Goal: Task Accomplishment & Management: Manage account settings

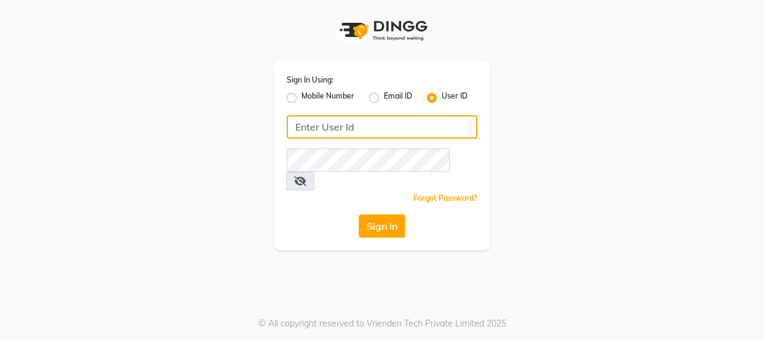
click at [357, 119] on input "Username" at bounding box center [382, 126] width 191 height 23
type input "T"
type input "thepurplevanity"
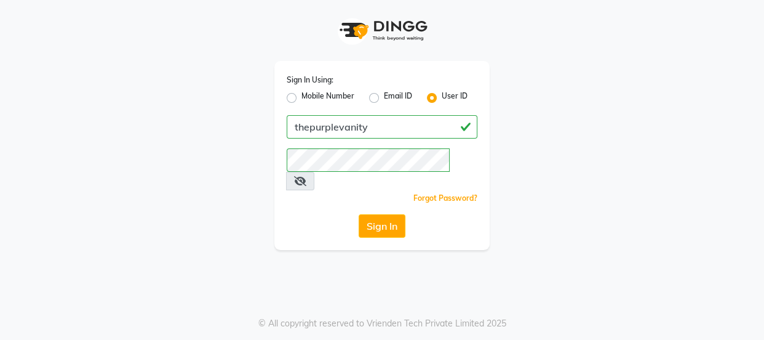
click at [306, 176] on icon at bounding box center [300, 181] width 12 height 10
drag, startPoint x: 564, startPoint y: 116, endPoint x: 519, endPoint y: 133, distance: 48.3
click at [519, 133] on div "Sign In Using: Mobile Number Email ID User ID thepurplevanity Remember me Forgo…" at bounding box center [381, 125] width 701 height 250
click at [386, 214] on button "Sign In" at bounding box center [382, 225] width 47 height 23
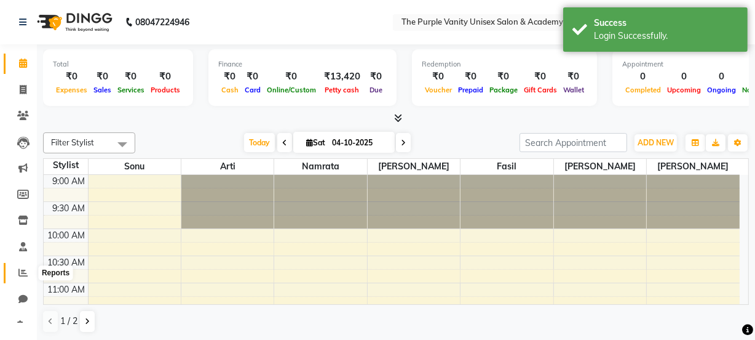
click at [18, 273] on icon at bounding box center [22, 272] width 9 height 9
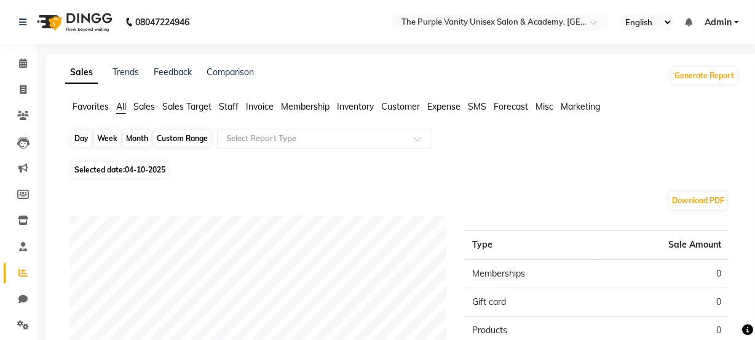
click at [78, 136] on div "Day" at bounding box center [81, 138] width 20 height 17
select select "10"
select select "2025"
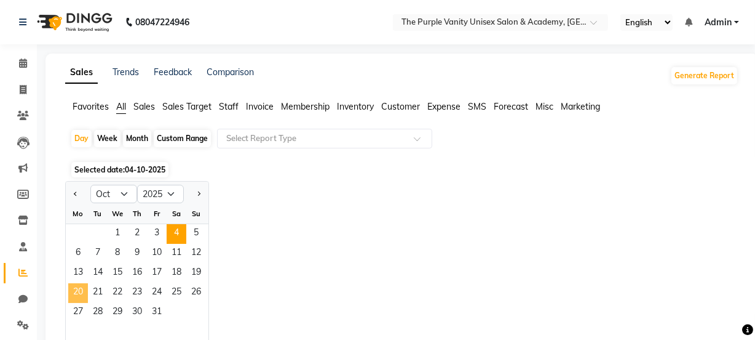
click at [79, 295] on span "20" at bounding box center [78, 293] width 20 height 20
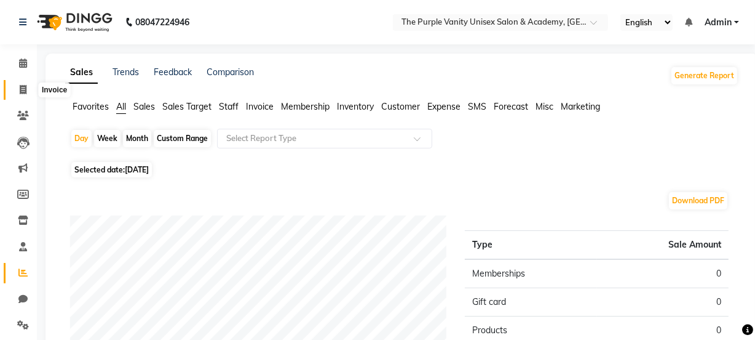
click at [20, 89] on icon at bounding box center [23, 89] width 7 height 9
select select "service"
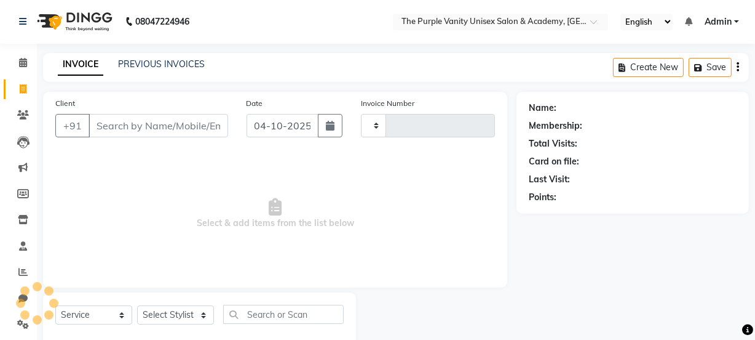
type input "0563"
select select "7947"
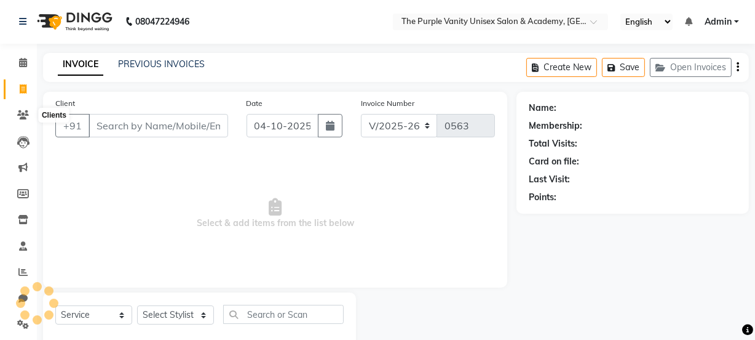
scroll to position [31, 0]
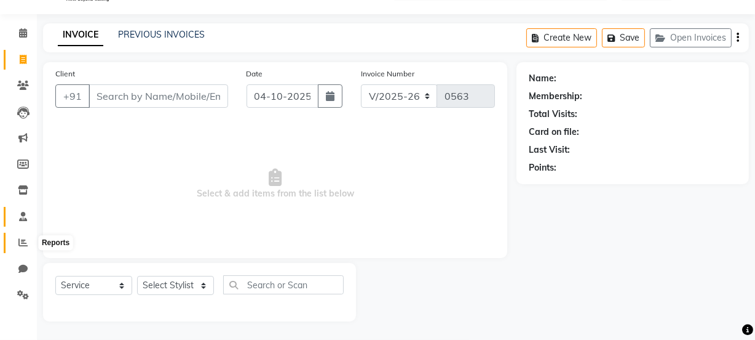
click at [23, 245] on icon at bounding box center [22, 241] width 9 height 9
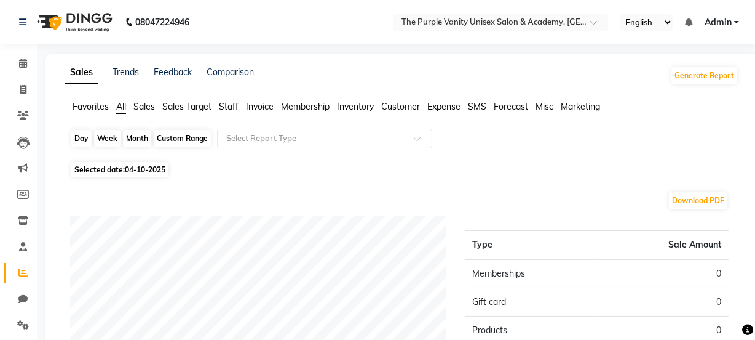
click at [80, 135] on div "Day" at bounding box center [81, 138] width 20 height 17
select select "10"
select select "2025"
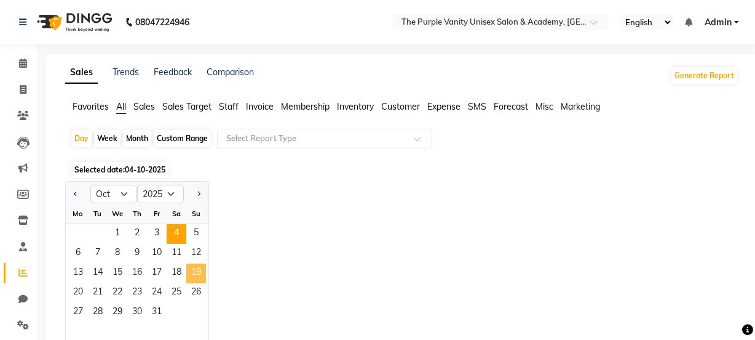
click at [201, 274] on span "19" at bounding box center [196, 273] width 20 height 20
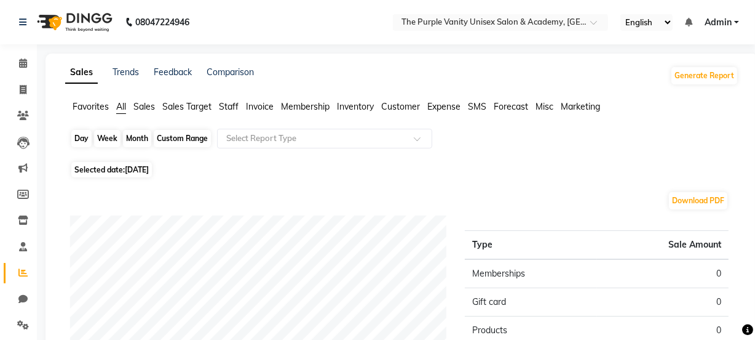
click at [77, 136] on div "Day" at bounding box center [81, 138] width 20 height 17
select select "10"
select select "2025"
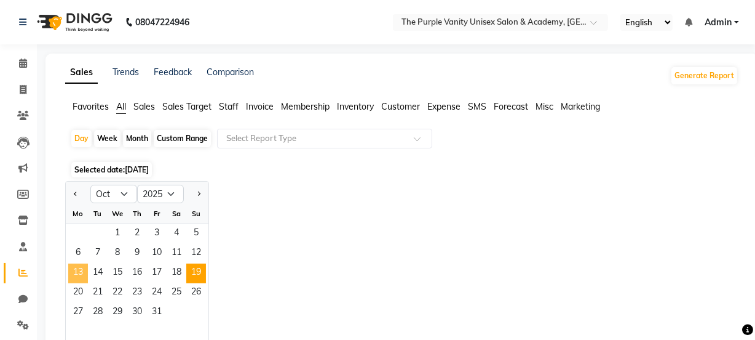
click at [74, 273] on span "13" at bounding box center [78, 273] width 20 height 20
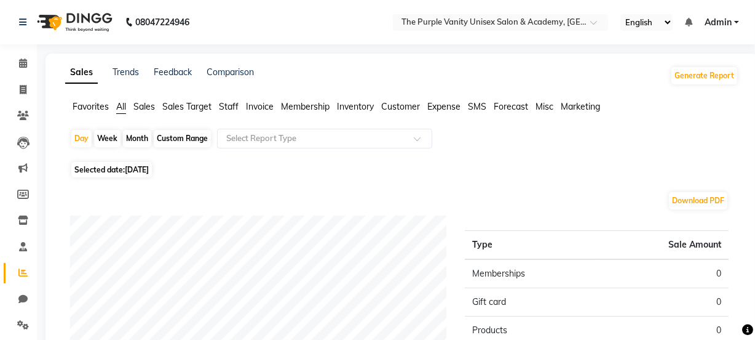
click at [139, 137] on div "Month" at bounding box center [137, 138] width 28 height 17
select select "10"
select select "2025"
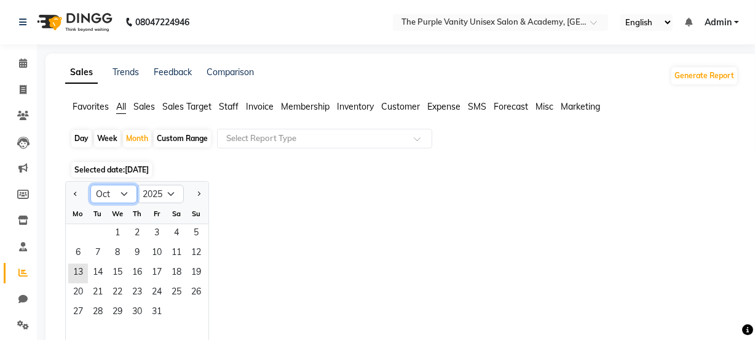
click at [122, 191] on select "Jan Feb Mar Apr May Jun [DATE] Aug Sep Oct Nov Dec" at bounding box center [113, 194] width 47 height 18
select select "9"
click at [90, 185] on select "Jan Feb Mar Apr May Jun [DATE] Aug Sep Oct Nov Dec" at bounding box center [113, 194] width 47 height 18
click at [180, 273] on span "20" at bounding box center [177, 273] width 20 height 20
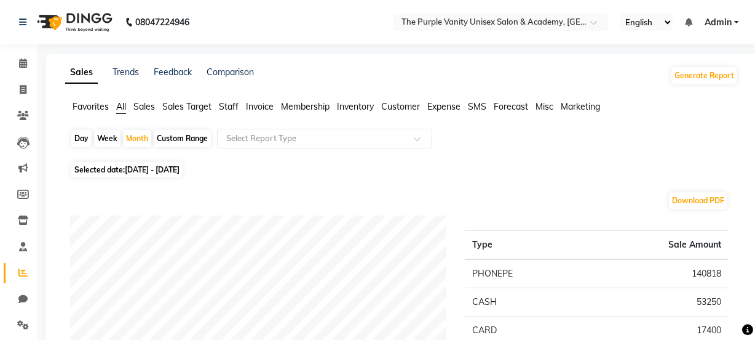
click at [80, 138] on div "Day" at bounding box center [81, 138] width 20 height 17
select select "9"
select select "2025"
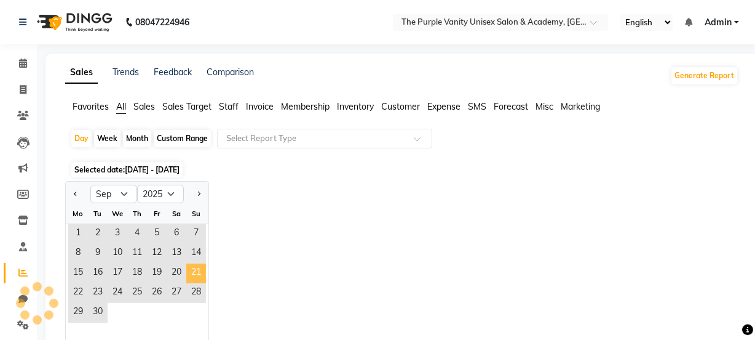
click at [195, 268] on span "21" at bounding box center [196, 273] width 20 height 20
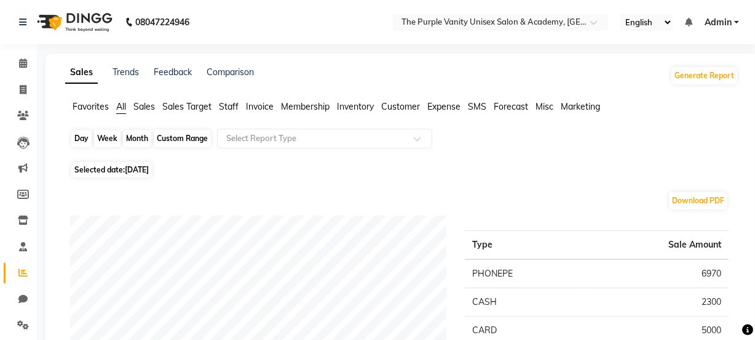
click at [81, 137] on div "Day" at bounding box center [81, 138] width 20 height 17
select select "9"
select select "2025"
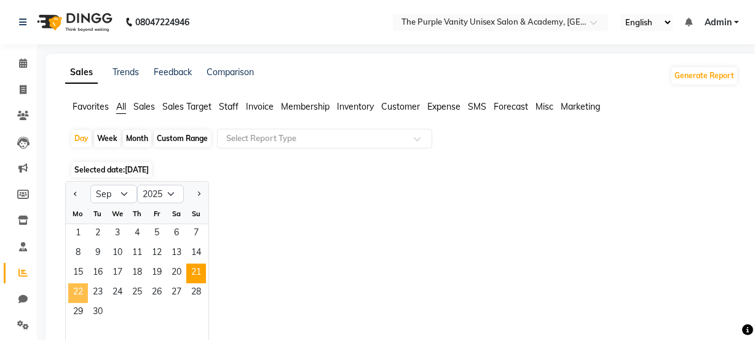
click at [79, 290] on span "22" at bounding box center [78, 293] width 20 height 20
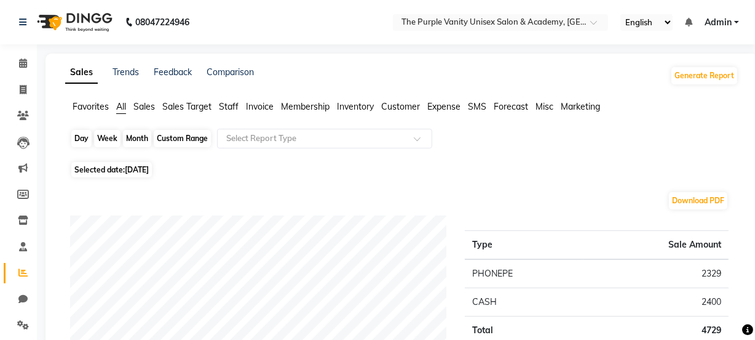
click at [79, 137] on div "Day" at bounding box center [81, 138] width 20 height 17
select select "9"
select select "2025"
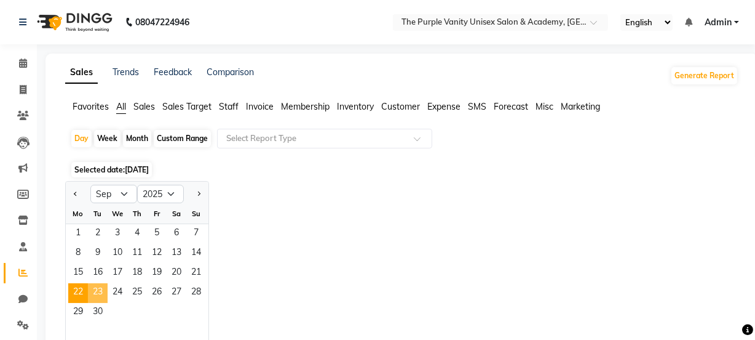
click at [92, 283] on span "23" at bounding box center [98, 293] width 20 height 20
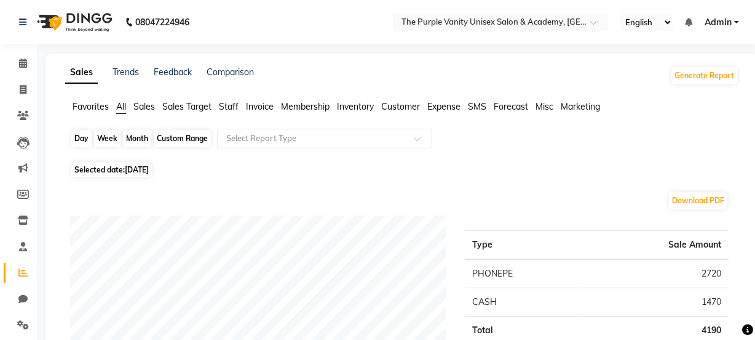
click at [75, 138] on div "Day" at bounding box center [81, 138] width 20 height 17
select select "9"
select select "2025"
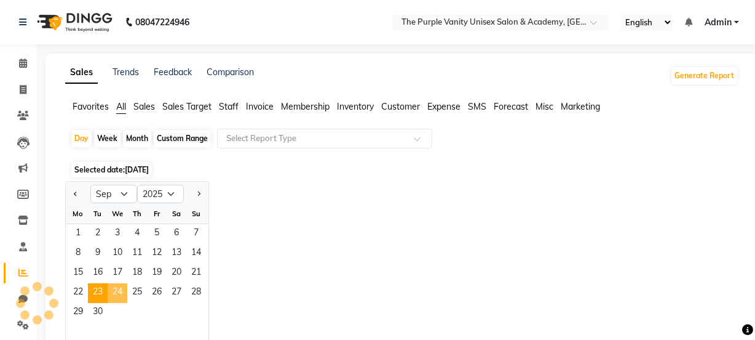
click at [113, 289] on span "24" at bounding box center [118, 293] width 20 height 20
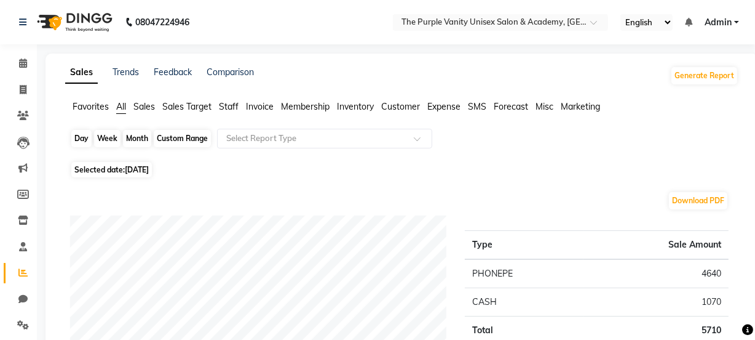
click at [86, 134] on div "Day" at bounding box center [81, 138] width 20 height 17
select select "9"
select select "2025"
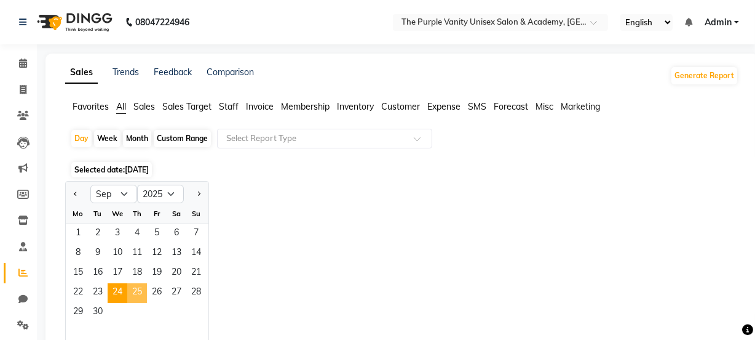
click at [138, 295] on span "25" at bounding box center [137, 293] width 20 height 20
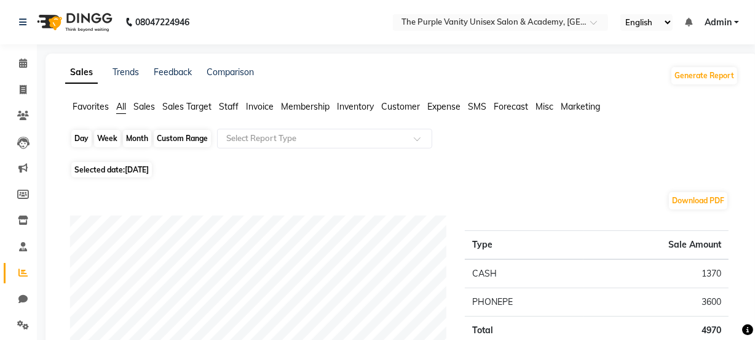
click at [84, 137] on div "Day" at bounding box center [81, 138] width 20 height 17
select select "9"
select select "2025"
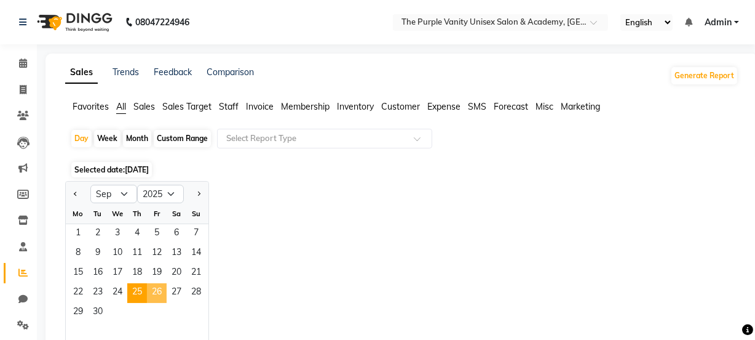
click at [155, 297] on span "26" at bounding box center [157, 293] width 20 height 20
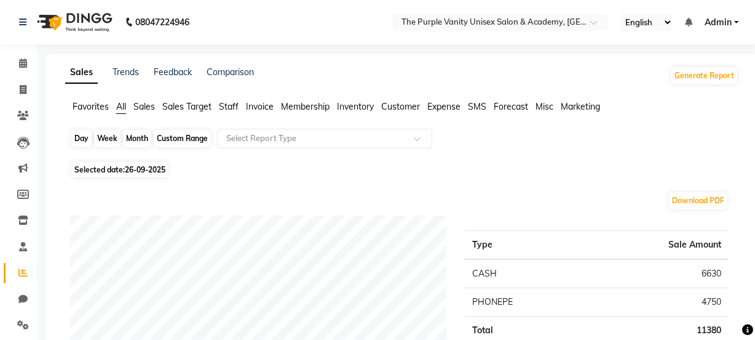
click at [81, 133] on div "Day" at bounding box center [81, 138] width 20 height 17
select select "9"
select select "2025"
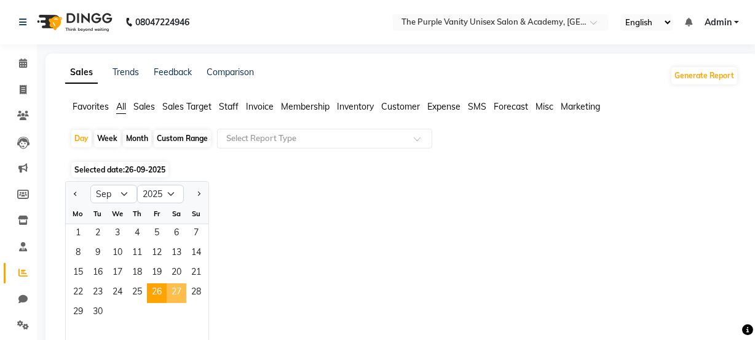
click at [171, 290] on span "27" at bounding box center [177, 293] width 20 height 20
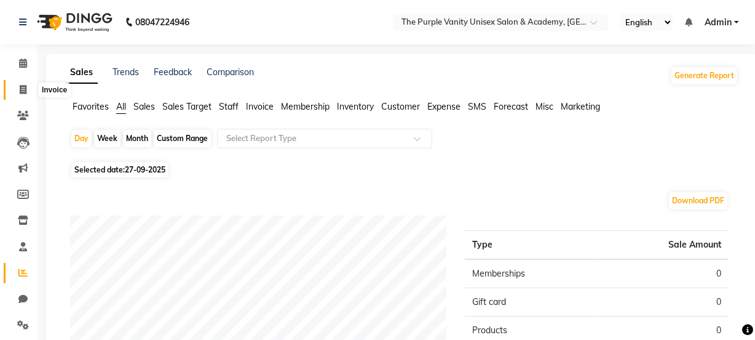
click at [22, 86] on icon at bounding box center [23, 89] width 7 height 9
select select "service"
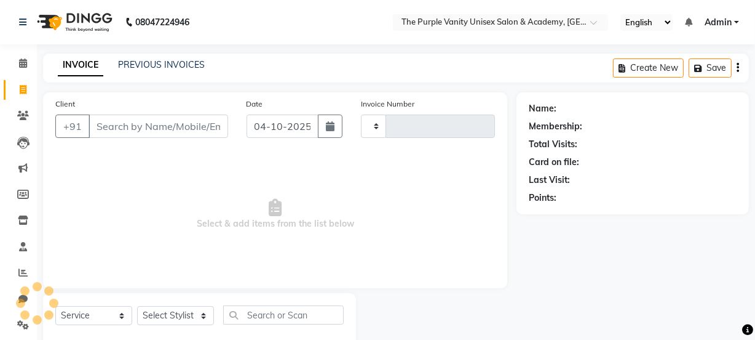
type input "0563"
select select "7947"
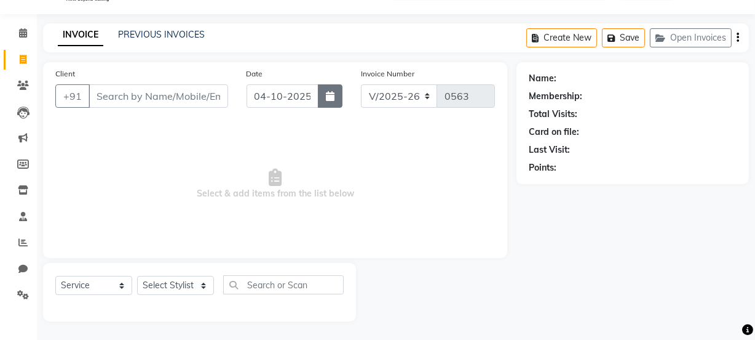
click at [335, 96] on button "button" at bounding box center [330, 95] width 25 height 23
select select "10"
select select "2025"
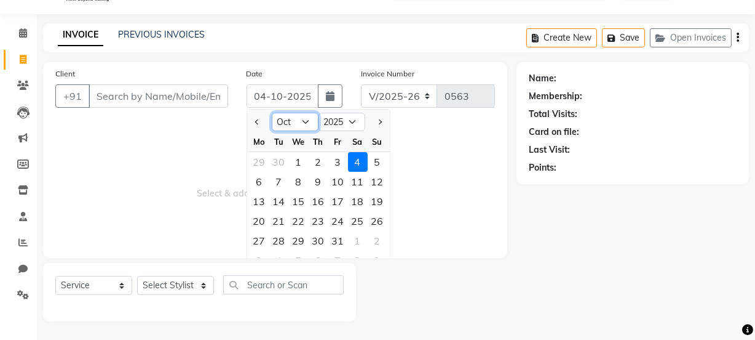
click at [303, 123] on select "Jan Feb Mar Apr May Jun [DATE] Aug Sep Oct Nov Dec" at bounding box center [295, 122] width 47 height 18
select select "9"
click at [272, 113] on select "Jan Feb Mar Apr May Jun [DATE] Aug Sep Oct Nov Dec" at bounding box center [295, 122] width 47 height 18
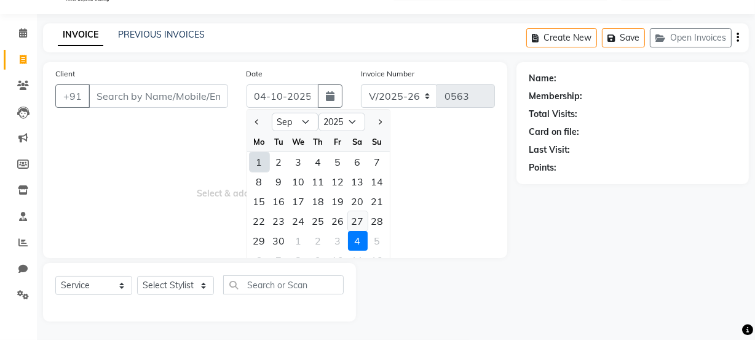
click at [357, 217] on div "27" at bounding box center [358, 221] width 20 height 20
type input "27-09-2025"
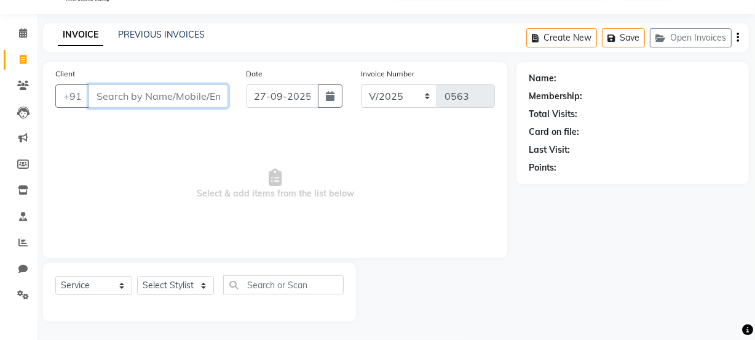
click at [167, 94] on input "Client" at bounding box center [159, 95] width 140 height 23
type input "h"
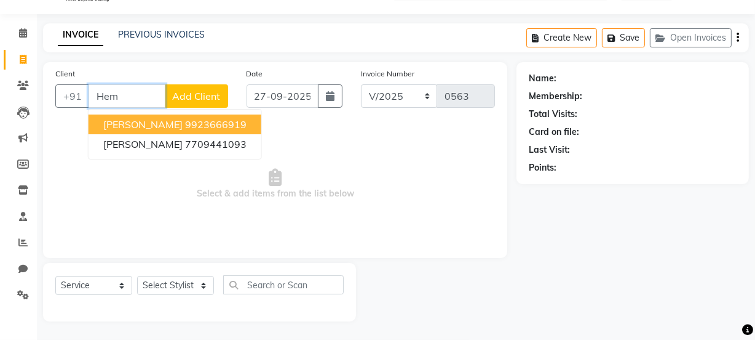
click at [193, 127] on ngb-highlight "9923666919" at bounding box center [216, 124] width 62 height 12
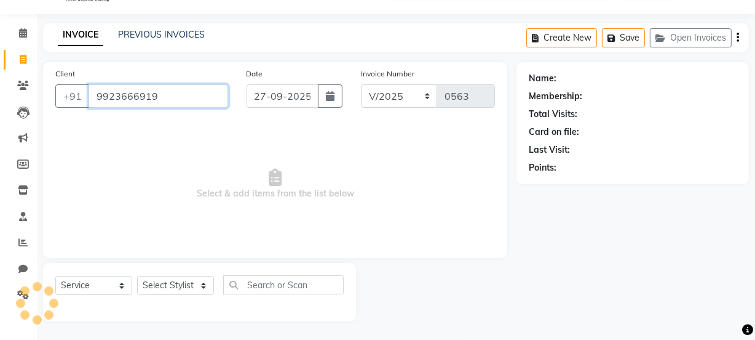
type input "9923666919"
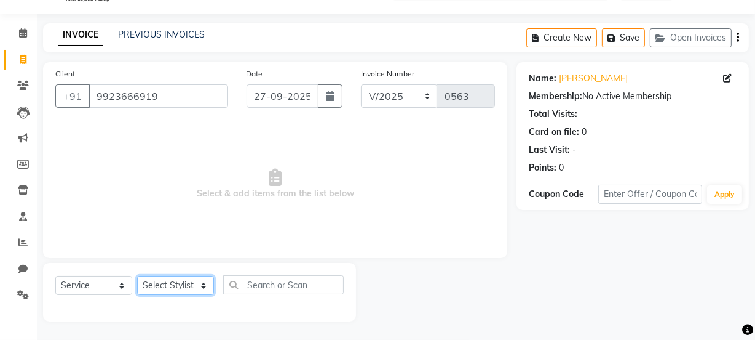
click at [186, 289] on select "Select Stylist [PERSON_NAME] [PERSON_NAME] [PERSON_NAME] [PERSON_NAME] [PERSON_…" at bounding box center [175, 285] width 77 height 19
select select "87143"
click at [137, 276] on select "Select Stylist [PERSON_NAME] [PERSON_NAME] [PERSON_NAME] [PERSON_NAME] [PERSON_…" at bounding box center [175, 285] width 77 height 19
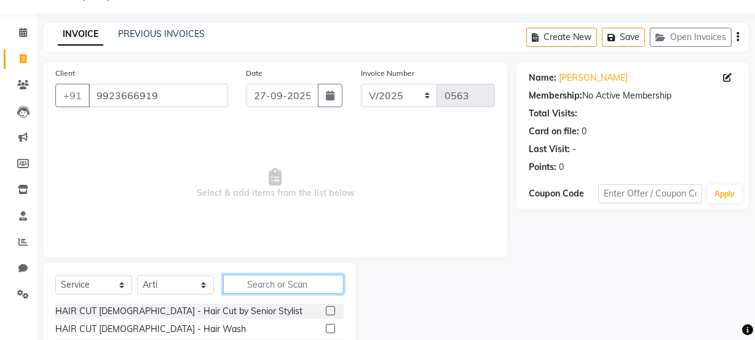
click at [261, 287] on input "text" at bounding box center [283, 283] width 121 height 19
click at [270, 285] on input "Th" at bounding box center [274, 283] width 103 height 19
click at [284, 282] on input "Th" at bounding box center [274, 283] width 103 height 19
type input "T"
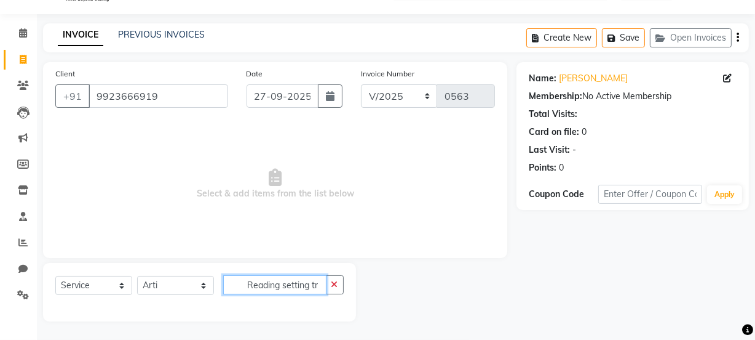
scroll to position [0, 0]
type input "R"
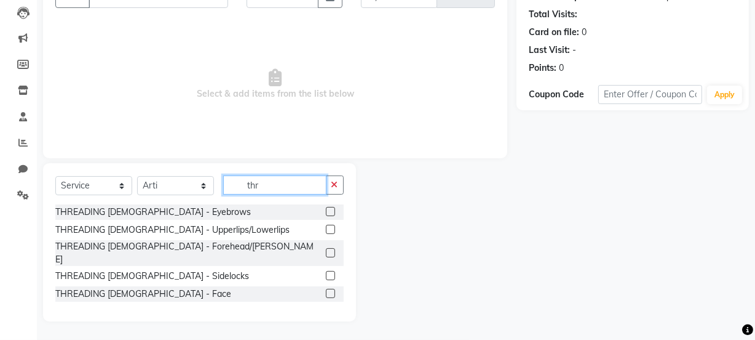
scroll to position [119, 0]
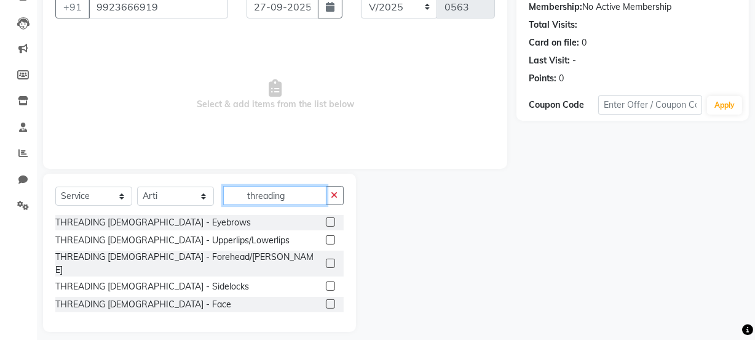
type input "threading"
click at [332, 219] on label at bounding box center [330, 221] width 9 height 9
click at [332, 219] on input "checkbox" at bounding box center [330, 222] width 8 height 8
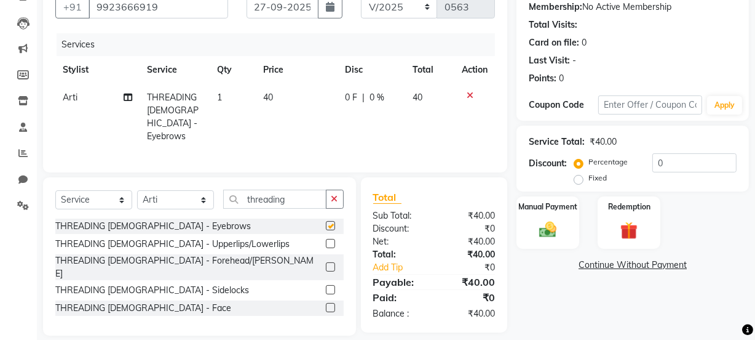
checkbox input "false"
click at [330, 239] on label at bounding box center [330, 243] width 9 height 9
click at [330, 240] on input "checkbox" at bounding box center [330, 244] width 8 height 8
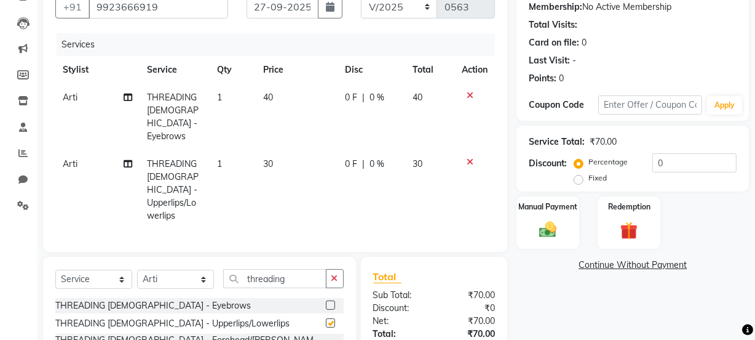
checkbox input "false"
click at [528, 225] on div "Manual Payment" at bounding box center [548, 222] width 65 height 55
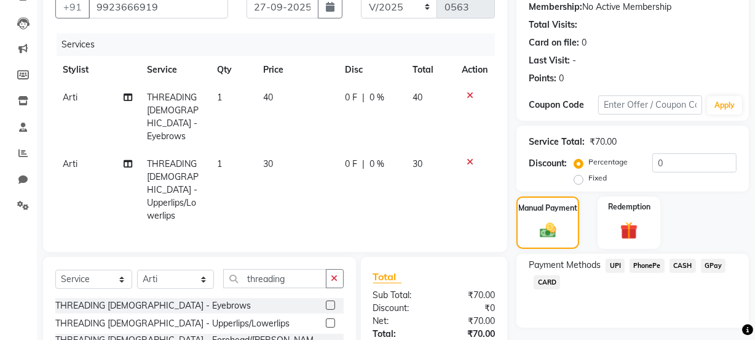
click at [680, 267] on span "CASH" at bounding box center [683, 265] width 26 height 14
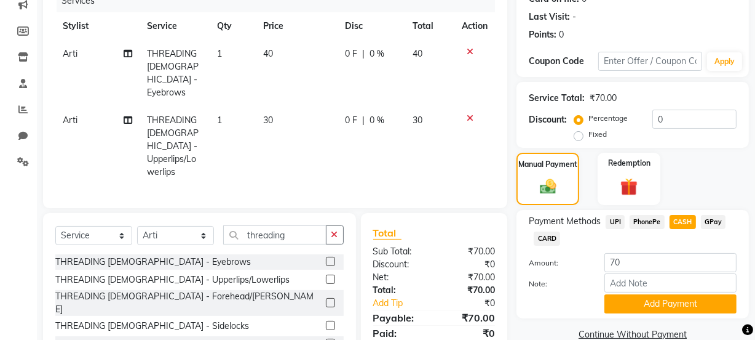
scroll to position [192, 0]
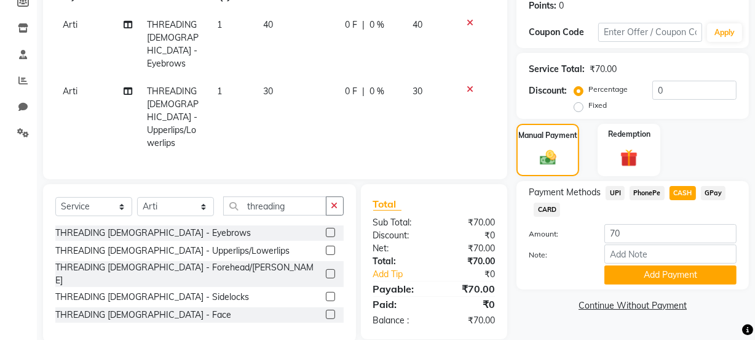
click at [680, 267] on button "Add Payment" at bounding box center [671, 274] width 132 height 19
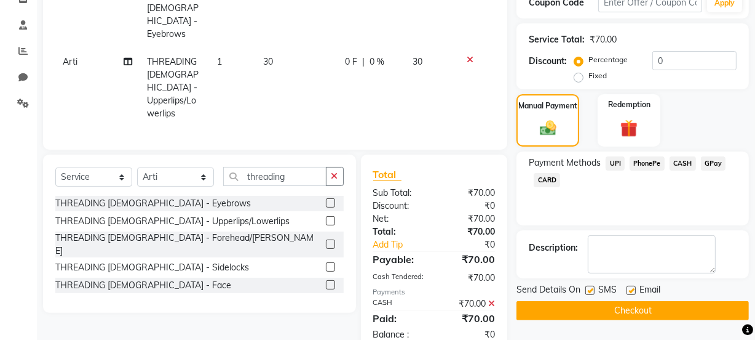
scroll to position [236, 0]
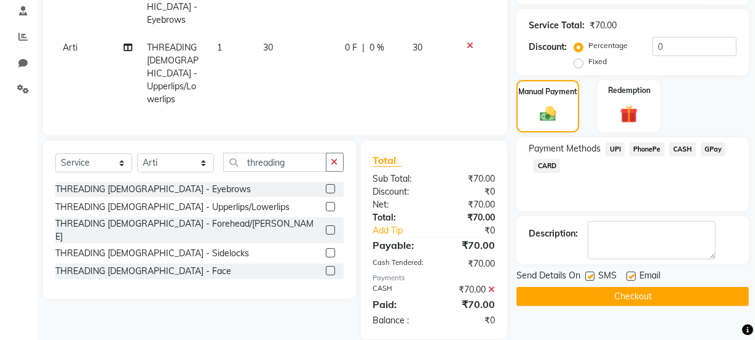
click at [590, 277] on label at bounding box center [590, 275] width 9 height 9
click at [590, 277] on input "checkbox" at bounding box center [590, 277] width 8 height 8
checkbox input "false"
click at [602, 298] on button "Checkout" at bounding box center [633, 296] width 233 height 19
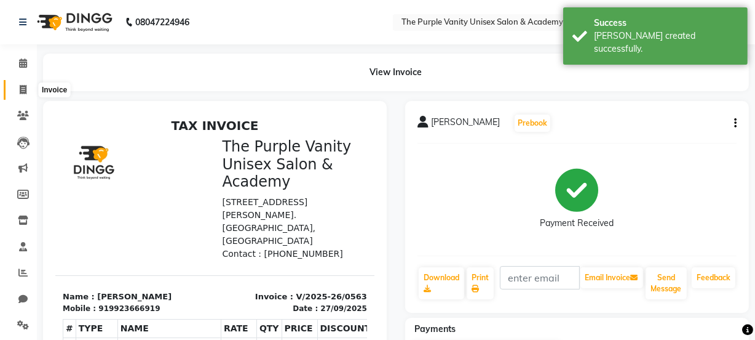
click at [22, 83] on span at bounding box center [23, 90] width 22 height 14
select select "service"
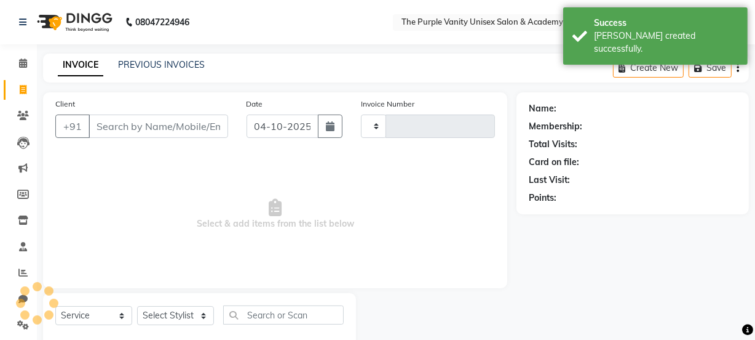
scroll to position [31, 0]
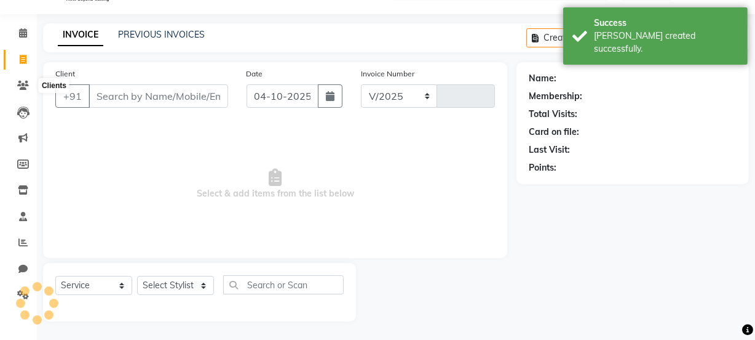
select select "7947"
type input "0564"
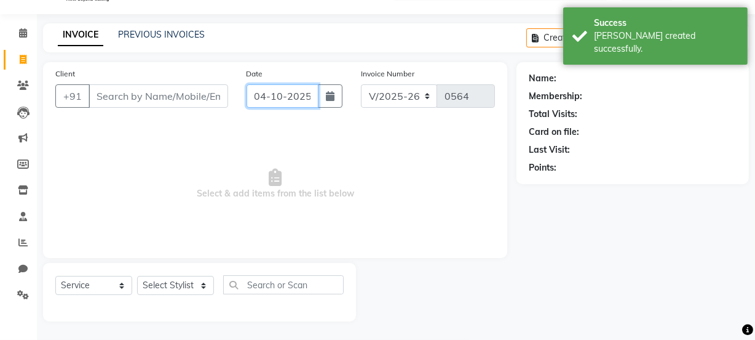
click at [295, 95] on input "04-10-2025" at bounding box center [283, 95] width 72 height 23
select select "10"
select select "2025"
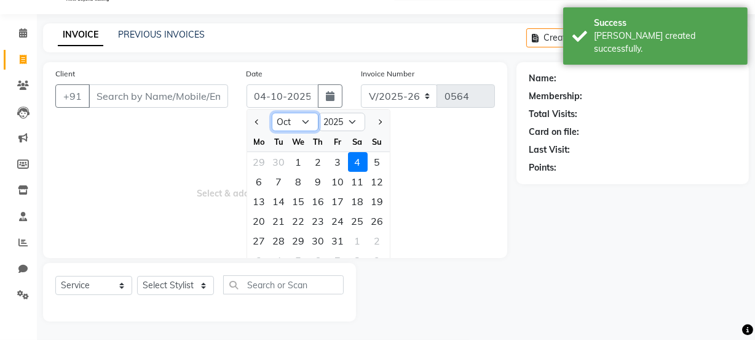
click at [308, 121] on select "Jan Feb Mar Apr May Jun [DATE] Aug Sep Oct Nov Dec" at bounding box center [295, 122] width 47 height 18
select select "9"
click at [272, 113] on select "Jan Feb Mar Apr May Jun [DATE] Aug Sep Oct Nov Dec" at bounding box center [295, 122] width 47 height 18
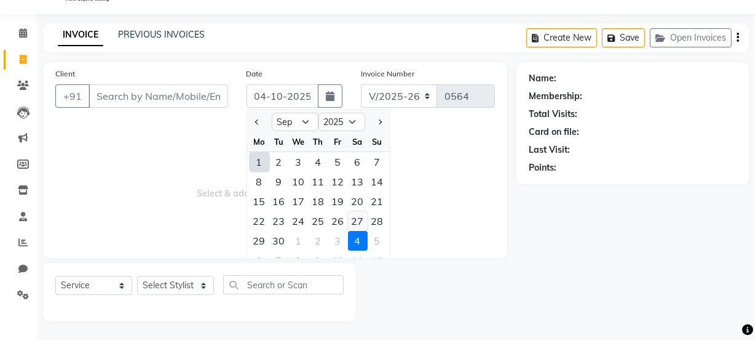
click at [357, 218] on div "27" at bounding box center [358, 221] width 20 height 20
type input "27-09-2025"
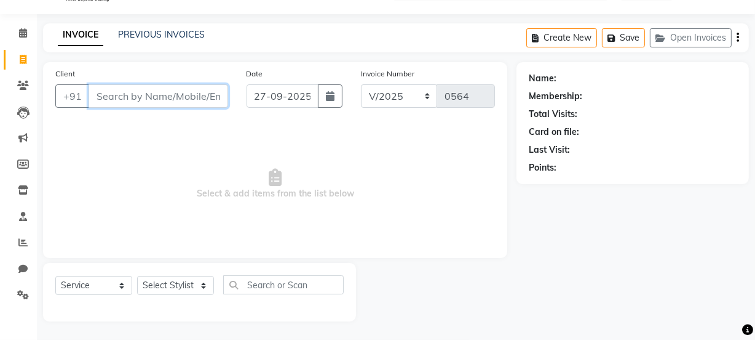
click at [194, 98] on input "Client" at bounding box center [159, 95] width 140 height 23
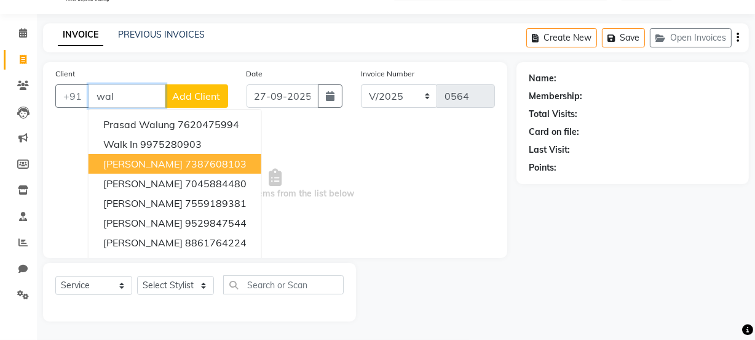
click at [217, 161] on ngb-highlight "7387608103" at bounding box center [216, 163] width 62 height 12
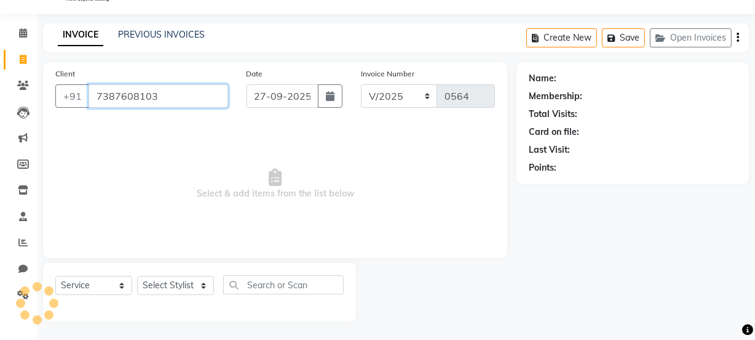
type input "7387608103"
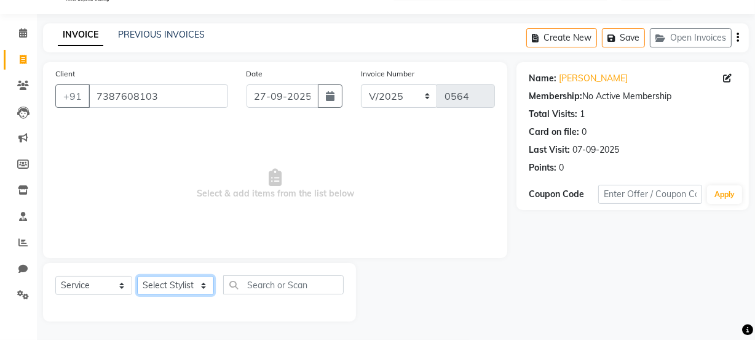
click at [190, 286] on select "Select Stylist [PERSON_NAME] [PERSON_NAME] [PERSON_NAME] [PERSON_NAME] [PERSON_…" at bounding box center [175, 285] width 77 height 19
select select "87147"
click at [137, 276] on select "Select Stylist [PERSON_NAME] [PERSON_NAME] [PERSON_NAME] [PERSON_NAME] [PERSON_…" at bounding box center [175, 285] width 77 height 19
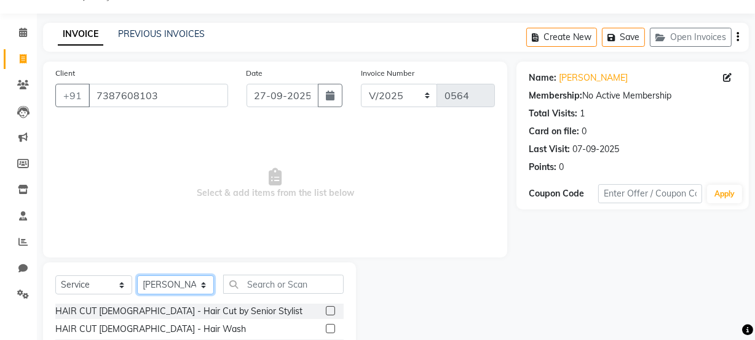
scroll to position [140, 0]
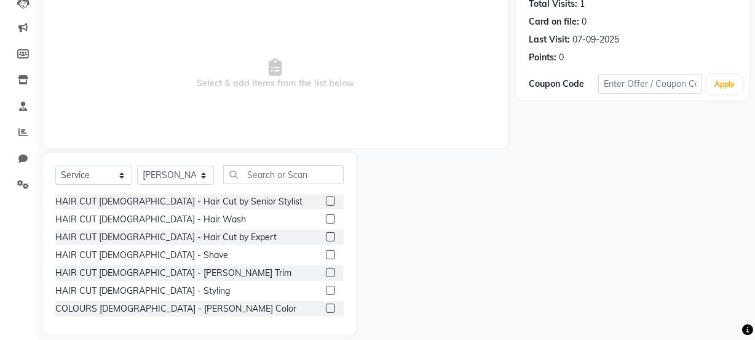
click at [326, 239] on label at bounding box center [330, 236] width 9 height 9
click at [326, 239] on input "checkbox" at bounding box center [330, 237] width 8 height 8
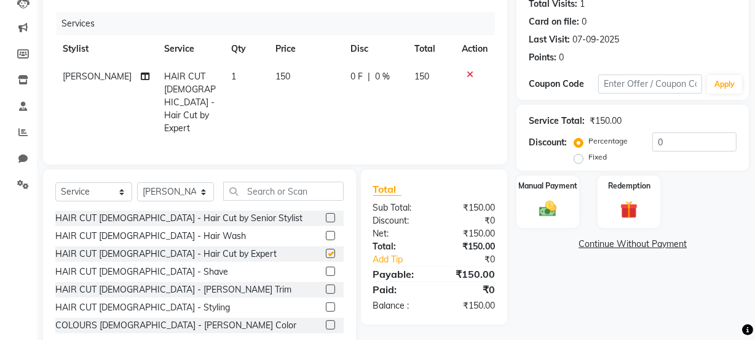
checkbox input "false"
click at [197, 182] on select "Select Stylist [PERSON_NAME] [PERSON_NAME] [PERSON_NAME] [PERSON_NAME] [PERSON_…" at bounding box center [175, 191] width 77 height 19
select select "87293"
click at [137, 182] on select "Select Stylist [PERSON_NAME] [PERSON_NAME] [PERSON_NAME] [PERSON_NAME] [PERSON_…" at bounding box center [175, 191] width 77 height 19
click at [326, 231] on label at bounding box center [330, 235] width 9 height 9
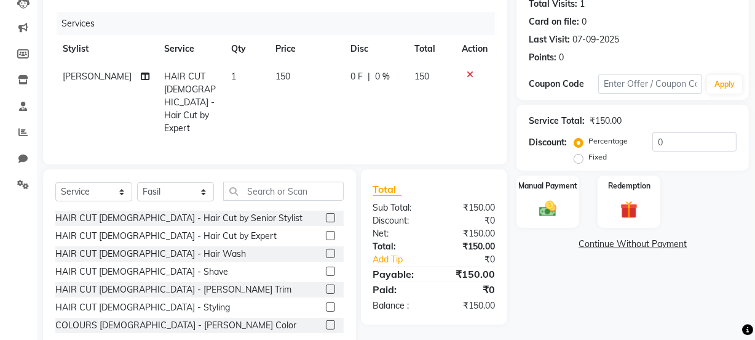
click at [326, 232] on input "checkbox" at bounding box center [330, 236] width 8 height 8
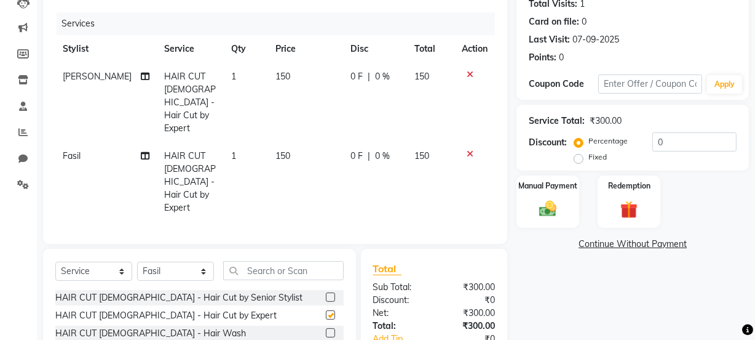
checkbox input "false"
click at [538, 197] on div "Manual Payment" at bounding box center [548, 201] width 65 height 55
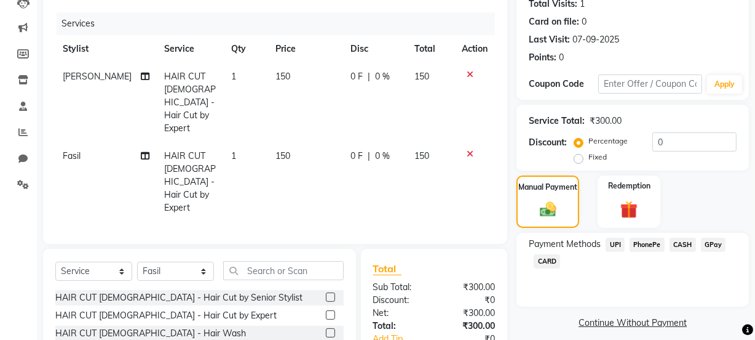
click at [652, 246] on span "PhonePe" at bounding box center [647, 244] width 35 height 14
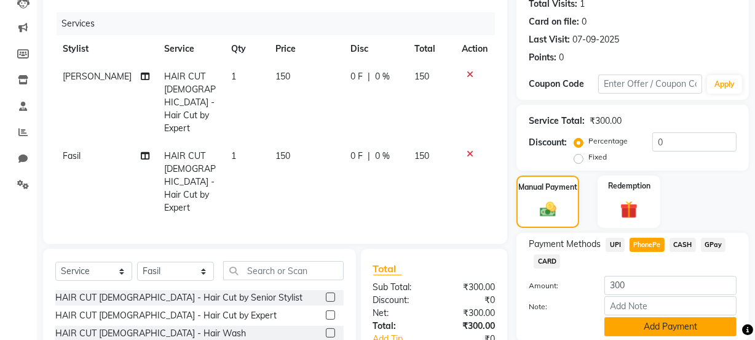
click at [640, 323] on button "Add Payment" at bounding box center [671, 326] width 132 height 19
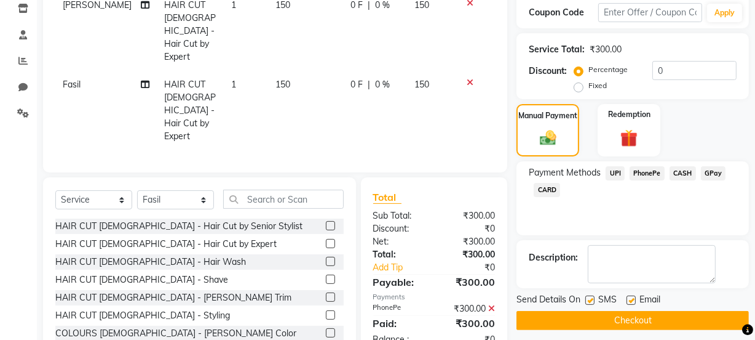
scroll to position [220, 0]
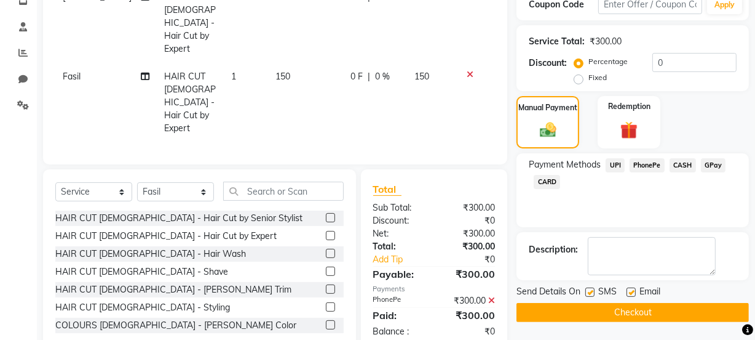
click at [589, 285] on div "SMS" at bounding box center [606, 292] width 41 height 15
click at [592, 292] on label at bounding box center [590, 291] width 9 height 9
click at [592, 292] on input "checkbox" at bounding box center [590, 293] width 8 height 8
checkbox input "false"
click at [599, 313] on button "Checkout" at bounding box center [633, 312] width 233 height 19
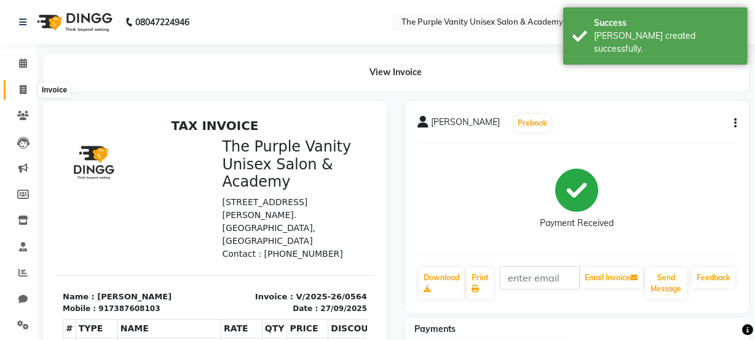
click at [23, 89] on icon at bounding box center [23, 89] width 7 height 9
select select "service"
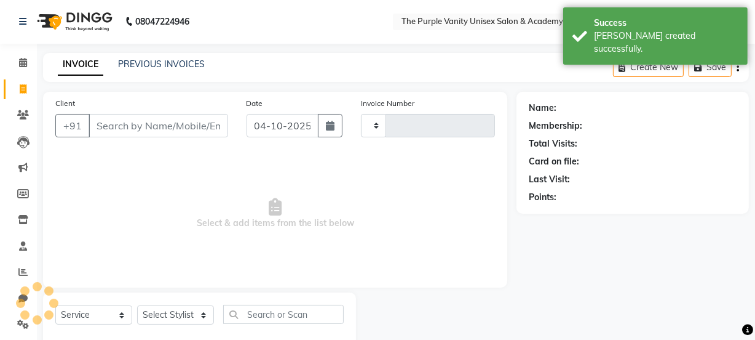
type input "0565"
select select "7947"
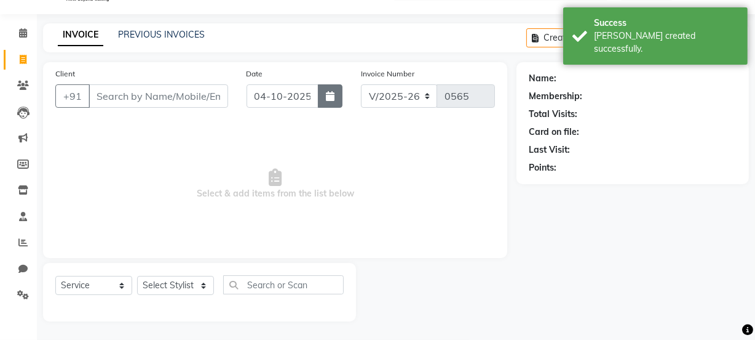
click at [337, 106] on button "button" at bounding box center [330, 95] width 25 height 23
select select "10"
select select "2025"
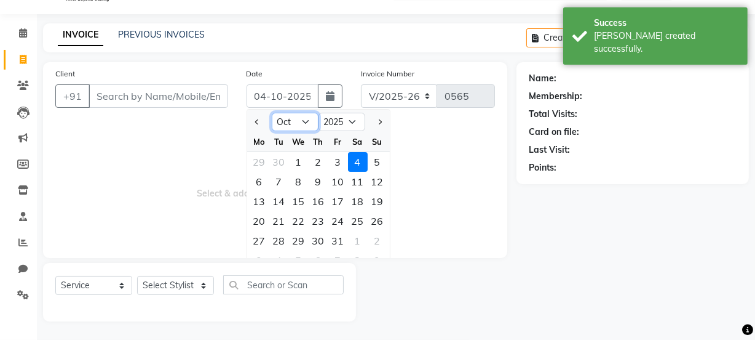
click at [302, 120] on select "Jan Feb Mar Apr May Jun [DATE] Aug Sep Oct Nov Dec" at bounding box center [295, 122] width 47 height 18
select select "9"
click at [272, 113] on select "Jan Feb Mar Apr May Jun [DATE] Aug Sep Oct Nov Dec" at bounding box center [295, 122] width 47 height 18
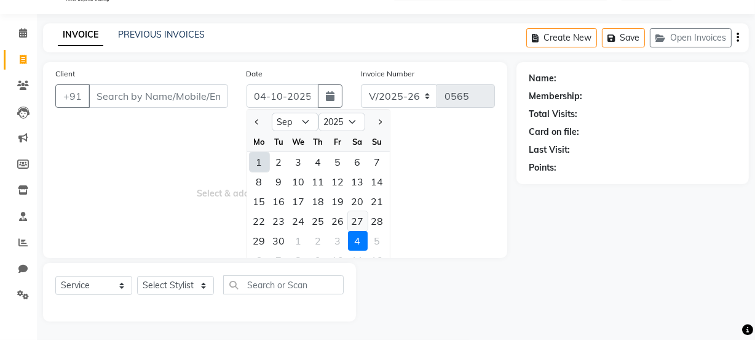
click at [355, 221] on div "27" at bounding box center [358, 221] width 20 height 20
type input "27-09-2025"
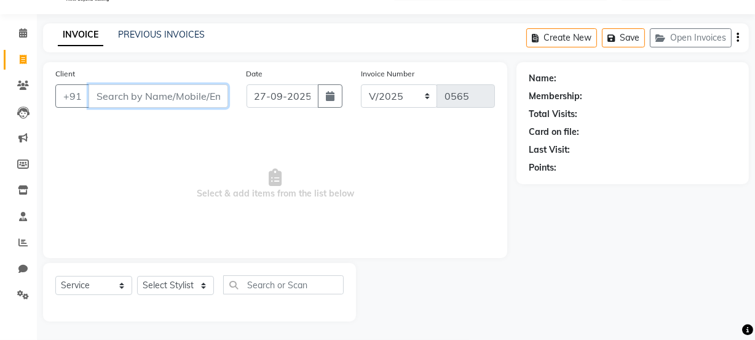
click at [173, 98] on input "Client" at bounding box center [159, 95] width 140 height 23
type input "r"
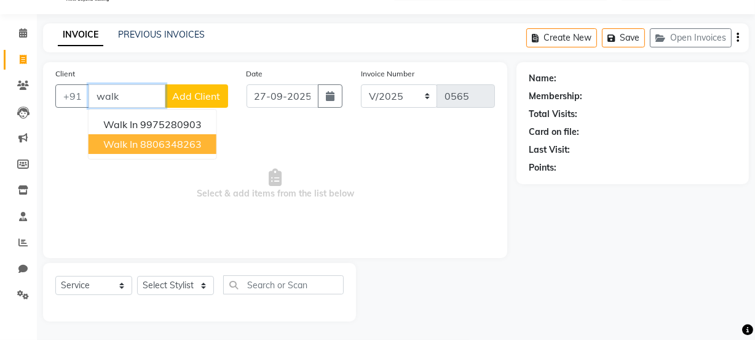
click at [156, 138] on ngb-highlight "8806348263" at bounding box center [171, 144] width 62 height 12
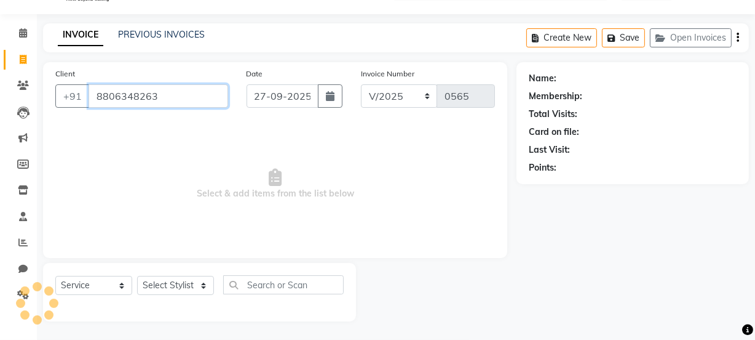
type input "8806348263"
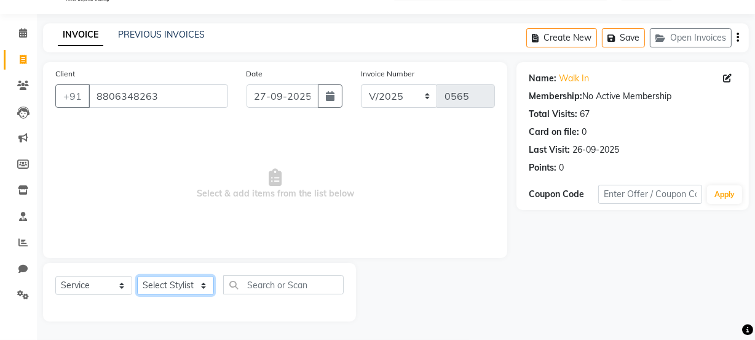
click at [196, 282] on select "Select Stylist [PERSON_NAME] [PERSON_NAME] [PERSON_NAME] [PERSON_NAME] [PERSON_…" at bounding box center [175, 285] width 77 height 19
select select "87147"
click at [137, 276] on select "Select Stylist [PERSON_NAME] [PERSON_NAME] [PERSON_NAME] [PERSON_NAME] [PERSON_…" at bounding box center [175, 285] width 77 height 19
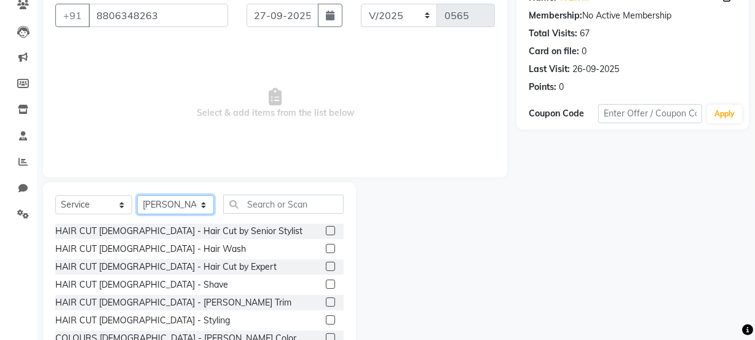
scroll to position [154, 0]
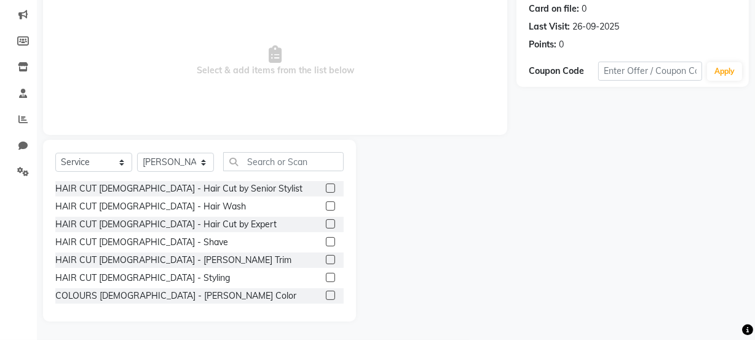
click at [326, 221] on label at bounding box center [330, 223] width 9 height 9
click at [326, 221] on input "checkbox" at bounding box center [330, 224] width 8 height 8
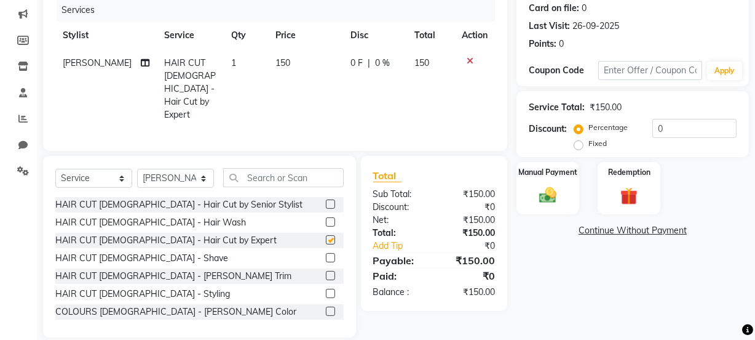
checkbox input "false"
click at [326, 271] on label at bounding box center [330, 275] width 9 height 9
click at [326, 272] on input "checkbox" at bounding box center [330, 276] width 8 height 8
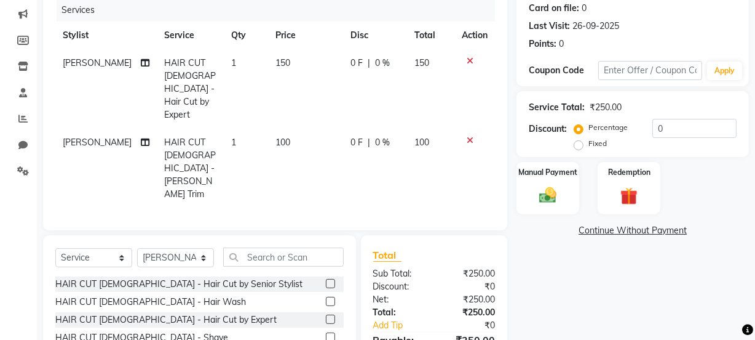
checkbox input "false"
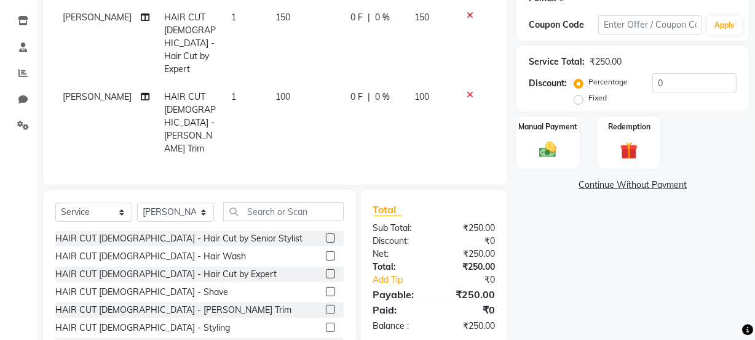
scroll to position [206, 0]
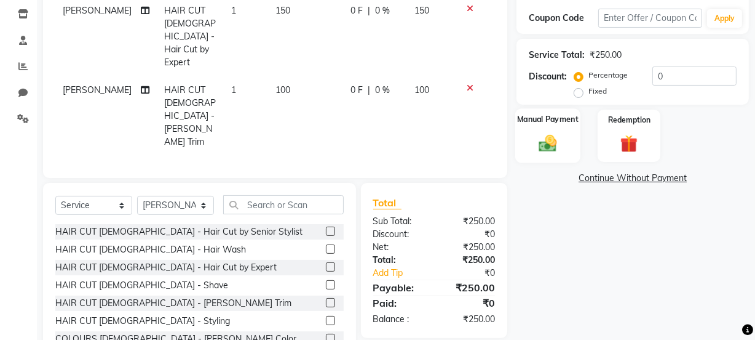
click at [554, 132] on img at bounding box center [548, 142] width 30 height 21
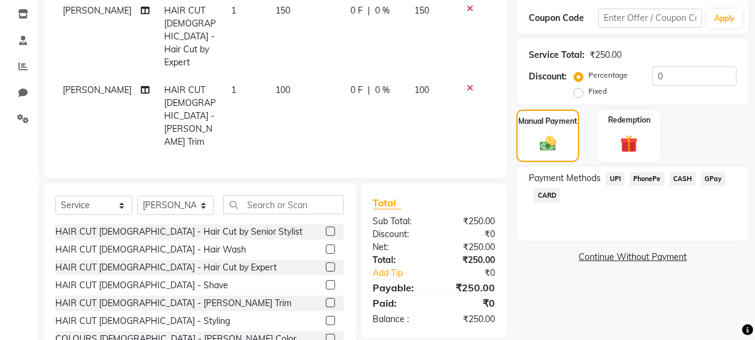
click at [646, 177] on span "PhonePe" at bounding box center [647, 179] width 35 height 14
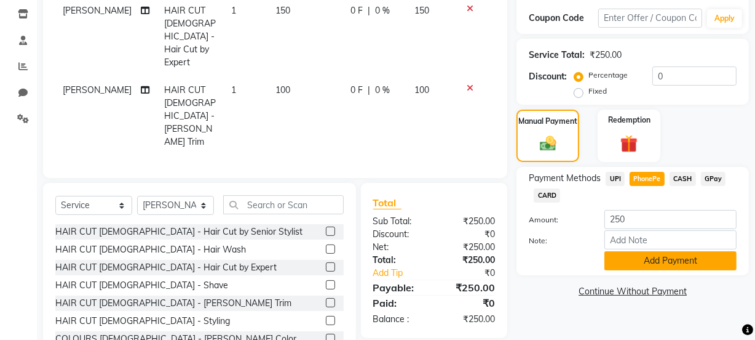
click at [622, 257] on button "Add Payment" at bounding box center [671, 260] width 132 height 19
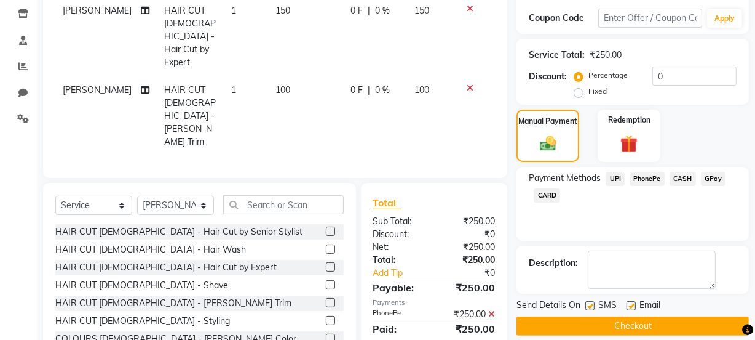
click at [591, 307] on label at bounding box center [590, 305] width 9 height 9
click at [591, 307] on input "checkbox" at bounding box center [590, 306] width 8 height 8
checkbox input "false"
click at [614, 329] on button "Checkout" at bounding box center [633, 325] width 233 height 19
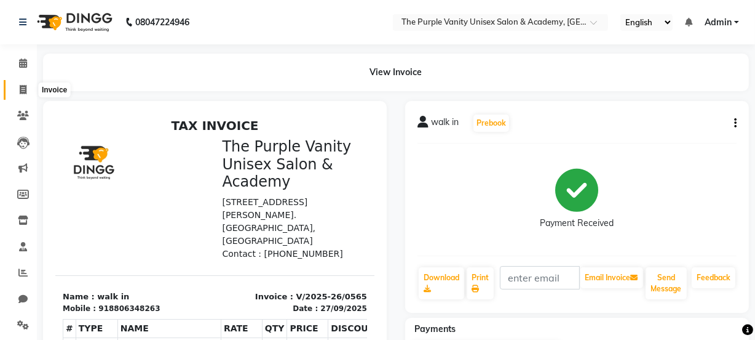
click at [21, 89] on icon at bounding box center [23, 89] width 7 height 9
click at [21, 89] on ul "Calendar Invoice Clients Leads Marketing Members Inventory Staff Reports Chat S…" at bounding box center [18, 197] width 37 height 294
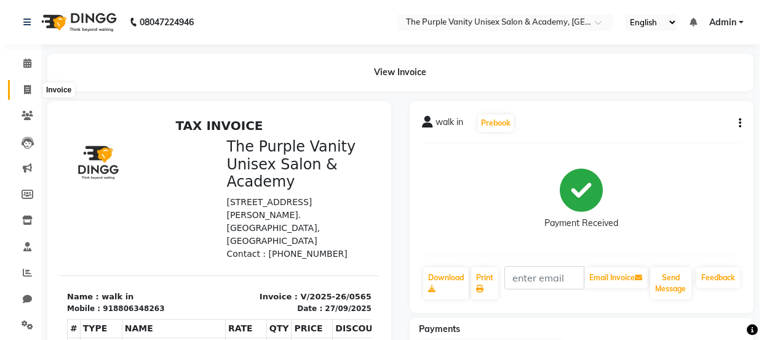
scroll to position [31, 0]
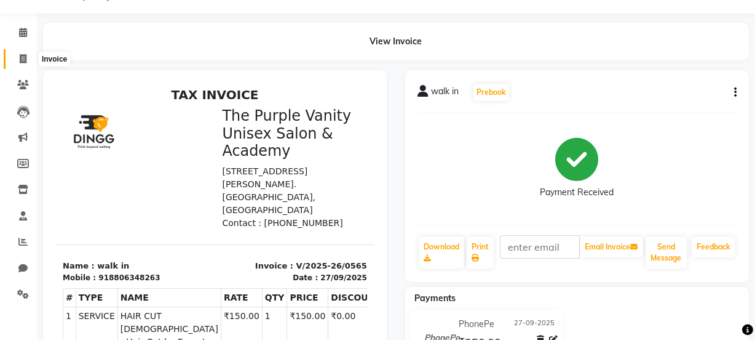
select select "7947"
select select "service"
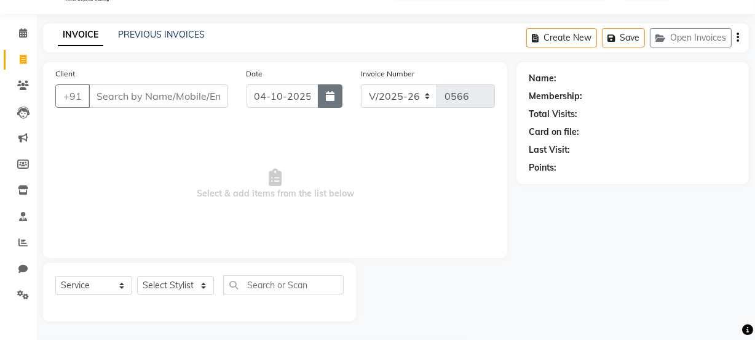
click at [326, 98] on icon "button" at bounding box center [330, 96] width 9 height 10
select select "10"
select select "2025"
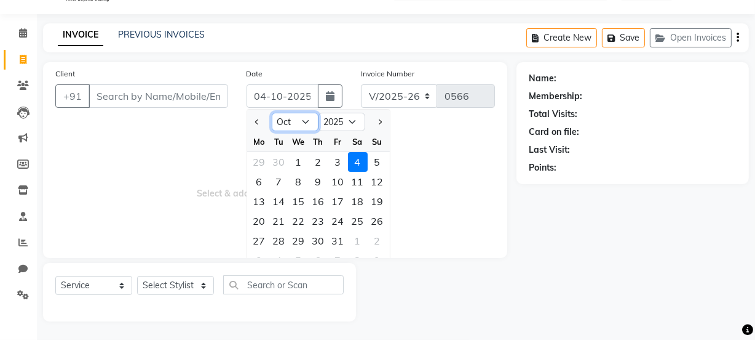
click at [308, 121] on select "Jan Feb Mar Apr May Jun [DATE] Aug Sep Oct Nov Dec" at bounding box center [295, 122] width 47 height 18
select select "9"
click at [272, 113] on select "Jan Feb Mar Apr May Jun [DATE] Aug Sep Oct Nov Dec" at bounding box center [295, 122] width 47 height 18
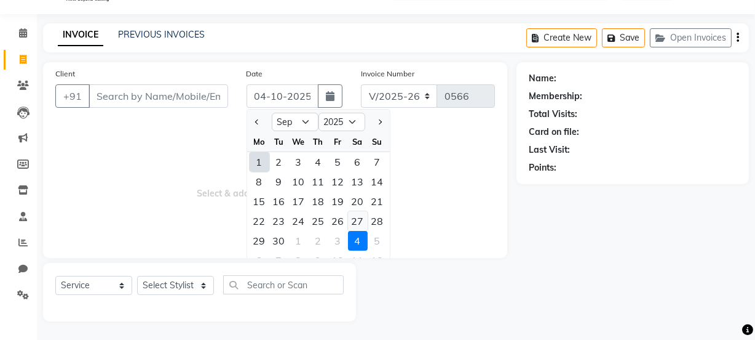
click at [357, 223] on div "27" at bounding box center [358, 221] width 20 height 20
type input "27-09-2025"
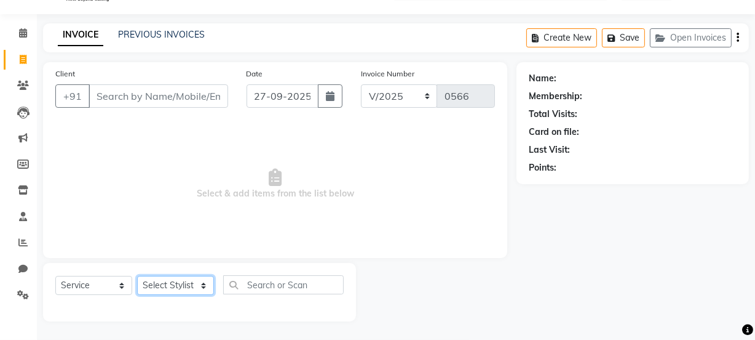
click at [159, 279] on select "Select Stylist [PERSON_NAME] [PERSON_NAME] [PERSON_NAME] [PERSON_NAME] [PERSON_…" at bounding box center [175, 285] width 77 height 19
select select "87147"
click at [137, 276] on select "Select Stylist [PERSON_NAME] [PERSON_NAME] [PERSON_NAME] [PERSON_NAME] [PERSON_…" at bounding box center [175, 285] width 77 height 19
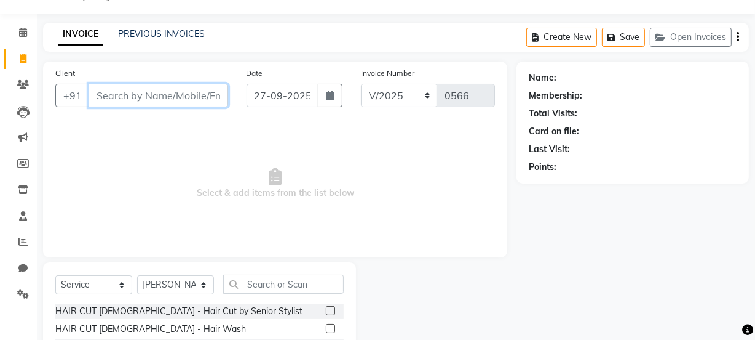
click at [167, 98] on input "Client" at bounding box center [159, 95] width 140 height 23
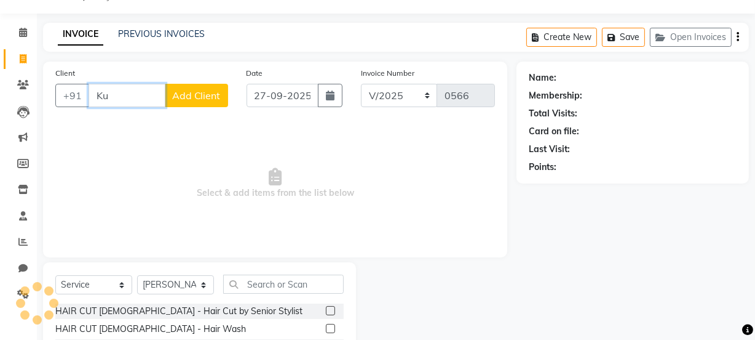
type input "K"
type input "7249223483"
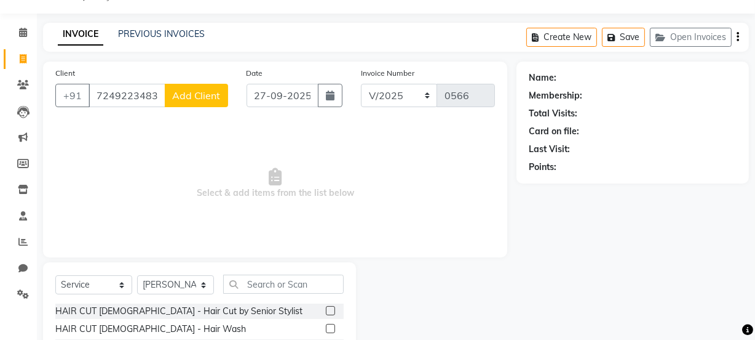
click at [209, 95] on span "Add Client" at bounding box center [196, 95] width 49 height 12
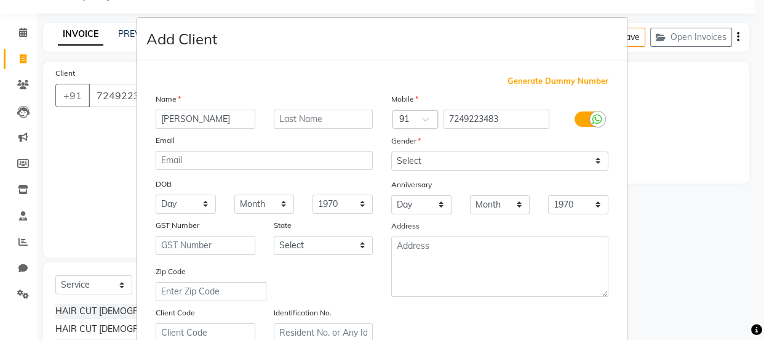
type input "[PERSON_NAME]"
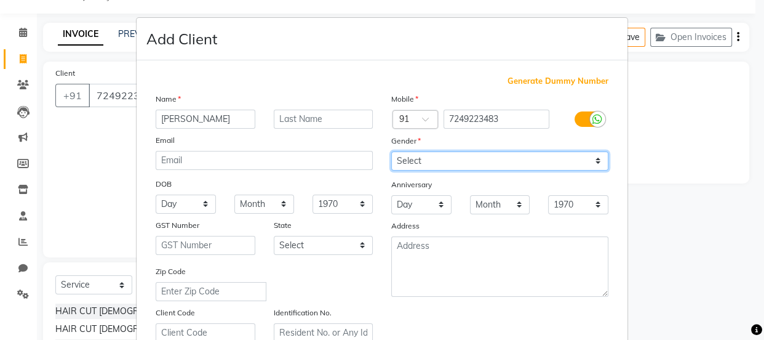
click at [472, 156] on select "Select [DEMOGRAPHIC_DATA] [DEMOGRAPHIC_DATA] Other Prefer Not To Say" at bounding box center [499, 160] width 217 height 19
select select "[DEMOGRAPHIC_DATA]"
click at [391, 151] on select "Select [DEMOGRAPHIC_DATA] [DEMOGRAPHIC_DATA] Other Prefer Not To Say" at bounding box center [499, 160] width 217 height 19
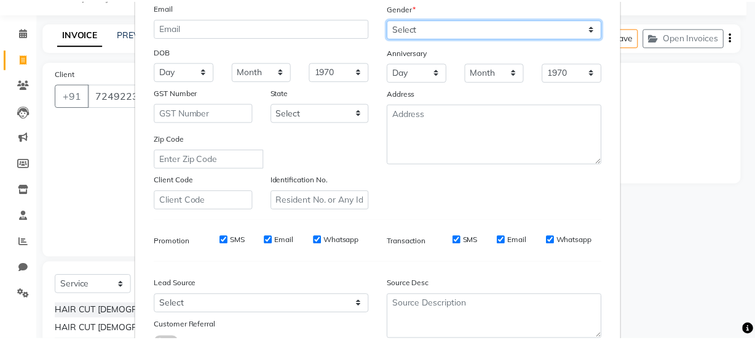
scroll to position [203, 0]
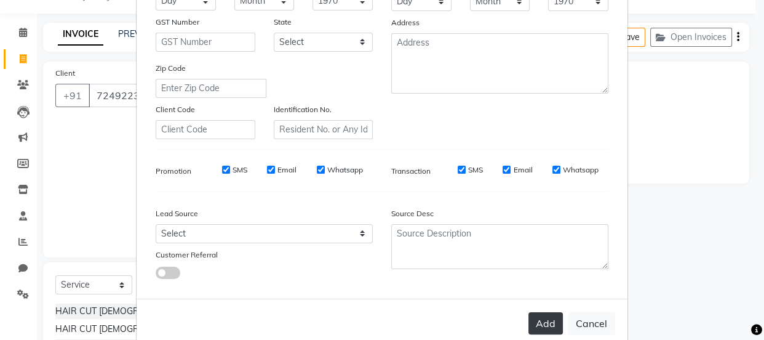
click at [540, 317] on button "Add" at bounding box center [545, 323] width 34 height 22
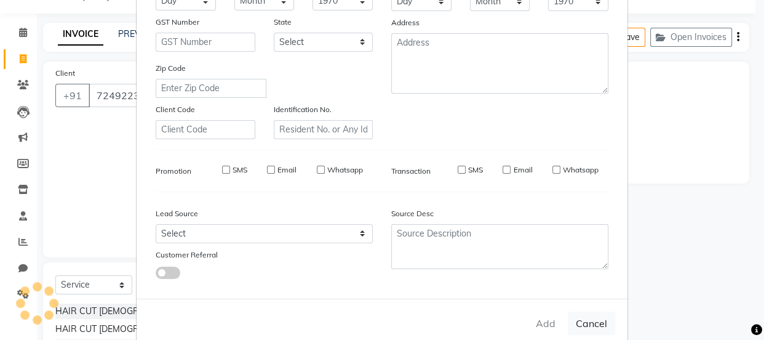
select select
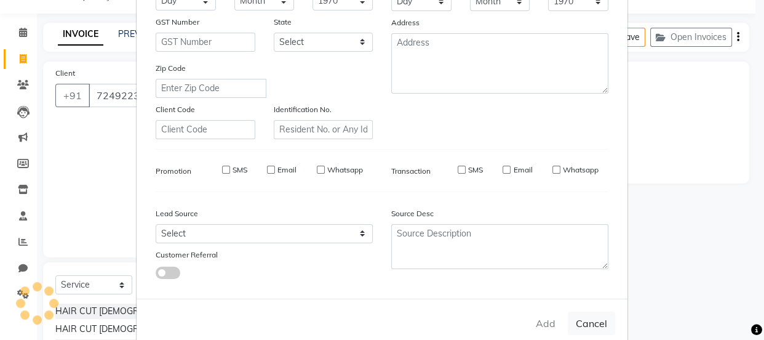
select select
checkbox input "false"
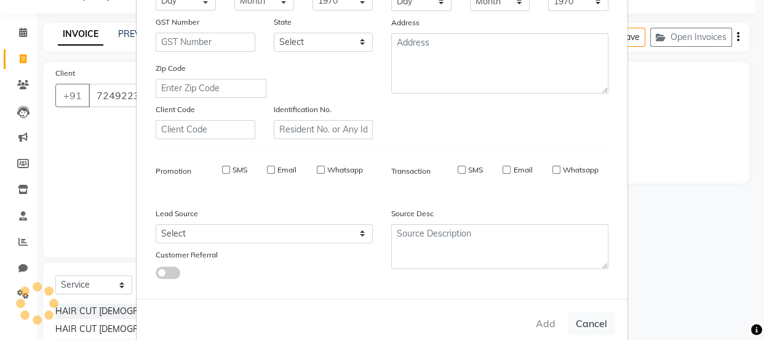
checkbox input "false"
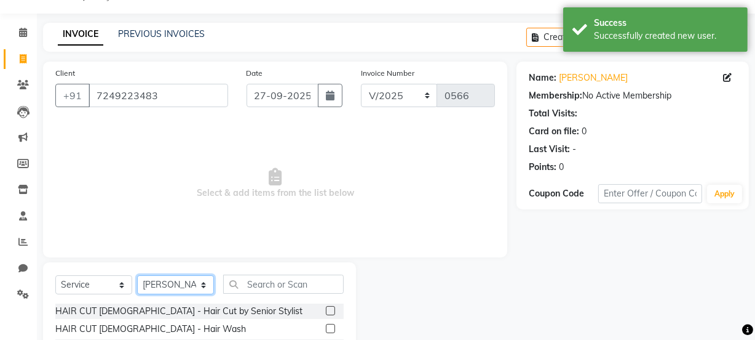
click at [188, 280] on select "Select Stylist [PERSON_NAME] [PERSON_NAME] [PERSON_NAME] [PERSON_NAME] [PERSON_…" at bounding box center [175, 284] width 77 height 19
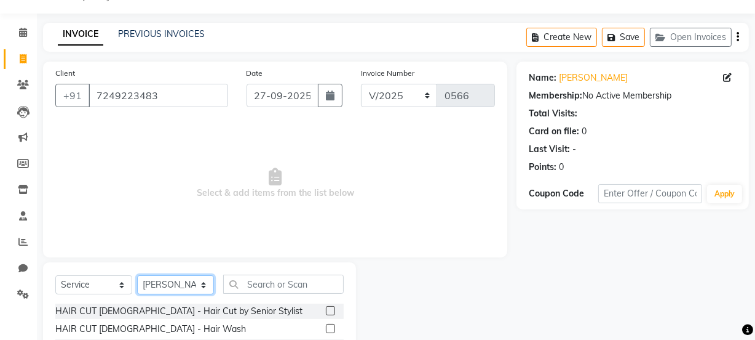
select select "87146"
click at [137, 275] on select "Select Stylist [PERSON_NAME] [PERSON_NAME] [PERSON_NAME] [PERSON_NAME] [PERSON_…" at bounding box center [175, 284] width 77 height 19
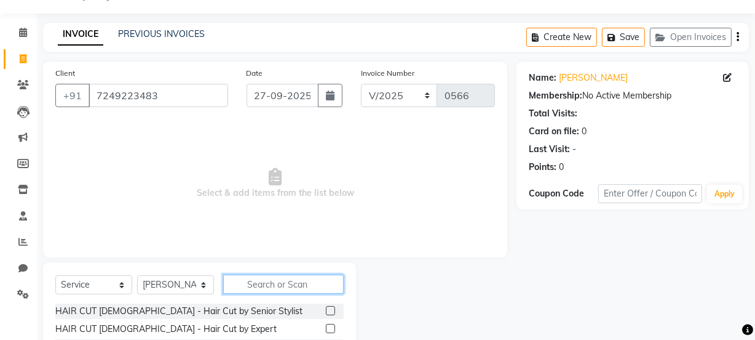
click at [283, 281] on input "text" at bounding box center [283, 283] width 121 height 19
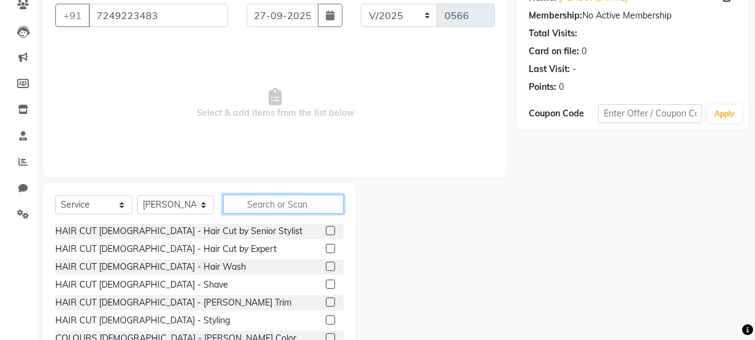
scroll to position [137, 0]
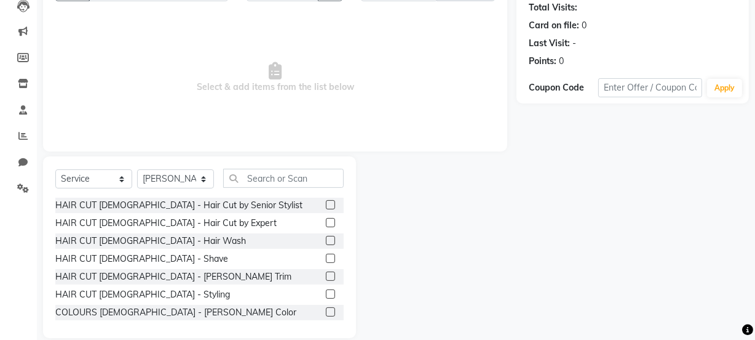
click at [326, 225] on label at bounding box center [330, 222] width 9 height 9
click at [326, 225] on input "checkbox" at bounding box center [330, 223] width 8 height 8
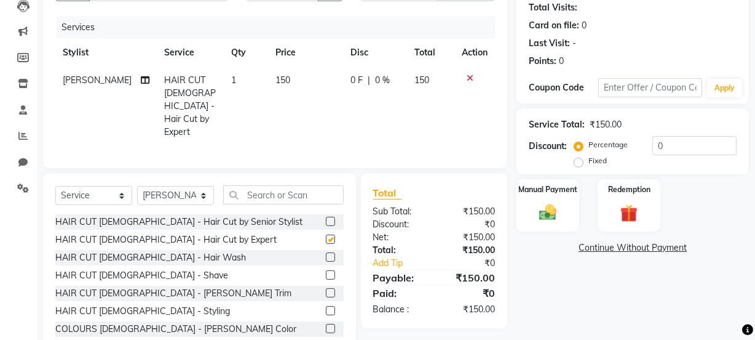
checkbox input "false"
click at [326, 288] on label at bounding box center [330, 292] width 9 height 9
click at [326, 289] on input "checkbox" at bounding box center [330, 293] width 8 height 8
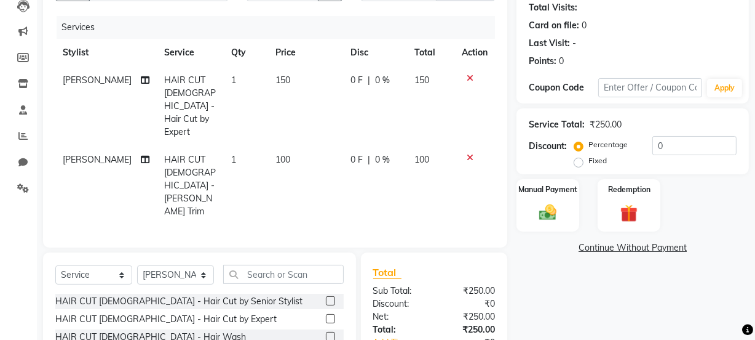
checkbox input "false"
click at [326, 332] on label at bounding box center [330, 336] width 9 height 9
click at [326, 333] on input "checkbox" at bounding box center [330, 337] width 8 height 8
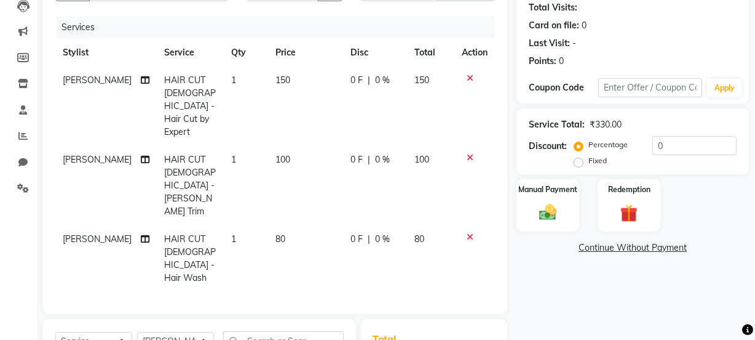
checkbox input "false"
click at [301, 331] on input "text" at bounding box center [283, 340] width 121 height 19
type input "Spa"
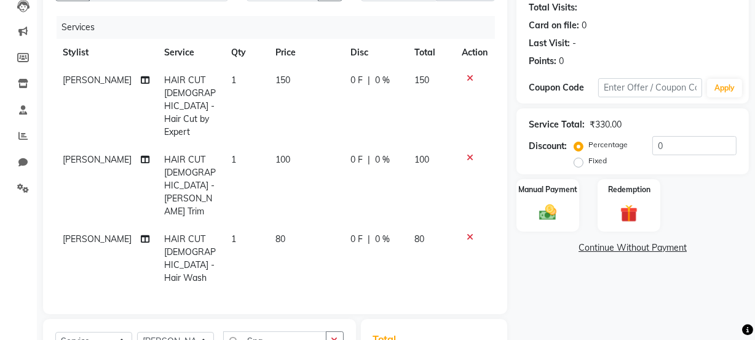
checkbox input "false"
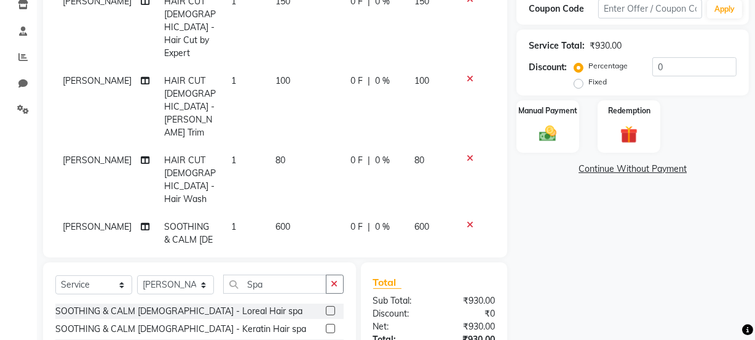
scroll to position [245, 0]
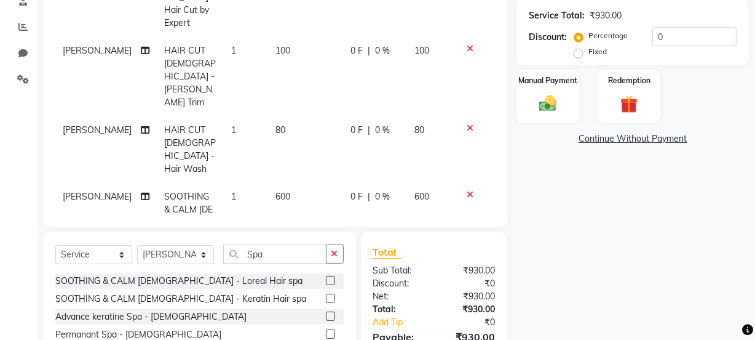
click at [468, 124] on icon at bounding box center [470, 128] width 7 height 9
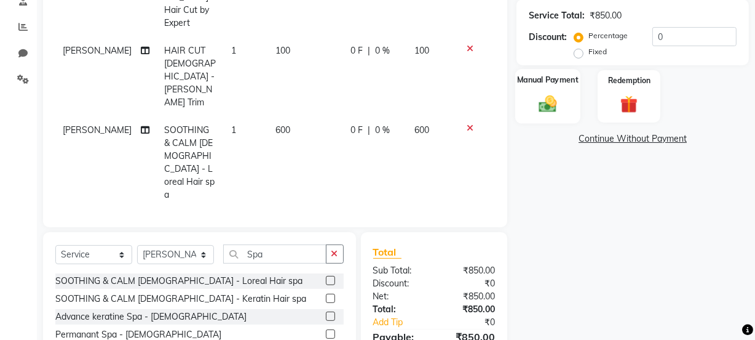
click at [554, 81] on label "Manual Payment" at bounding box center [548, 80] width 62 height 12
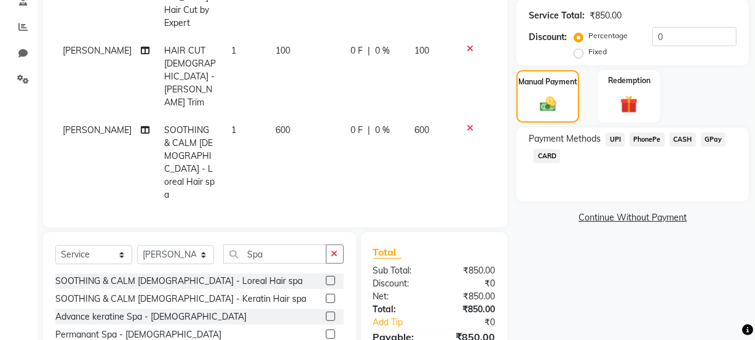
click at [685, 137] on span "CASH" at bounding box center [683, 139] width 26 height 14
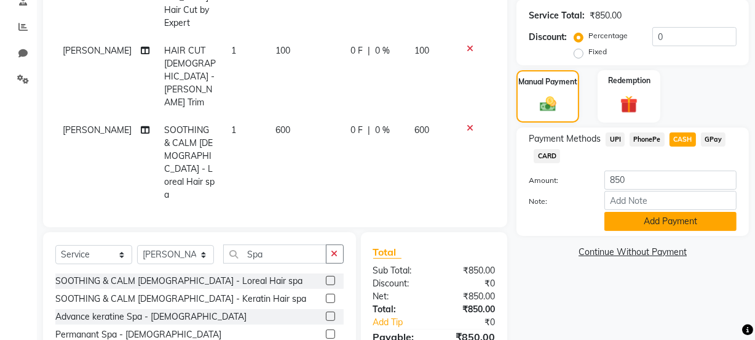
click at [643, 227] on button "Add Payment" at bounding box center [671, 221] width 132 height 19
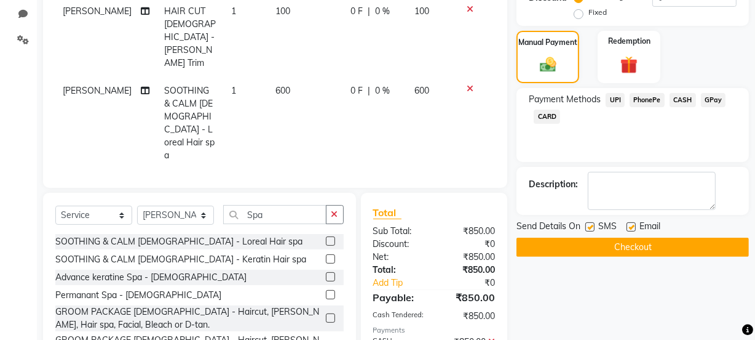
scroll to position [284, 0]
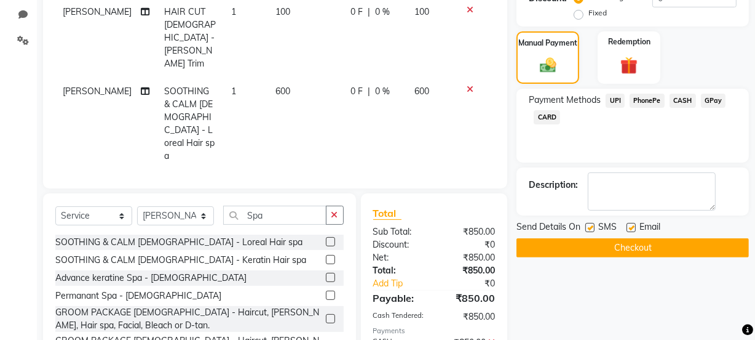
click at [592, 228] on label at bounding box center [590, 227] width 9 height 9
click at [592, 228] on input "checkbox" at bounding box center [590, 228] width 8 height 8
checkbox input "false"
click at [598, 251] on button "Checkout" at bounding box center [633, 247] width 233 height 19
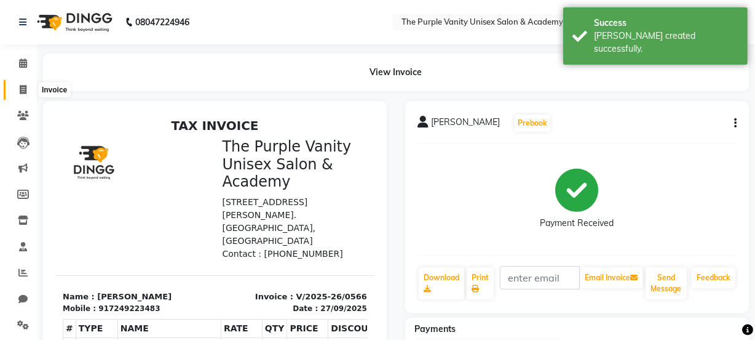
click at [22, 84] on span at bounding box center [23, 90] width 22 height 14
select select "service"
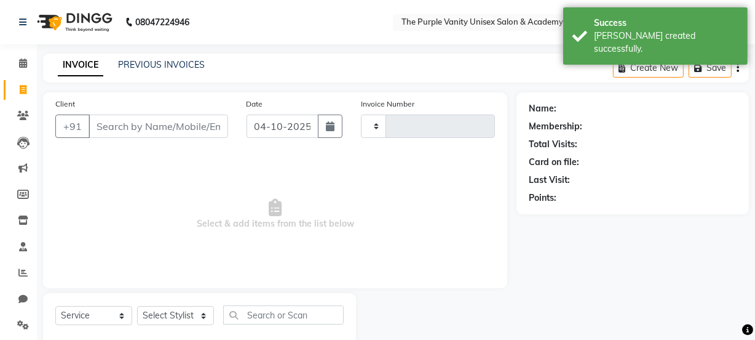
scroll to position [31, 0]
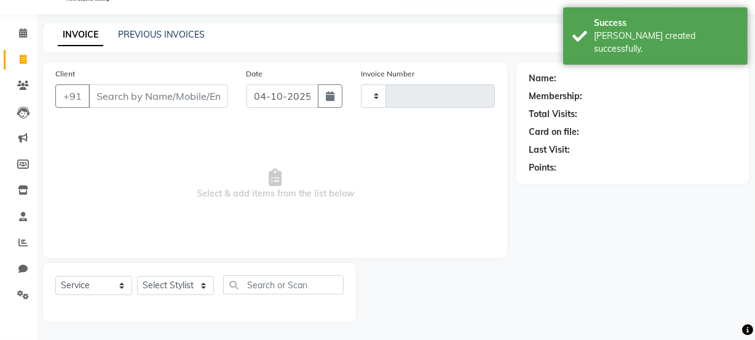
type input "0567"
select select "7947"
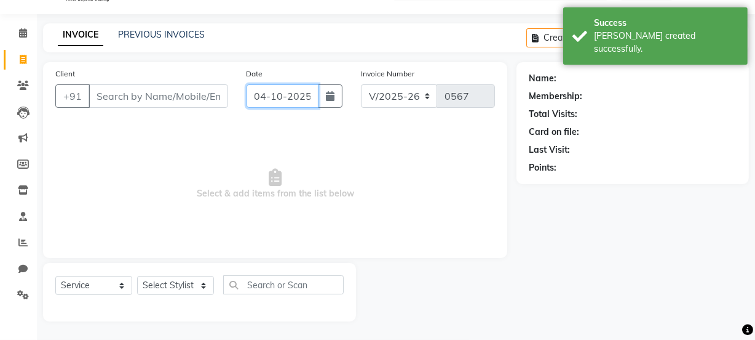
click at [289, 90] on input "04-10-2025" at bounding box center [283, 95] width 72 height 23
select select "10"
select select "2025"
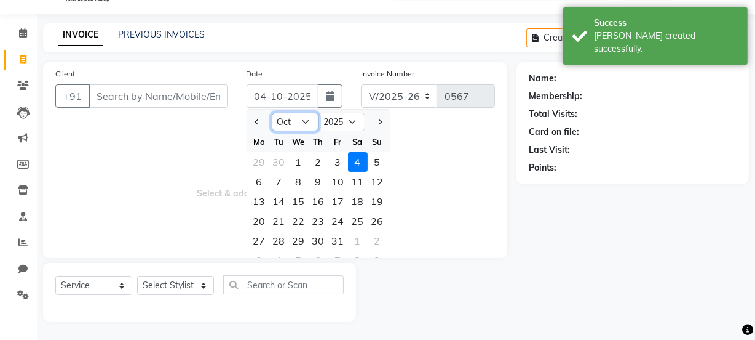
click at [297, 119] on select "Jan Feb Mar Apr May Jun [DATE] Aug Sep Oct Nov Dec" at bounding box center [295, 122] width 47 height 18
select select "9"
click at [272, 113] on select "Jan Feb Mar Apr May Jun [DATE] Aug Sep Oct Nov Dec" at bounding box center [295, 122] width 47 height 18
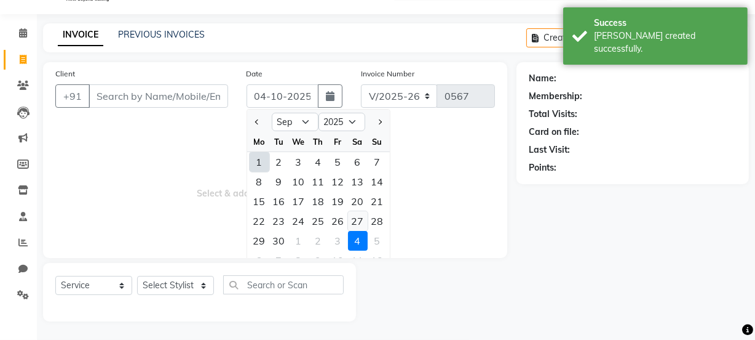
click at [359, 218] on div "27" at bounding box center [358, 221] width 20 height 20
type input "27-09-2025"
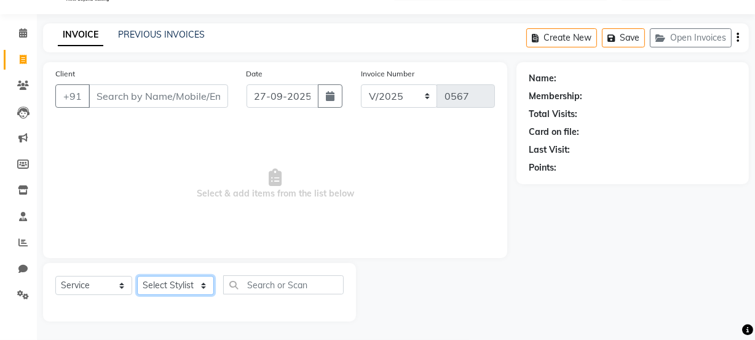
click at [175, 289] on select "Select Stylist [PERSON_NAME] [PERSON_NAME] [PERSON_NAME] [PERSON_NAME] [PERSON_…" at bounding box center [175, 285] width 77 height 19
select select "87146"
click at [137, 276] on select "Select Stylist [PERSON_NAME] [PERSON_NAME] [PERSON_NAME] [PERSON_NAME] [PERSON_…" at bounding box center [175, 285] width 77 height 19
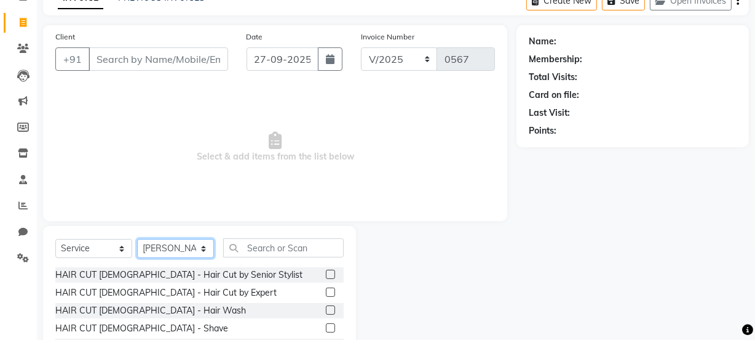
scroll to position [0, 0]
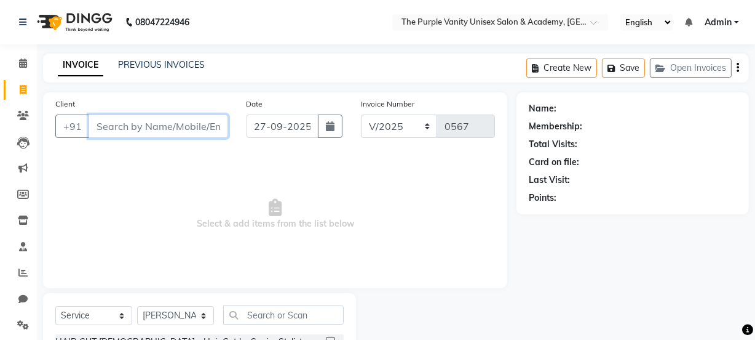
click at [148, 125] on input "Client" at bounding box center [159, 125] width 140 height 23
click at [680, 332] on div "Name: Membership: Total Visits: Card on file: Last Visit: Points:" at bounding box center [638, 283] width 242 height 382
click at [136, 129] on input "Client" at bounding box center [159, 125] width 140 height 23
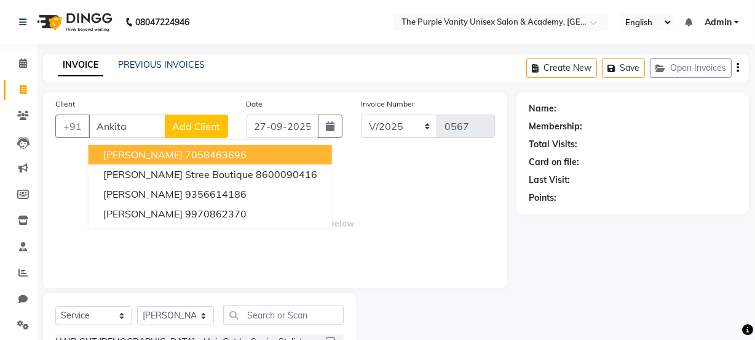
click at [667, 121] on div "Membership:" at bounding box center [633, 126] width 208 height 13
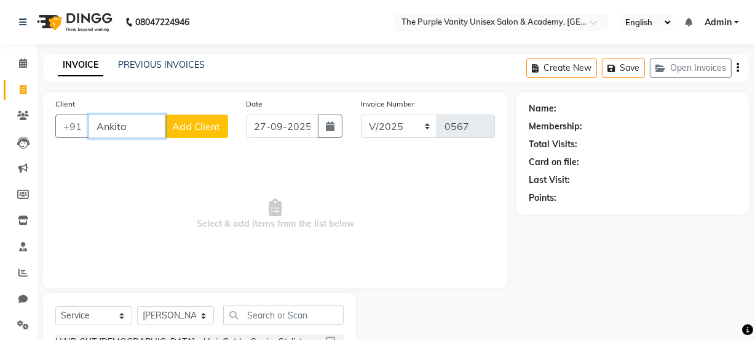
click at [151, 130] on input "Ankita" at bounding box center [127, 125] width 77 height 23
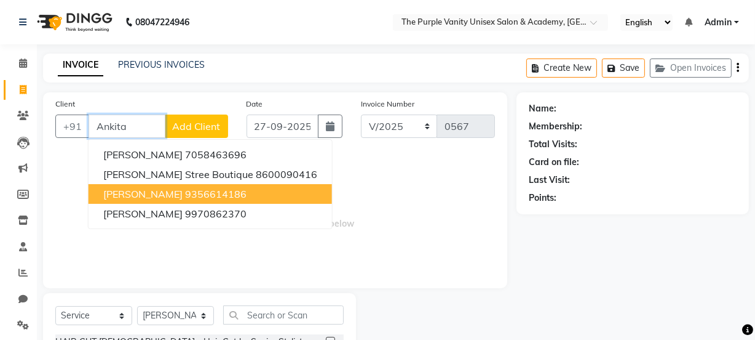
click at [140, 118] on input "Ankita" at bounding box center [127, 125] width 77 height 23
type input "A"
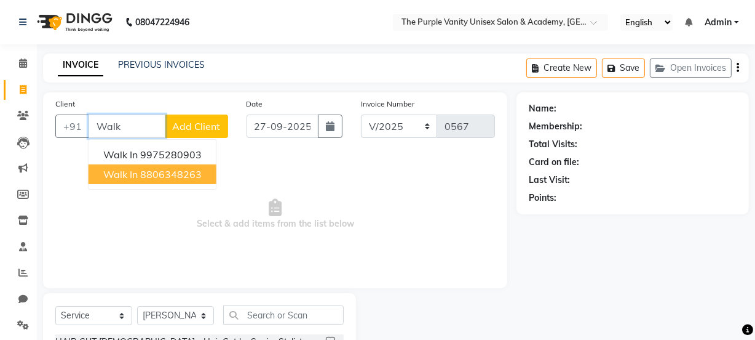
click at [154, 170] on ngb-highlight "8806348263" at bounding box center [171, 174] width 62 height 12
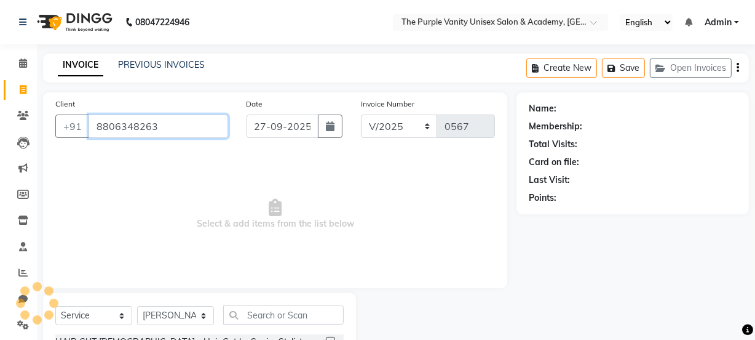
type input "8806348263"
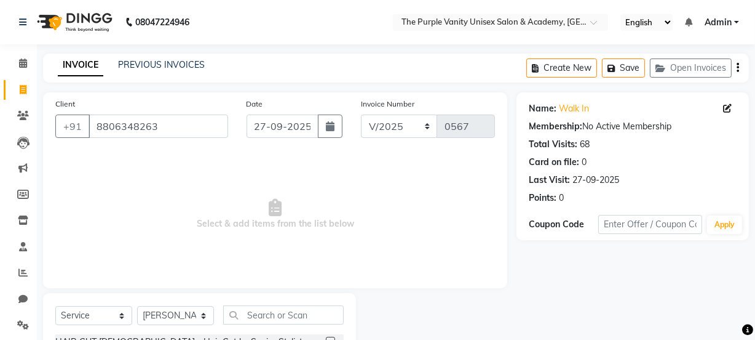
click at [263, 147] on div "Date [DATE]" at bounding box center [294, 122] width 114 height 50
click at [318, 314] on input "text" at bounding box center [283, 314] width 121 height 19
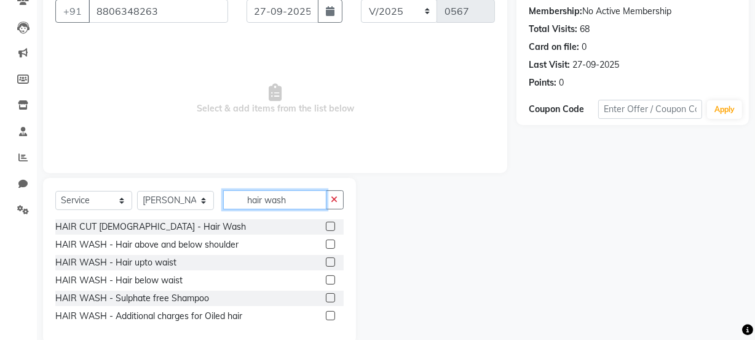
scroll to position [117, 0]
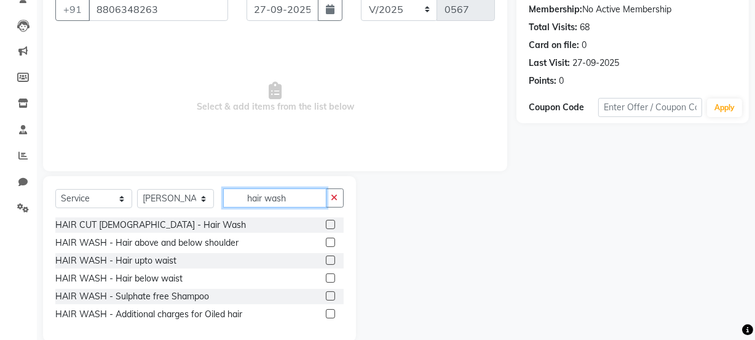
type input "hair wash"
click at [334, 278] on label at bounding box center [330, 277] width 9 height 9
click at [334, 278] on input "checkbox" at bounding box center [330, 278] width 8 height 8
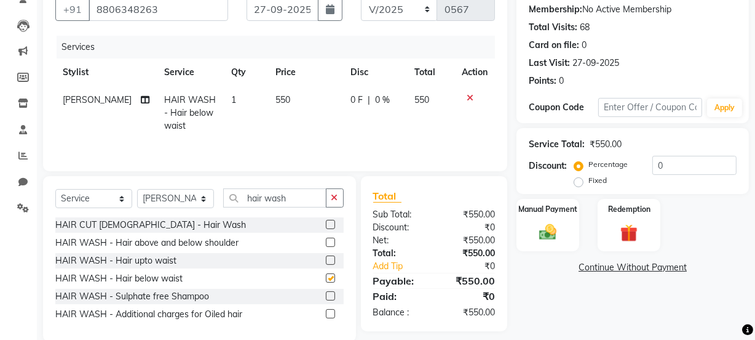
checkbox input "false"
click at [330, 260] on label at bounding box center [330, 259] width 9 height 9
click at [330, 260] on input "checkbox" at bounding box center [330, 261] width 8 height 8
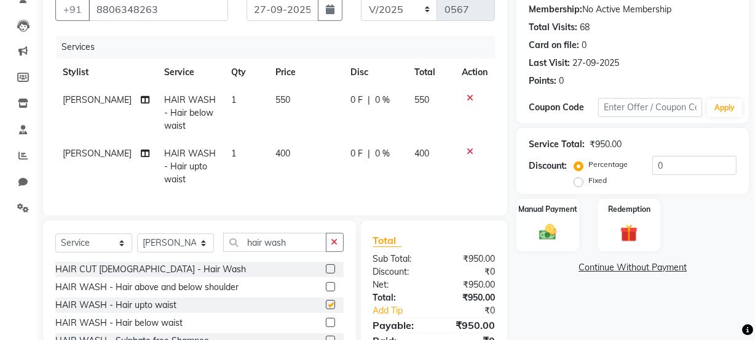
checkbox input "false"
click at [469, 95] on icon at bounding box center [470, 98] width 7 height 9
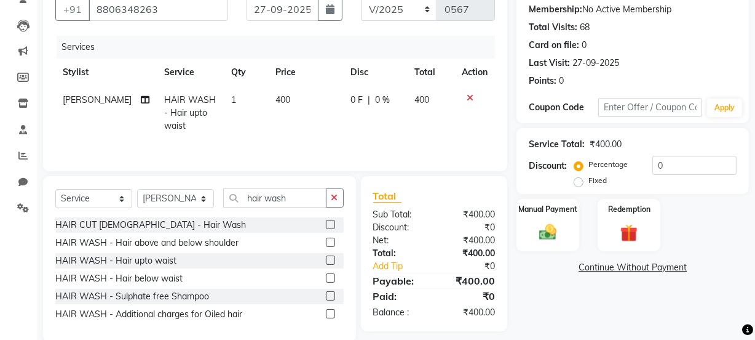
click at [425, 95] on span "400" at bounding box center [422, 99] width 15 height 11
select select "87146"
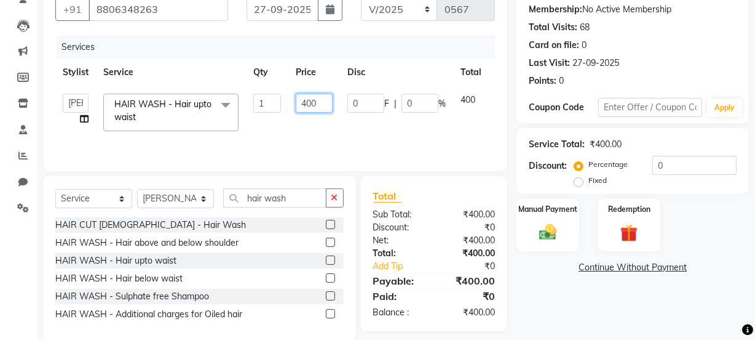
click at [326, 99] on input "400" at bounding box center [314, 103] width 37 height 19
type input "450"
click at [378, 138] on div "Services Stylist Service Qty Price Disc Total Action [PERSON_NAME] [PERSON_NAME…" at bounding box center [275, 97] width 440 height 123
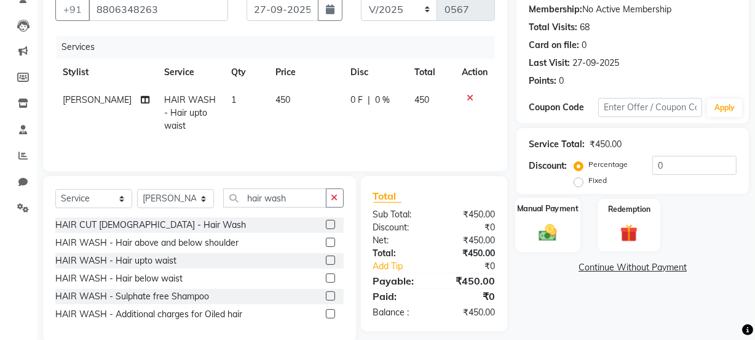
click at [540, 214] on div "Manual Payment" at bounding box center [548, 224] width 65 height 55
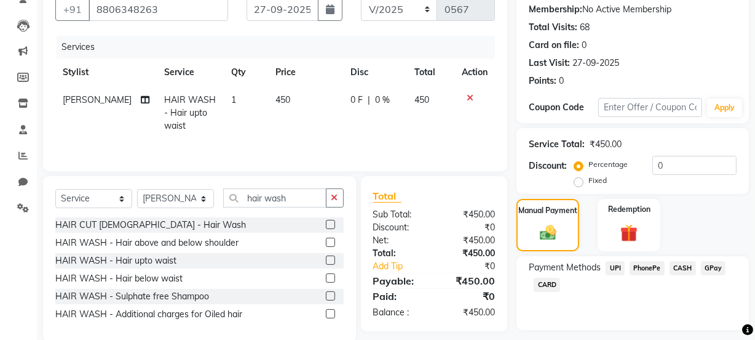
click at [680, 268] on span "CASH" at bounding box center [683, 268] width 26 height 14
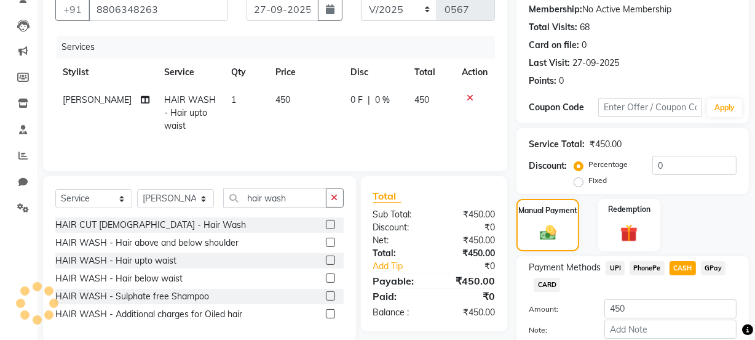
scroll to position [185, 0]
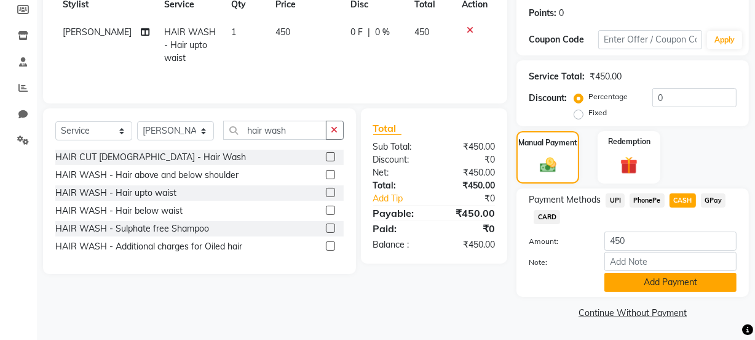
click at [648, 282] on button "Add Payment" at bounding box center [671, 282] width 132 height 19
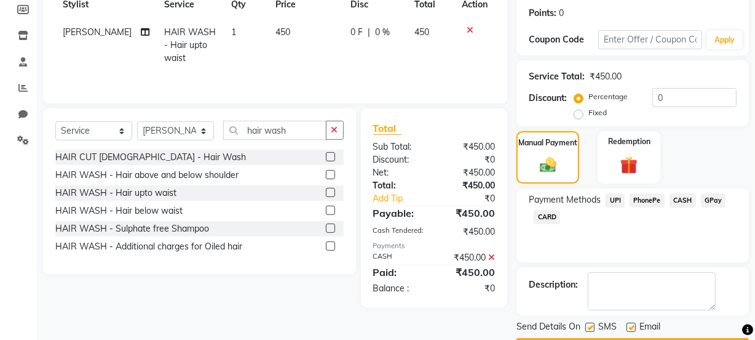
scroll to position [220, 0]
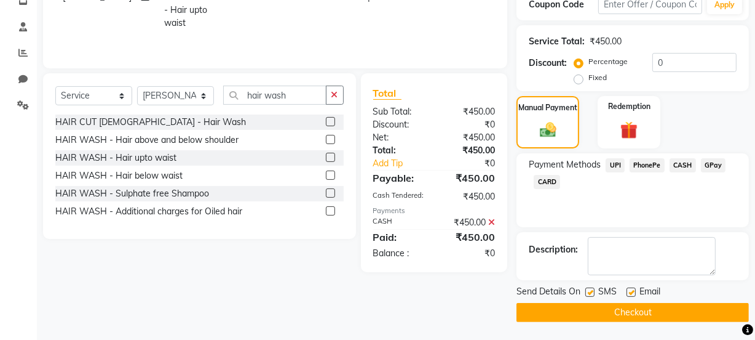
click at [591, 292] on label at bounding box center [590, 291] width 9 height 9
click at [591, 292] on input "checkbox" at bounding box center [590, 293] width 8 height 8
checkbox input "false"
click at [600, 308] on button "Checkout" at bounding box center [633, 312] width 233 height 19
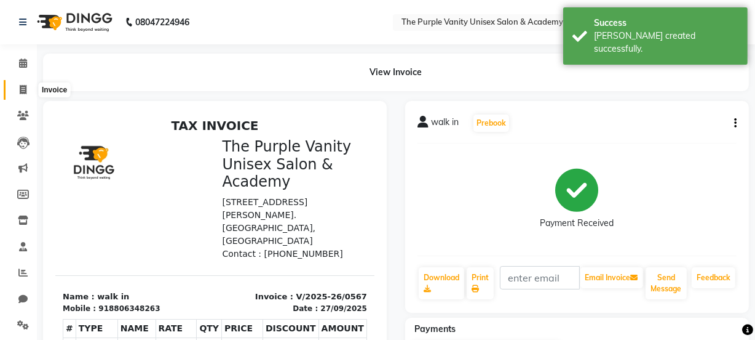
click at [20, 86] on icon at bounding box center [23, 89] width 7 height 9
select select "7947"
select select "service"
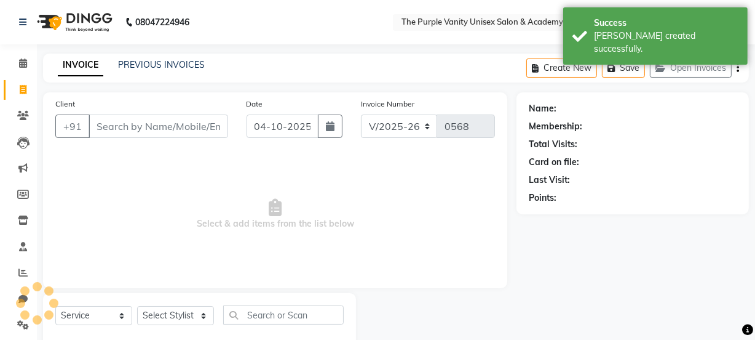
scroll to position [31, 0]
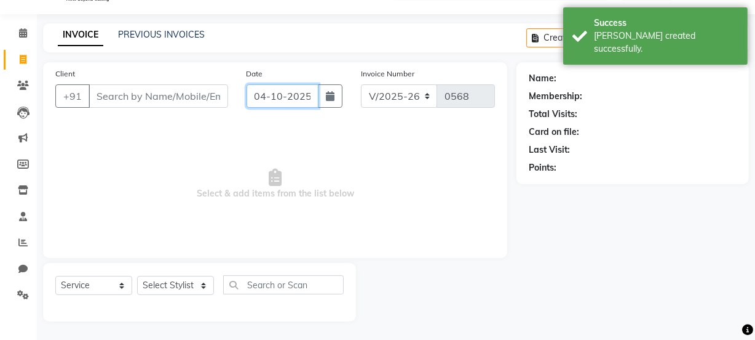
click at [300, 97] on input "04-10-2025" at bounding box center [283, 95] width 72 height 23
select select "10"
select select "2025"
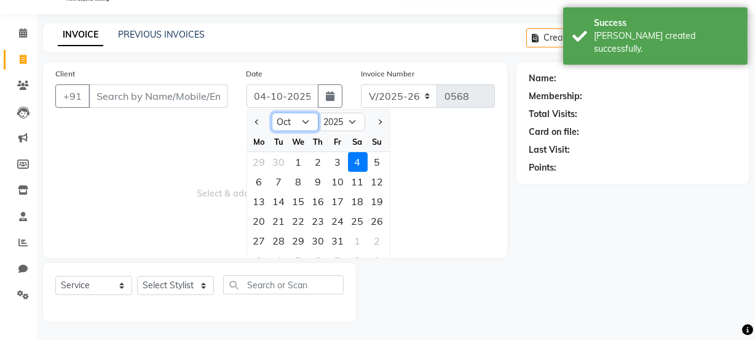
click at [304, 118] on select "Jan Feb Mar Apr May Jun [DATE] Aug Sep Oct Nov Dec" at bounding box center [295, 122] width 47 height 18
select select "9"
click at [272, 113] on select "Jan Feb Mar Apr May Jun [DATE] Aug Sep Oct Nov Dec" at bounding box center [295, 122] width 47 height 18
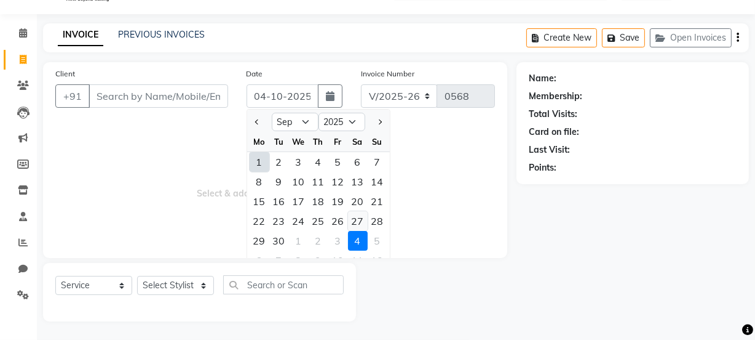
click at [356, 217] on div "27" at bounding box center [358, 221] width 20 height 20
type input "27-09-2025"
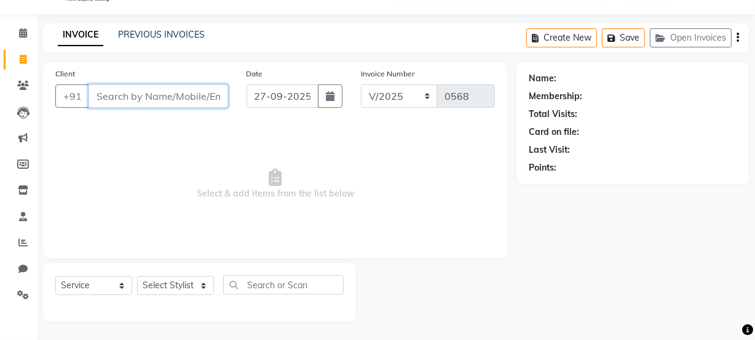
click at [185, 94] on input "Client" at bounding box center [159, 95] width 140 height 23
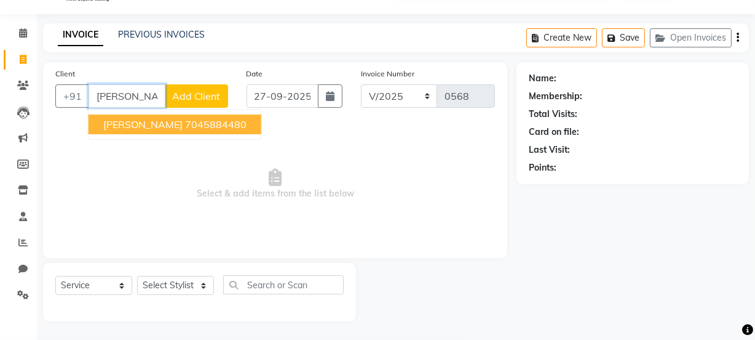
click at [218, 125] on ngb-highlight "7045884480" at bounding box center [216, 124] width 62 height 12
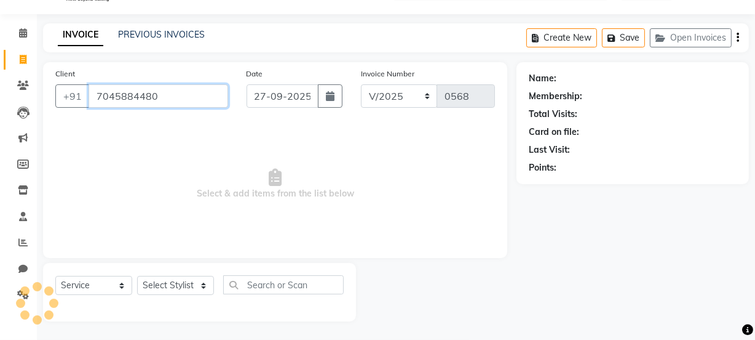
type input "7045884480"
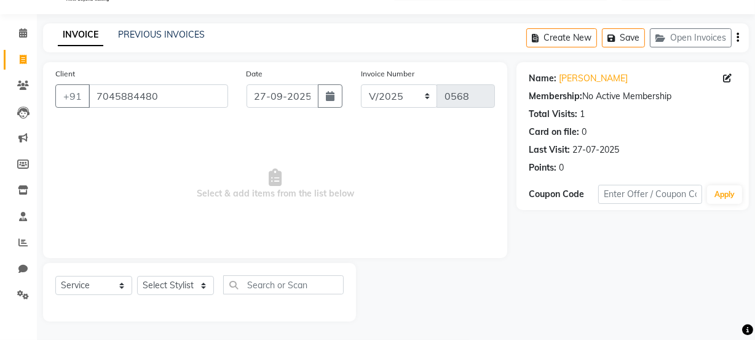
click at [218, 125] on span "Select & add items from the list below" at bounding box center [275, 183] width 440 height 123
click at [206, 289] on select "Select Stylist [PERSON_NAME] [PERSON_NAME] [PERSON_NAME] [PERSON_NAME] [PERSON_…" at bounding box center [175, 285] width 77 height 19
select select "87145"
click at [137, 276] on select "Select Stylist [PERSON_NAME] [PERSON_NAME] [PERSON_NAME] [PERSON_NAME] [PERSON_…" at bounding box center [175, 285] width 77 height 19
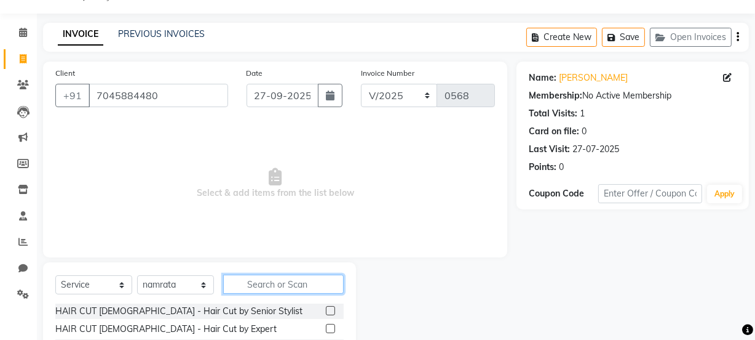
click at [312, 280] on input "text" at bounding box center [283, 283] width 121 height 19
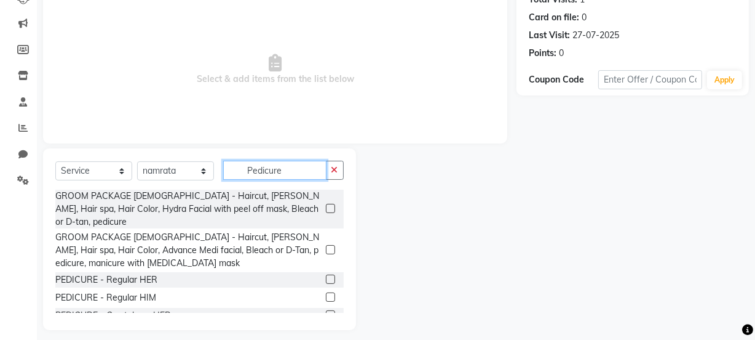
scroll to position [154, 0]
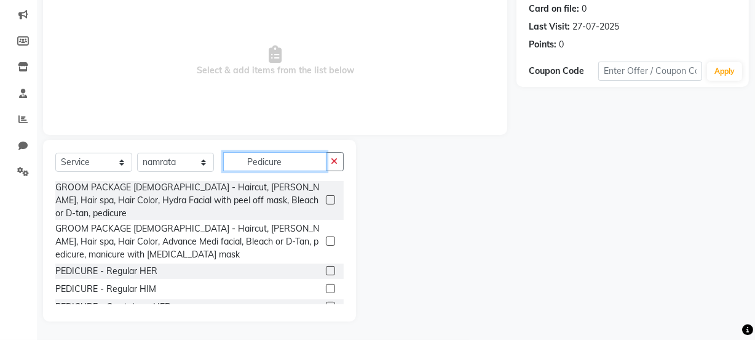
type input "Pedicure"
click at [326, 266] on label at bounding box center [330, 270] width 9 height 9
click at [326, 267] on input "checkbox" at bounding box center [330, 271] width 8 height 8
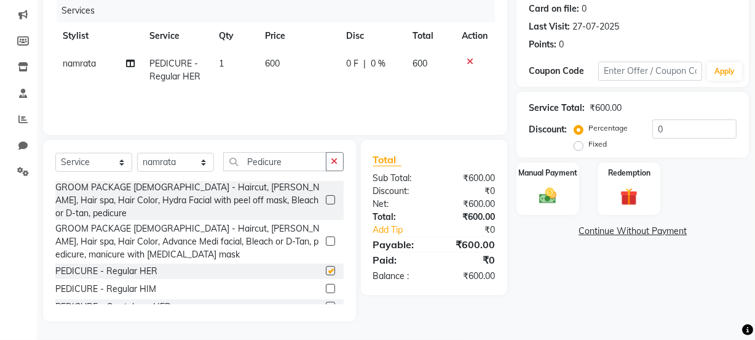
checkbox input "false"
click at [284, 64] on td "600" at bounding box center [298, 70] width 81 height 41
select select "87145"
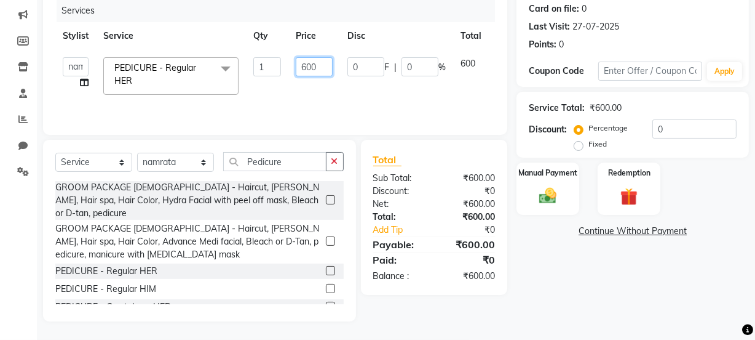
click at [322, 65] on input "600" at bounding box center [314, 66] width 37 height 19
type input "6"
type input "540"
click at [483, 147] on div "Total Sub Total: ₹600.00 Discount: ₹0 Net: ₹600.00 Total: ₹600.00 Add Tip ₹0 Pa…" at bounding box center [434, 217] width 147 height 155
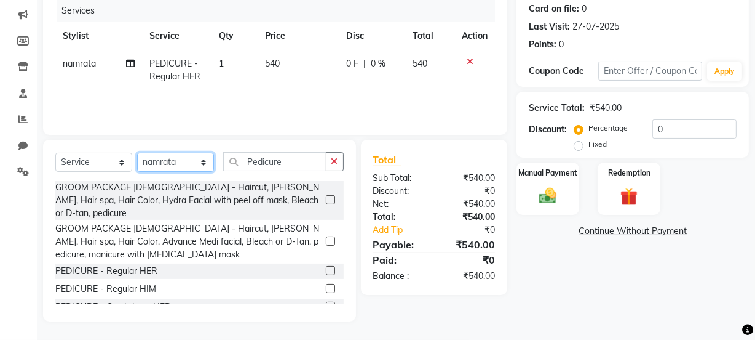
click at [195, 164] on select "Select Stylist [PERSON_NAME] [PERSON_NAME] [PERSON_NAME] [PERSON_NAME] [PERSON_…" at bounding box center [175, 162] width 77 height 19
select select "87143"
click at [137, 153] on select "Select Stylist [PERSON_NAME] [PERSON_NAME] [PERSON_NAME] [PERSON_NAME] [PERSON_…" at bounding box center [175, 162] width 77 height 19
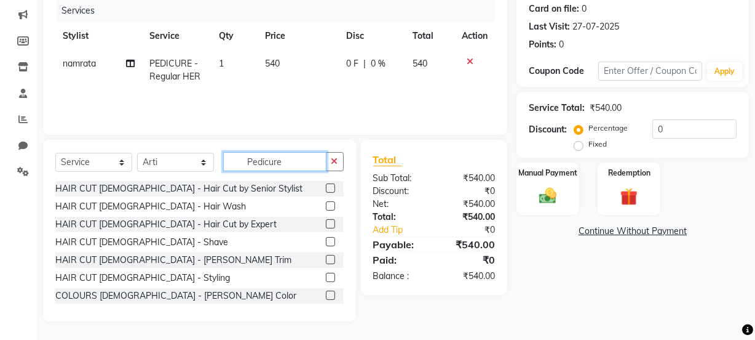
click at [290, 160] on input "Pedicure" at bounding box center [274, 161] width 103 height 19
type input "P"
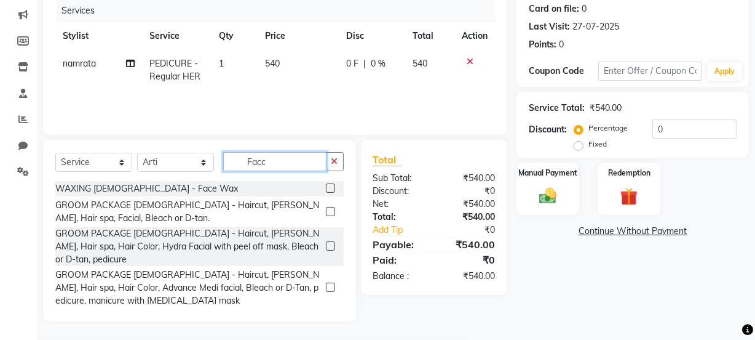
scroll to position [127, 0]
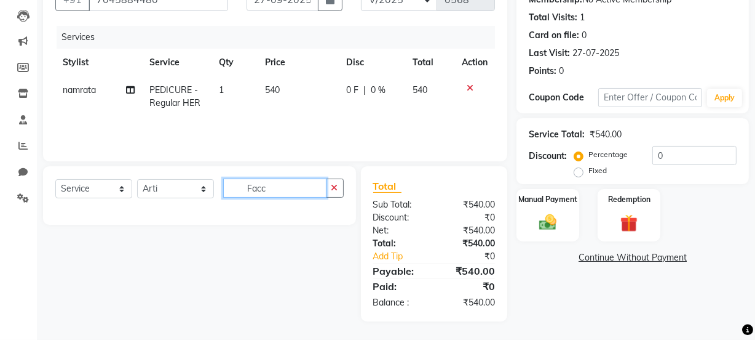
type input "Facc"
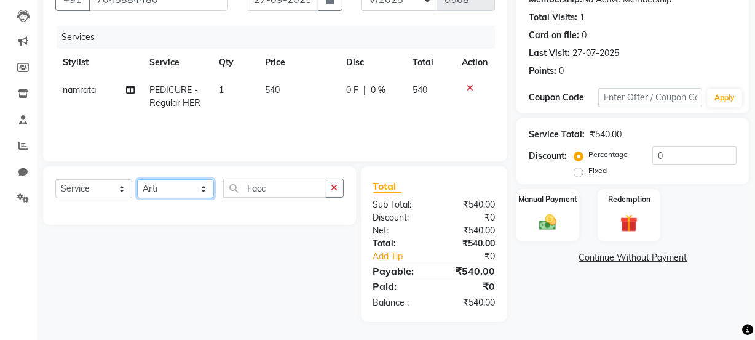
click at [202, 187] on select "Select Stylist [PERSON_NAME] [PERSON_NAME] [PERSON_NAME] [PERSON_NAME] [PERSON_…" at bounding box center [175, 188] width 77 height 19
click at [119, 186] on select "Select Service Product Membership Package Voucher Prepaid Gift Card" at bounding box center [93, 188] width 77 height 19
click at [55, 179] on select "Select Service Product Membership Package Voucher Prepaid Gift Card" at bounding box center [93, 188] width 77 height 19
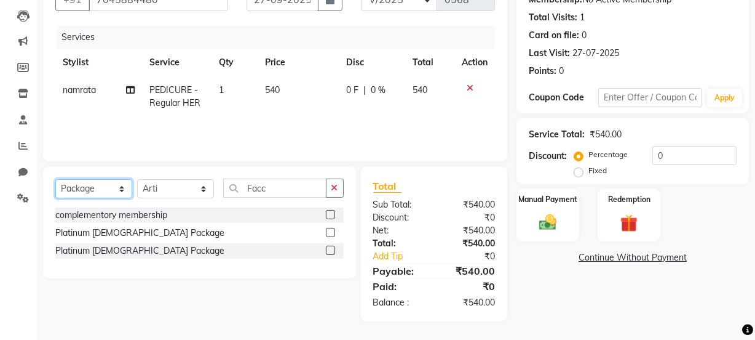
click at [117, 183] on select "Select Service Product Membership Package Voucher Prepaid Gift Card" at bounding box center [93, 188] width 77 height 19
select select "service"
click at [55, 179] on select "Select Service Product Membership Package Voucher Prepaid Gift Card" at bounding box center [93, 188] width 77 height 19
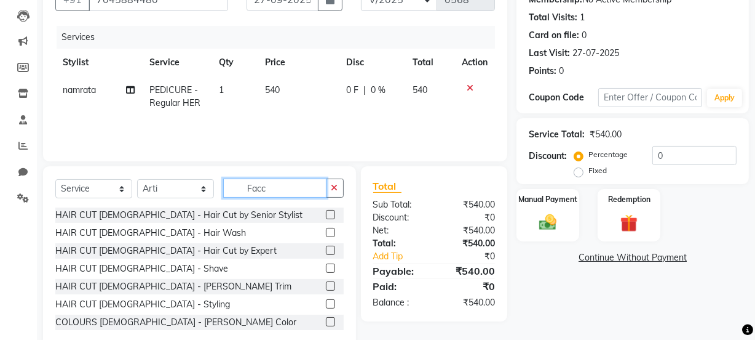
click at [291, 185] on input "Facc" at bounding box center [274, 187] width 103 height 19
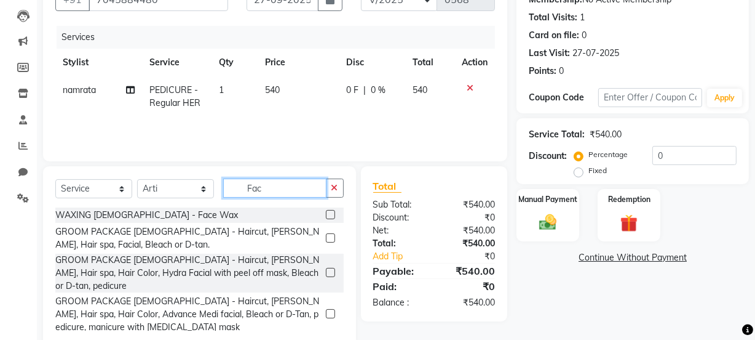
click at [288, 185] on input "Fac" at bounding box center [274, 187] width 103 height 19
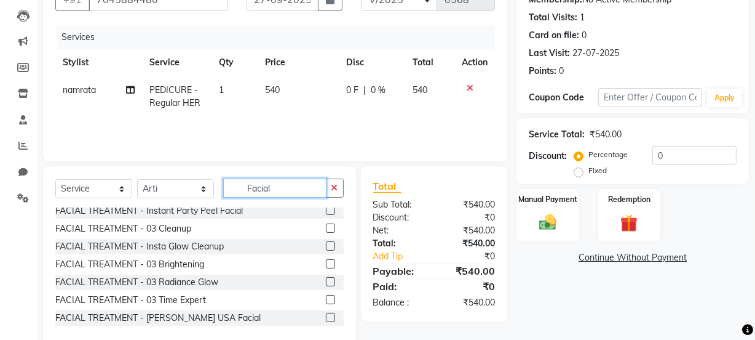
scroll to position [141, 0]
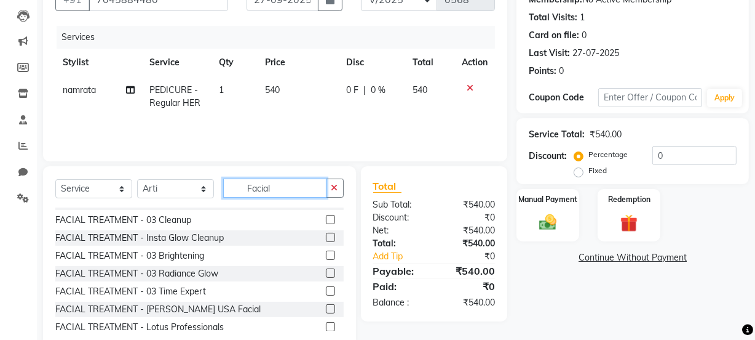
type input "Facial"
click at [326, 268] on label at bounding box center [330, 272] width 9 height 9
click at [326, 269] on input "checkbox" at bounding box center [330, 273] width 8 height 8
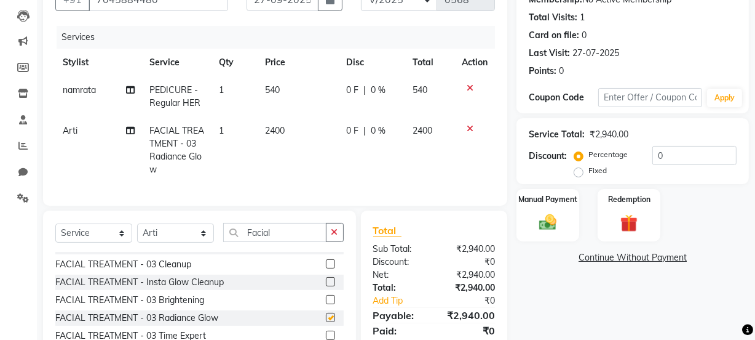
checkbox input "false"
click at [287, 129] on td "2400" at bounding box center [298, 150] width 81 height 66
select select "87143"
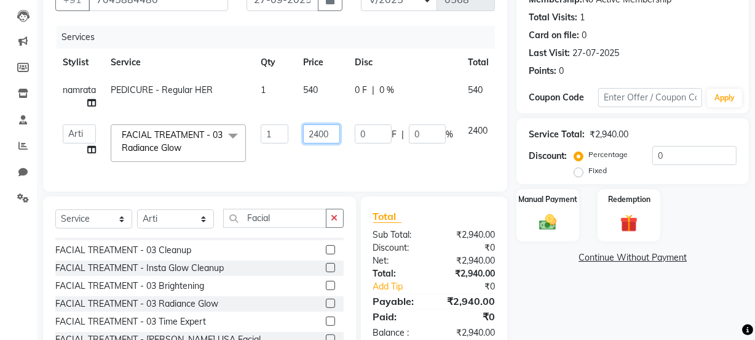
click at [338, 133] on input "2400" at bounding box center [321, 133] width 37 height 19
type input "2"
type input "1860"
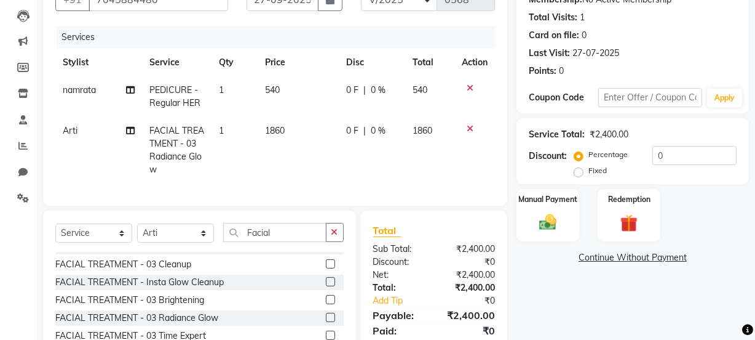
click at [410, 163] on tr "Arti FACIAL TREATMENT - 03 Radiance Glow 1 1860 0 F | 0 % 1860" at bounding box center [275, 150] width 440 height 66
click at [302, 241] on input "Facial" at bounding box center [274, 232] width 103 height 19
type input "F"
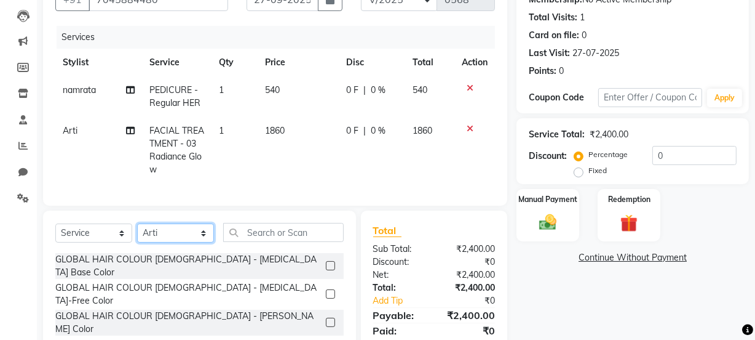
click at [165, 239] on select "Select Stylist [PERSON_NAME] [PERSON_NAME] [PERSON_NAME] [PERSON_NAME] [PERSON_…" at bounding box center [175, 232] width 77 height 19
select select "87147"
click at [137, 232] on select "Select Stylist [PERSON_NAME] [PERSON_NAME] [PERSON_NAME] [PERSON_NAME] [PERSON_…" at bounding box center [175, 232] width 77 height 19
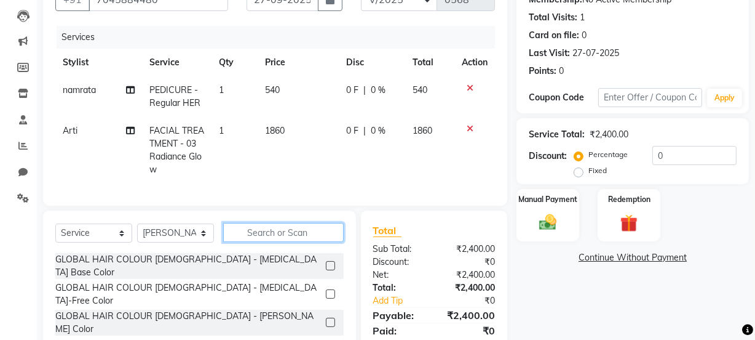
click at [265, 241] on input "text" at bounding box center [283, 232] width 121 height 19
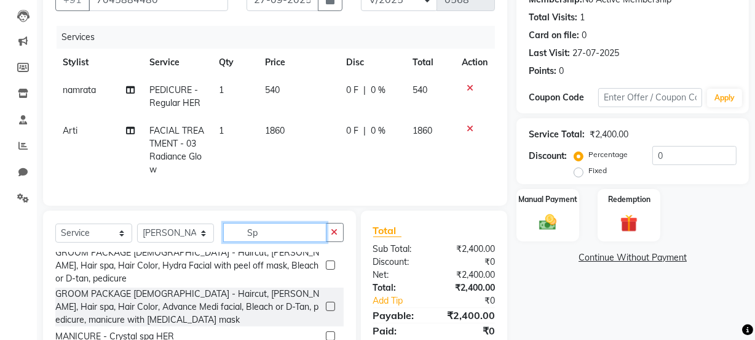
scroll to position [0, 0]
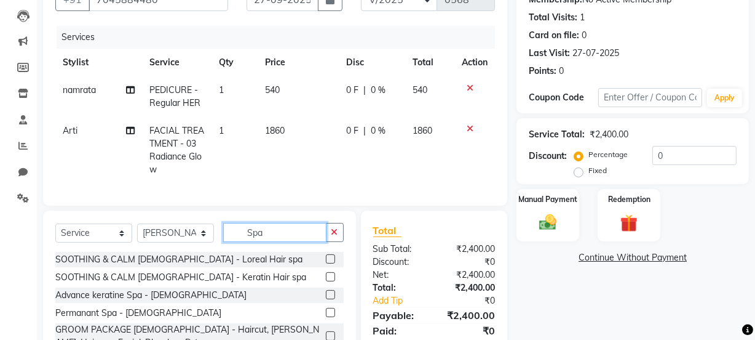
type input "Spa"
click at [326, 263] on label at bounding box center [330, 258] width 9 height 9
click at [326, 263] on input "checkbox" at bounding box center [330, 259] width 8 height 8
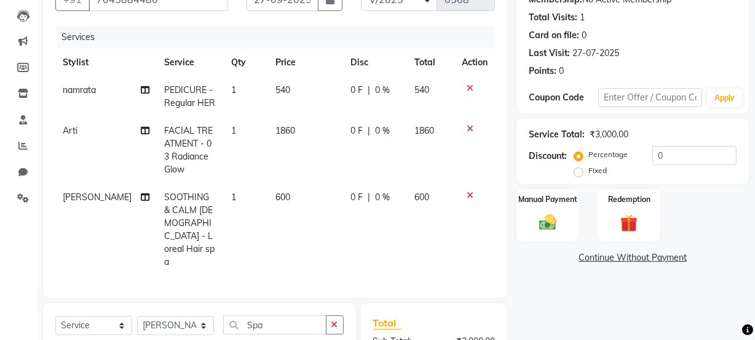
checkbox input "false"
click at [559, 225] on img at bounding box center [548, 222] width 30 height 21
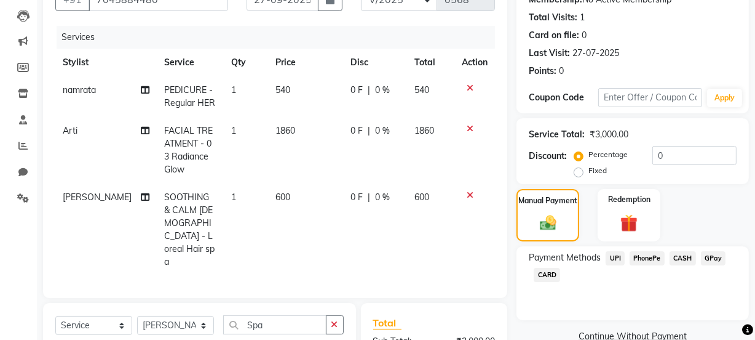
click at [652, 258] on span "PhonePe" at bounding box center [647, 258] width 35 height 14
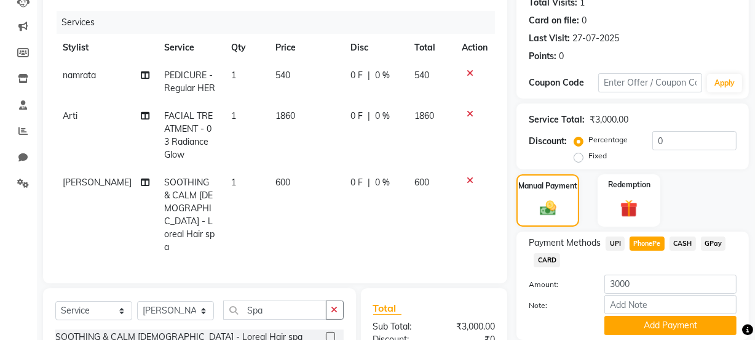
scroll to position [162, 0]
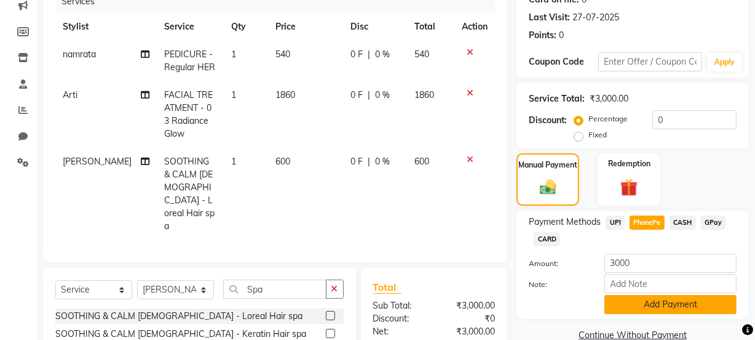
click at [651, 295] on button "Add Payment" at bounding box center [671, 304] width 132 height 19
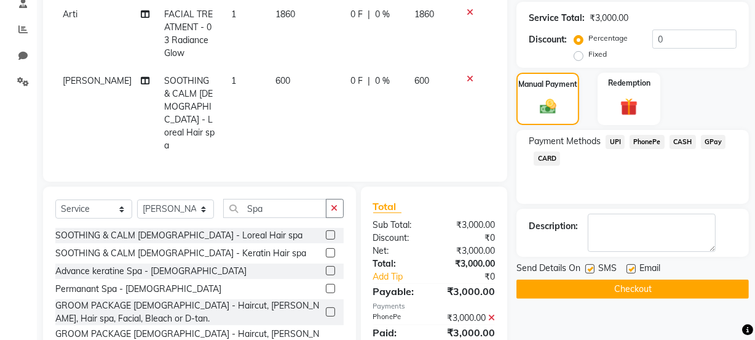
scroll to position [271, 0]
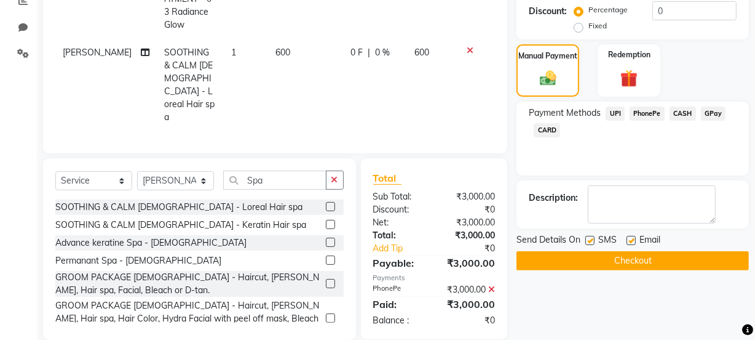
click at [592, 242] on label at bounding box center [590, 240] width 9 height 9
click at [592, 242] on input "checkbox" at bounding box center [590, 241] width 8 height 8
checkbox input "false"
click at [594, 258] on button "Checkout" at bounding box center [633, 260] width 233 height 19
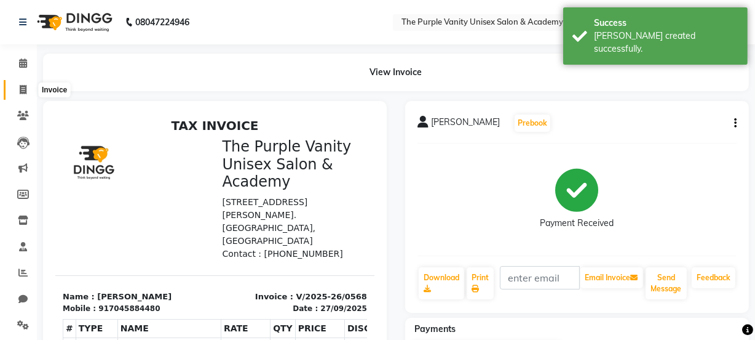
click at [17, 91] on span at bounding box center [23, 90] width 22 height 14
select select "service"
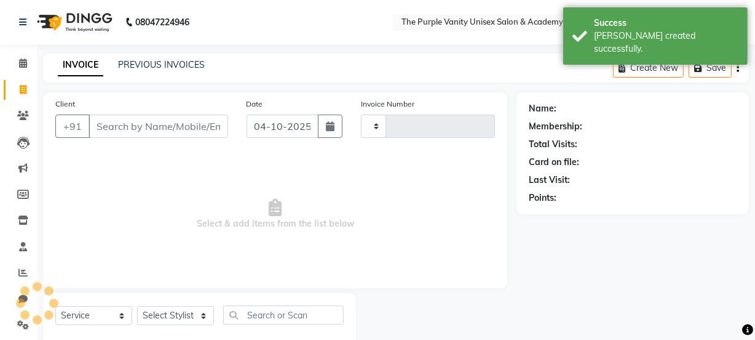
scroll to position [31, 0]
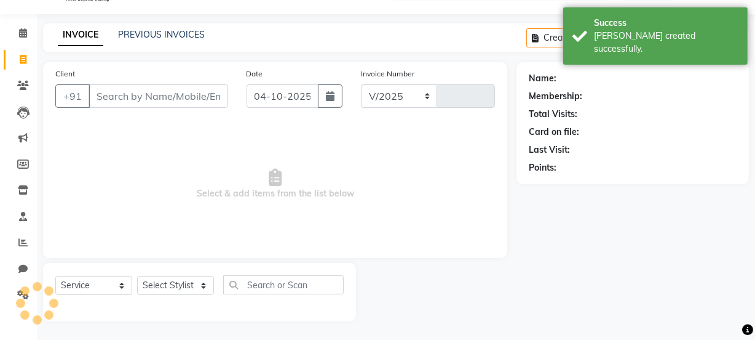
select select "7947"
type input "0569"
click at [315, 89] on input "04-10-2025" at bounding box center [283, 95] width 72 height 23
select select "10"
select select "2025"
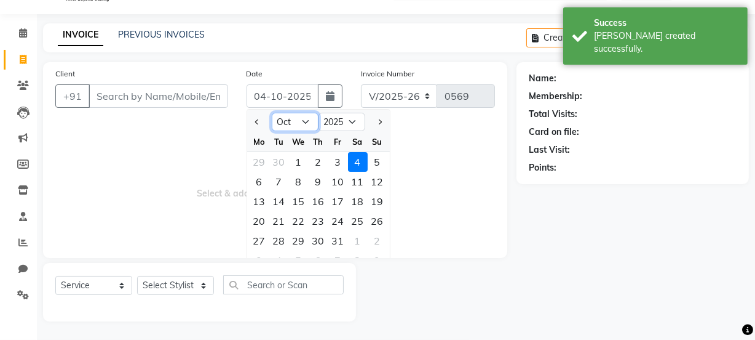
click at [297, 123] on select "Jan Feb Mar Apr May Jun [DATE] Aug Sep Oct Nov Dec" at bounding box center [295, 122] width 47 height 18
select select "9"
click at [272, 113] on select "Jan Feb Mar Apr May Jun [DATE] Aug Sep Oct Nov Dec" at bounding box center [295, 122] width 47 height 18
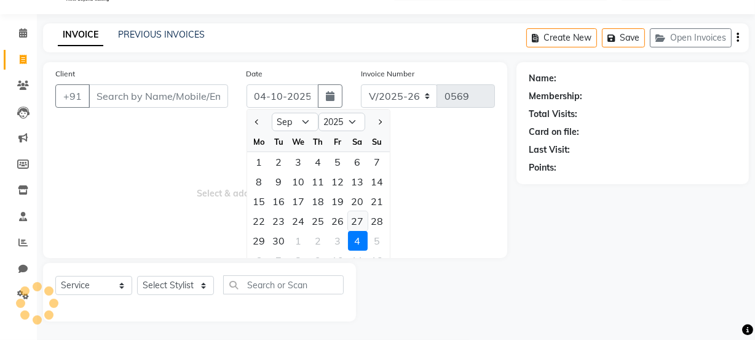
click at [355, 215] on div "27" at bounding box center [358, 221] width 20 height 20
type input "27-09-2025"
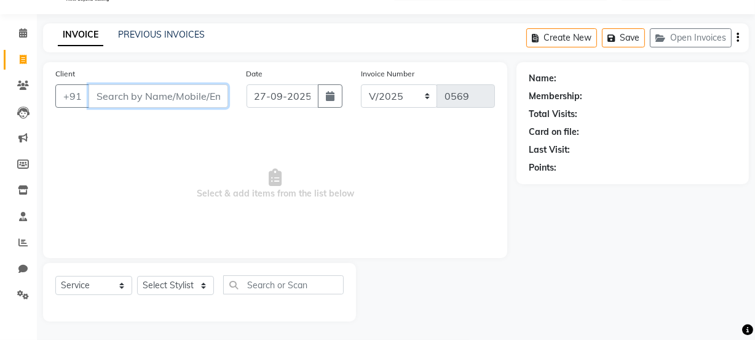
click at [164, 92] on input "Client" at bounding box center [159, 95] width 140 height 23
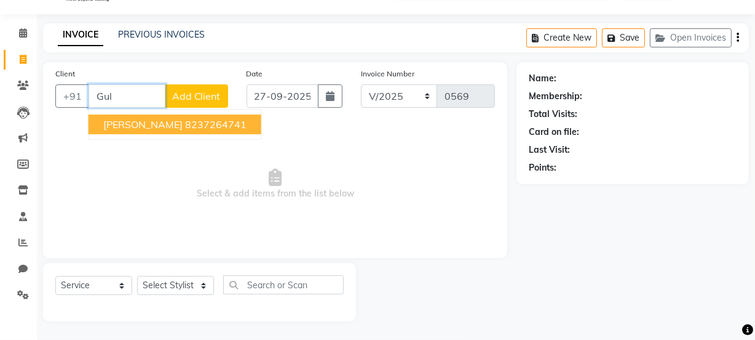
click at [202, 119] on ngb-highlight "8237264741" at bounding box center [216, 124] width 62 height 12
type input "8237264741"
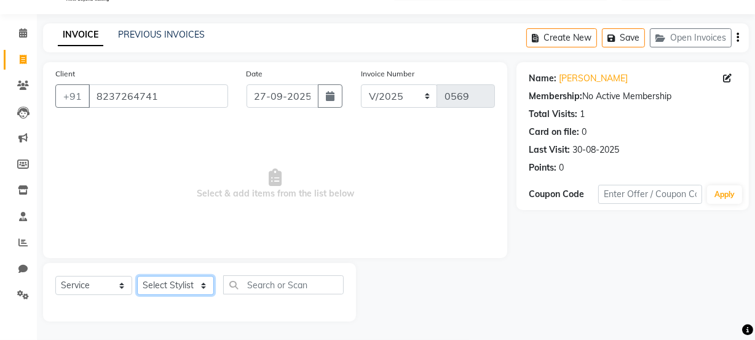
click at [172, 285] on select "Select Stylist [PERSON_NAME] [PERSON_NAME] [PERSON_NAME] [PERSON_NAME] [PERSON_…" at bounding box center [175, 285] width 77 height 19
select select "87293"
click at [137, 276] on select "Select Stylist [PERSON_NAME] [PERSON_NAME] [PERSON_NAME] [PERSON_NAME] [PERSON_…" at bounding box center [175, 285] width 77 height 19
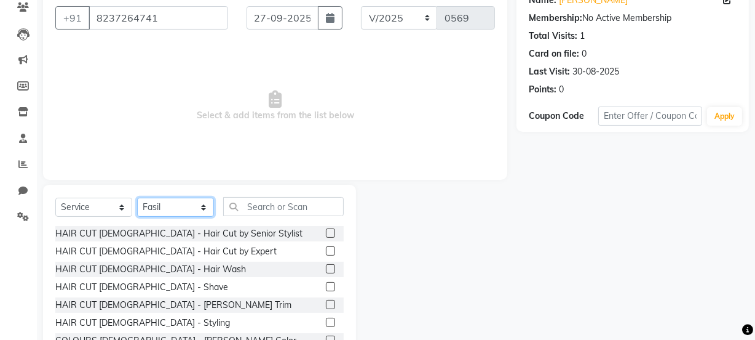
scroll to position [140, 0]
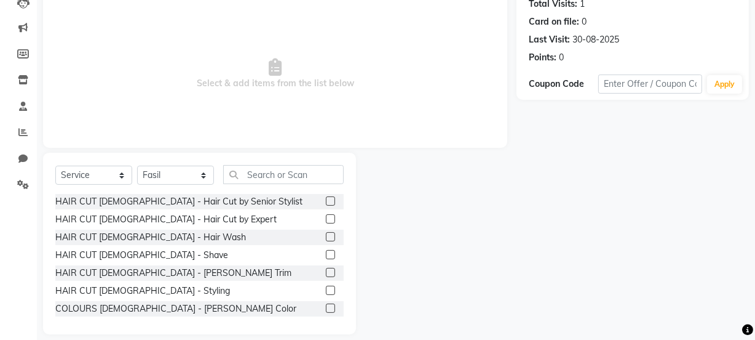
click at [326, 273] on label at bounding box center [330, 272] width 9 height 9
click at [326, 273] on input "checkbox" at bounding box center [330, 273] width 8 height 8
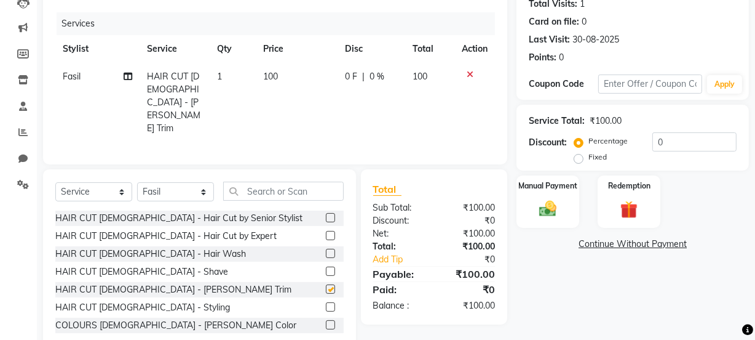
checkbox input "false"
click at [550, 203] on img at bounding box center [548, 208] width 30 height 21
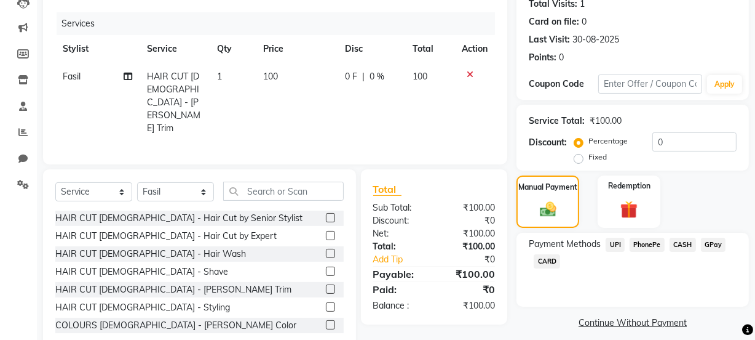
click at [681, 244] on span "CASH" at bounding box center [683, 244] width 26 height 14
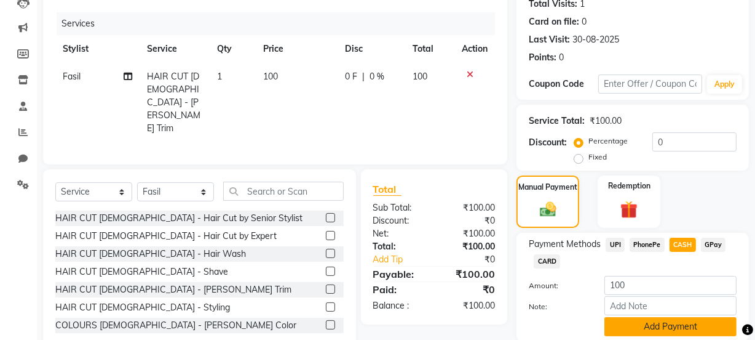
click at [663, 332] on button "Add Payment" at bounding box center [671, 326] width 132 height 19
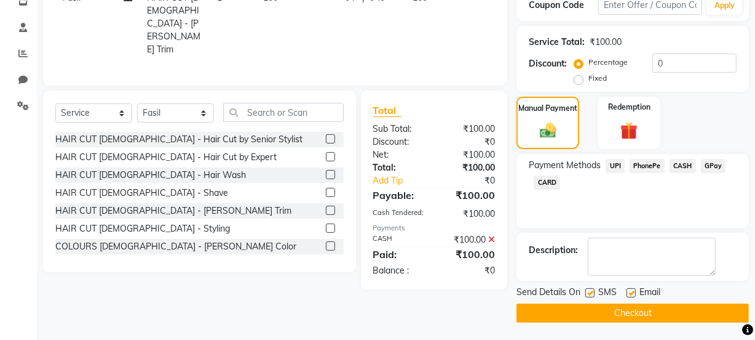
scroll to position [220, 0]
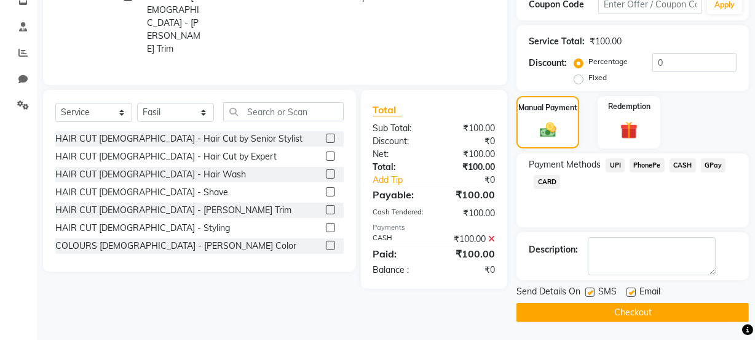
click at [591, 292] on label at bounding box center [590, 291] width 9 height 9
click at [591, 292] on input "checkbox" at bounding box center [590, 293] width 8 height 8
checkbox input "false"
click at [600, 311] on button "Checkout" at bounding box center [633, 312] width 233 height 19
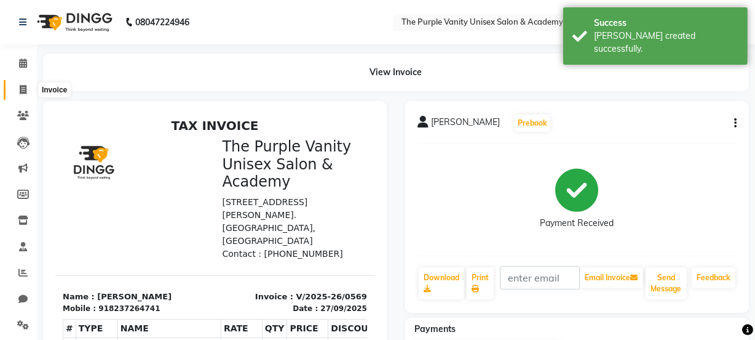
click at [23, 85] on icon at bounding box center [23, 89] width 7 height 9
select select "service"
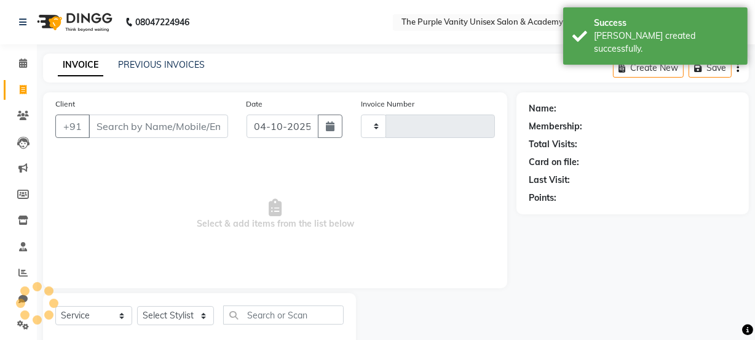
scroll to position [31, 0]
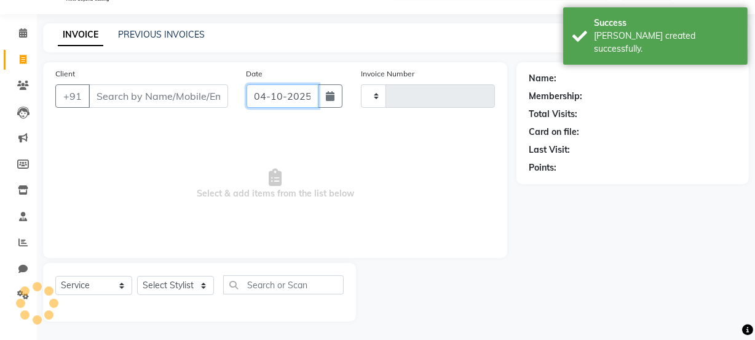
click at [279, 101] on input "04-10-2025" at bounding box center [283, 95] width 72 height 23
select select "10"
select select "2025"
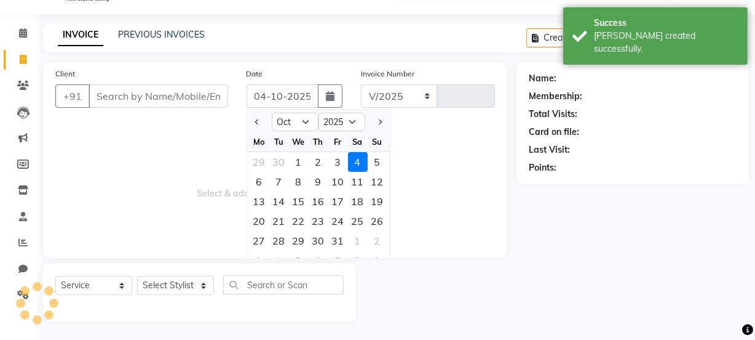
select select "7947"
type input "0570"
click at [296, 122] on select "Jan Feb Mar Apr May Jun [DATE] Aug Sep Oct Nov Dec" at bounding box center [295, 122] width 47 height 18
select select "9"
click at [272, 113] on select "Jan Feb Mar Apr May Jun [DATE] Aug Sep Oct Nov Dec" at bounding box center [295, 122] width 47 height 18
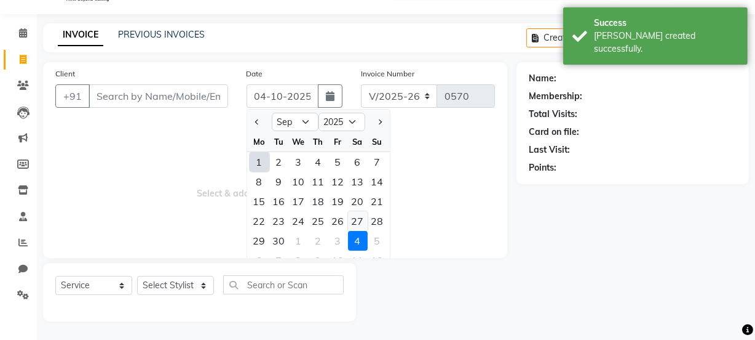
click at [356, 217] on div "27" at bounding box center [358, 221] width 20 height 20
type input "27-09-2025"
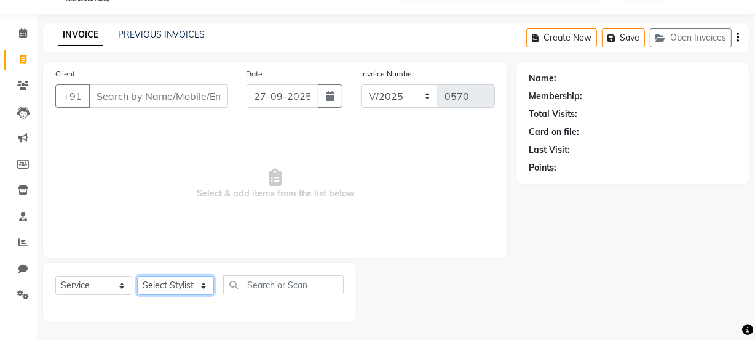
click at [166, 280] on select "Select Stylist [PERSON_NAME] [PERSON_NAME] [PERSON_NAME] [PERSON_NAME] [PERSON_…" at bounding box center [175, 285] width 77 height 19
select select "71496"
click at [137, 276] on select "Select Stylist [PERSON_NAME] [PERSON_NAME] [PERSON_NAME] [PERSON_NAME] [PERSON_…" at bounding box center [175, 285] width 77 height 19
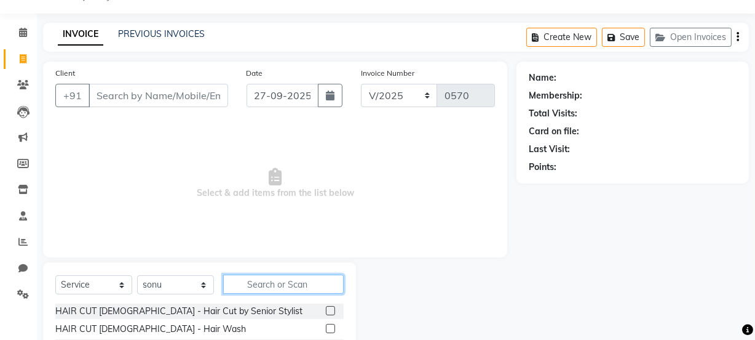
click at [263, 281] on input "text" at bounding box center [283, 283] width 121 height 19
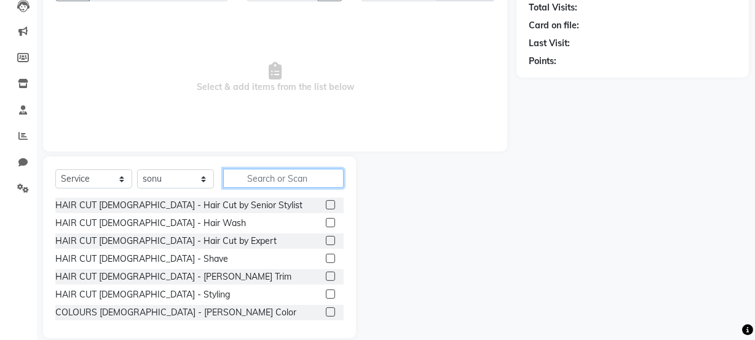
scroll to position [138, 0]
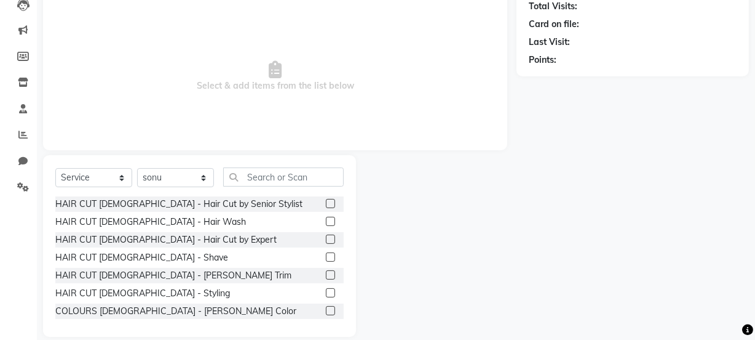
click at [326, 270] on label at bounding box center [330, 274] width 9 height 9
click at [326, 271] on input "checkbox" at bounding box center [330, 275] width 8 height 8
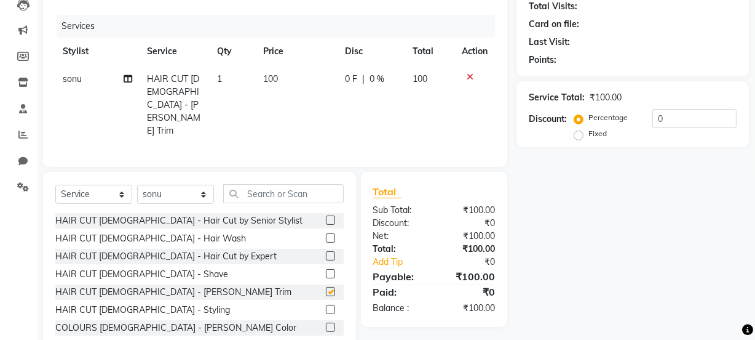
checkbox input "false"
click at [411, 100] on td "100" at bounding box center [429, 104] width 49 height 79
select select "71496"
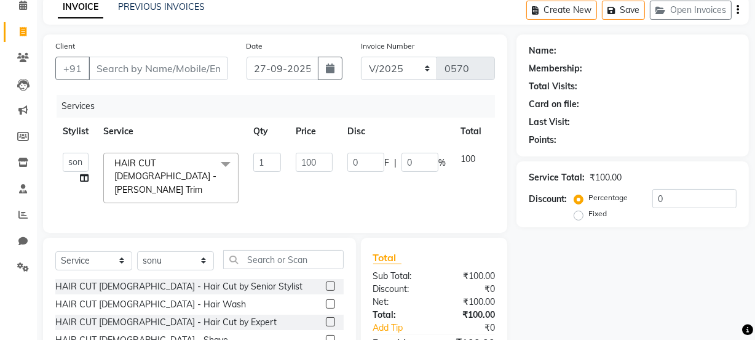
scroll to position [50, 0]
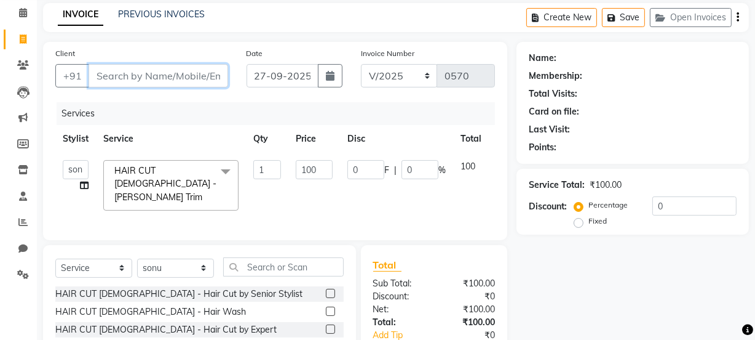
click at [220, 74] on input "Client" at bounding box center [159, 75] width 140 height 23
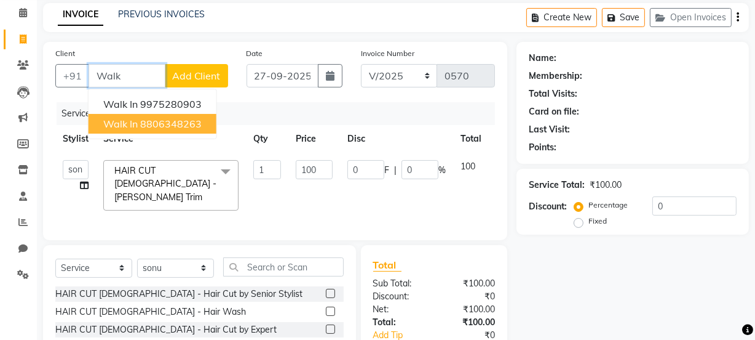
click at [157, 117] on ngb-highlight "8806348263" at bounding box center [171, 123] width 62 height 12
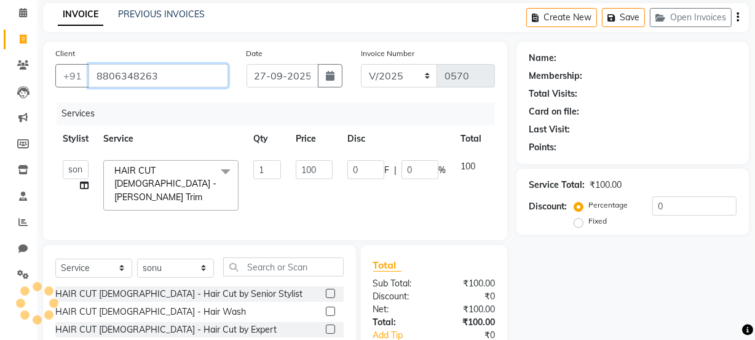
type input "8806348263"
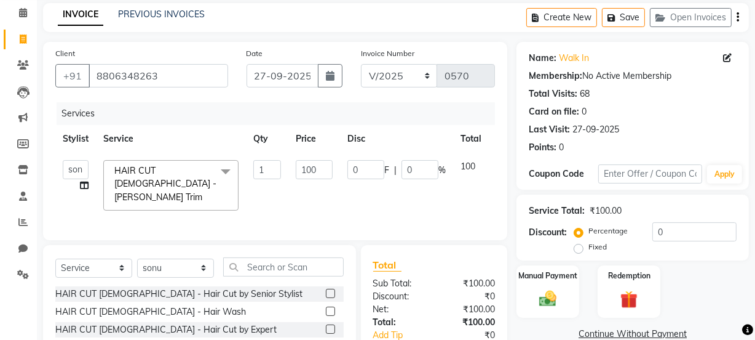
click at [424, 121] on div "Services" at bounding box center [281, 113] width 448 height 23
click at [563, 289] on img at bounding box center [548, 298] width 30 height 21
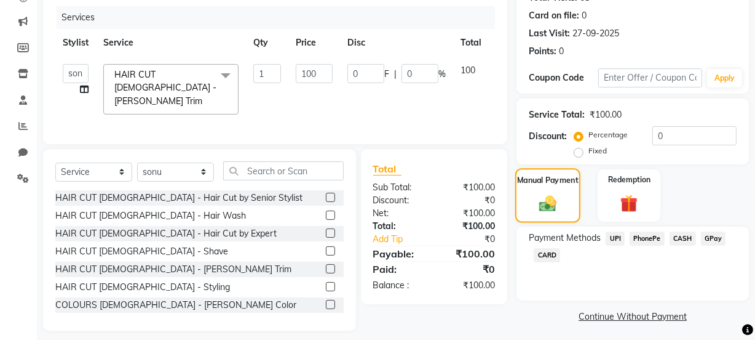
scroll to position [154, 0]
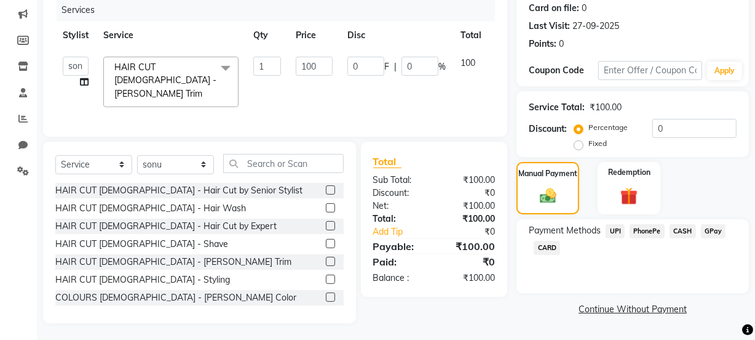
click at [647, 232] on span "PhonePe" at bounding box center [647, 231] width 35 height 14
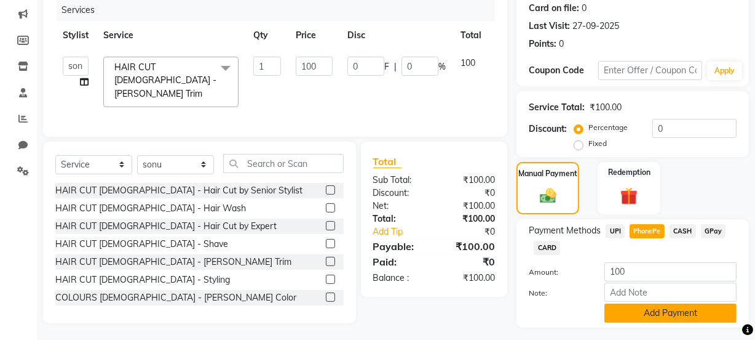
click at [640, 317] on button "Add Payment" at bounding box center [671, 312] width 132 height 19
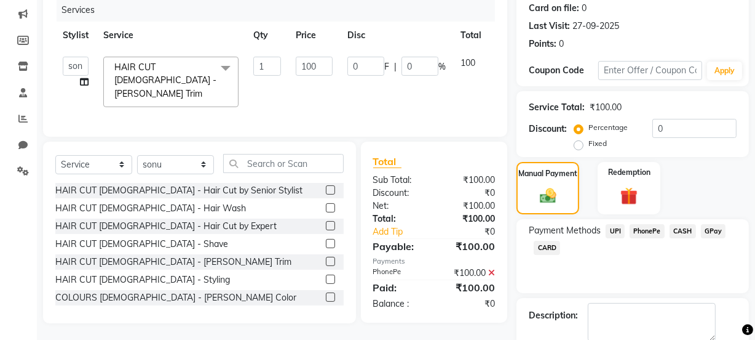
scroll to position [220, 0]
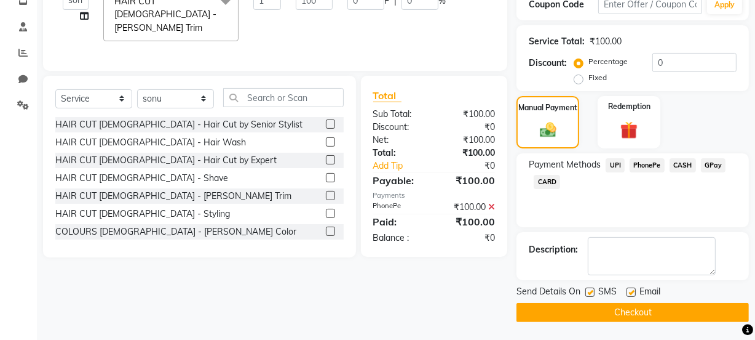
click at [587, 289] on label at bounding box center [590, 291] width 9 height 9
click at [587, 289] on input "checkbox" at bounding box center [590, 293] width 8 height 8
checkbox input "false"
click at [592, 311] on button "Checkout" at bounding box center [633, 312] width 233 height 19
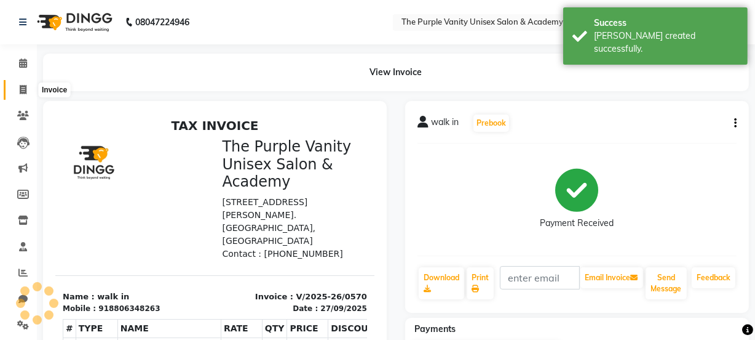
click at [21, 95] on span at bounding box center [23, 90] width 22 height 14
select select "service"
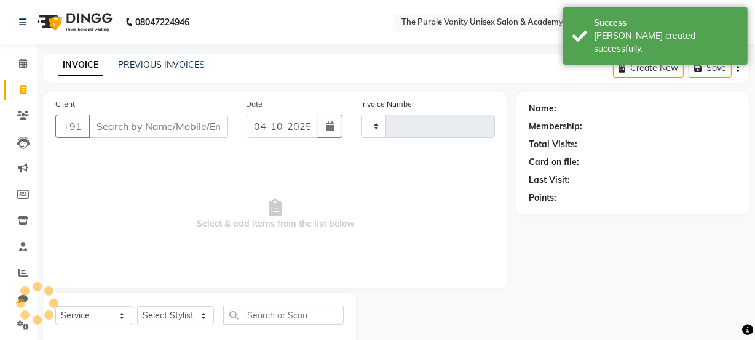
scroll to position [31, 0]
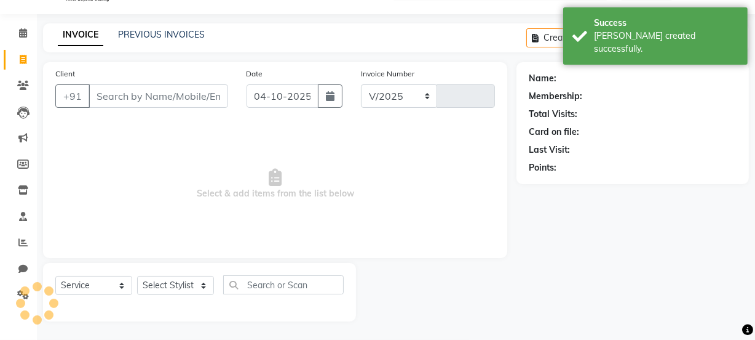
select select "7947"
type input "0571"
click at [295, 95] on input "04-10-2025" at bounding box center [283, 95] width 72 height 23
select select "10"
select select "2025"
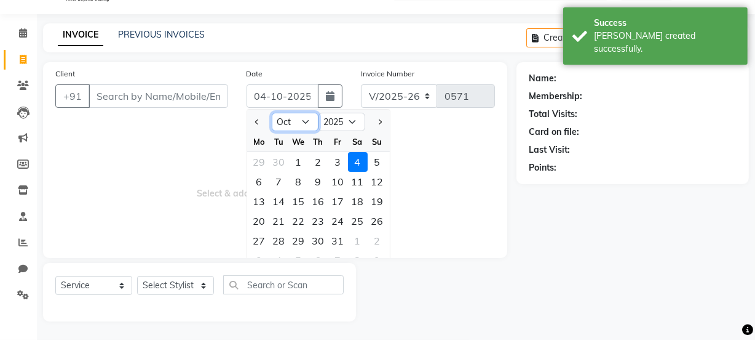
click at [304, 129] on select "Jan Feb Mar Apr May Jun [DATE] Aug Sep Oct Nov Dec" at bounding box center [295, 122] width 47 height 18
select select "9"
click at [272, 113] on select "Jan Feb Mar Apr May Jun [DATE] Aug Sep Oct Nov Dec" at bounding box center [295, 122] width 47 height 18
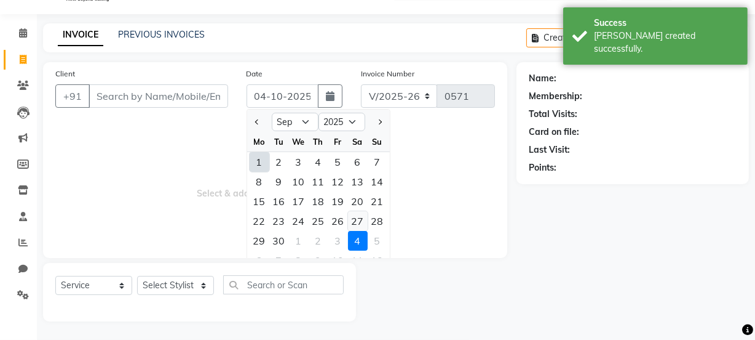
click at [354, 223] on div "27" at bounding box center [358, 221] width 20 height 20
type input "27-09-2025"
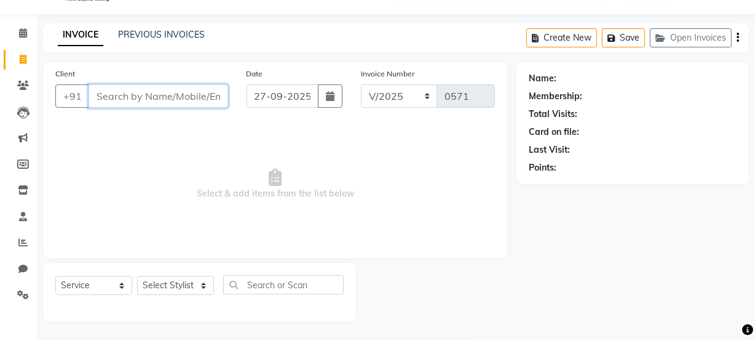
click at [186, 98] on input "Client" at bounding box center [159, 95] width 140 height 23
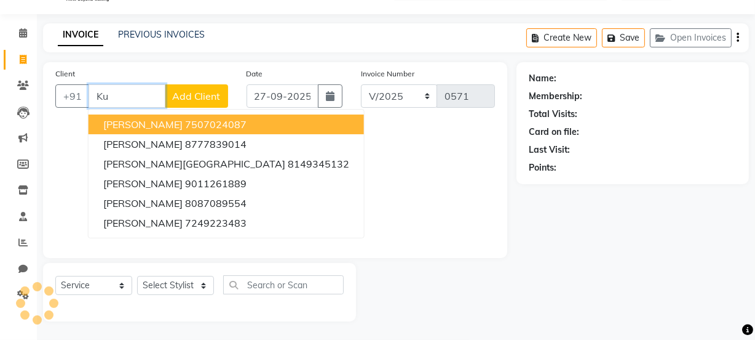
type input "K"
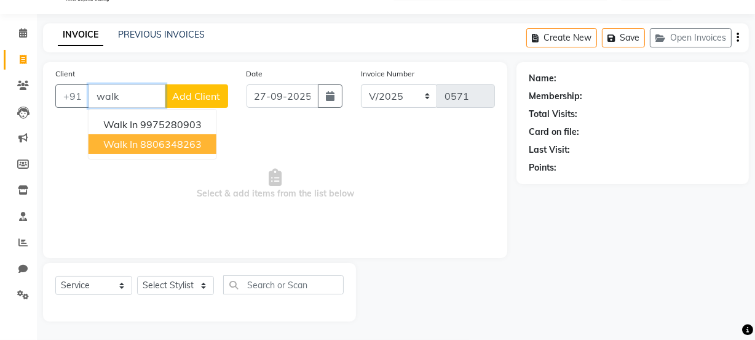
click at [192, 147] on ngb-highlight "8806348263" at bounding box center [171, 144] width 62 height 12
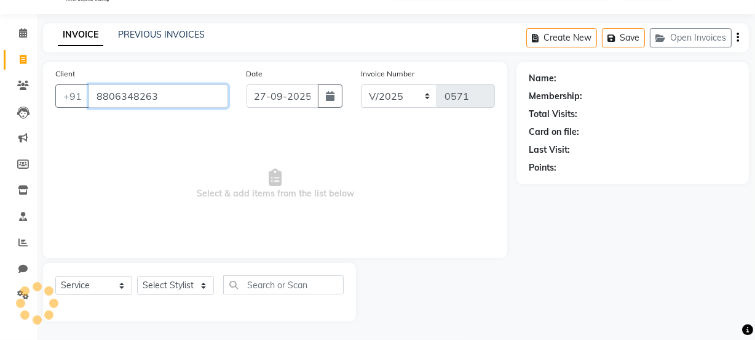
type input "8806348263"
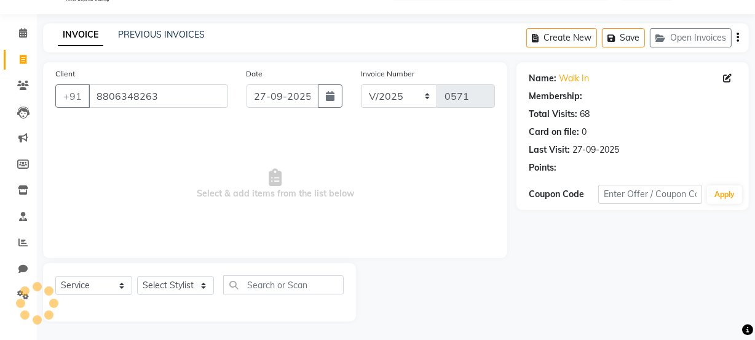
click at [292, 154] on span "Select & add items from the list below" at bounding box center [275, 183] width 440 height 123
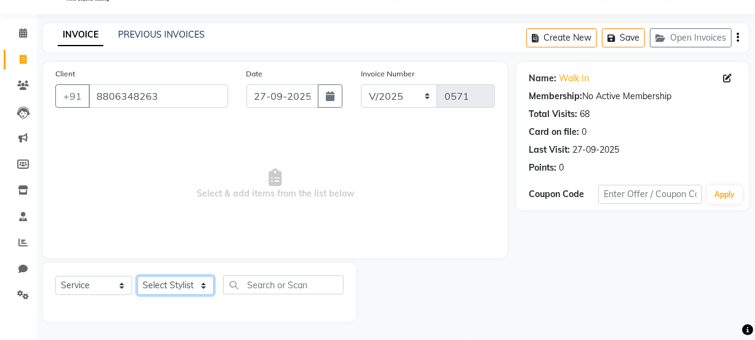
click at [197, 283] on select "Select Stylist [PERSON_NAME] [PERSON_NAME] [PERSON_NAME] [PERSON_NAME] [PERSON_…" at bounding box center [175, 285] width 77 height 19
select select "87147"
click at [137, 276] on select "Select Stylist [PERSON_NAME] [PERSON_NAME] [PERSON_NAME] [PERSON_NAME] [PERSON_…" at bounding box center [175, 285] width 77 height 19
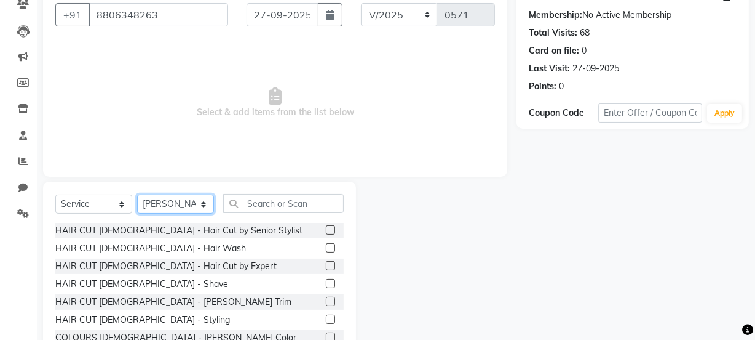
scroll to position [119, 0]
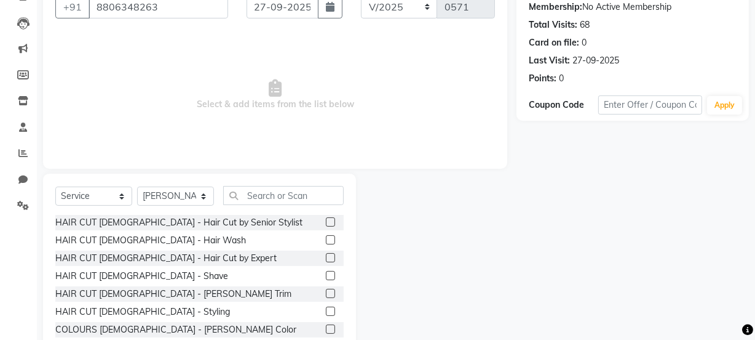
click at [326, 258] on label at bounding box center [330, 257] width 9 height 9
click at [326, 258] on input "checkbox" at bounding box center [330, 258] width 8 height 8
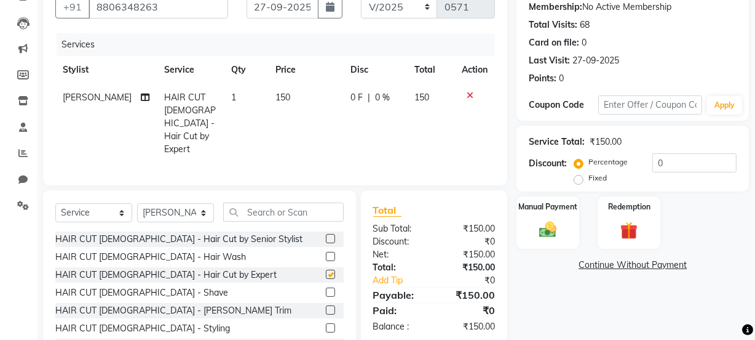
checkbox input "false"
click at [326, 305] on label at bounding box center [330, 309] width 9 height 9
click at [326, 306] on input "checkbox" at bounding box center [330, 310] width 8 height 8
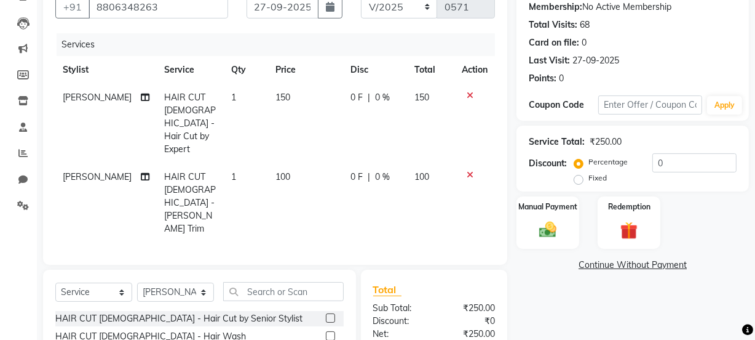
checkbox input "false"
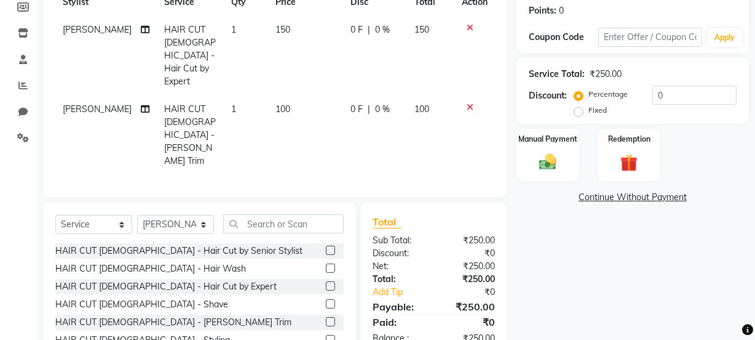
scroll to position [206, 0]
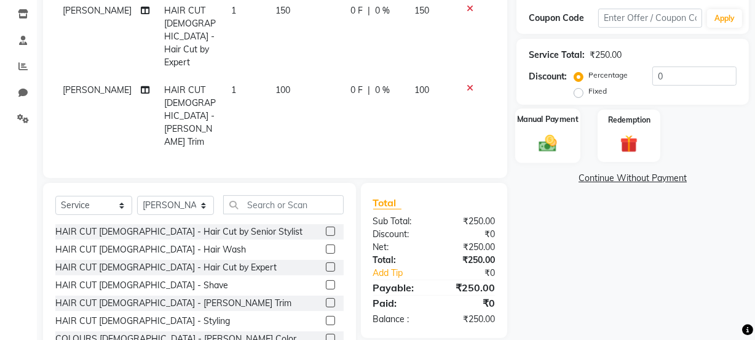
click at [547, 140] on img at bounding box center [548, 142] width 30 height 21
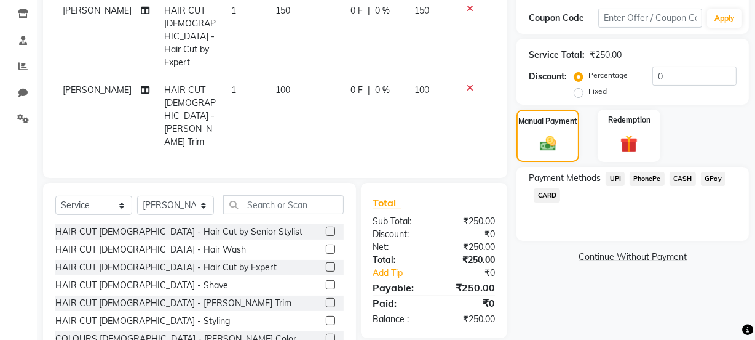
click at [651, 175] on span "PhonePe" at bounding box center [647, 179] width 35 height 14
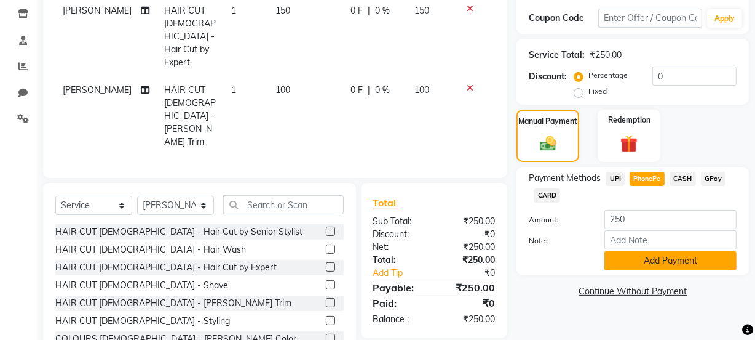
click at [643, 257] on button "Add Payment" at bounding box center [671, 260] width 132 height 19
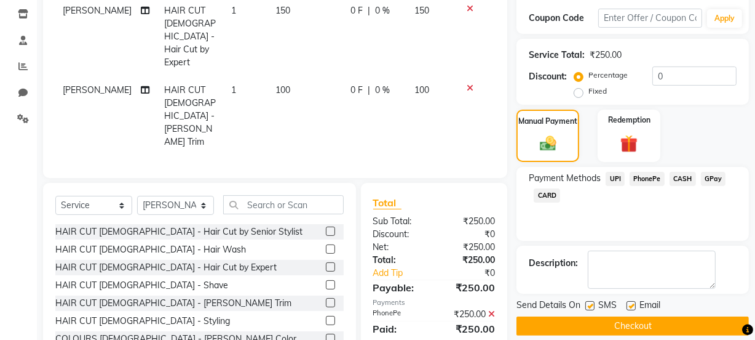
click at [589, 306] on label at bounding box center [590, 305] width 9 height 9
click at [589, 306] on input "checkbox" at bounding box center [590, 306] width 8 height 8
checkbox input "false"
click at [591, 325] on button "Checkout" at bounding box center [633, 325] width 233 height 19
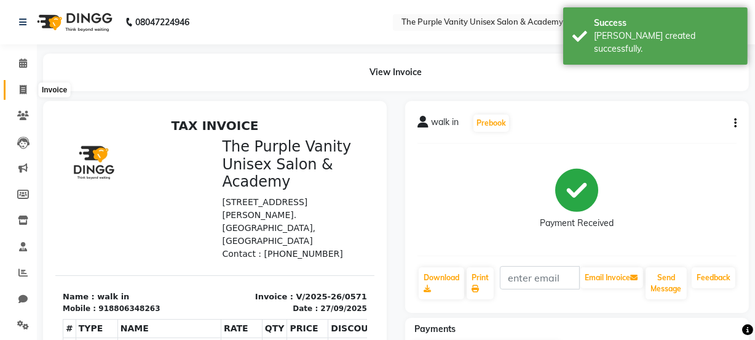
click at [22, 88] on icon at bounding box center [23, 89] width 7 height 9
select select "service"
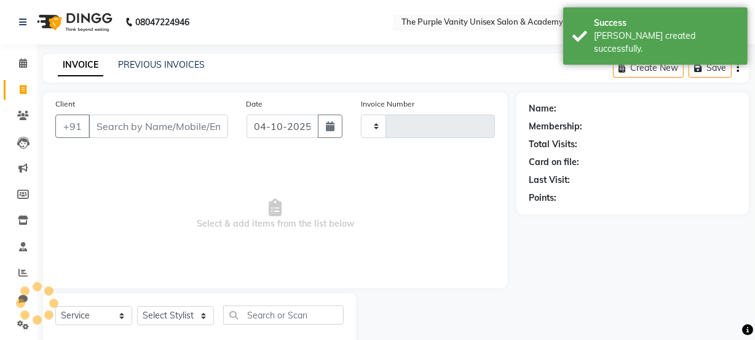
scroll to position [31, 0]
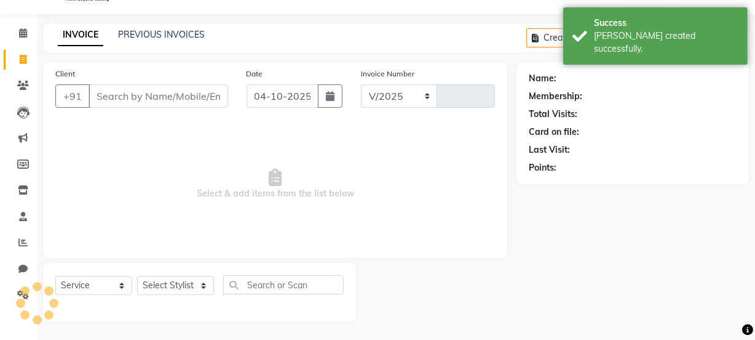
select select "7947"
type input "0572"
click at [278, 96] on input "04-10-2025" at bounding box center [283, 95] width 72 height 23
select select "10"
select select "2025"
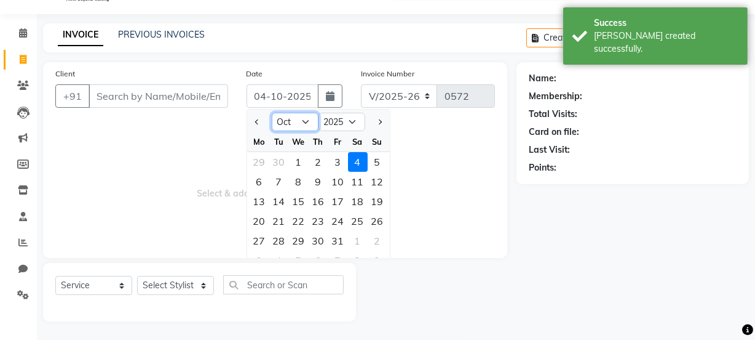
click at [294, 129] on select "Jan Feb Mar Apr May Jun [DATE] Aug Sep Oct Nov Dec" at bounding box center [295, 122] width 47 height 18
select select "9"
click at [272, 113] on select "Jan Feb Mar Apr May Jun [DATE] Aug Sep Oct Nov Dec" at bounding box center [295, 122] width 47 height 18
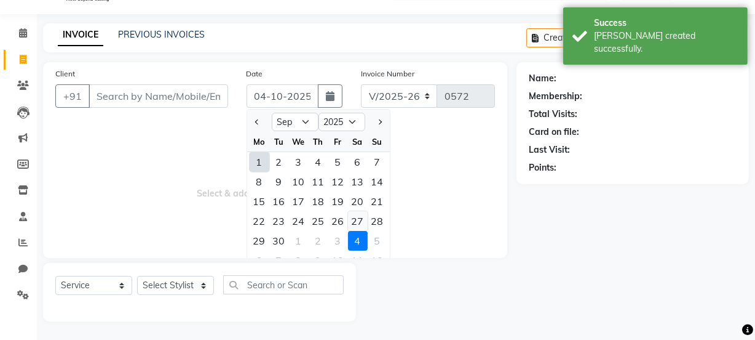
click at [361, 214] on div "27" at bounding box center [358, 221] width 20 height 20
type input "27-09-2025"
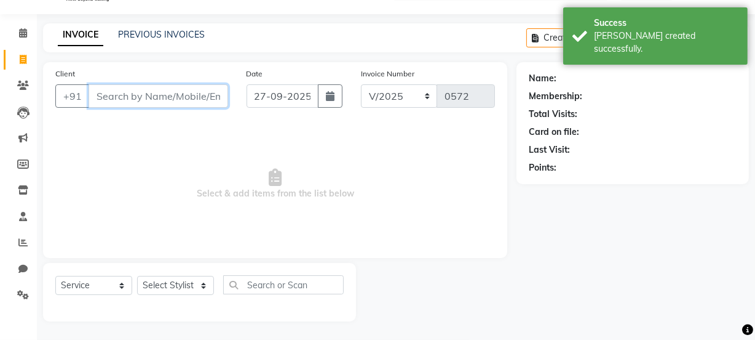
click at [116, 96] on input "Client" at bounding box center [159, 95] width 140 height 23
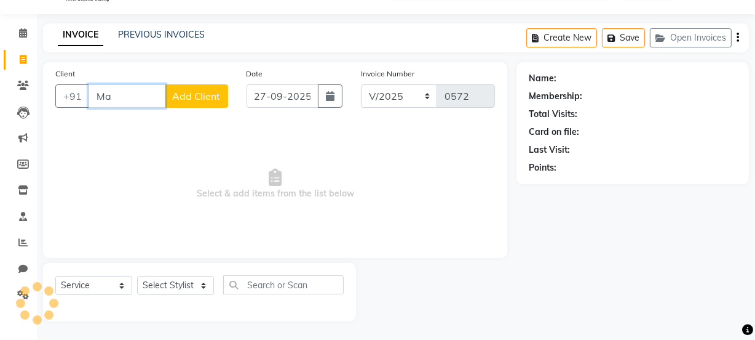
type input "M"
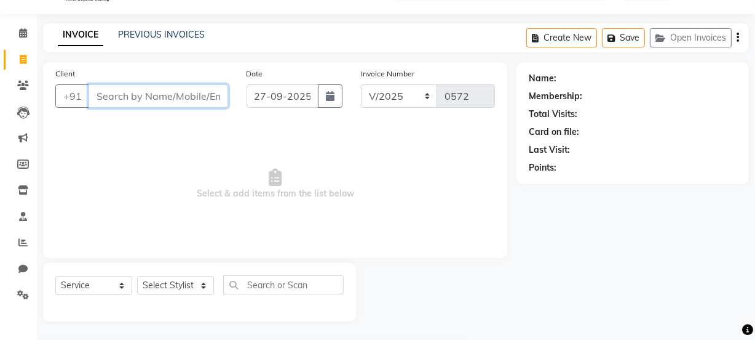
click at [170, 98] on input "Client" at bounding box center [159, 95] width 140 height 23
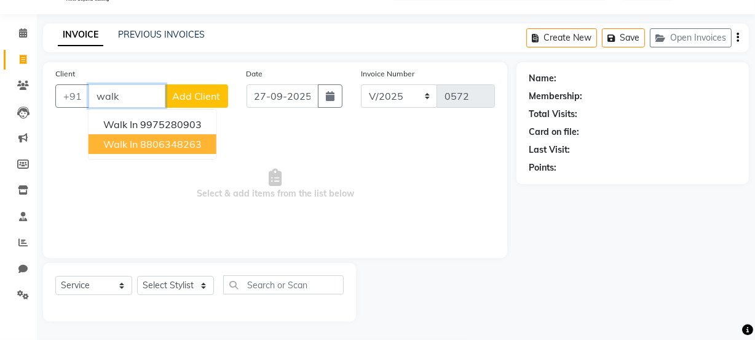
click at [184, 141] on ngb-highlight "8806348263" at bounding box center [171, 144] width 62 height 12
type input "8806348263"
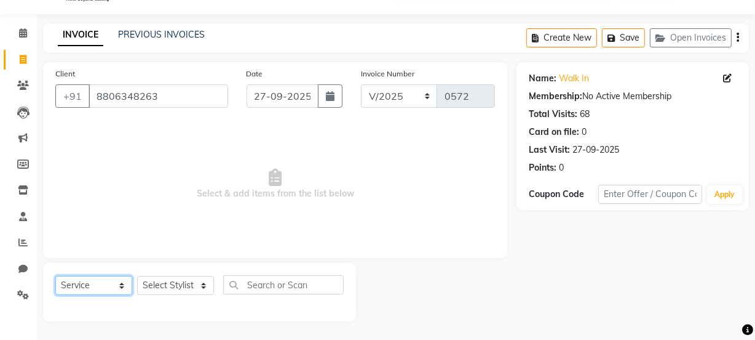
click at [93, 283] on select "Select Service Product Membership Package Voucher Prepaid Gift Card" at bounding box center [93, 285] width 77 height 19
select select "product"
click at [55, 276] on select "Select Service Product Membership Package Voucher Prepaid Gift Card" at bounding box center [93, 285] width 77 height 19
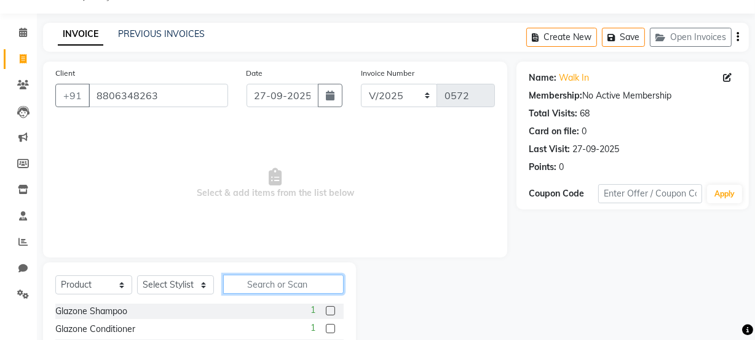
click at [257, 288] on input "text" at bounding box center [283, 283] width 121 height 19
type input "Kor"
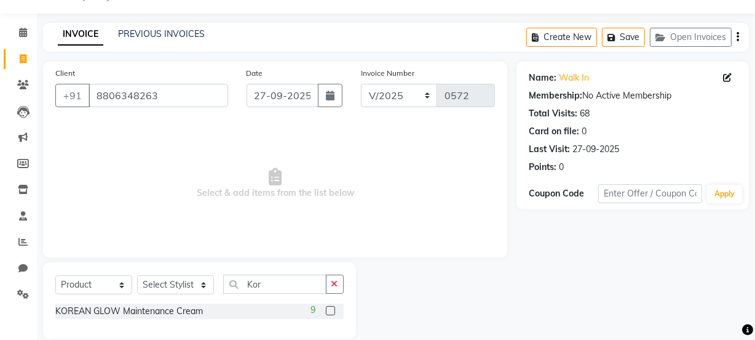
click at [327, 307] on label at bounding box center [330, 310] width 9 height 9
click at [327, 307] on input "checkbox" at bounding box center [330, 311] width 8 height 8
checkbox input "false"
click at [197, 277] on select "Select Stylist [PERSON_NAME] [PERSON_NAME] [PERSON_NAME] [PERSON_NAME] [PERSON_…" at bounding box center [175, 284] width 77 height 19
select select "87146"
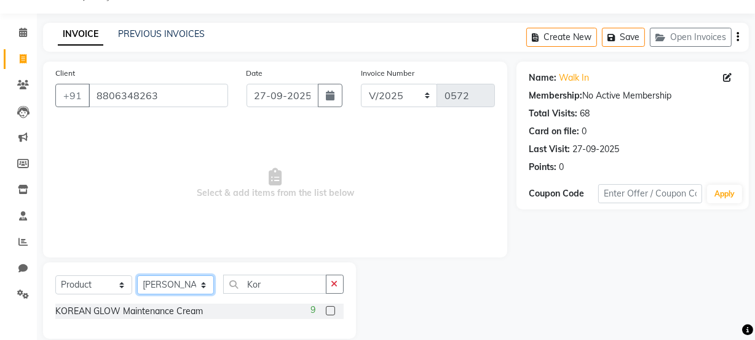
click at [137, 275] on select "Select Stylist [PERSON_NAME] [PERSON_NAME] [PERSON_NAME] [PERSON_NAME] [PERSON_…" at bounding box center [175, 284] width 77 height 19
click at [330, 307] on label at bounding box center [330, 310] width 9 height 9
click at [330, 307] on input "checkbox" at bounding box center [330, 311] width 8 height 8
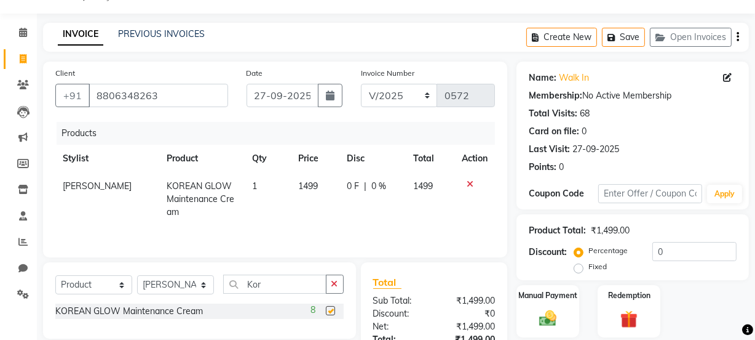
checkbox input "false"
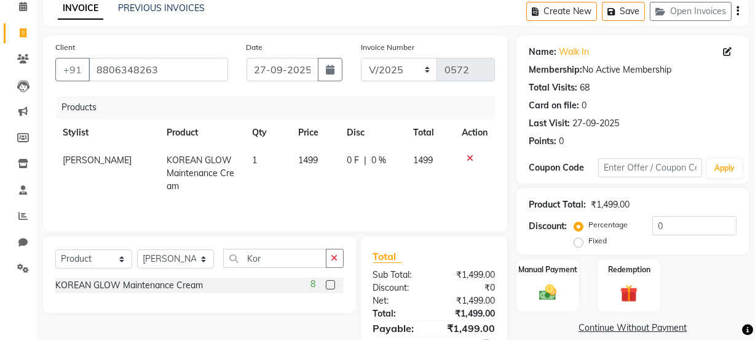
scroll to position [103, 0]
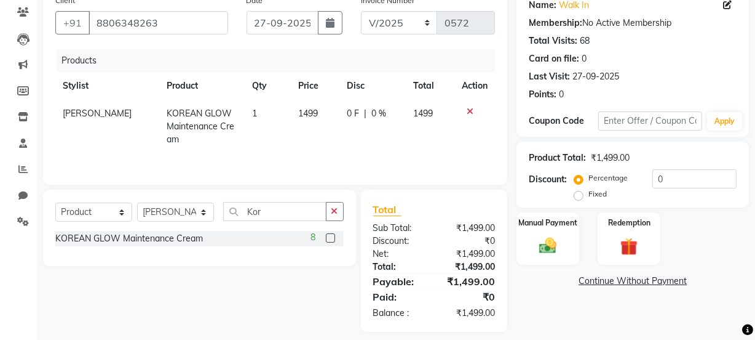
click at [313, 111] on td "1499" at bounding box center [315, 127] width 49 height 54
select select "87146"
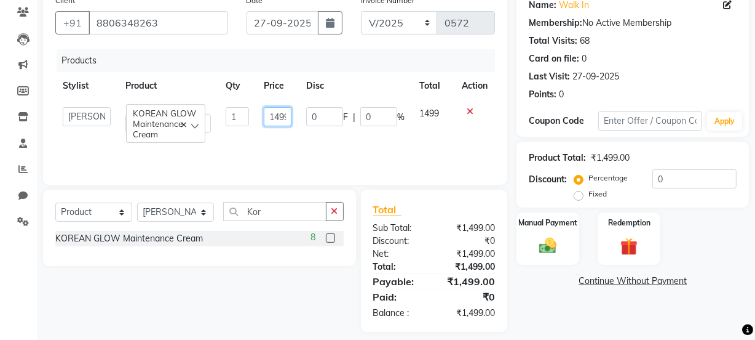
click at [288, 116] on input "1499" at bounding box center [278, 116] width 28 height 19
type input "1"
click at [275, 122] on input "number" at bounding box center [278, 116] width 28 height 19
type input "1850"
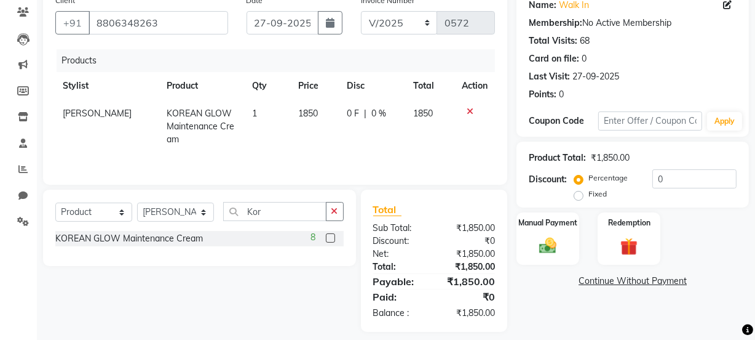
click at [451, 130] on td "1850" at bounding box center [430, 127] width 49 height 54
select select "87146"
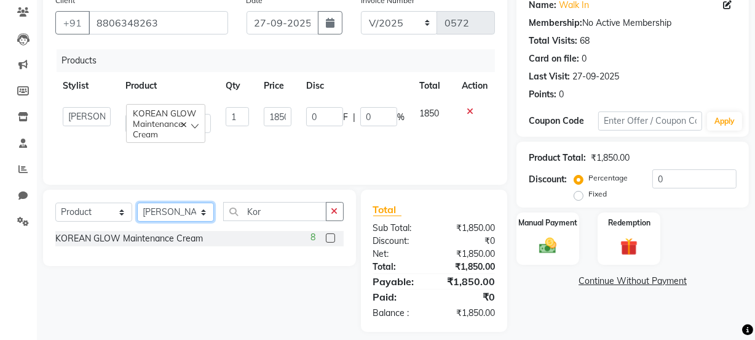
click at [201, 212] on select "Select Stylist [PERSON_NAME] [PERSON_NAME] [PERSON_NAME] [PERSON_NAME] [PERSON_…" at bounding box center [175, 211] width 77 height 19
select select "87143"
click at [137, 202] on select "Select Stylist [PERSON_NAME] [PERSON_NAME] [PERSON_NAME] [PERSON_NAME] [PERSON_…" at bounding box center [175, 211] width 77 height 19
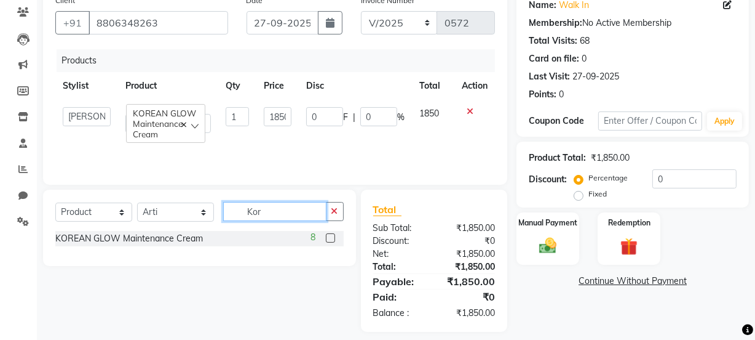
click at [271, 212] on input "Kor" at bounding box center [274, 211] width 103 height 19
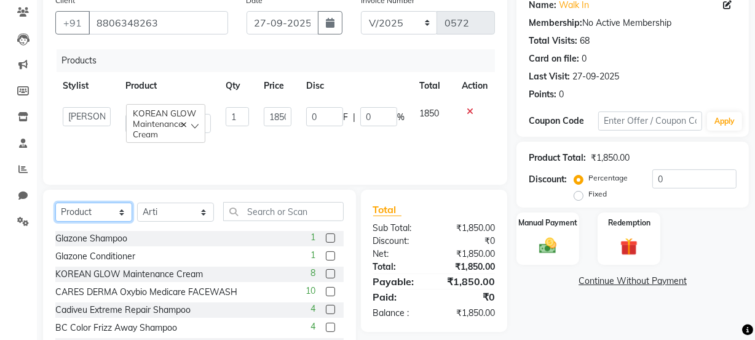
click at [116, 210] on select "Select Service Product Membership Package Voucher Prepaid Gift Card" at bounding box center [93, 211] width 77 height 19
click at [55, 202] on select "Select Service Product Membership Package Voucher Prepaid Gift Card" at bounding box center [93, 211] width 77 height 19
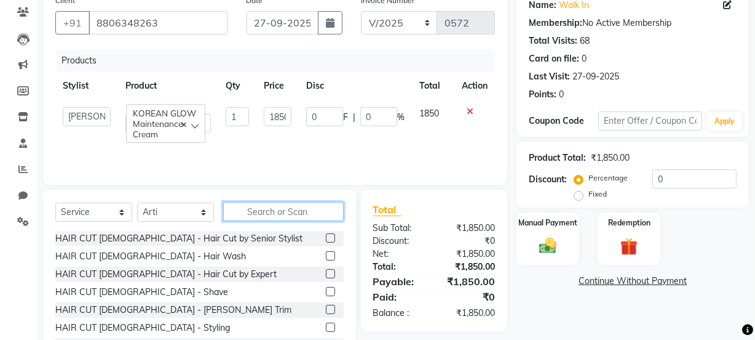
click at [285, 202] on input "text" at bounding box center [283, 211] width 121 height 19
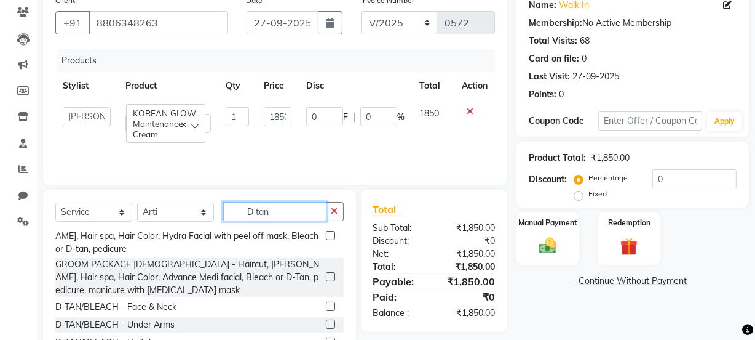
scroll to position [45, 0]
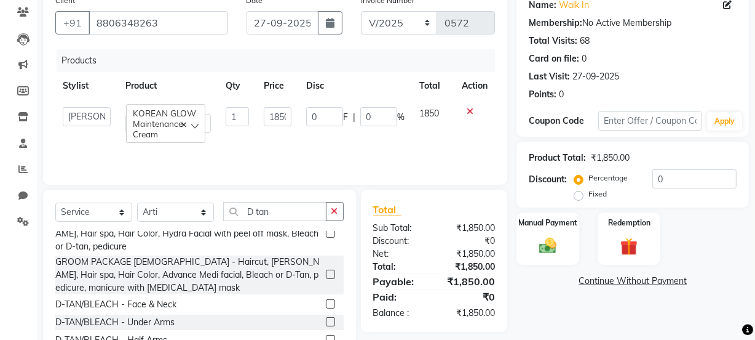
click at [326, 299] on label at bounding box center [330, 303] width 9 height 9
click at [326, 300] on input "checkbox" at bounding box center [330, 304] width 8 height 8
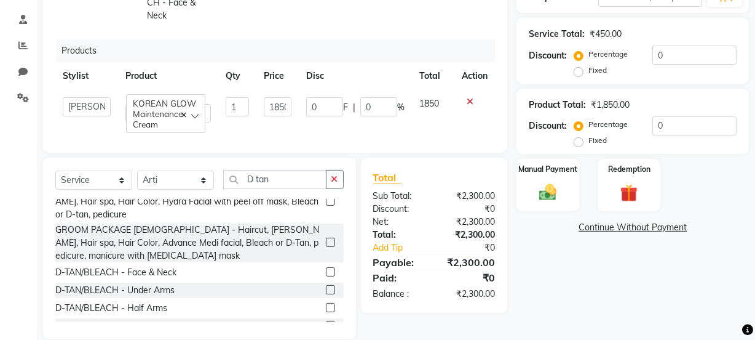
scroll to position [242, 0]
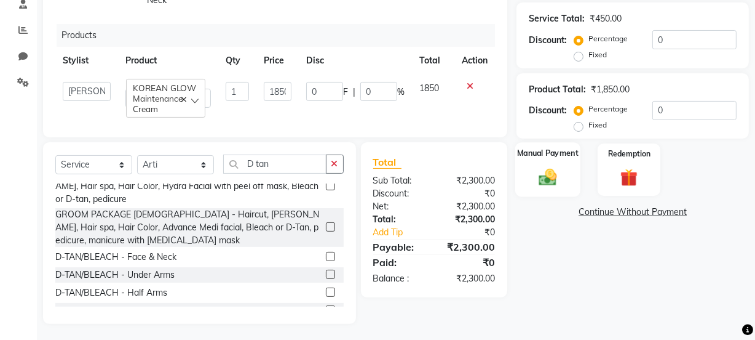
click at [548, 176] on img at bounding box center [548, 177] width 30 height 21
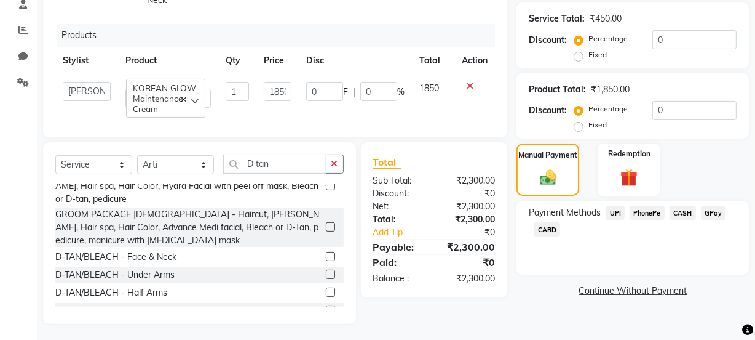
click at [647, 214] on span "PhonePe" at bounding box center [647, 212] width 35 height 14
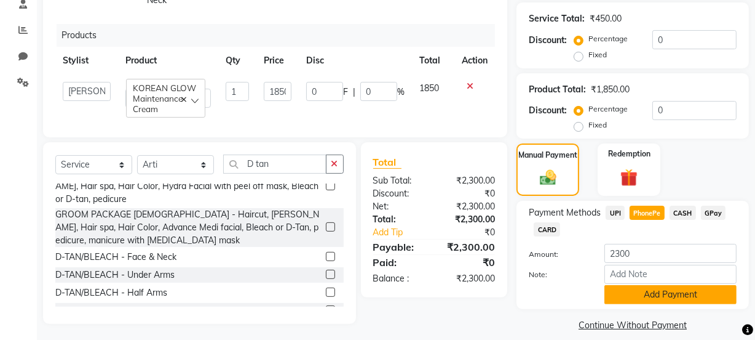
click at [652, 292] on button "Add Payment" at bounding box center [671, 294] width 132 height 19
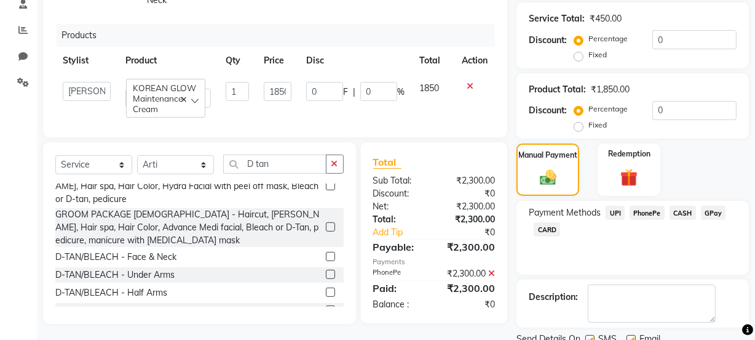
scroll to position [290, 0]
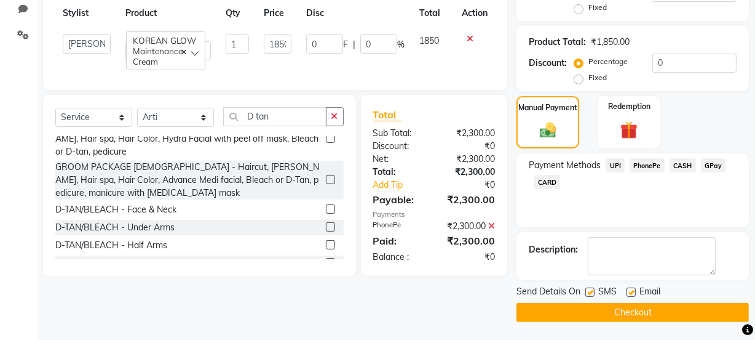
click at [592, 289] on label at bounding box center [590, 291] width 9 height 9
click at [592, 289] on input "checkbox" at bounding box center [590, 293] width 8 height 8
click at [603, 311] on button "Checkout" at bounding box center [633, 312] width 233 height 19
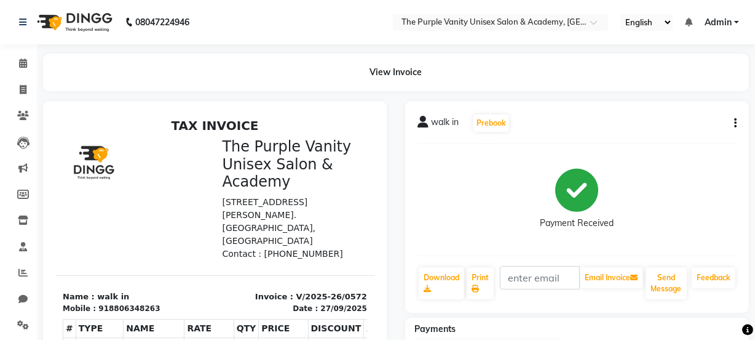
click at [603, 311] on div "walk in Prebook Payment Received Download Print Email Invoice Send Message Feed…" at bounding box center [577, 207] width 344 height 212
click at [9, 275] on link "Reports" at bounding box center [19, 273] width 30 height 20
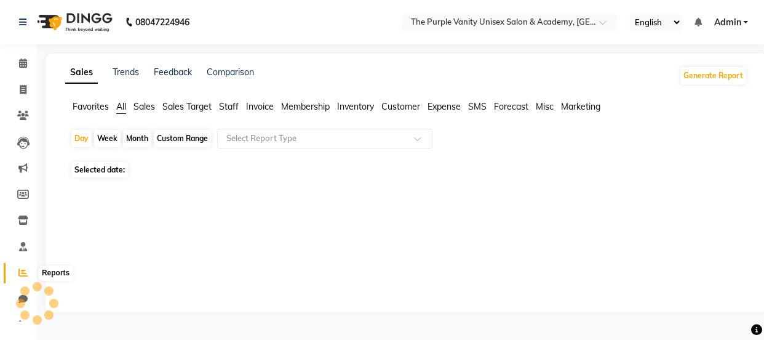
click at [22, 271] on icon at bounding box center [22, 272] width 9 height 9
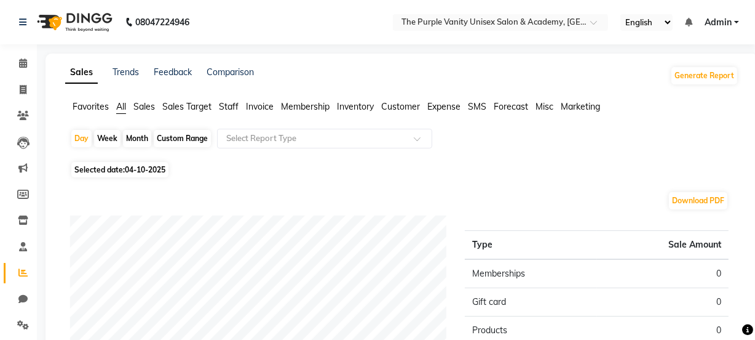
click at [138, 137] on div "Month" at bounding box center [137, 138] width 28 height 17
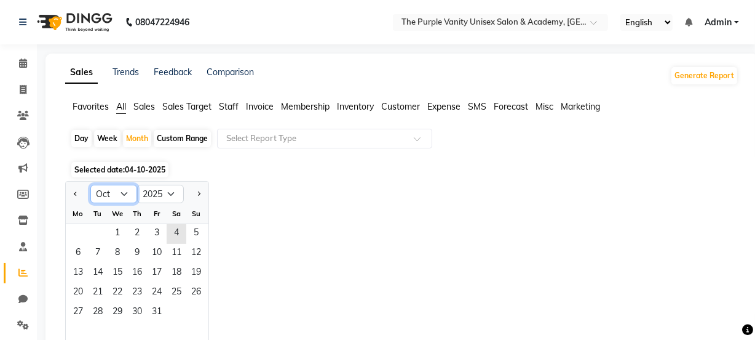
click at [128, 196] on select "Jan Feb Mar Apr May Jun [DATE] Aug Sep Oct Nov Dec" at bounding box center [113, 194] width 47 height 18
click at [90, 185] on select "Jan Feb Mar Apr May Jun [DATE] Aug Sep Oct Nov Dec" at bounding box center [113, 194] width 47 height 18
click at [172, 283] on span "27" at bounding box center [177, 293] width 20 height 20
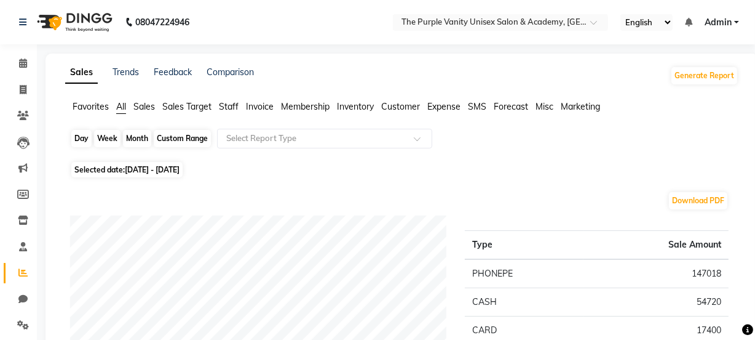
click at [137, 135] on div "Month" at bounding box center [137, 138] width 28 height 17
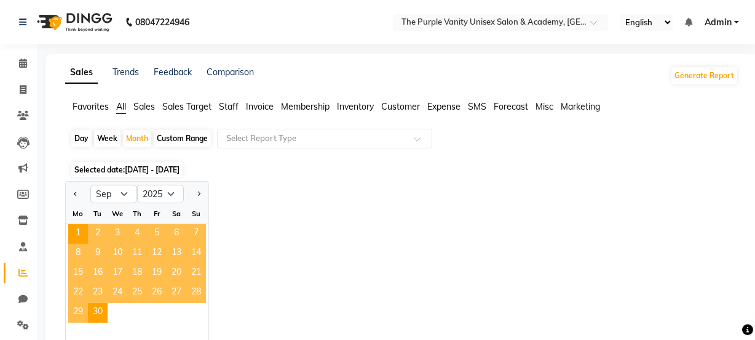
click at [82, 138] on div "Day" at bounding box center [81, 138] width 20 height 17
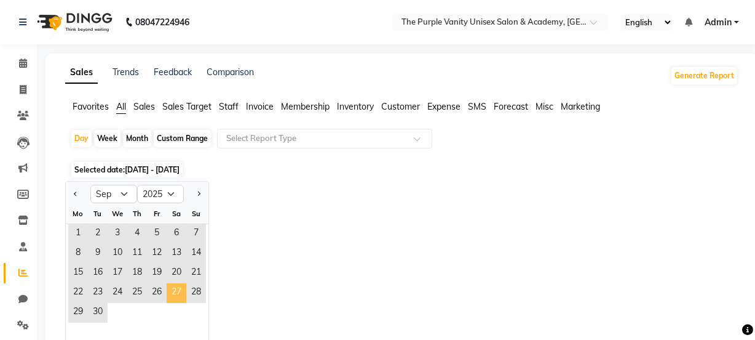
click at [172, 289] on span "27" at bounding box center [177, 293] width 20 height 20
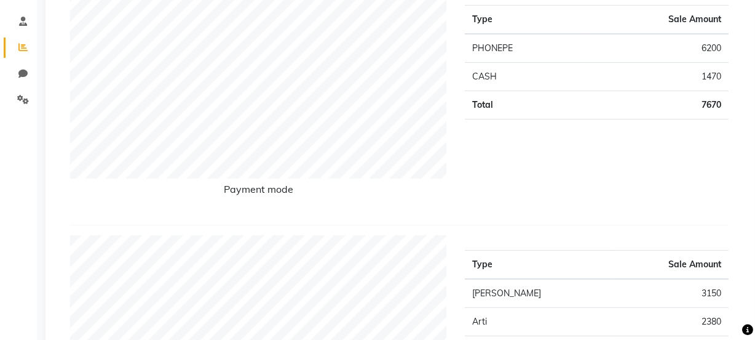
scroll to position [209, 0]
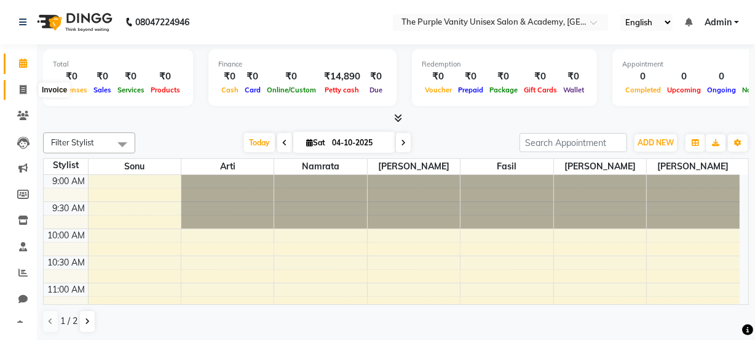
click at [25, 89] on icon at bounding box center [23, 89] width 7 height 9
select select "service"
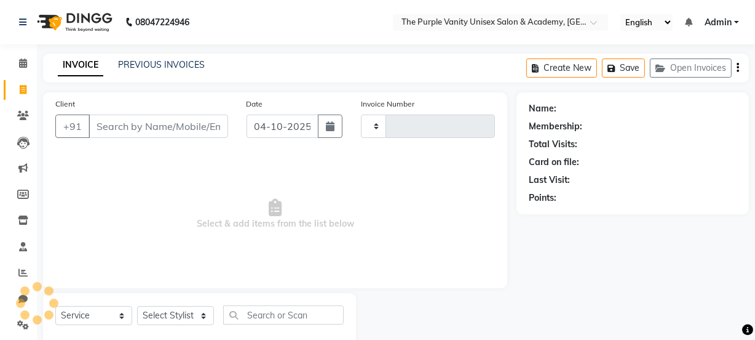
type input "0573"
select select "7947"
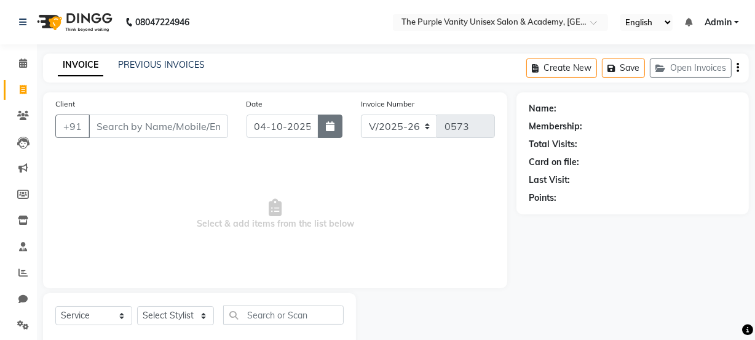
click at [324, 130] on button "button" at bounding box center [330, 125] width 25 height 23
select select "10"
select select "2025"
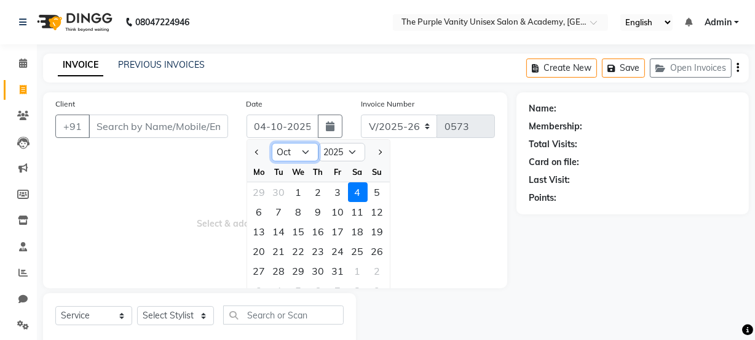
click at [304, 149] on select "Jan Feb Mar Apr May Jun [DATE] Aug Sep Oct Nov Dec" at bounding box center [295, 152] width 47 height 18
select select "9"
click at [272, 143] on select "Jan Feb Mar Apr May Jun [DATE] Aug Sep Oct Nov Dec" at bounding box center [295, 152] width 47 height 18
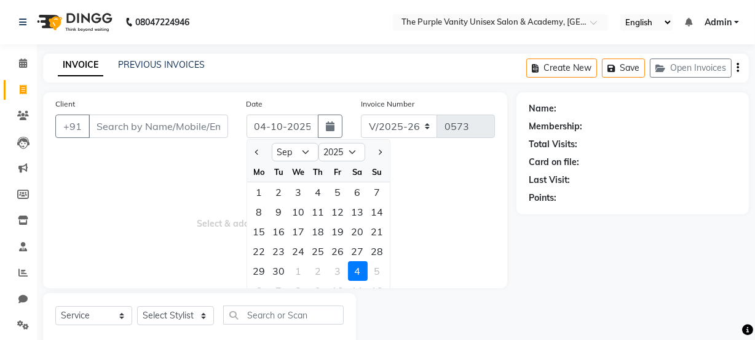
click at [375, 253] on div "28" at bounding box center [378, 251] width 20 height 20
type input "28-09-2025"
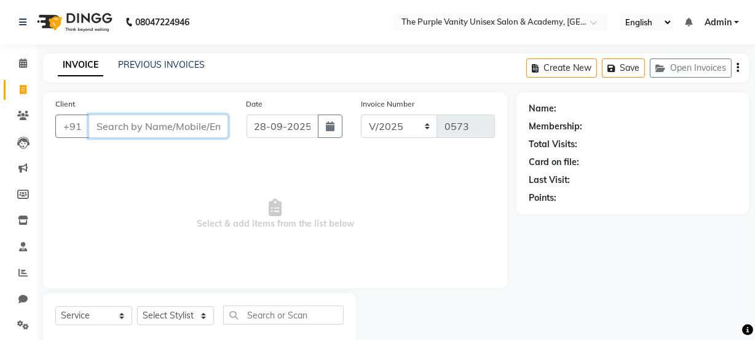
click at [189, 132] on input "Client" at bounding box center [159, 125] width 140 height 23
type input "9422492479"
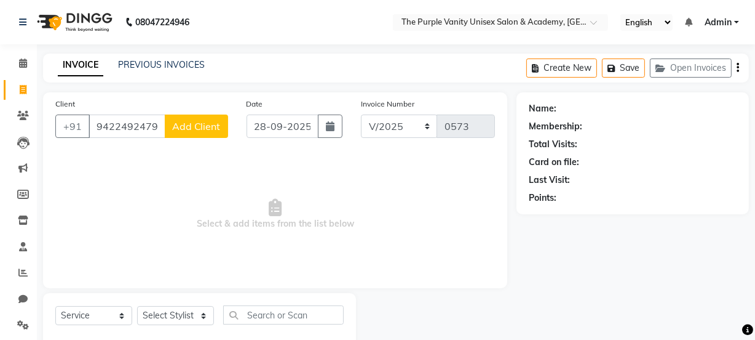
click at [221, 123] on button "Add Client" at bounding box center [196, 125] width 63 height 23
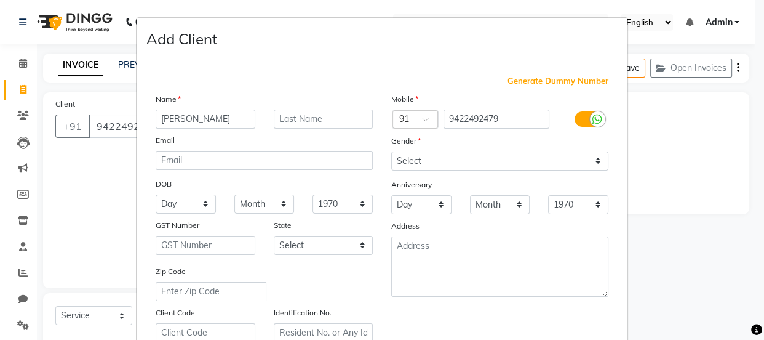
type input "Swapnil sankhe"
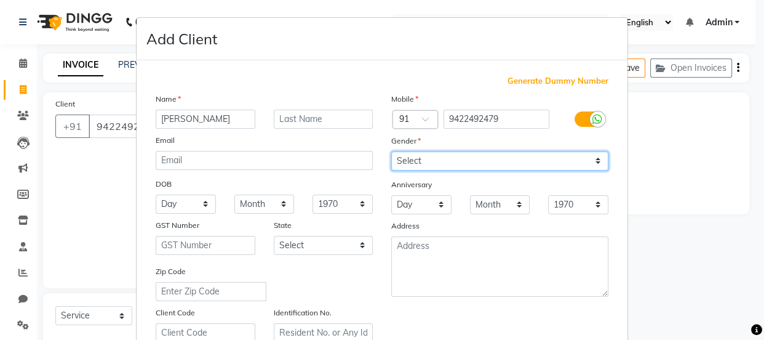
click at [565, 156] on select "Select [DEMOGRAPHIC_DATA] [DEMOGRAPHIC_DATA] Other Prefer Not To Say" at bounding box center [499, 160] width 217 height 19
select select "[DEMOGRAPHIC_DATA]"
click at [391, 151] on select "Select [DEMOGRAPHIC_DATA] [DEMOGRAPHIC_DATA] Other Prefer Not To Say" at bounding box center [499, 160] width 217 height 19
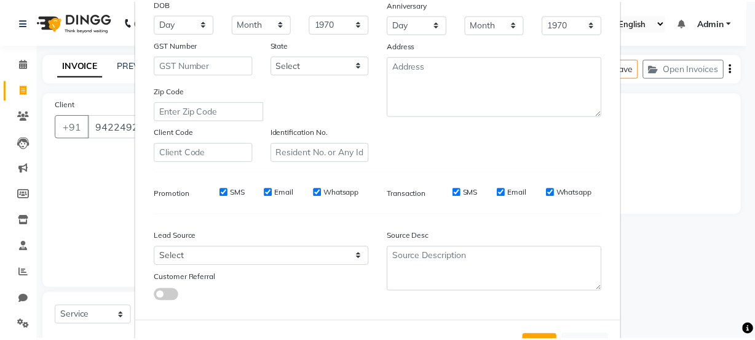
scroll to position [199, 0]
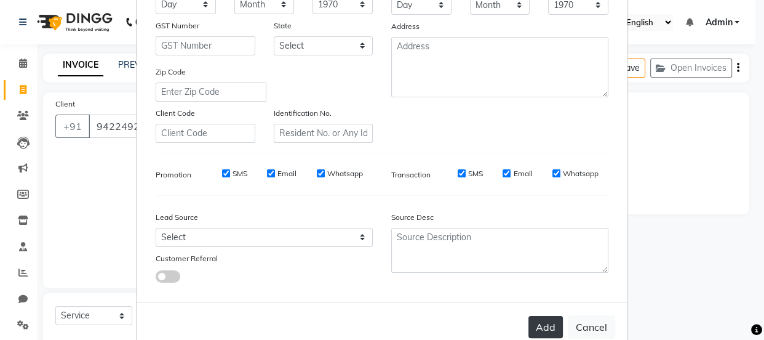
click at [554, 329] on button "Add" at bounding box center [545, 327] width 34 height 22
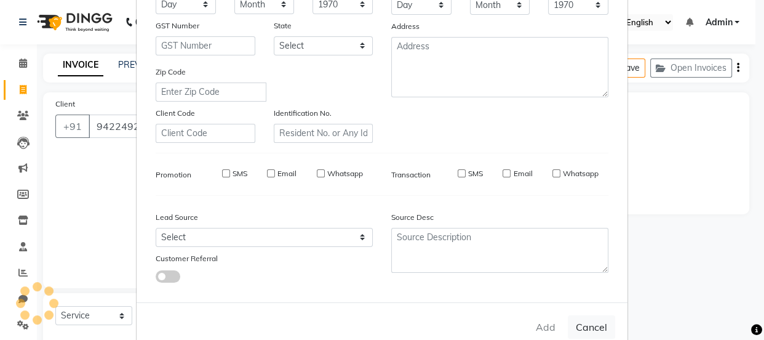
select select
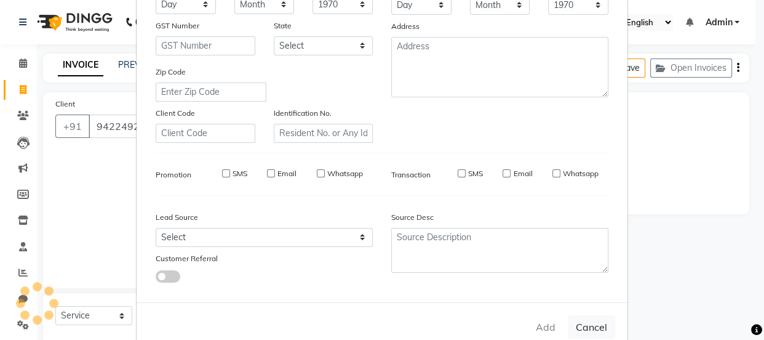
select select
checkbox input "false"
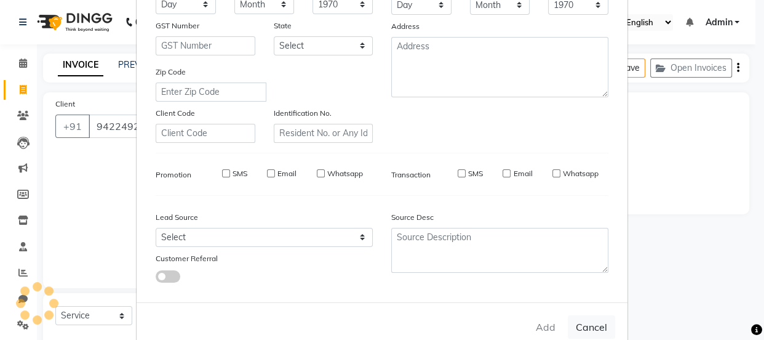
checkbox input "false"
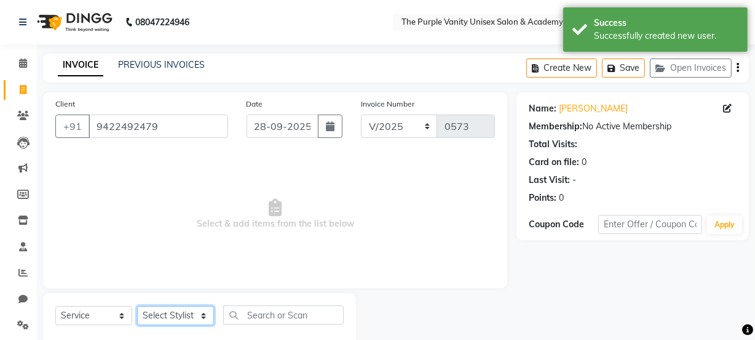
click at [169, 314] on select "Select Stylist [PERSON_NAME] [PERSON_NAME] [PERSON_NAME] [PERSON_NAME] [PERSON_…" at bounding box center [175, 315] width 77 height 19
select select "87147"
click at [137, 306] on select "Select Stylist [PERSON_NAME] [PERSON_NAME] [PERSON_NAME] [PERSON_NAME] [PERSON_…" at bounding box center [175, 315] width 77 height 19
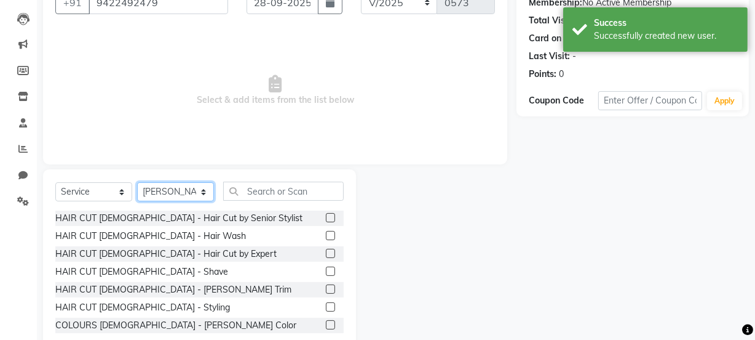
scroll to position [146, 0]
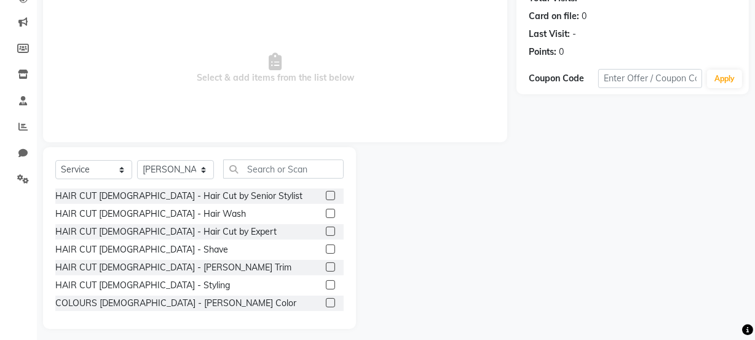
click at [326, 228] on label at bounding box center [330, 230] width 9 height 9
click at [326, 228] on input "checkbox" at bounding box center [330, 232] width 8 height 8
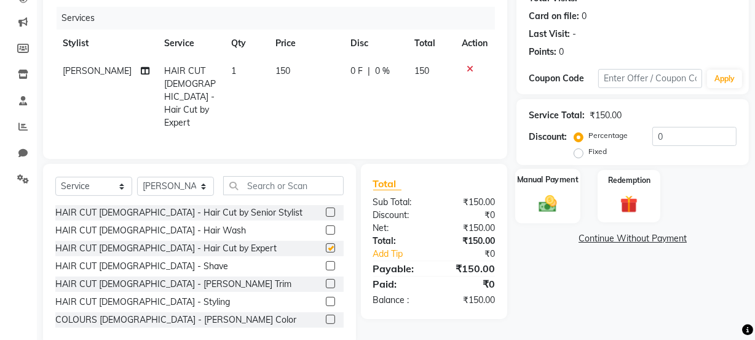
checkbox input "false"
click at [570, 203] on div "Manual Payment" at bounding box center [548, 196] width 65 height 55
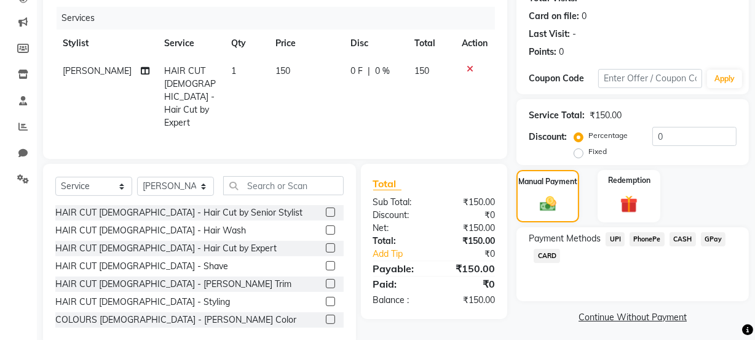
click at [683, 235] on span "CASH" at bounding box center [683, 239] width 26 height 14
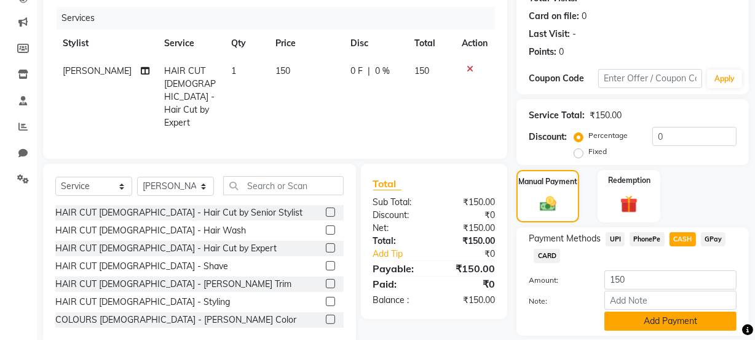
click at [649, 321] on button "Add Payment" at bounding box center [671, 320] width 132 height 19
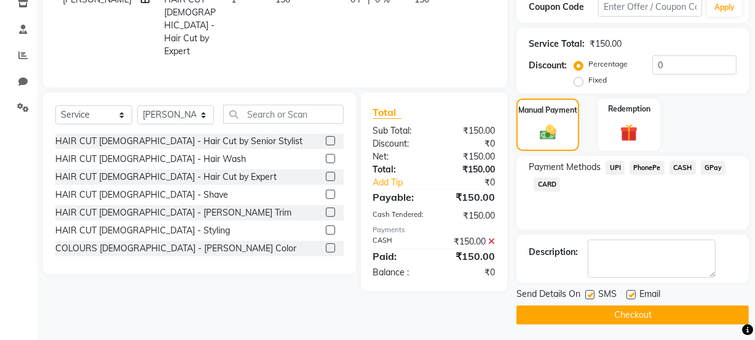
scroll to position [218, 0]
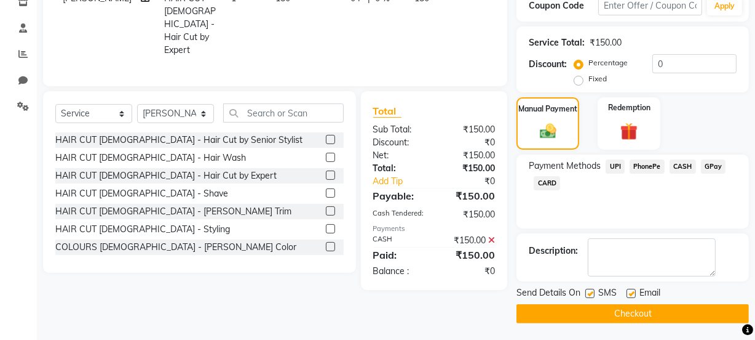
click at [587, 296] on label at bounding box center [590, 293] width 9 height 9
click at [587, 296] on input "checkbox" at bounding box center [590, 294] width 8 height 8
checkbox input "false"
click at [589, 313] on button "Checkout" at bounding box center [633, 313] width 233 height 19
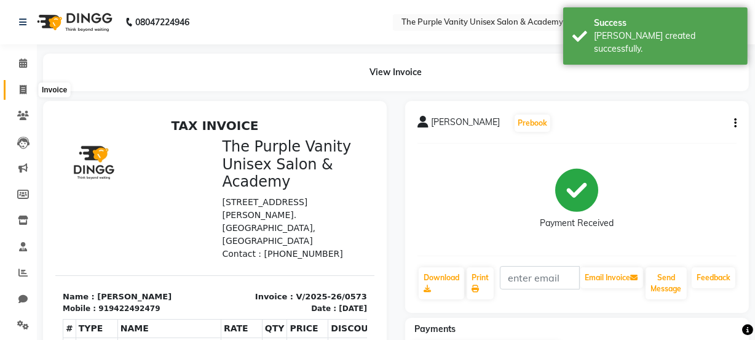
click at [26, 89] on icon at bounding box center [23, 89] width 7 height 9
select select "service"
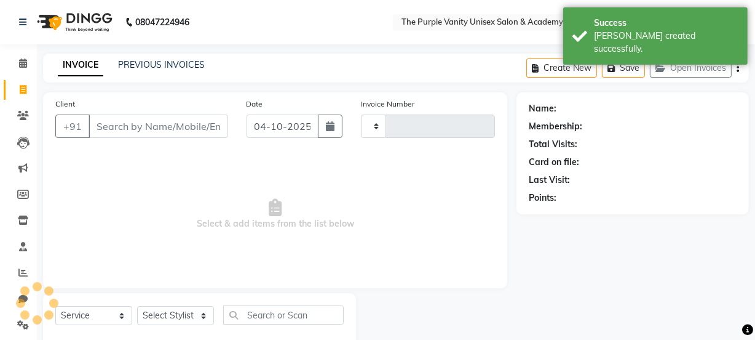
scroll to position [31, 0]
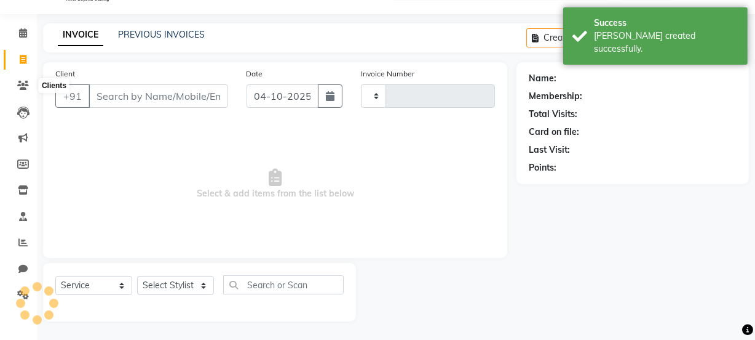
type input "0574"
select select "7947"
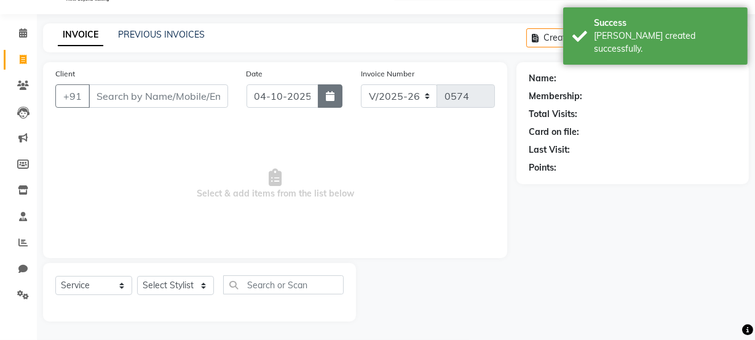
click at [321, 100] on button "button" at bounding box center [330, 95] width 25 height 23
select select "10"
select select "2025"
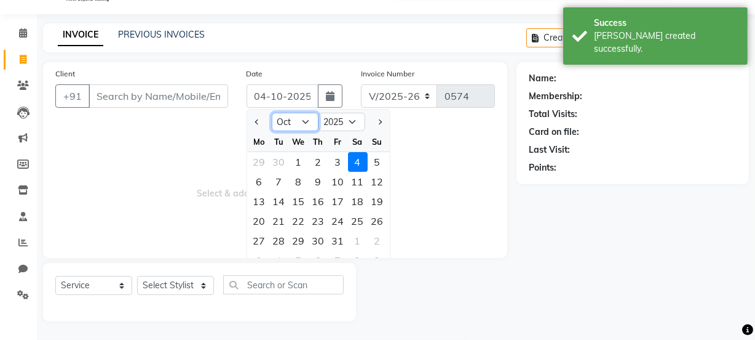
click at [297, 122] on select "Jan Feb Mar Apr May Jun [DATE] Aug Sep Oct Nov Dec" at bounding box center [295, 122] width 47 height 18
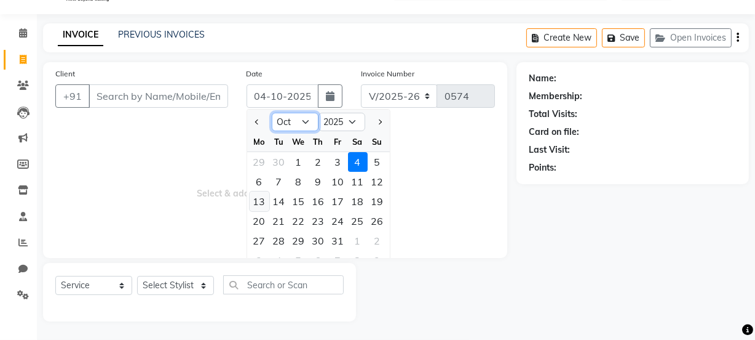
select select "9"
click at [272, 113] on select "Jan Feb Mar Apr May Jun [DATE] Aug Sep Oct Nov Dec" at bounding box center [295, 122] width 47 height 18
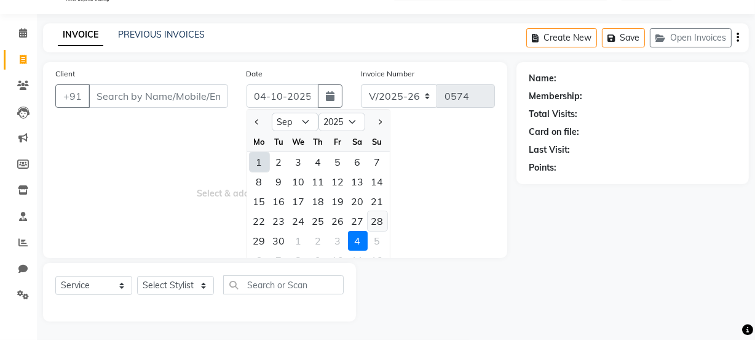
click at [378, 223] on div "28" at bounding box center [378, 221] width 20 height 20
type input "28-09-2025"
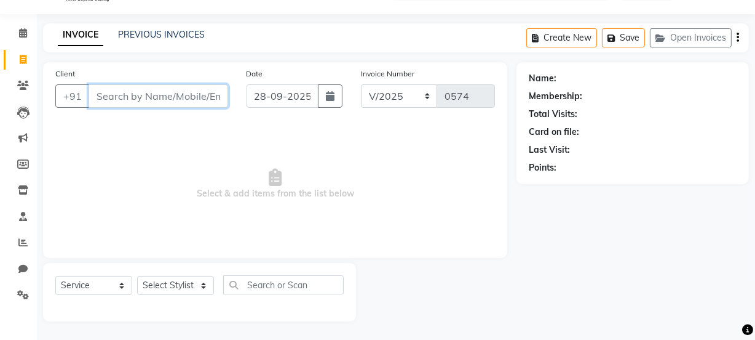
click at [172, 102] on input "Client" at bounding box center [159, 95] width 140 height 23
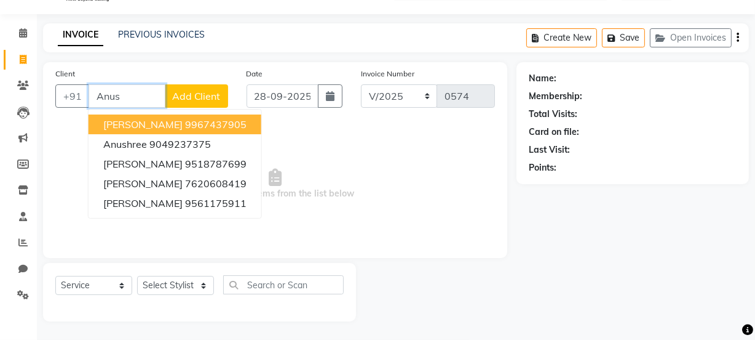
click at [202, 124] on ngb-highlight "9967437905" at bounding box center [216, 124] width 62 height 12
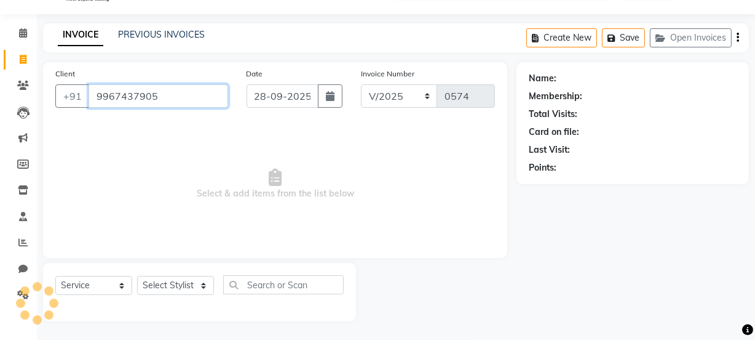
type input "9967437905"
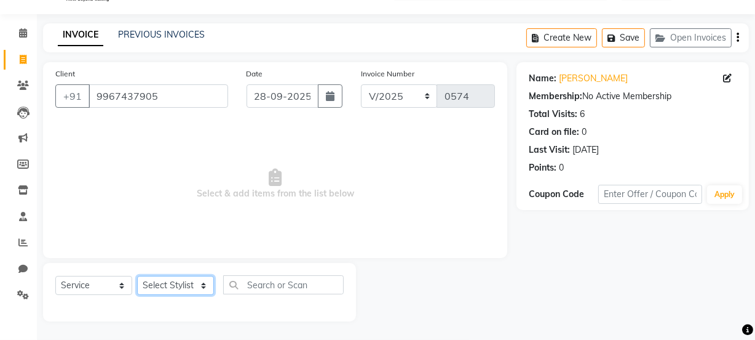
click at [185, 288] on select "Select Stylist [PERSON_NAME] [PERSON_NAME] [PERSON_NAME] [PERSON_NAME] [PERSON_…" at bounding box center [175, 285] width 77 height 19
click at [137, 276] on select "Select Stylist [PERSON_NAME] [PERSON_NAME] [PERSON_NAME] [PERSON_NAME] [PERSON_…" at bounding box center [175, 285] width 77 height 19
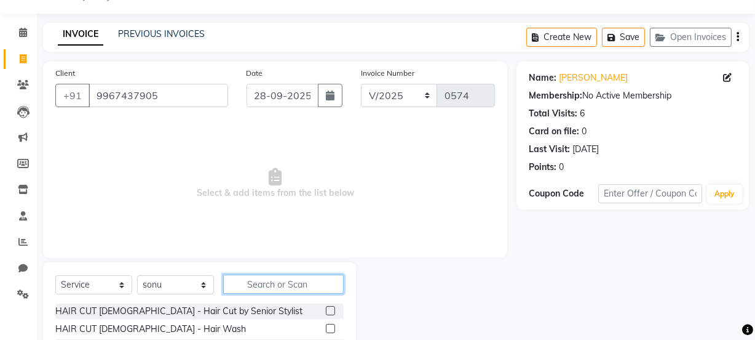
click at [264, 284] on input "text" at bounding box center [283, 283] width 121 height 19
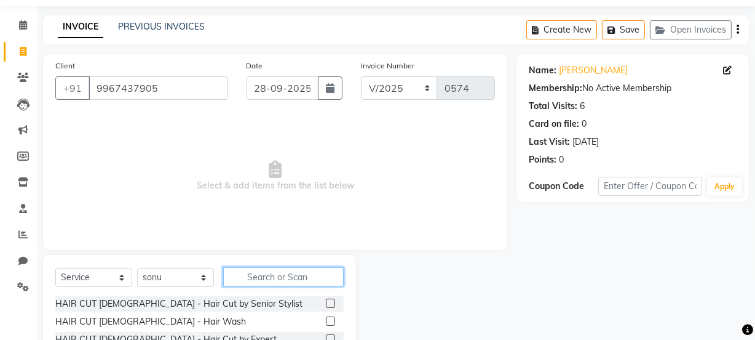
scroll to position [0, 0]
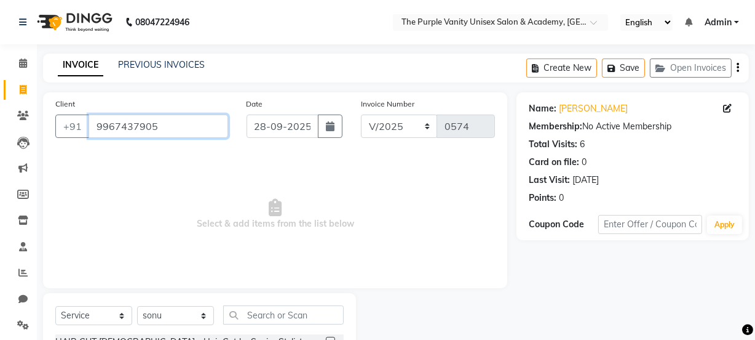
click at [201, 123] on input "9967437905" at bounding box center [159, 125] width 140 height 23
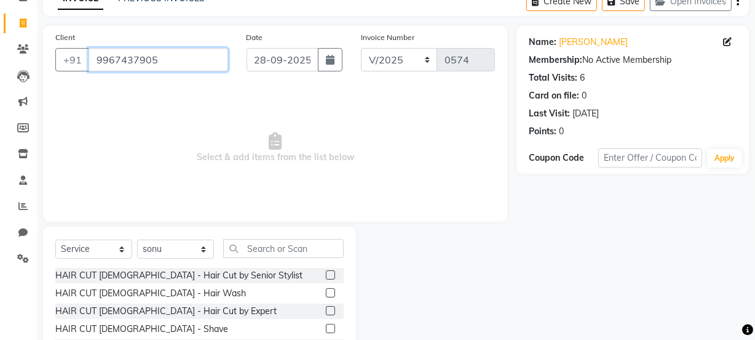
scroll to position [73, 0]
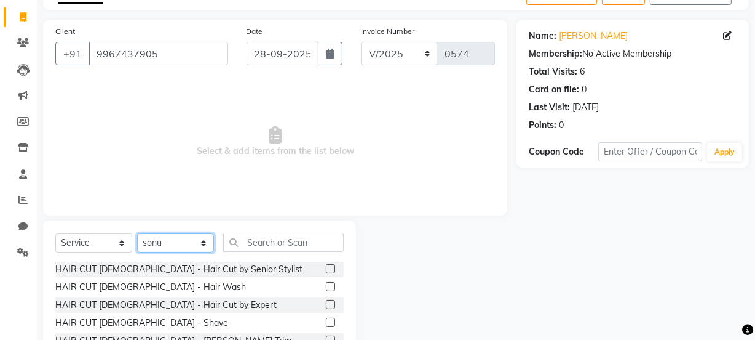
click at [188, 242] on select "Select Stylist [PERSON_NAME] [PERSON_NAME] [PERSON_NAME] [PERSON_NAME] [PERSON_…" at bounding box center [175, 242] width 77 height 19
select select "87143"
click at [137, 233] on select "Select Stylist [PERSON_NAME] [PERSON_NAME] [PERSON_NAME] [PERSON_NAME] [PERSON_…" at bounding box center [175, 242] width 77 height 19
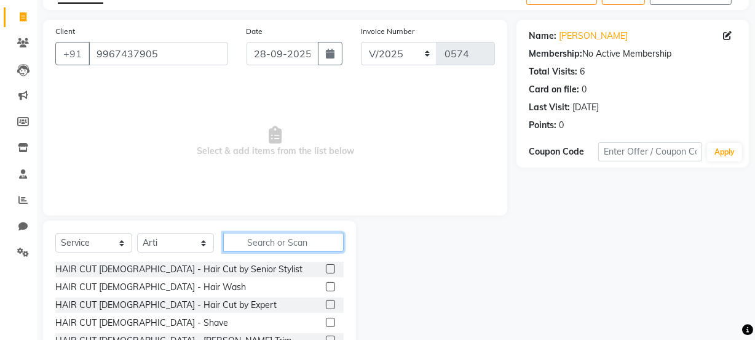
click at [264, 236] on input "text" at bounding box center [283, 242] width 121 height 19
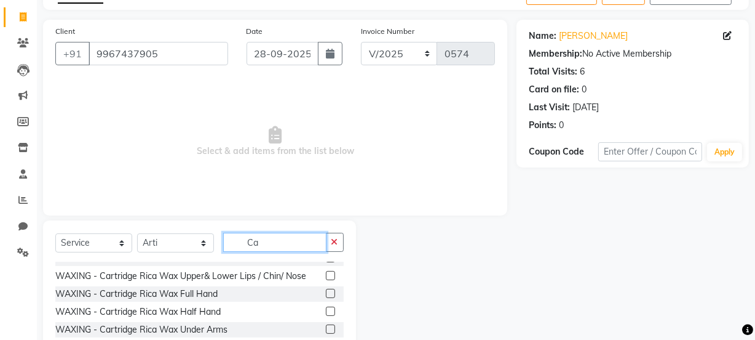
scroll to position [90, 0]
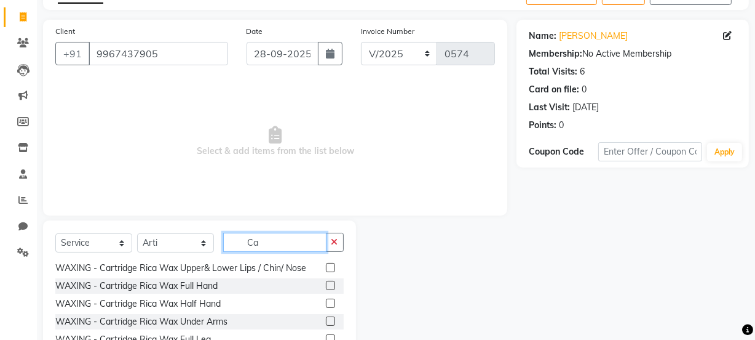
type input "Ca"
click at [326, 319] on label at bounding box center [330, 320] width 9 height 9
click at [326, 319] on input "checkbox" at bounding box center [330, 321] width 8 height 8
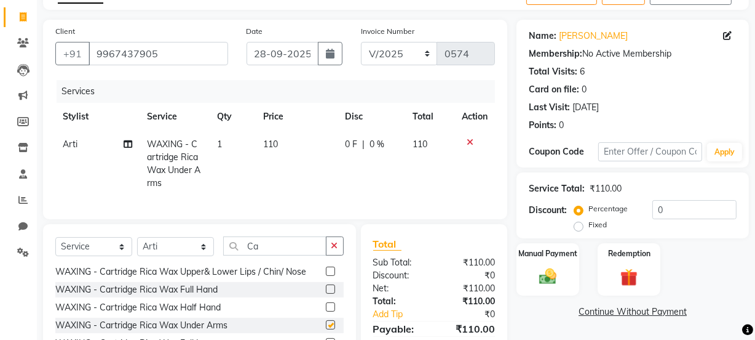
checkbox input "false"
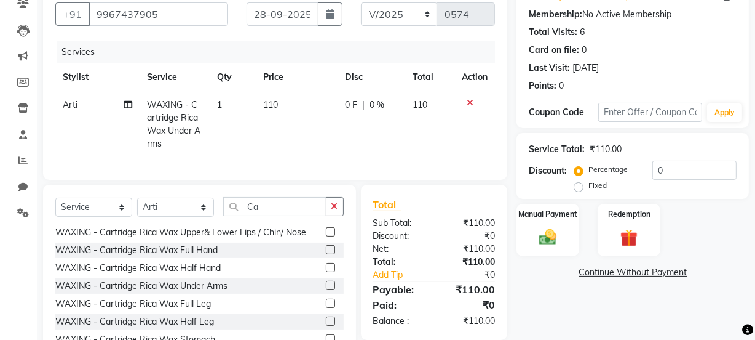
scroll to position [132, 0]
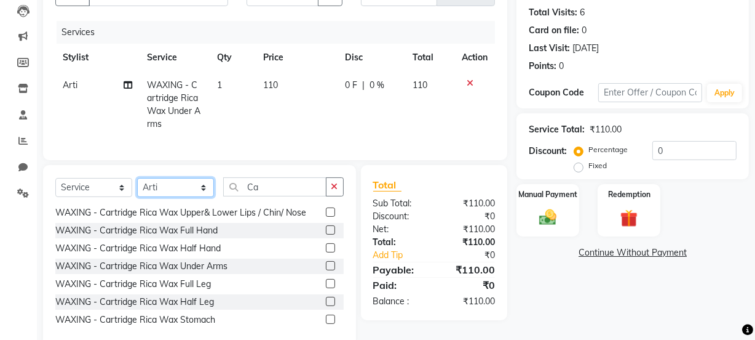
click at [200, 191] on select "Select Stylist [PERSON_NAME] [PERSON_NAME] [PERSON_NAME] [PERSON_NAME] [PERSON_…" at bounding box center [175, 187] width 77 height 19
select select "71496"
click at [137, 186] on select "Select Stylist [PERSON_NAME] [PERSON_NAME] [PERSON_NAME] [PERSON_NAME] [PERSON_…" at bounding box center [175, 187] width 77 height 19
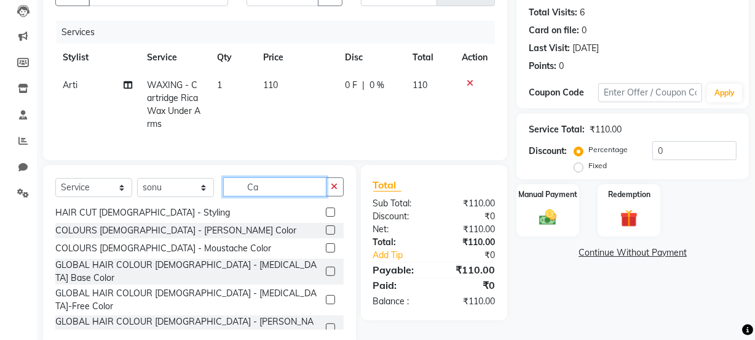
click at [273, 196] on input "Ca" at bounding box center [274, 186] width 103 height 19
type input "C"
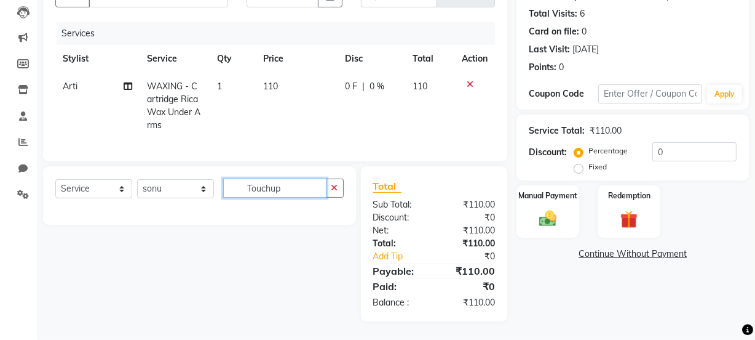
scroll to position [139, 0]
click at [292, 189] on input "Touchup" at bounding box center [274, 187] width 103 height 19
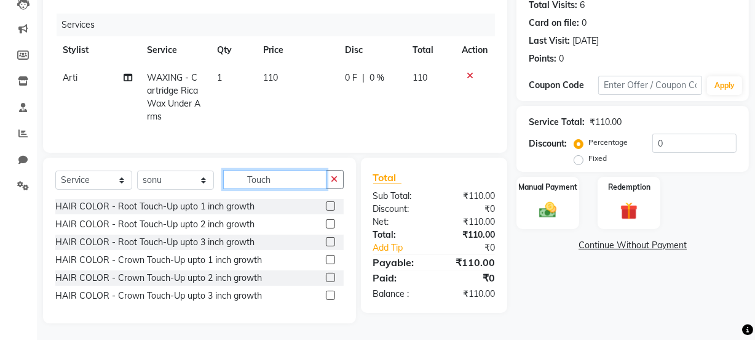
type input "Touch"
click at [330, 210] on label at bounding box center [330, 205] width 9 height 9
click at [330, 210] on input "checkbox" at bounding box center [330, 206] width 8 height 8
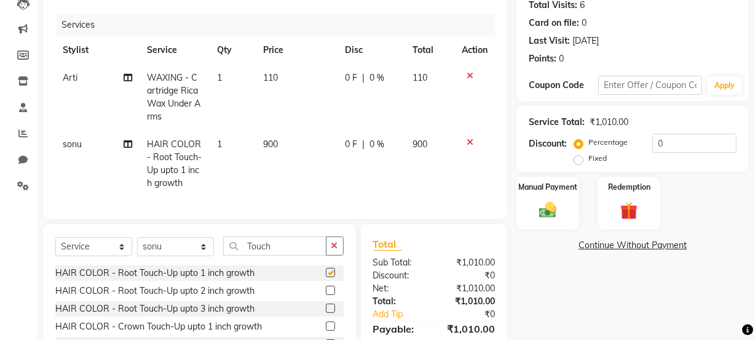
checkbox input "false"
click at [277, 141] on span "900" at bounding box center [271, 143] width 15 height 11
select select "71496"
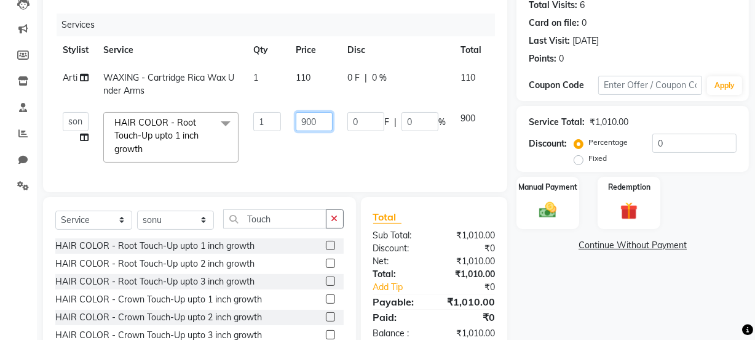
click at [326, 120] on input "900" at bounding box center [314, 121] width 37 height 19
type input "9"
type input "800"
click at [308, 78] on td "110" at bounding box center [315, 84] width 52 height 41
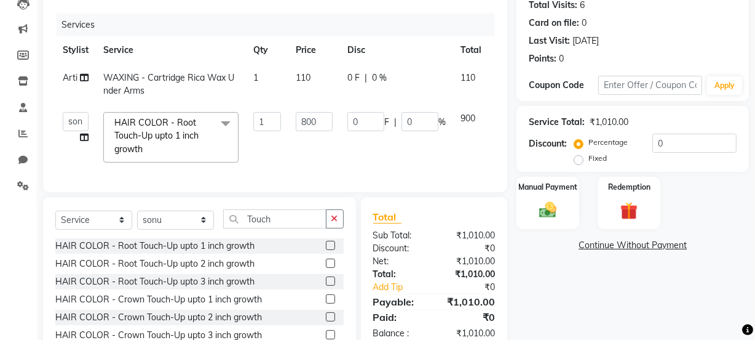
select select "87143"
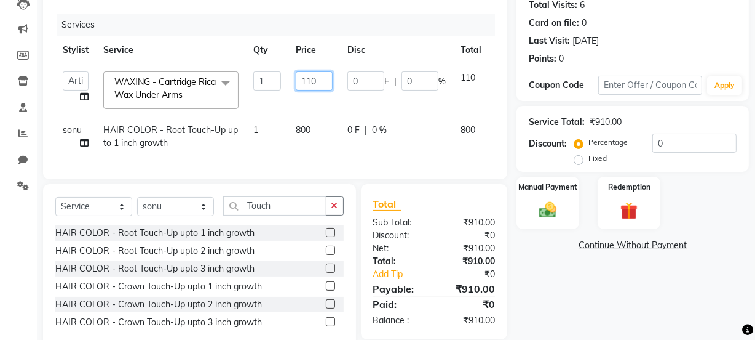
click at [320, 77] on input "110" at bounding box center [314, 80] width 37 height 19
type input "100"
click at [425, 123] on tbody "Altaf Arti Fasil Monali namrata Salman sonu Suhaib WAXING - Cartridge Rica Wax …" at bounding box center [292, 110] width 474 height 93
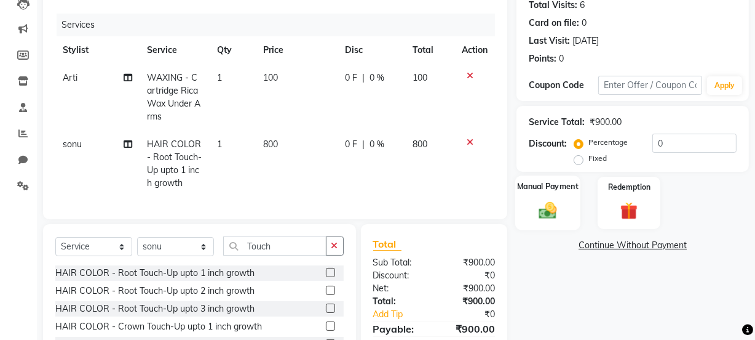
click at [549, 197] on div "Manual Payment" at bounding box center [548, 202] width 65 height 55
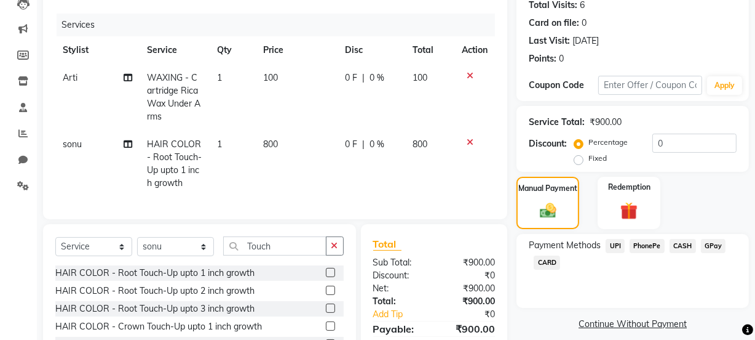
click at [689, 246] on span "CASH" at bounding box center [683, 246] width 26 height 14
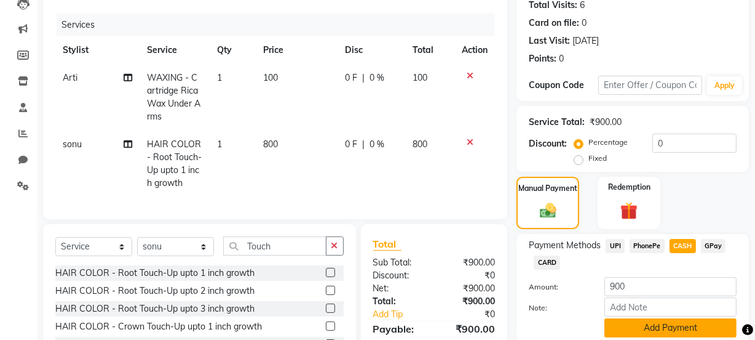
click at [650, 326] on button "Add Payment" at bounding box center [671, 327] width 132 height 19
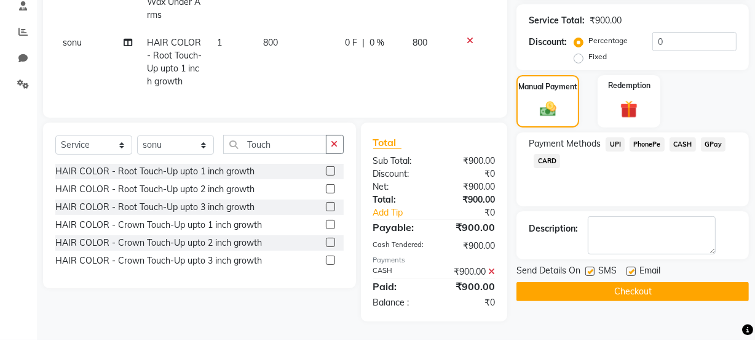
scroll to position [249, 0]
click at [590, 266] on label at bounding box center [590, 270] width 9 height 9
click at [590, 268] on input "checkbox" at bounding box center [590, 272] width 8 height 8
checkbox input "false"
click at [598, 287] on button "Checkout" at bounding box center [633, 291] width 233 height 19
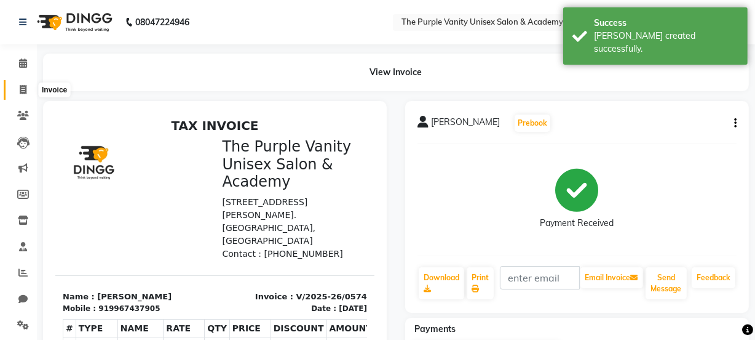
click at [25, 87] on icon at bounding box center [23, 89] width 7 height 9
select select "service"
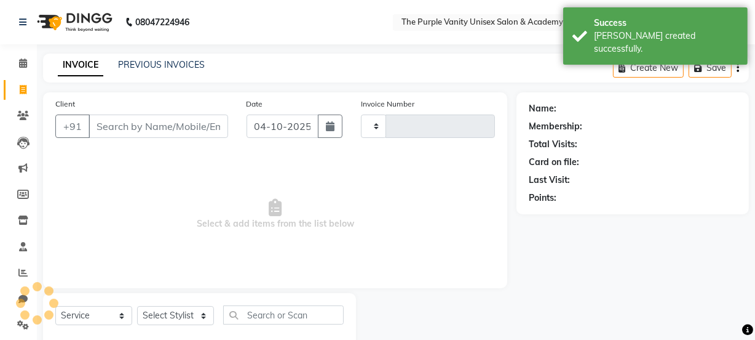
scroll to position [31, 0]
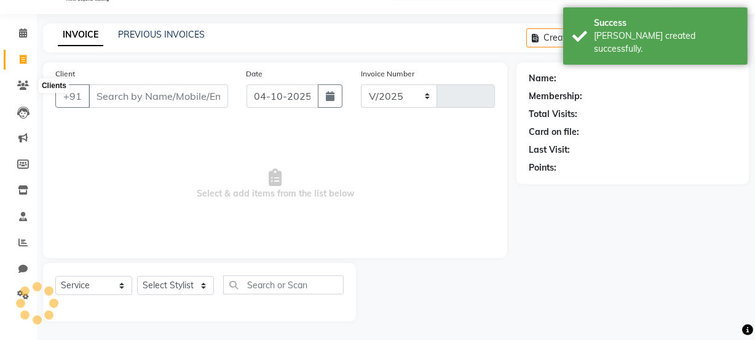
select select "7947"
type input "0575"
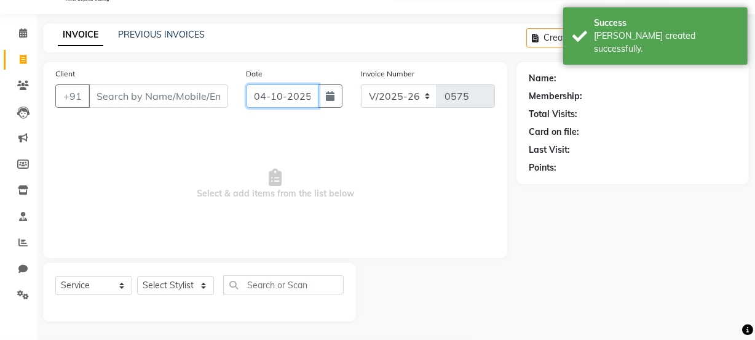
click at [311, 106] on input "04-10-2025" at bounding box center [283, 95] width 72 height 23
select select "10"
select select "2025"
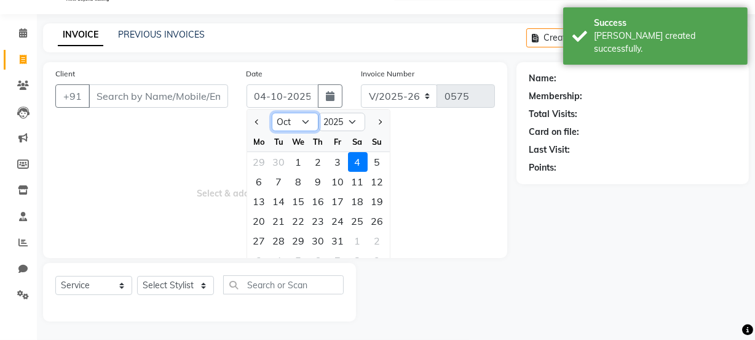
click at [301, 119] on select "Jan Feb Mar Apr May Jun [DATE] Aug Sep Oct Nov Dec" at bounding box center [295, 122] width 47 height 18
select select "9"
click at [272, 113] on select "Jan Feb Mar Apr May Jun [DATE] Aug Sep Oct Nov Dec" at bounding box center [295, 122] width 47 height 18
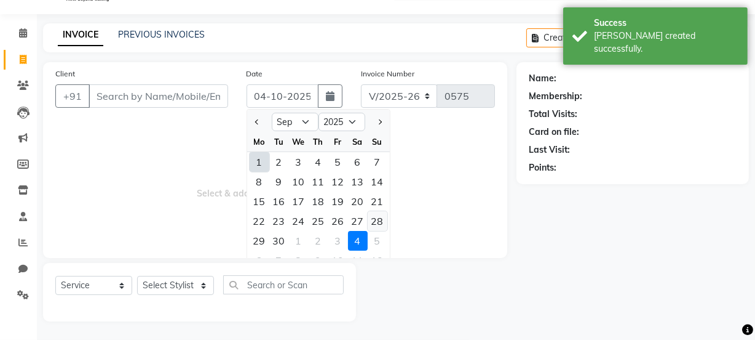
click at [375, 221] on div "28" at bounding box center [378, 221] width 20 height 20
type input "28-09-2025"
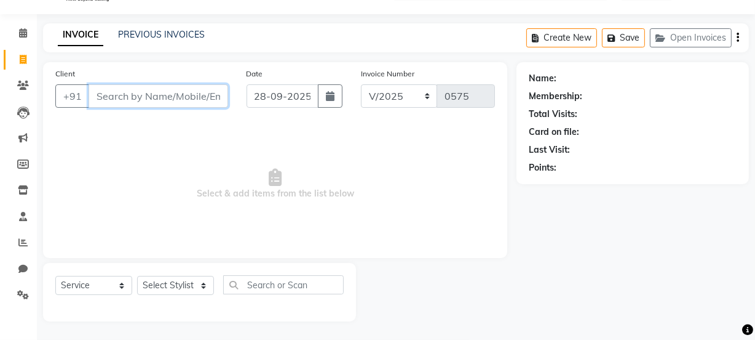
click at [158, 98] on input "Client" at bounding box center [159, 95] width 140 height 23
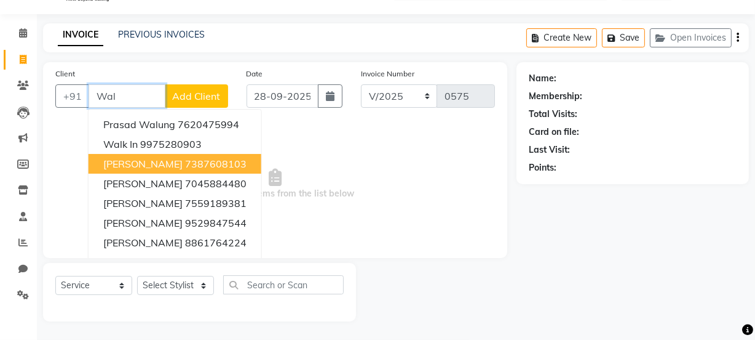
click at [194, 160] on ngb-highlight "7387608103" at bounding box center [216, 163] width 62 height 12
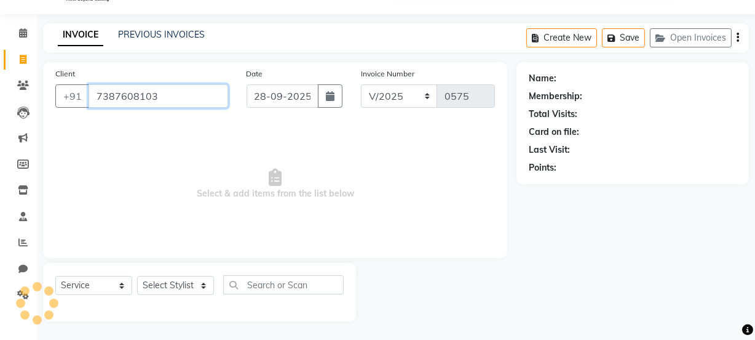
type input "7387608103"
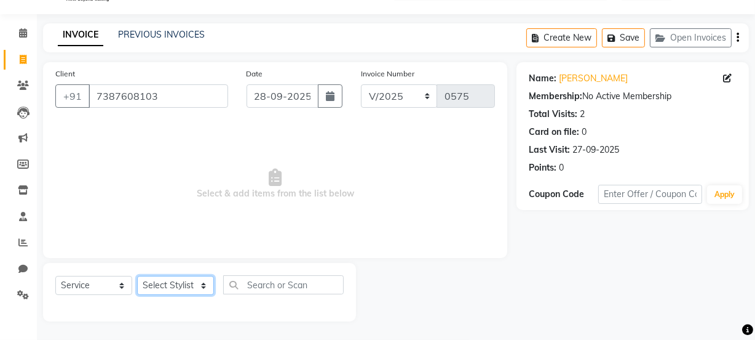
click at [185, 282] on select "Select Stylist [PERSON_NAME] [PERSON_NAME] [PERSON_NAME] [PERSON_NAME] [PERSON_…" at bounding box center [175, 285] width 77 height 19
select select "87293"
click at [137, 276] on select "Select Stylist [PERSON_NAME] [PERSON_NAME] [PERSON_NAME] [PERSON_NAME] [PERSON_…" at bounding box center [175, 285] width 77 height 19
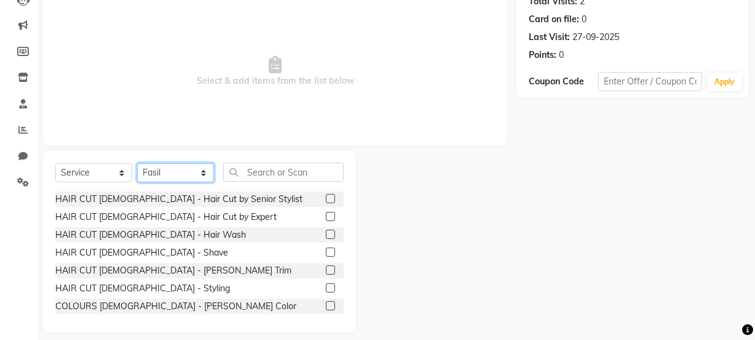
scroll to position [143, 0]
click at [326, 213] on label at bounding box center [330, 215] width 9 height 9
click at [326, 213] on input "checkbox" at bounding box center [330, 216] width 8 height 8
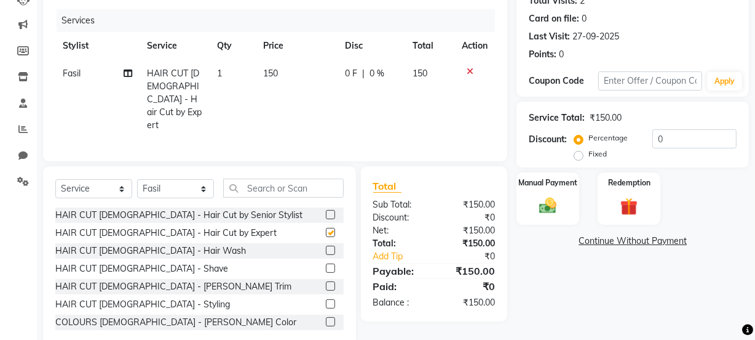
checkbox input "false"
click at [178, 179] on select "Select Stylist [PERSON_NAME] [PERSON_NAME] [PERSON_NAME] [PERSON_NAME] [PERSON_…" at bounding box center [175, 188] width 77 height 19
select select "87147"
click at [137, 179] on select "Select Stylist [PERSON_NAME] [PERSON_NAME] [PERSON_NAME] [PERSON_NAME] [PERSON_…" at bounding box center [175, 188] width 77 height 19
click at [326, 245] on label at bounding box center [330, 249] width 9 height 9
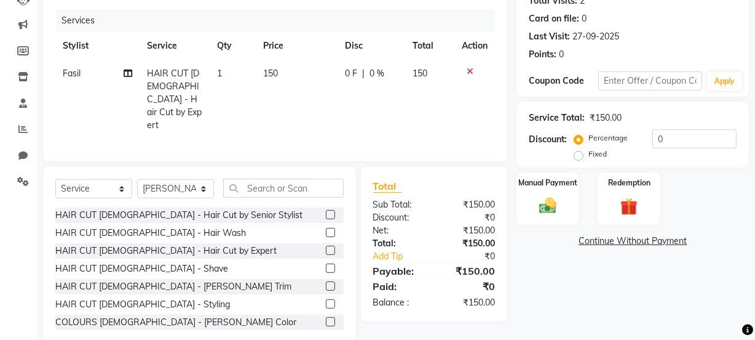
click at [326, 247] on input "checkbox" at bounding box center [330, 251] width 8 height 8
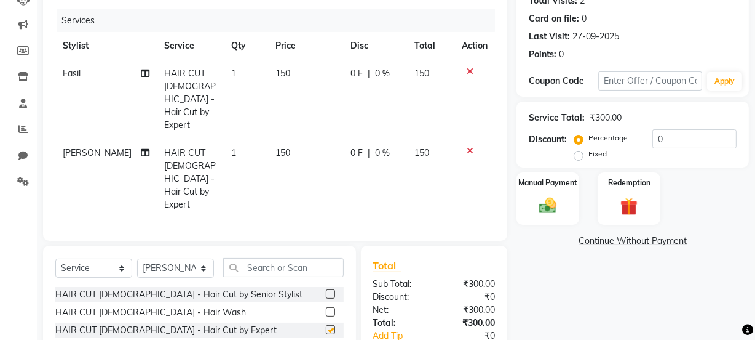
checkbox input "false"
click at [281, 139] on td "150" at bounding box center [306, 178] width 76 height 79
select select "87147"
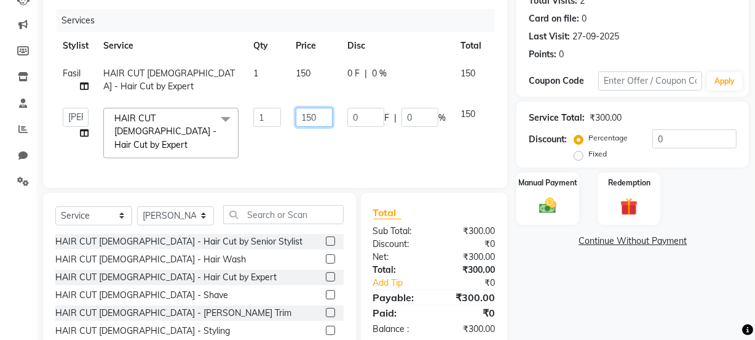
click at [320, 111] on input "150" at bounding box center [314, 117] width 37 height 19
type input "1"
type input "200"
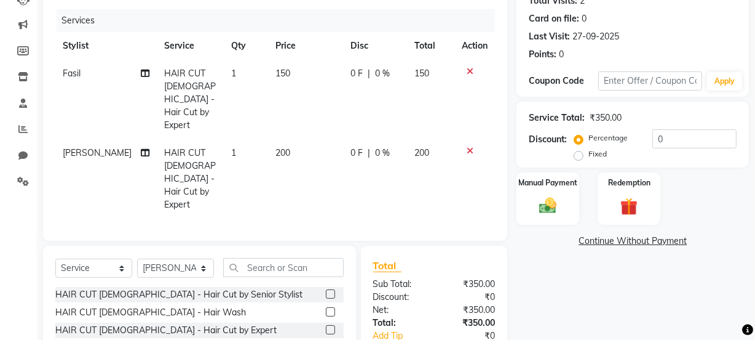
click at [308, 70] on td "150" at bounding box center [306, 99] width 76 height 79
select select "87293"
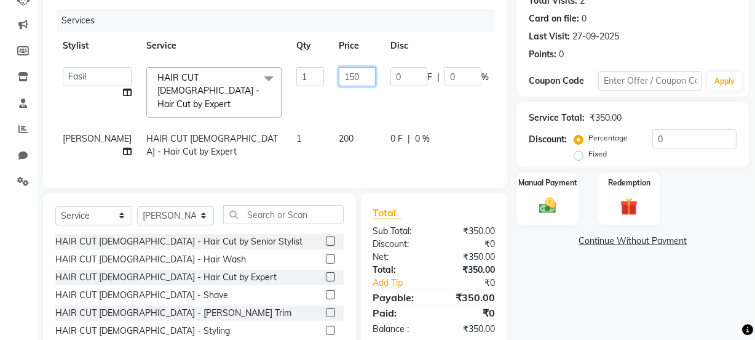
click at [339, 73] on input "150" at bounding box center [357, 76] width 37 height 19
type input "1"
click at [339, 73] on input "number" at bounding box center [357, 76] width 37 height 19
type input "200"
click at [447, 125] on tr "Suhaib HAIR CUT MALE - Hair Cut by Expert 1 200 0 F | 0 % 200" at bounding box center [313, 145] width 517 height 41
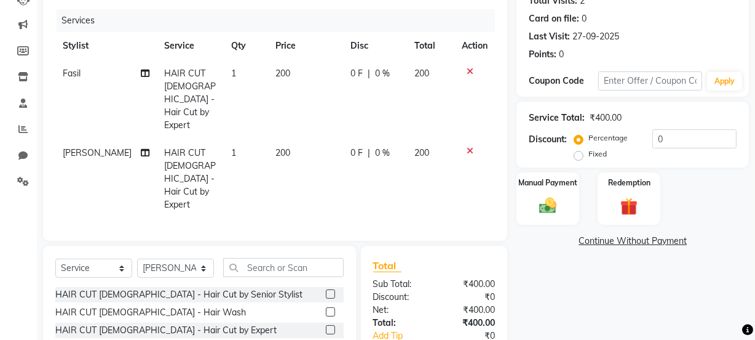
click at [326, 325] on label at bounding box center [330, 329] width 9 height 9
click at [326, 326] on input "checkbox" at bounding box center [330, 330] width 8 height 8
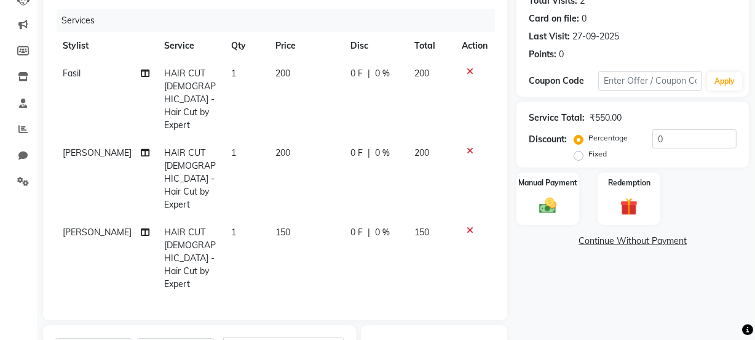
checkbox input "false"
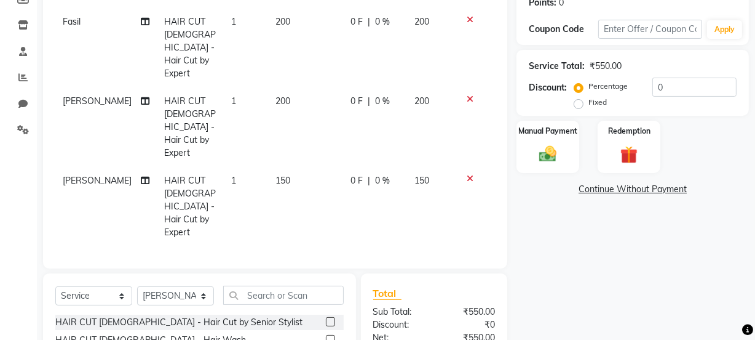
scroll to position [207, 0]
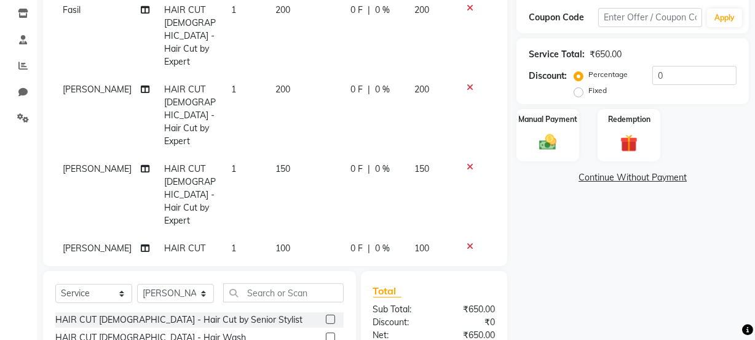
checkbox input "false"
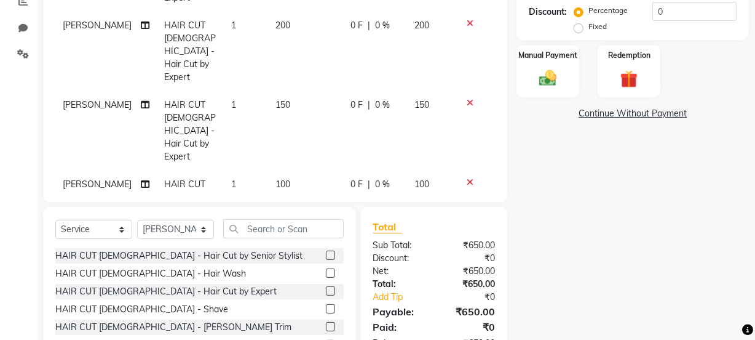
scroll to position [271, 0]
click at [537, 74] on img at bounding box center [548, 77] width 30 height 21
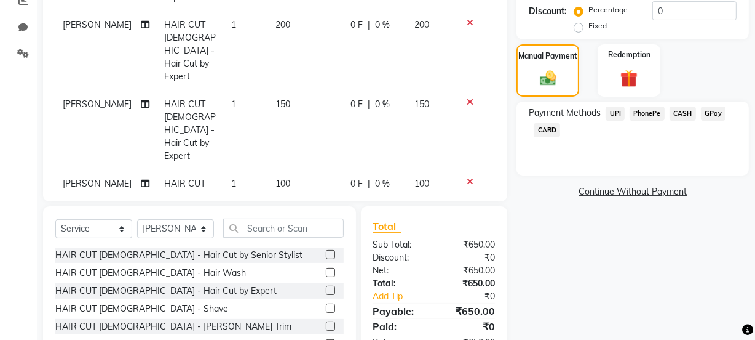
click at [679, 112] on span "CASH" at bounding box center [683, 113] width 26 height 14
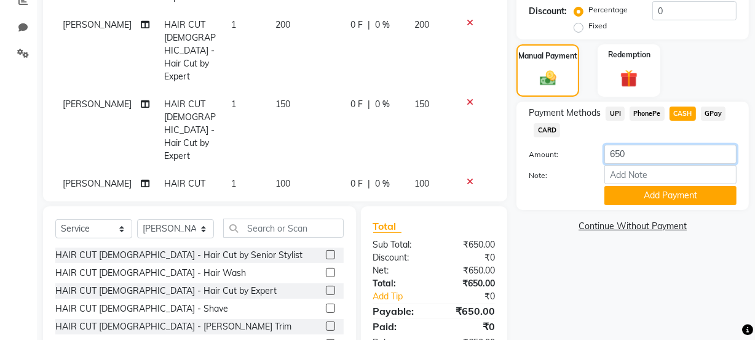
click at [644, 154] on input "650" at bounding box center [671, 154] width 132 height 19
type input "6"
type input "200"
click at [572, 167] on div "Note:" at bounding box center [633, 175] width 226 height 21
click at [646, 193] on button "Add Payment" at bounding box center [671, 195] width 132 height 19
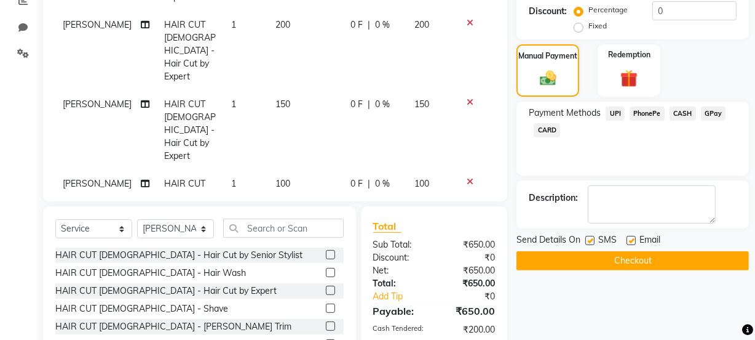
click at [642, 111] on span "PhonePe" at bounding box center [647, 113] width 35 height 14
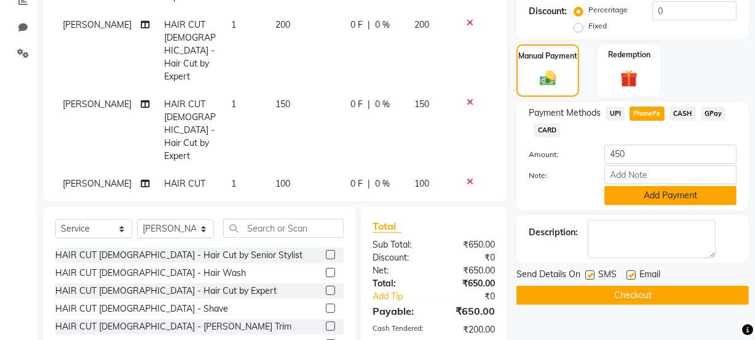
click at [644, 189] on button "Add Payment" at bounding box center [671, 195] width 132 height 19
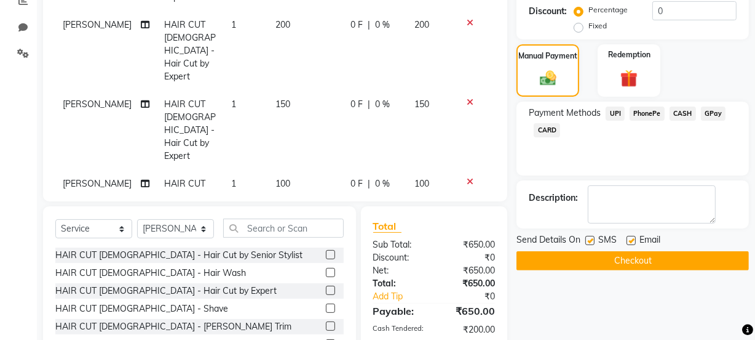
click at [588, 238] on label at bounding box center [590, 240] width 9 height 9
click at [588, 238] on input "checkbox" at bounding box center [590, 241] width 8 height 8
checkbox input "false"
click at [594, 260] on button "Checkout" at bounding box center [633, 260] width 233 height 19
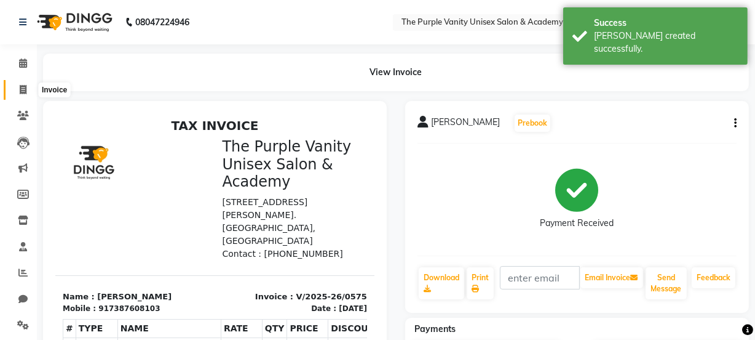
click at [23, 92] on icon at bounding box center [23, 89] width 7 height 9
select select "service"
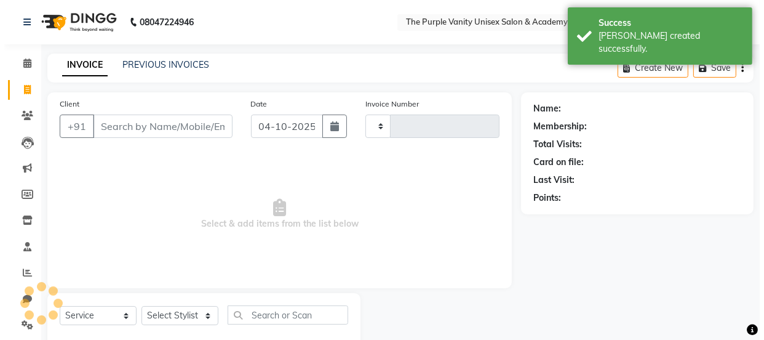
scroll to position [31, 0]
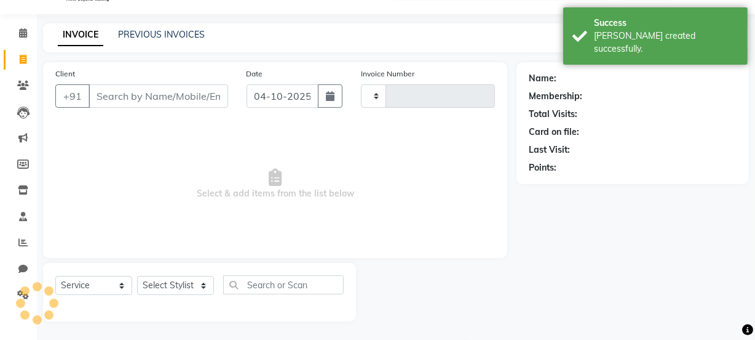
type input "0576"
select select "7947"
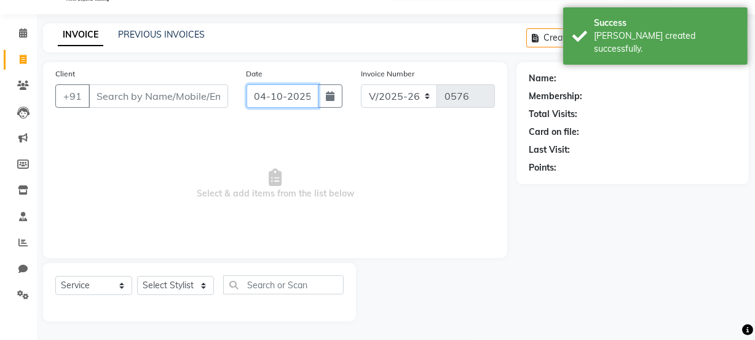
click at [301, 96] on input "04-10-2025" at bounding box center [283, 95] width 72 height 23
select select "10"
select select "2025"
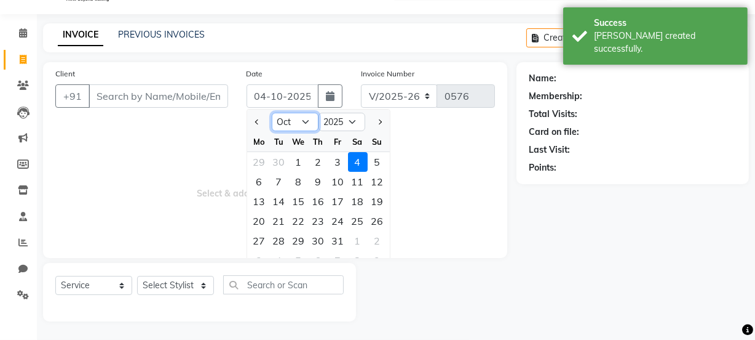
click at [295, 115] on select "Jan Feb Mar Apr May Jun [DATE] Aug Sep Oct Nov Dec" at bounding box center [295, 122] width 47 height 18
select select "9"
click at [272, 113] on select "Jan Feb Mar Apr May Jun [DATE] Aug Sep Oct Nov Dec" at bounding box center [295, 122] width 47 height 18
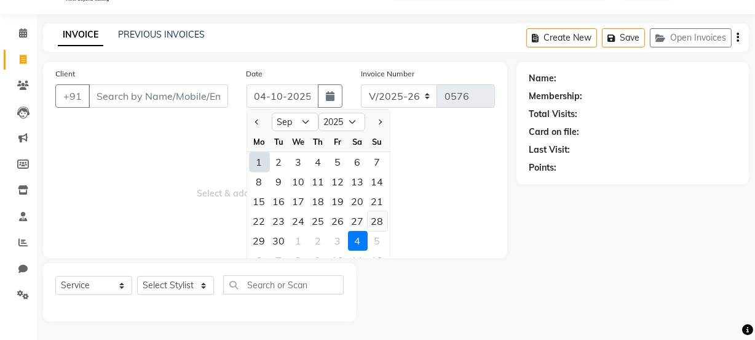
click at [378, 221] on div "28" at bounding box center [378, 221] width 20 height 20
type input "28-09-2025"
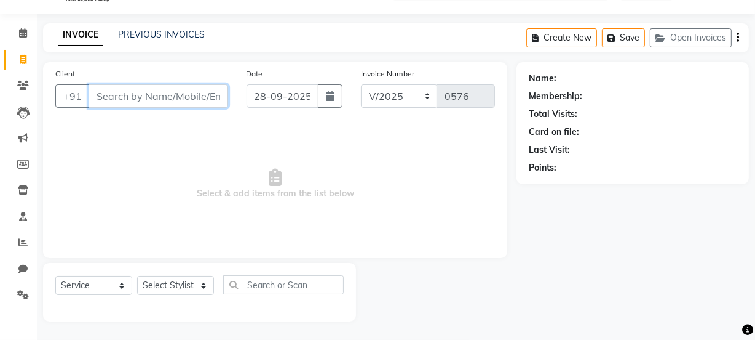
click at [204, 97] on input "Client" at bounding box center [159, 95] width 140 height 23
type input "8421449482"
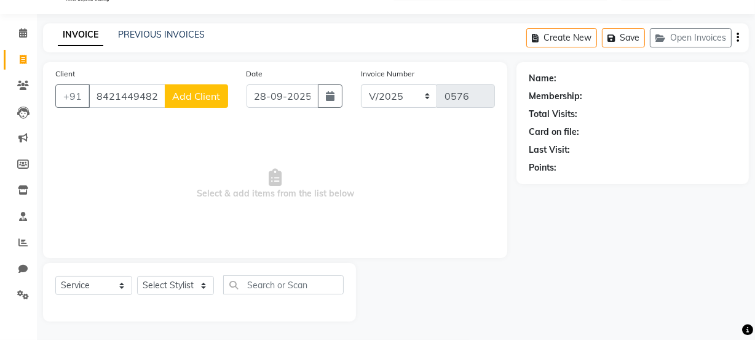
click at [183, 98] on span "Add Client" at bounding box center [196, 96] width 49 height 12
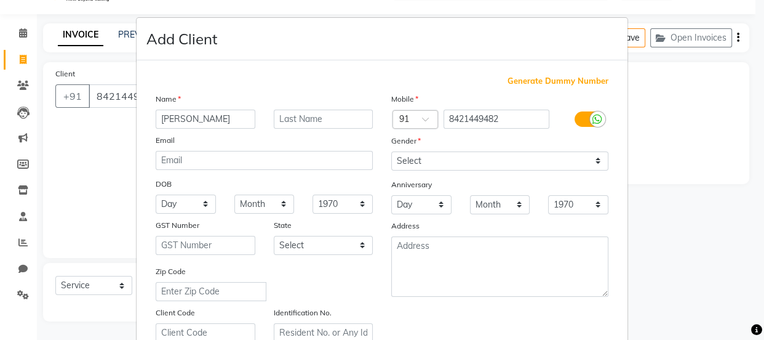
type input "Kajal kamble"
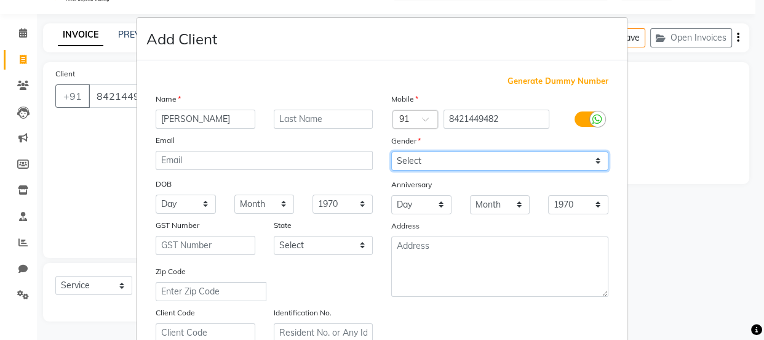
click at [523, 153] on select "Select [DEMOGRAPHIC_DATA] [DEMOGRAPHIC_DATA] Other Prefer Not To Say" at bounding box center [499, 160] width 217 height 19
select select "female"
click at [391, 151] on select "Select [DEMOGRAPHIC_DATA] [DEMOGRAPHIC_DATA] Other Prefer Not To Say" at bounding box center [499, 160] width 217 height 19
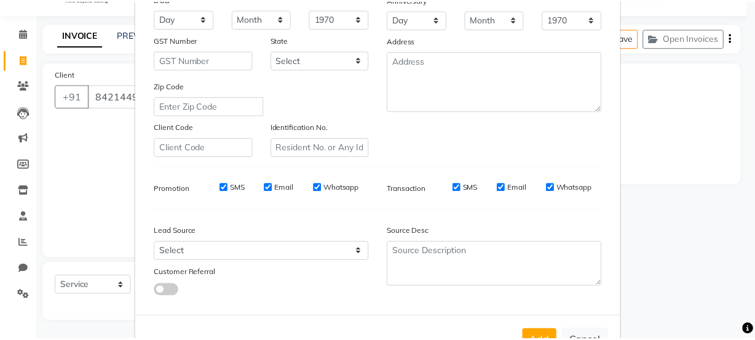
scroll to position [221, 0]
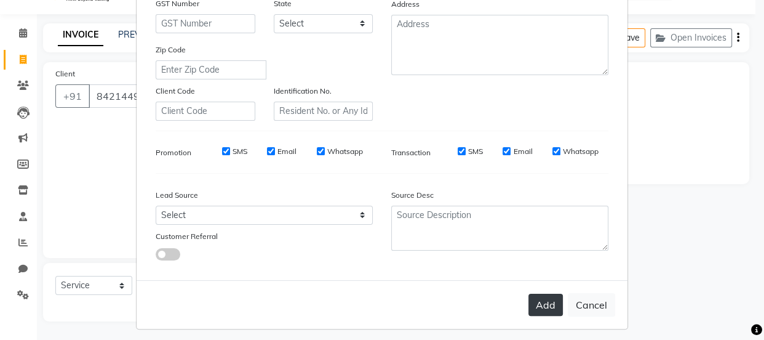
click at [541, 301] on button "Add" at bounding box center [545, 304] width 34 height 22
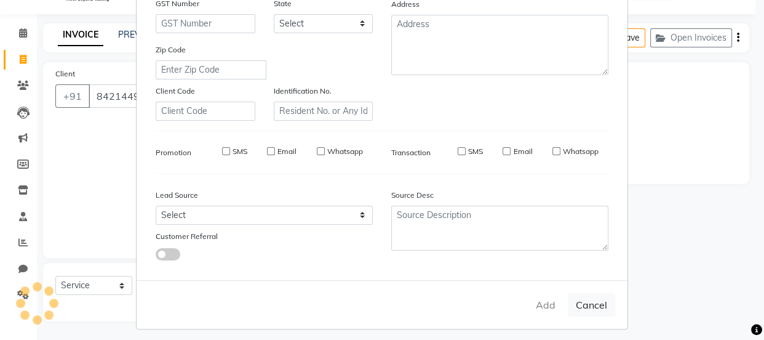
select select
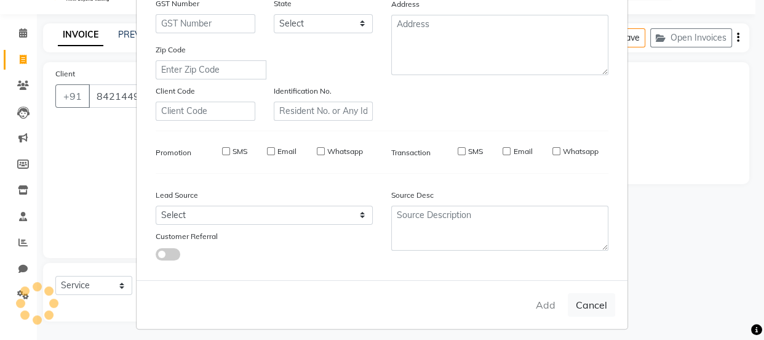
select select
checkbox input "false"
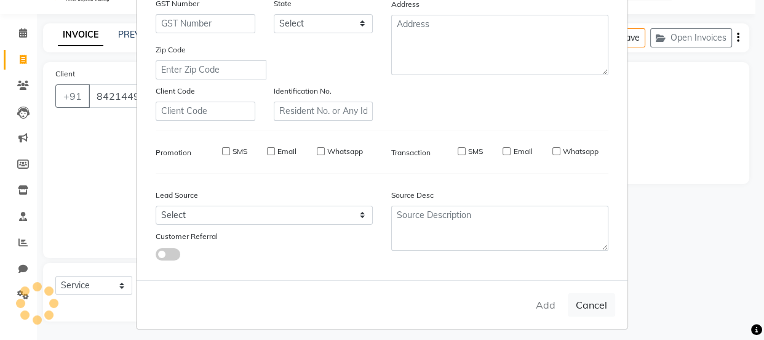
checkbox input "false"
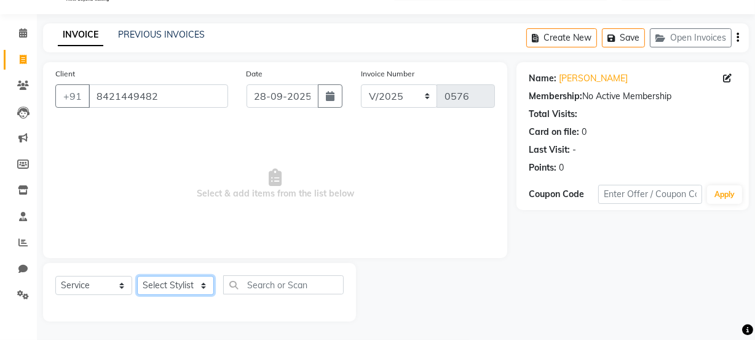
click at [195, 284] on select "Select Stylist [PERSON_NAME] [PERSON_NAME] [PERSON_NAME] [PERSON_NAME] [PERSON_…" at bounding box center [175, 285] width 77 height 19
select select "71496"
click at [137, 276] on select "Select Stylist [PERSON_NAME] [PERSON_NAME] [PERSON_NAME] [PERSON_NAME] [PERSON_…" at bounding box center [175, 285] width 77 height 19
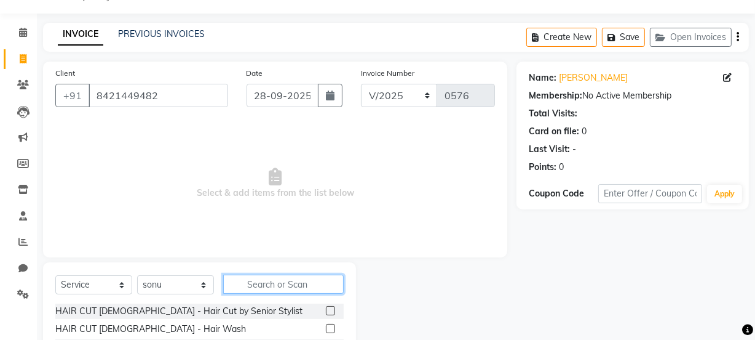
click at [279, 280] on input "text" at bounding box center [283, 283] width 121 height 19
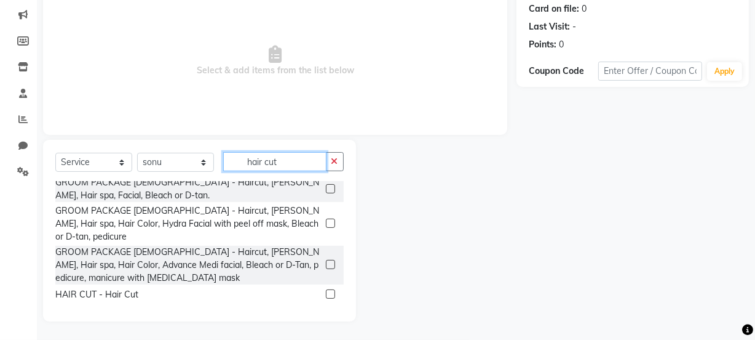
scroll to position [115, 0]
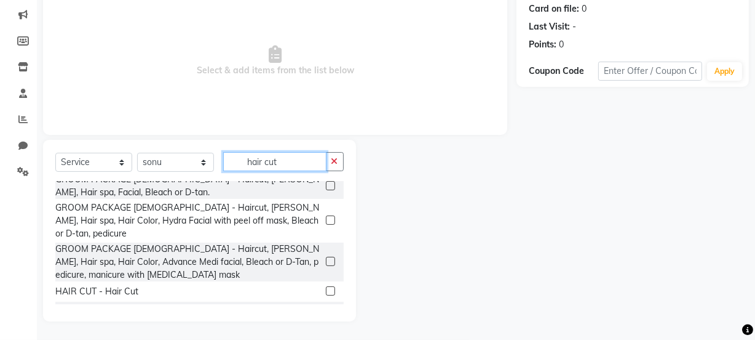
type input "hair cut"
click at [326, 286] on label at bounding box center [330, 290] width 9 height 9
click at [326, 287] on input "checkbox" at bounding box center [330, 291] width 8 height 8
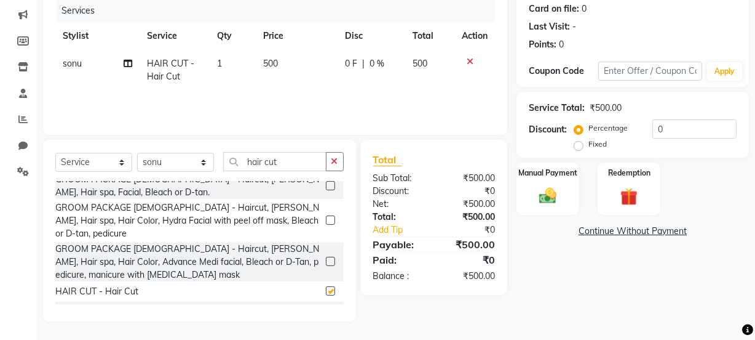
checkbox input "false"
click at [289, 159] on input "hair cut" at bounding box center [274, 161] width 103 height 19
type input "h"
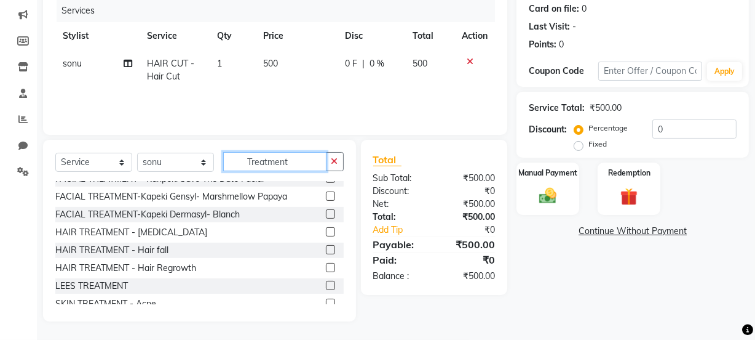
scroll to position [306, 0]
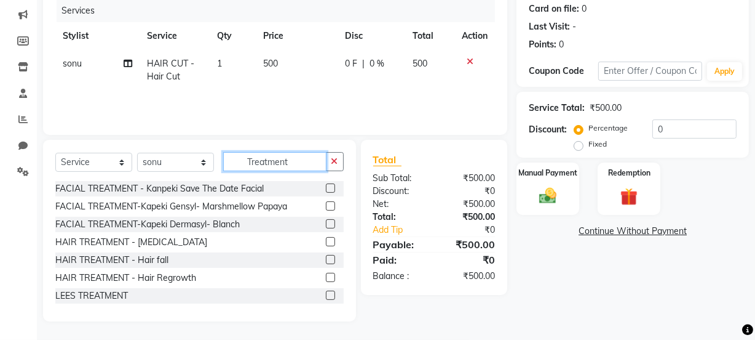
type input "Treatment"
click at [326, 237] on label at bounding box center [330, 241] width 9 height 9
click at [326, 238] on input "checkbox" at bounding box center [330, 242] width 8 height 8
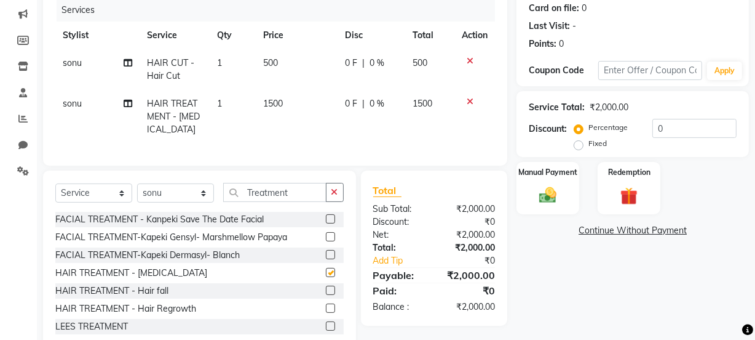
checkbox input "false"
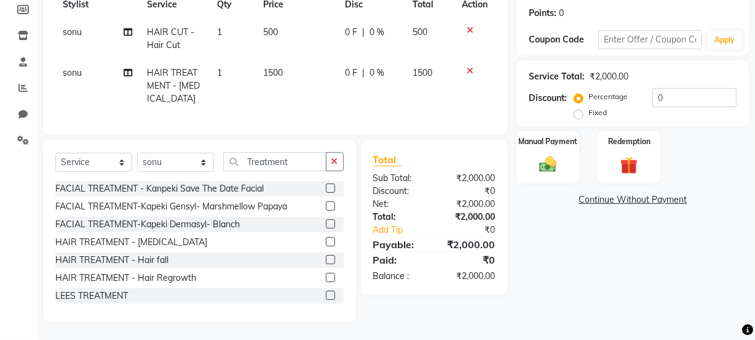
click at [375, 66] on span "0 %" at bounding box center [377, 72] width 15 height 13
select select "71496"
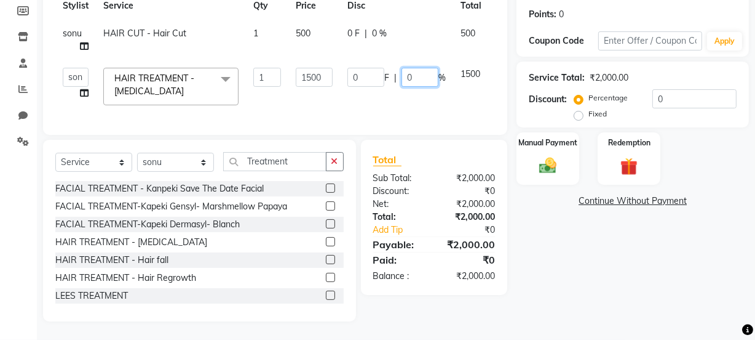
click at [418, 68] on input "0" at bounding box center [420, 77] width 37 height 19
type input "020"
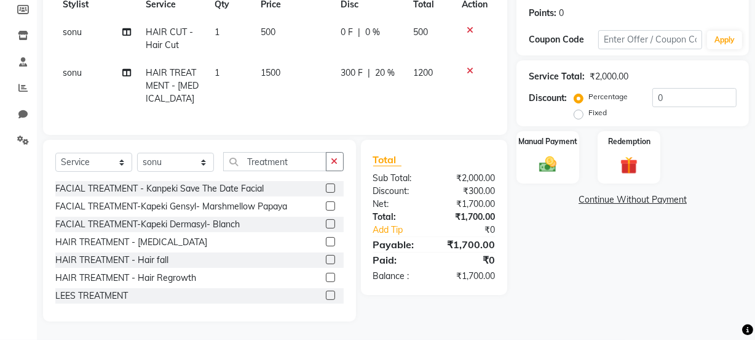
click at [474, 94] on tr "sonu HAIR TREATMENT - Dandruff 1 1500 300 F | 20 % 1200" at bounding box center [275, 86] width 440 height 54
click at [169, 165] on select "Select Stylist [PERSON_NAME] [PERSON_NAME] [PERSON_NAME] [PERSON_NAME] [PERSON_…" at bounding box center [175, 162] width 77 height 19
click at [230, 126] on div "Client +91 8421449482 Date 28-09-2025 Invoice Number V/2025 V/2025-26 0576 Serv…" at bounding box center [275, 21] width 464 height 227
click at [559, 145] on div "Manual Payment" at bounding box center [548, 157] width 65 height 55
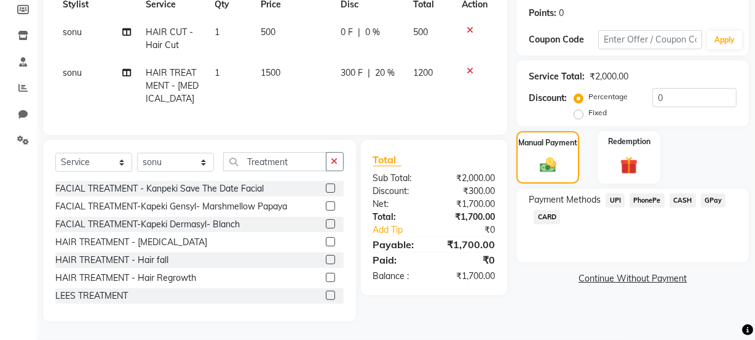
click at [643, 193] on span "PhonePe" at bounding box center [647, 200] width 35 height 14
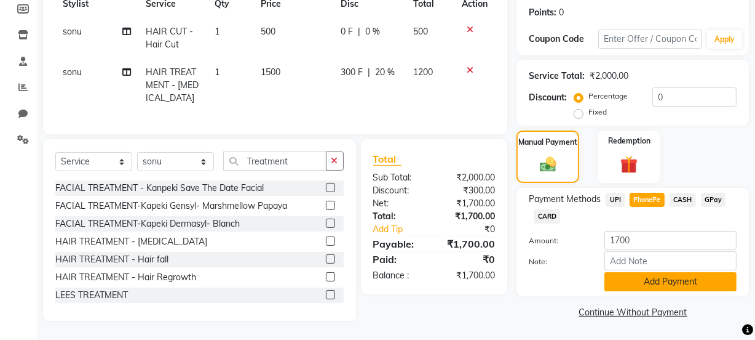
click at [634, 274] on button "Add Payment" at bounding box center [671, 281] width 132 height 19
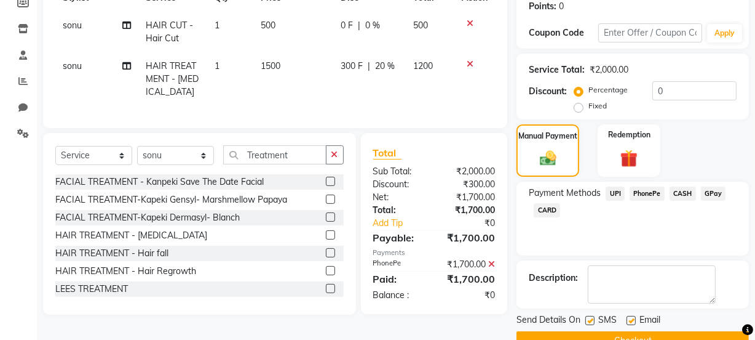
scroll to position [220, 0]
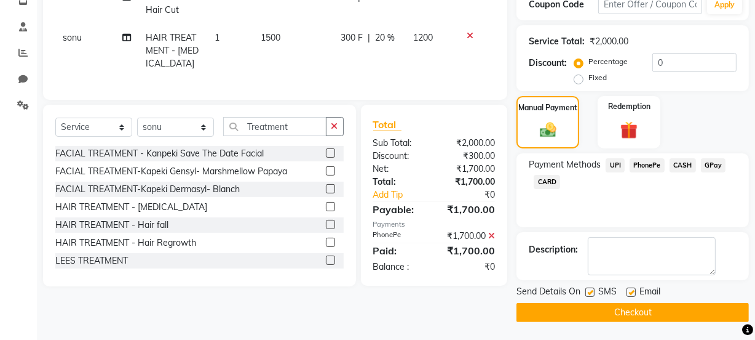
click at [590, 292] on label at bounding box center [590, 291] width 9 height 9
click at [590, 292] on input "checkbox" at bounding box center [590, 293] width 8 height 8
checkbox input "false"
click at [592, 311] on button "Checkout" at bounding box center [633, 312] width 233 height 19
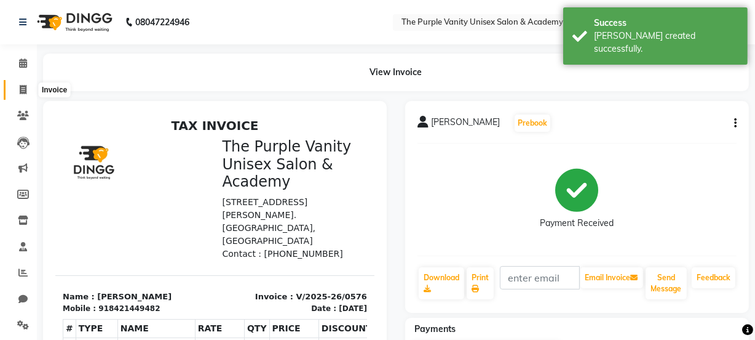
click at [23, 88] on icon at bounding box center [23, 89] width 7 height 9
select select "service"
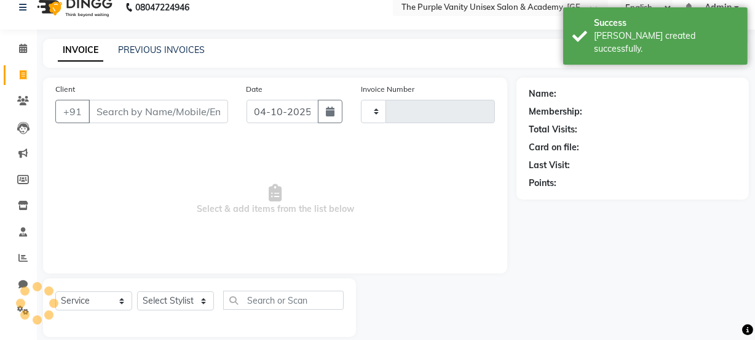
type input "0577"
select select "7947"
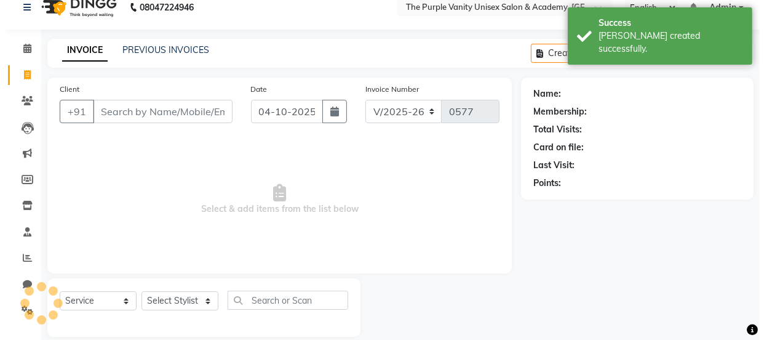
scroll to position [31, 0]
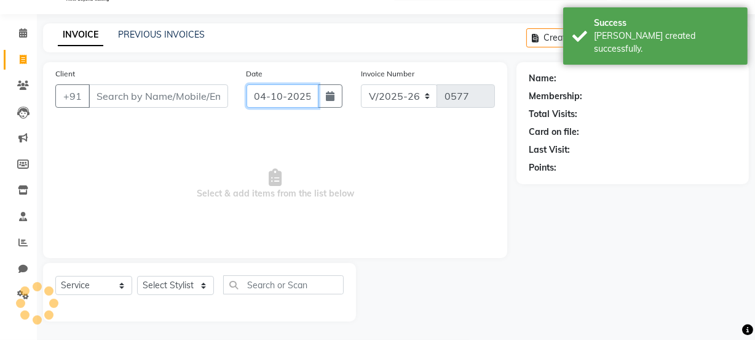
click at [269, 94] on input "04-10-2025" at bounding box center [283, 95] width 72 height 23
select select "10"
select select "2025"
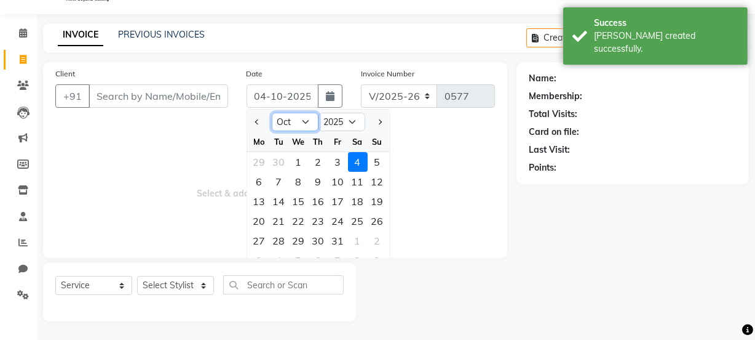
click at [291, 114] on select "Jan Feb Mar Apr May Jun [DATE] Aug Sep Oct Nov Dec" at bounding box center [295, 122] width 47 height 18
select select "9"
click at [272, 113] on select "Jan Feb Mar Apr May Jun [DATE] Aug Sep Oct Nov Dec" at bounding box center [295, 122] width 47 height 18
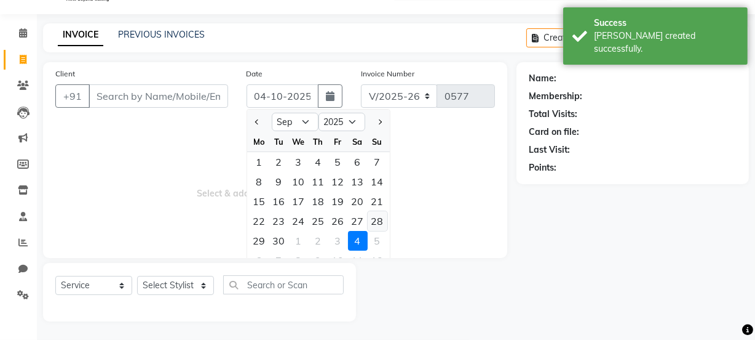
click at [376, 223] on div "28" at bounding box center [378, 221] width 20 height 20
type input "28-09-2025"
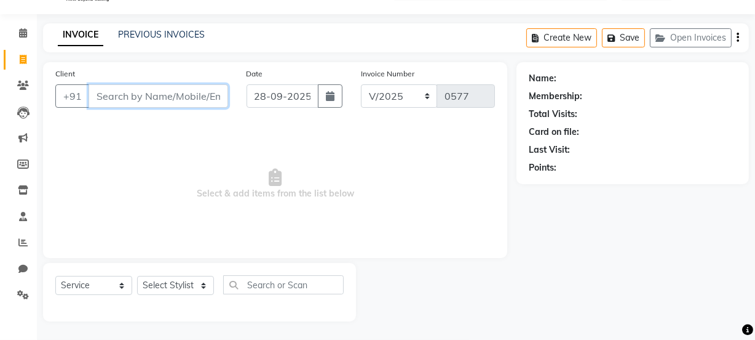
click at [152, 95] on input "Client" at bounding box center [159, 95] width 140 height 23
drag, startPoint x: 152, startPoint y: 95, endPoint x: 434, endPoint y: 303, distance: 351.0
click at [434, 303] on div "Client +91 Date 28-09-2025 Invoice Number V/2025 V/2025-26 0577 Select & add it…" at bounding box center [275, 191] width 483 height 259
type input "6"
type input "8623090741"
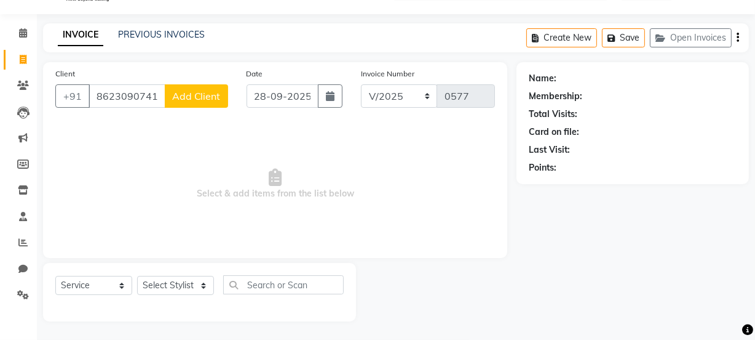
click at [215, 96] on span "Add Client" at bounding box center [196, 96] width 49 height 12
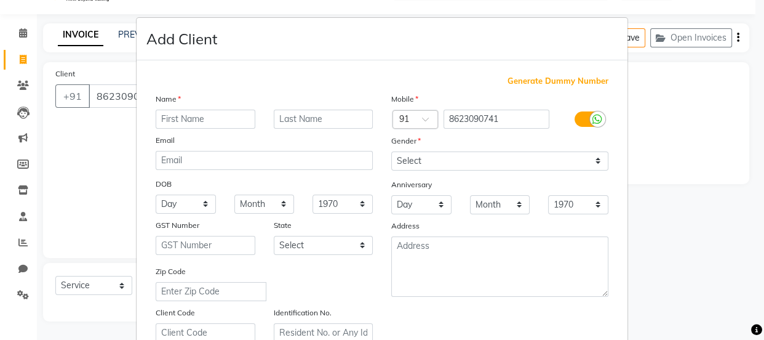
click at [231, 122] on input "text" at bounding box center [206, 119] width 100 height 19
type input "PayPal bari"
click at [629, 151] on ngb-modal-window "Add Client Generate Dummy Number Name PayPal bari Email DOB Day 01 02 03 04 05 …" at bounding box center [382, 170] width 764 height 340
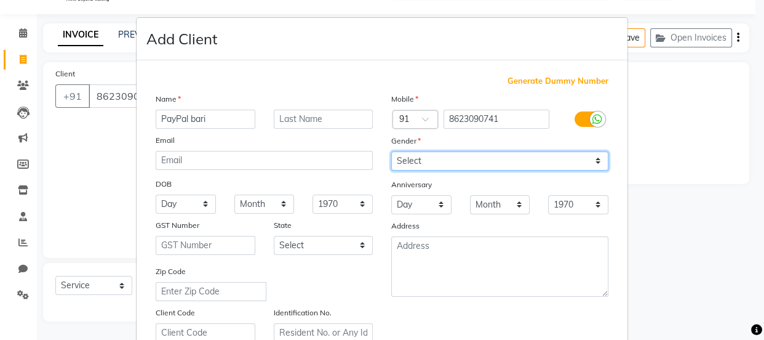
click at [587, 156] on select "Select [DEMOGRAPHIC_DATA] [DEMOGRAPHIC_DATA] Other Prefer Not To Say" at bounding box center [499, 160] width 217 height 19
select select "female"
click at [391, 151] on select "Select [DEMOGRAPHIC_DATA] [DEMOGRAPHIC_DATA] Other Prefer Not To Say" at bounding box center [499, 160] width 217 height 19
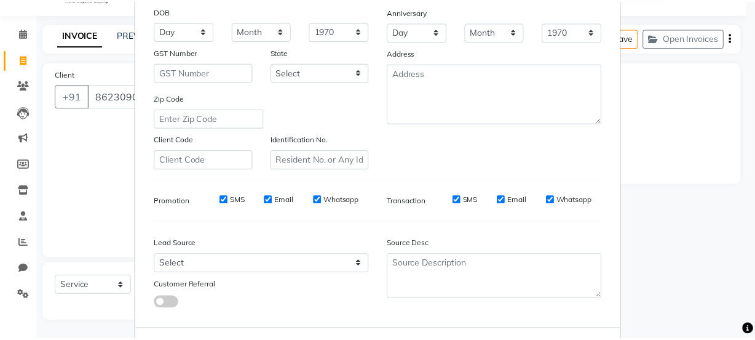
scroll to position [232, 0]
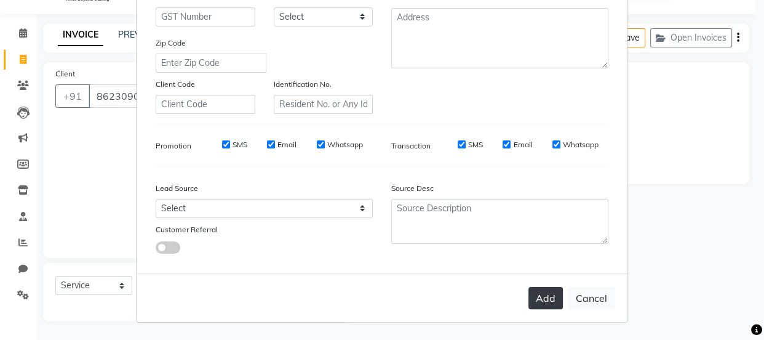
click at [541, 291] on button "Add" at bounding box center [545, 298] width 34 height 22
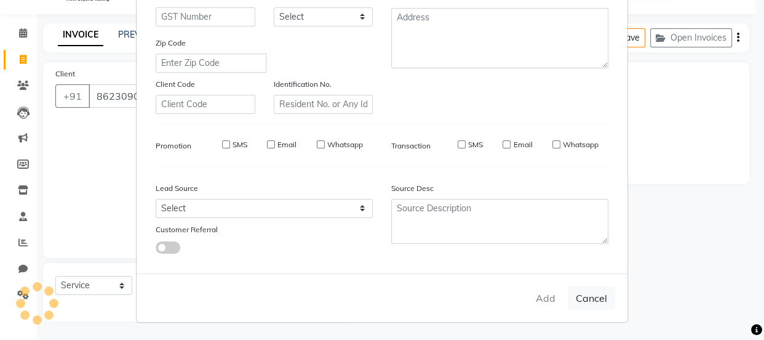
select select
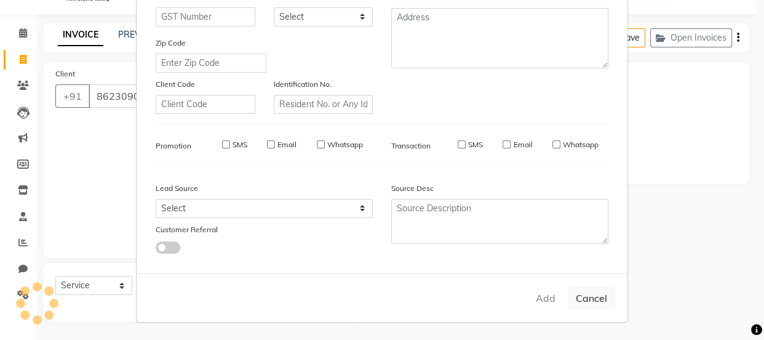
select select
checkbox input "false"
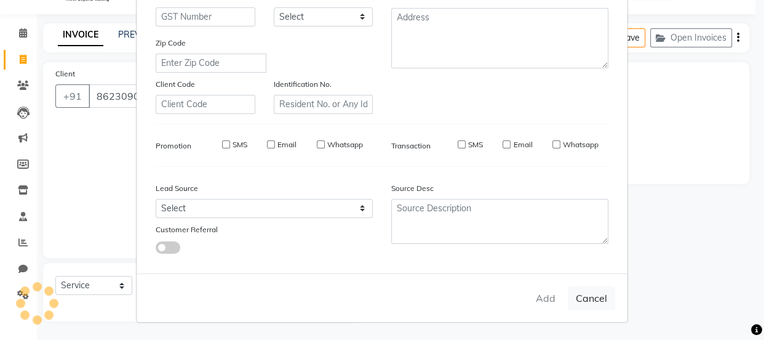
checkbox input "false"
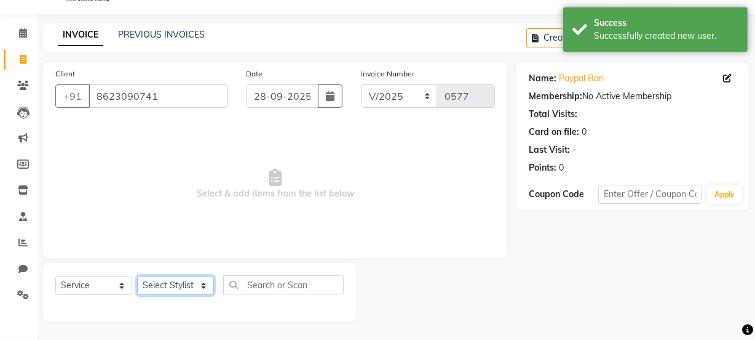
click at [185, 288] on select "Select Stylist [PERSON_NAME] [PERSON_NAME] [PERSON_NAME] [PERSON_NAME] [PERSON_…" at bounding box center [175, 285] width 77 height 19
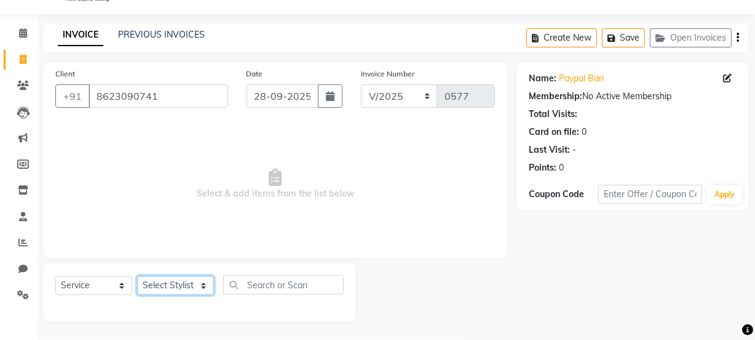
select select "87293"
click at [137, 276] on select "Select Stylist [PERSON_NAME] [PERSON_NAME] [PERSON_NAME] [PERSON_NAME] [PERSON_…" at bounding box center [175, 285] width 77 height 19
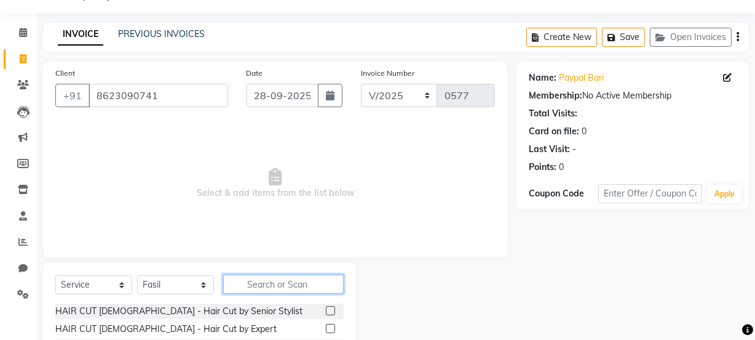
click at [290, 278] on input "text" at bounding box center [283, 283] width 121 height 19
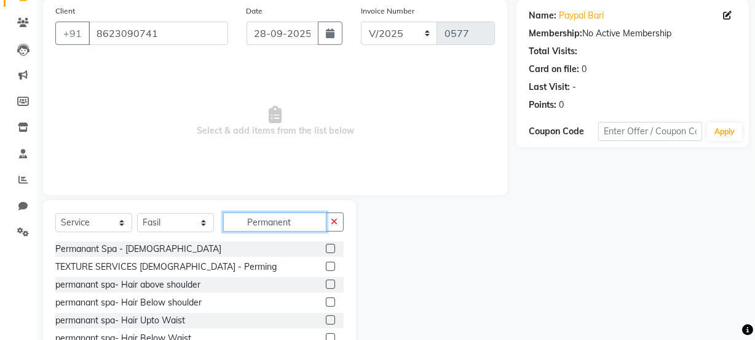
scroll to position [97, 0]
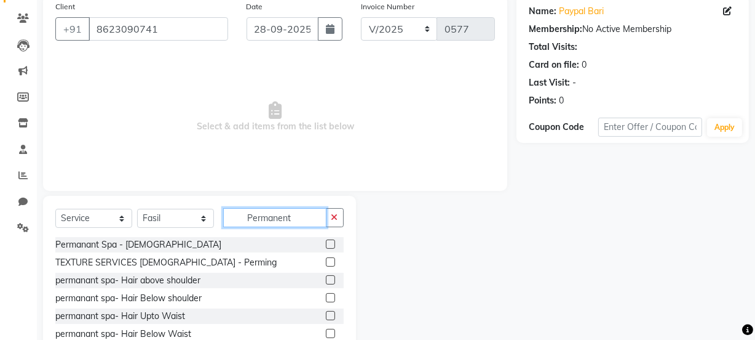
type input "Permanent"
click at [332, 281] on label at bounding box center [330, 279] width 9 height 9
click at [332, 281] on input "checkbox" at bounding box center [330, 280] width 8 height 8
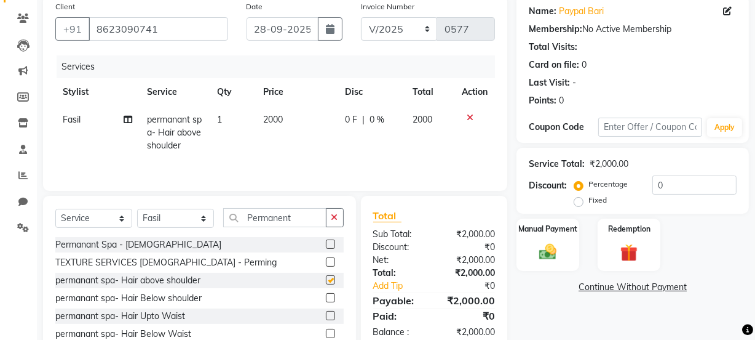
checkbox input "false"
click at [308, 217] on input "Permanent" at bounding box center [274, 217] width 103 height 19
type input "P"
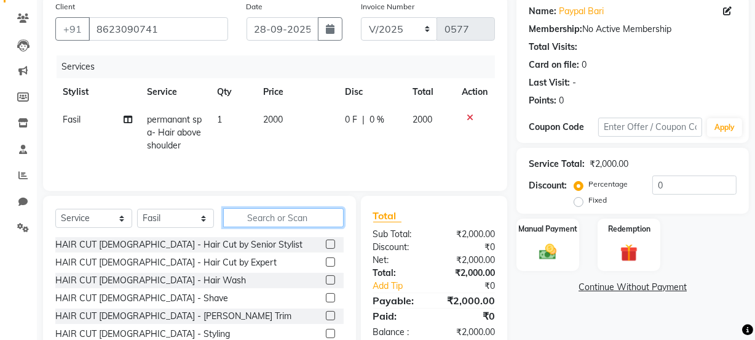
click at [249, 220] on input "text" at bounding box center [283, 217] width 121 height 19
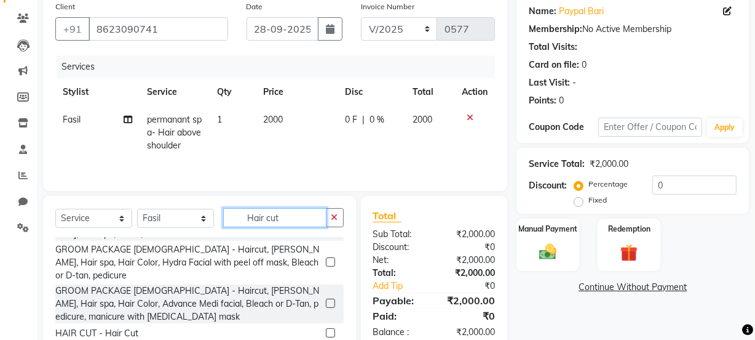
scroll to position [135, 0]
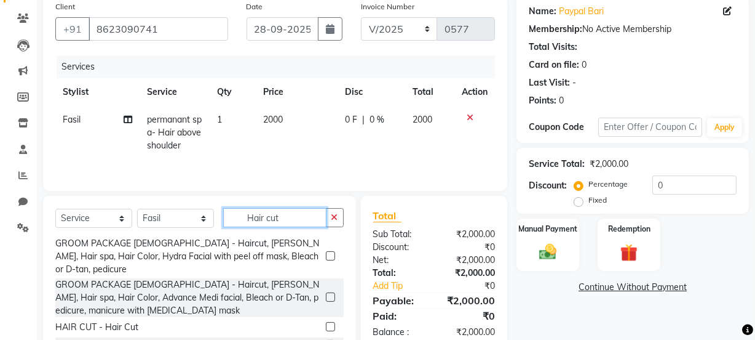
type input "Hair cut"
click at [326, 322] on label at bounding box center [330, 326] width 9 height 9
click at [326, 323] on input "checkbox" at bounding box center [330, 327] width 8 height 8
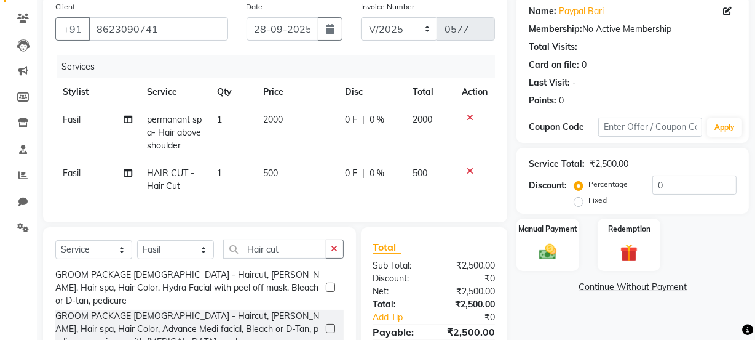
checkbox input "false"
click at [545, 253] on img at bounding box center [548, 251] width 30 height 21
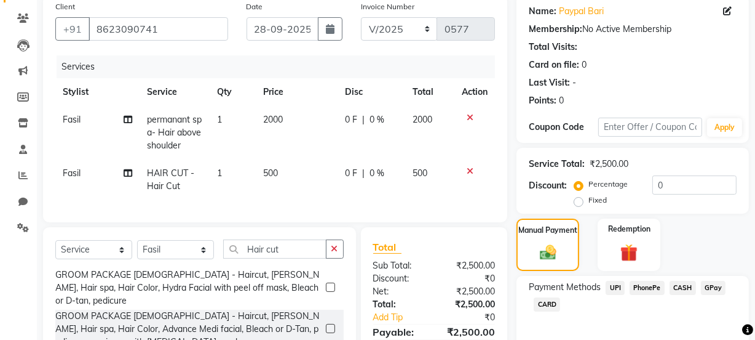
click at [651, 285] on span "PhonePe" at bounding box center [647, 288] width 35 height 14
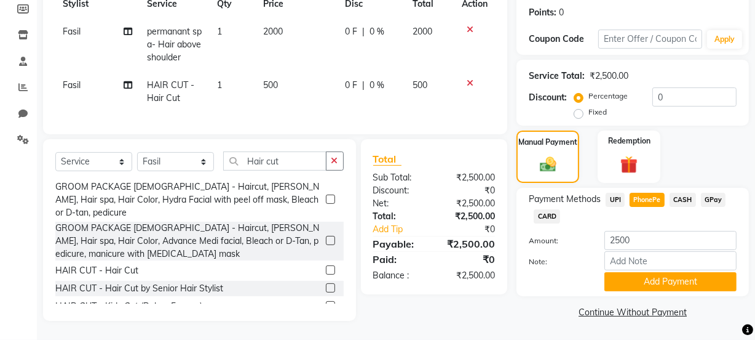
scroll to position [193, 0]
click at [645, 273] on button "Add Payment" at bounding box center [671, 281] width 132 height 19
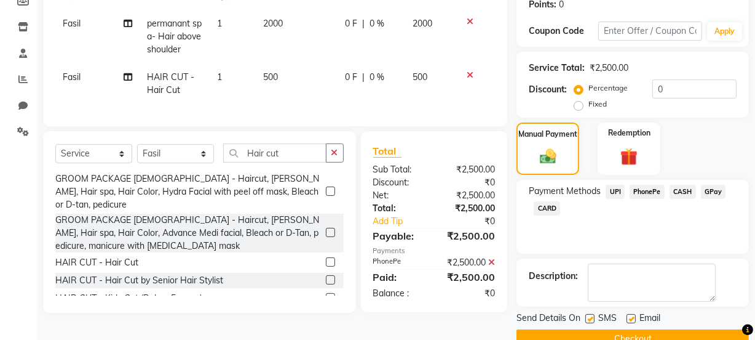
click at [598, 333] on button "Checkout" at bounding box center [633, 338] width 233 height 19
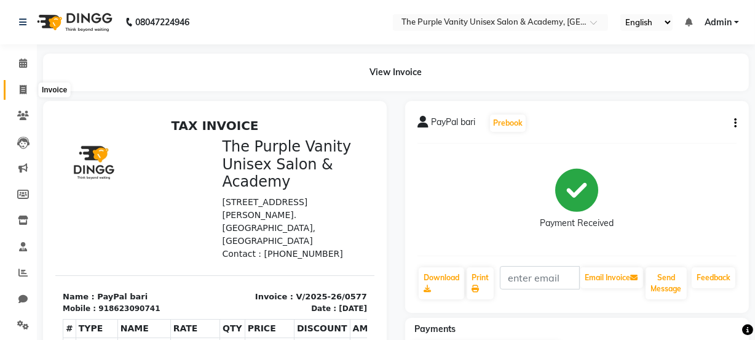
click at [24, 87] on icon at bounding box center [23, 89] width 7 height 9
select select "service"
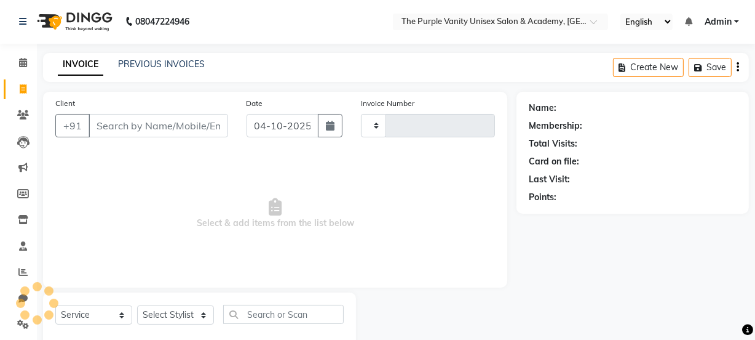
type input "0578"
select select "7947"
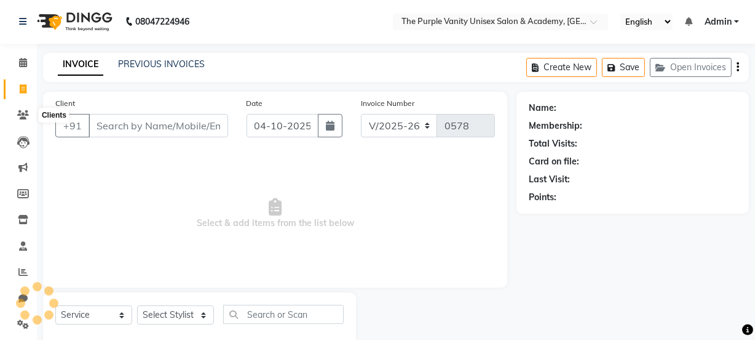
scroll to position [31, 0]
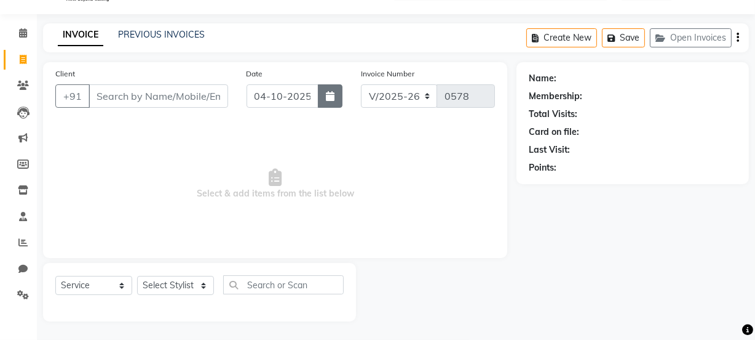
click at [330, 98] on icon "button" at bounding box center [330, 96] width 9 height 10
select select "10"
select select "2025"
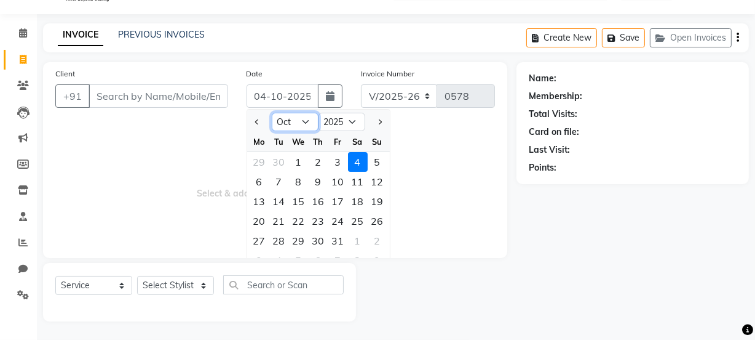
click at [289, 123] on select "Jan Feb Mar Apr May Jun [DATE] Aug Sep Oct Nov Dec" at bounding box center [295, 122] width 47 height 18
select select "9"
click at [272, 113] on select "Jan Feb Mar Apr May Jun [DATE] Aug Sep Oct Nov Dec" at bounding box center [295, 122] width 47 height 18
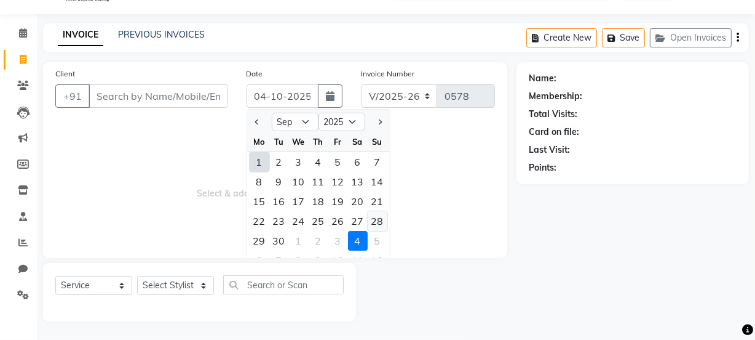
click at [380, 218] on div "28" at bounding box center [378, 221] width 20 height 20
type input "28-09-2025"
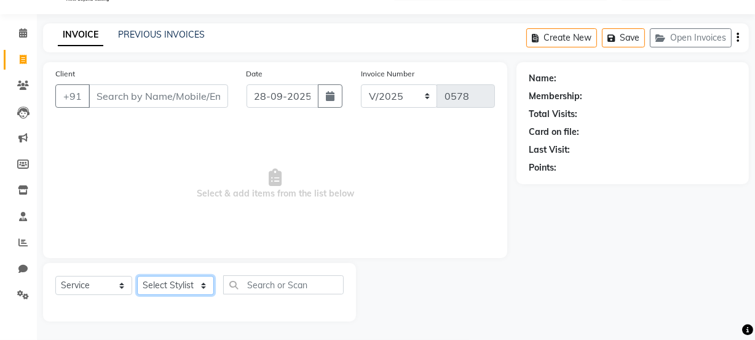
click at [188, 282] on select "Select Stylist [PERSON_NAME] [PERSON_NAME] [PERSON_NAME] [PERSON_NAME] [PERSON_…" at bounding box center [175, 285] width 77 height 19
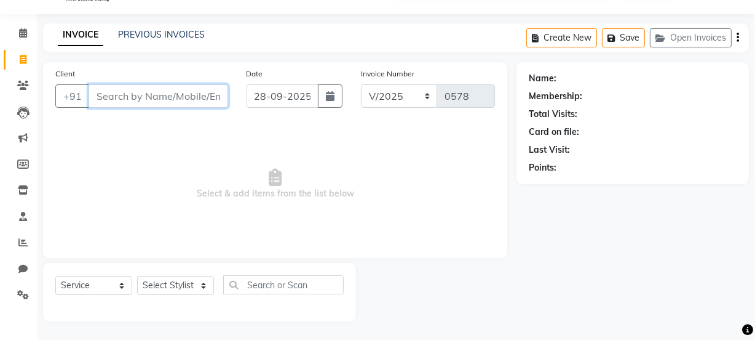
click at [139, 98] on input "Client" at bounding box center [159, 95] width 140 height 23
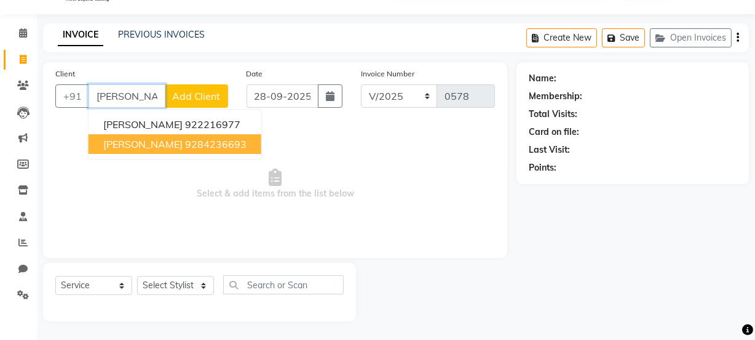
click at [194, 146] on ngb-highlight "9284236693" at bounding box center [216, 144] width 62 height 12
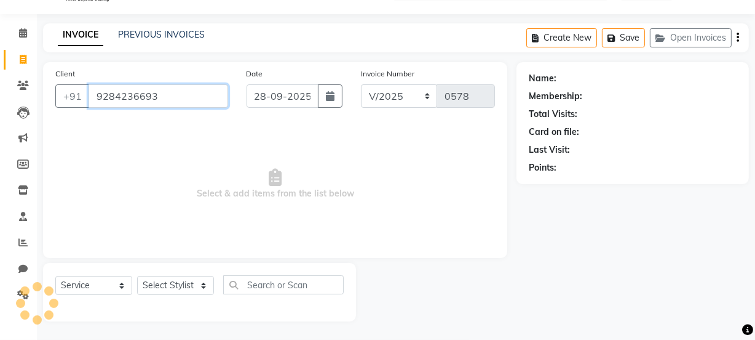
type input "9284236693"
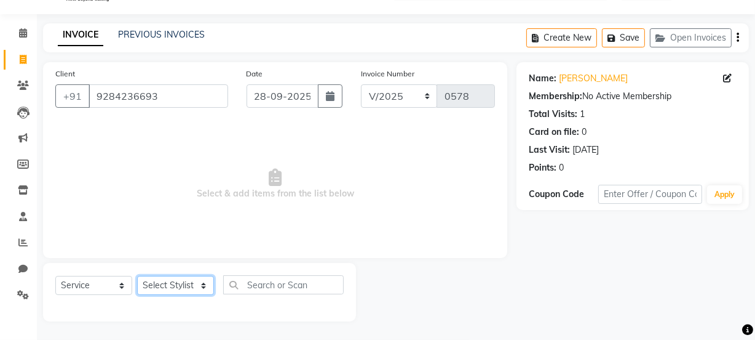
click at [182, 285] on select "Select Stylist [PERSON_NAME] [PERSON_NAME] [PERSON_NAME] [PERSON_NAME] [PERSON_…" at bounding box center [175, 285] width 77 height 19
select select "71496"
click at [137, 276] on select "Select Stylist [PERSON_NAME] [PERSON_NAME] [PERSON_NAME] [PERSON_NAME] [PERSON_…" at bounding box center [175, 285] width 77 height 19
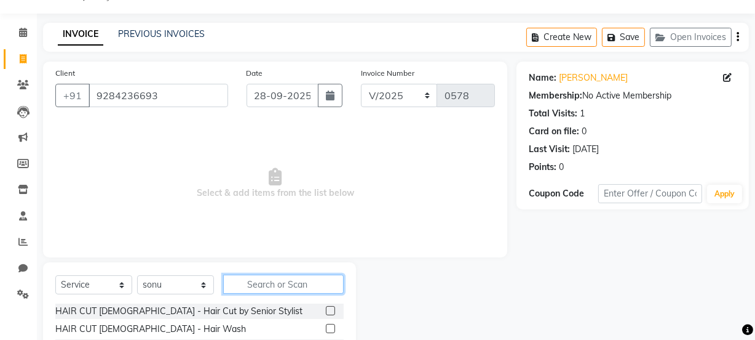
click at [287, 282] on input "text" at bounding box center [283, 283] width 121 height 19
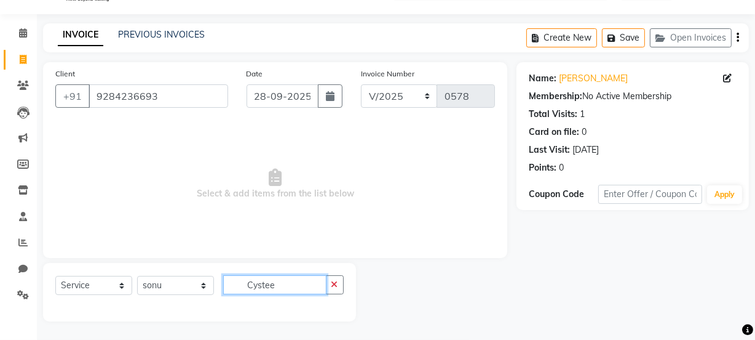
click at [313, 282] on input "Cystee" at bounding box center [274, 284] width 103 height 19
click at [301, 285] on input "Cystee" at bounding box center [274, 284] width 103 height 19
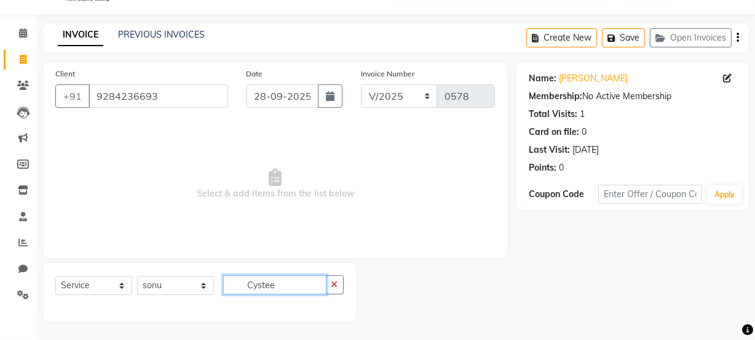
click at [301, 285] on input "Cystee" at bounding box center [274, 284] width 103 height 19
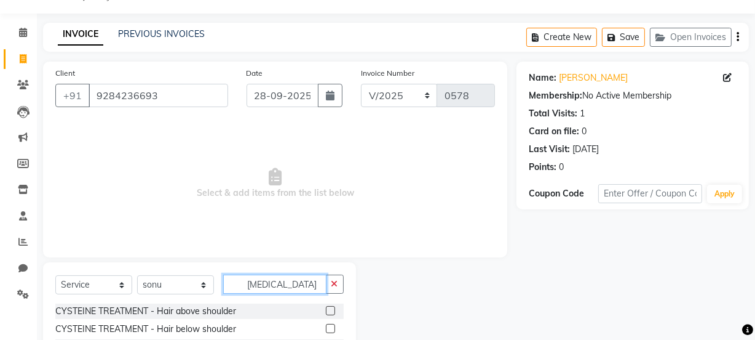
type input "Cyst"
click at [329, 329] on label at bounding box center [330, 328] width 9 height 9
click at [329, 329] on input "checkbox" at bounding box center [330, 329] width 8 height 8
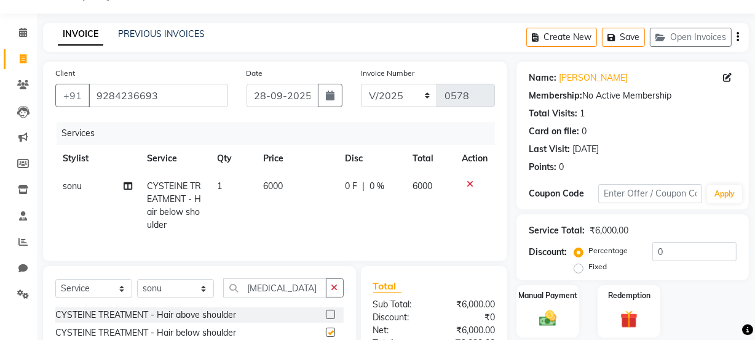
checkbox input "false"
click at [287, 185] on td "6000" at bounding box center [298, 205] width 82 height 66
select select "71496"
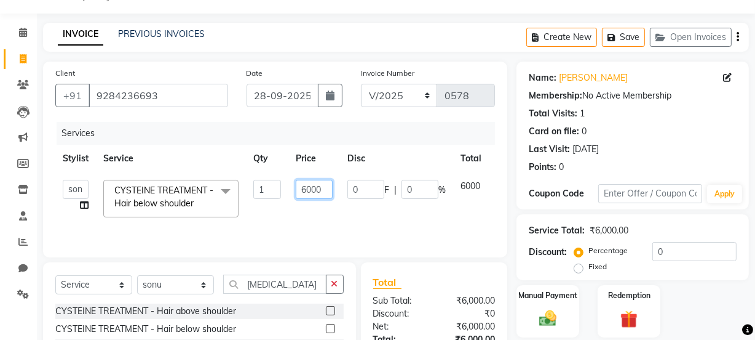
click at [327, 188] on input "6000" at bounding box center [314, 189] width 37 height 19
type input "6"
type input "6400"
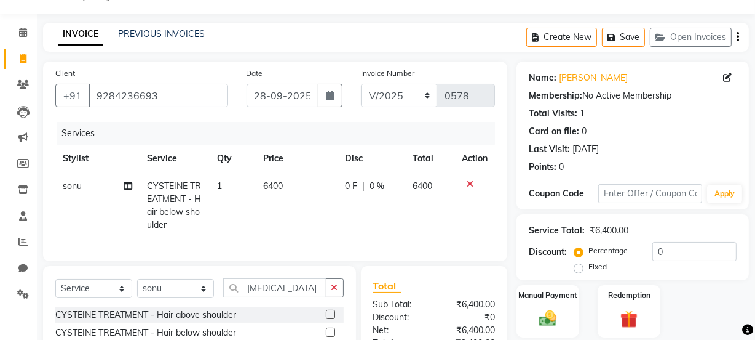
click at [474, 215] on tr "sonu CYSTEINE TREATMENT - Hair below shoulder 1 6400 0 F | 0 % 6400" at bounding box center [275, 205] width 440 height 66
click at [124, 186] on icon at bounding box center [128, 185] width 9 height 9
select select "71496"
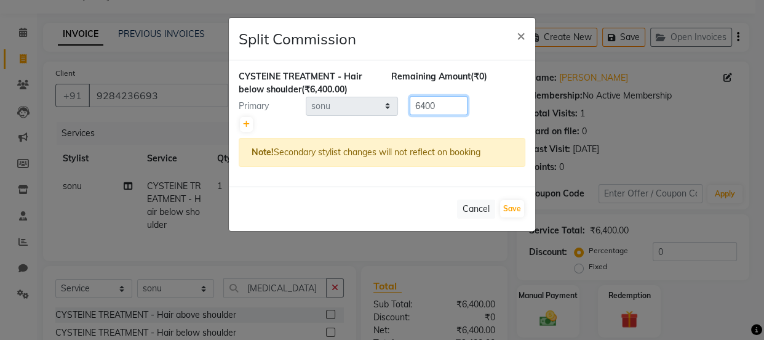
click at [436, 104] on input "6400" at bounding box center [439, 105] width 58 height 19
click at [244, 123] on icon at bounding box center [246, 124] width 7 height 7
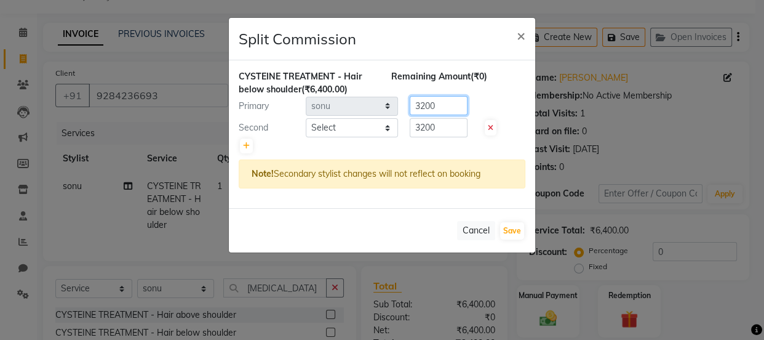
click at [437, 104] on input "3200" at bounding box center [439, 105] width 58 height 19
type input "3"
type input "5000"
click at [504, 106] on div "Primary Select Altaf Arti Fasil Monali namrata Salman sonu Suhaib 5000" at bounding box center [381, 106] width 305 height 20
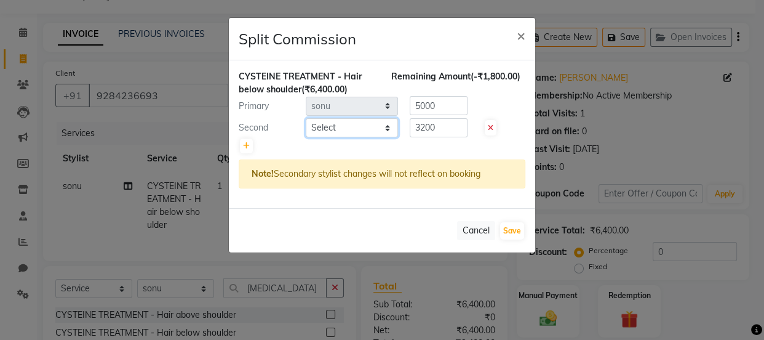
click at [375, 125] on select "Select Altaf Arti Fasil Monali namrata Salman sonu Suhaib" at bounding box center [352, 127] width 92 height 19
select select "87143"
click at [306, 118] on select "Select Altaf Arti Fasil Monali namrata Salman sonu Suhaib" at bounding box center [352, 127] width 92 height 19
click at [457, 130] on input "3200" at bounding box center [439, 127] width 58 height 19
type input "3"
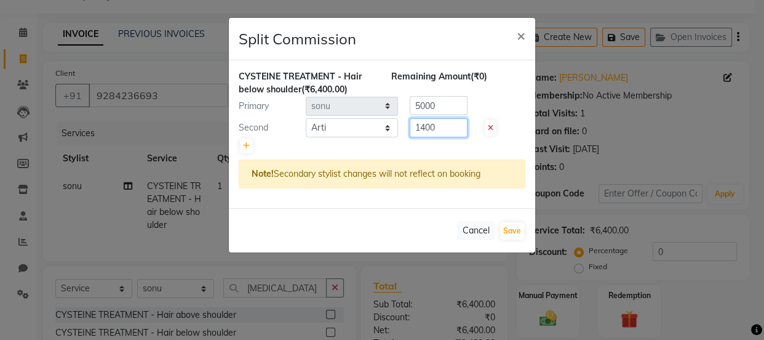
type input "1400"
click at [469, 197] on div "CYSTEINE TREATMENT - Hair below shoulder (₹6,400.00) Remaining Amount (₹0) Prim…" at bounding box center [382, 134] width 306 height 148
click at [512, 225] on button "Save" at bounding box center [512, 230] width 24 height 17
select select "Select"
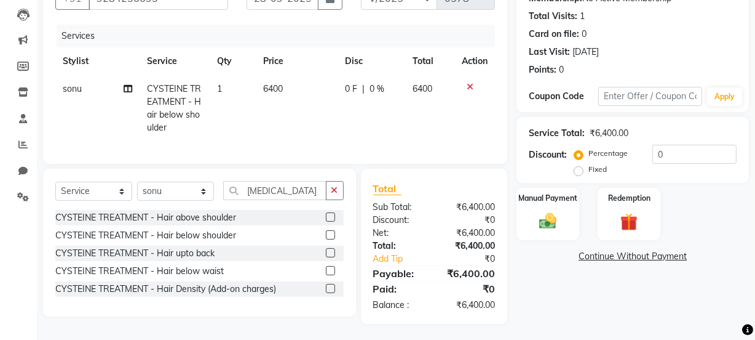
scroll to position [129, 0]
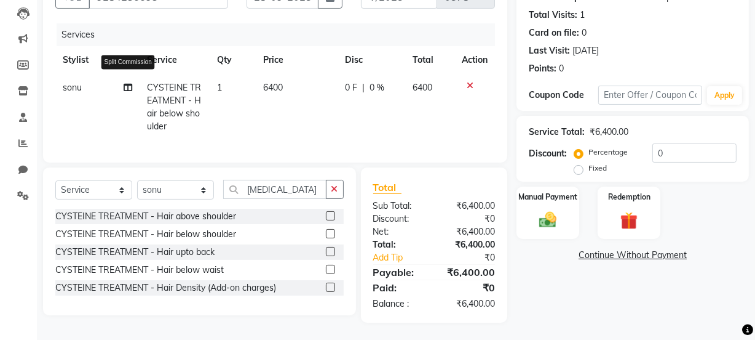
click at [126, 87] on icon at bounding box center [128, 87] width 9 height 9
select select "71496"
select select "87143"
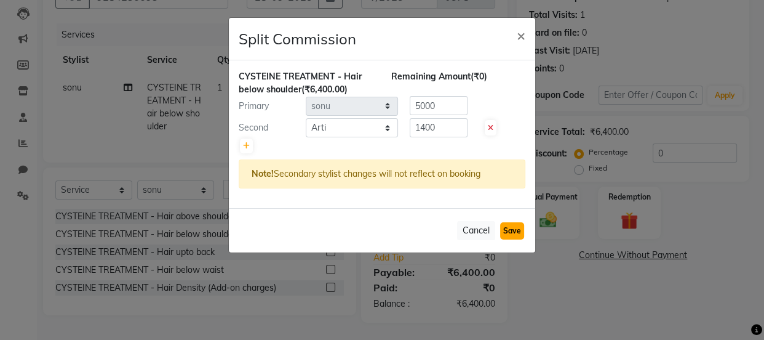
click at [503, 228] on button "Save" at bounding box center [512, 230] width 24 height 17
select select "Select"
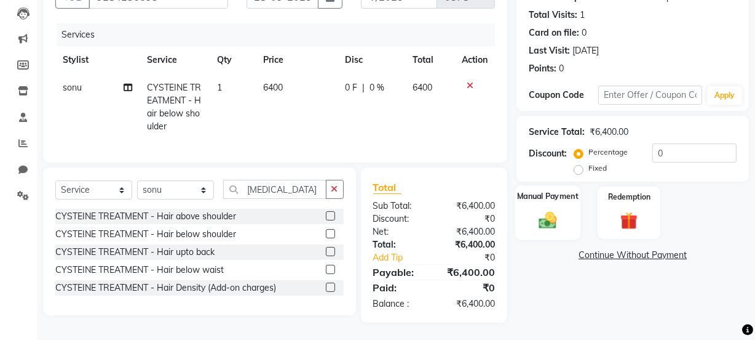
click at [553, 205] on div "Manual Payment" at bounding box center [548, 212] width 65 height 55
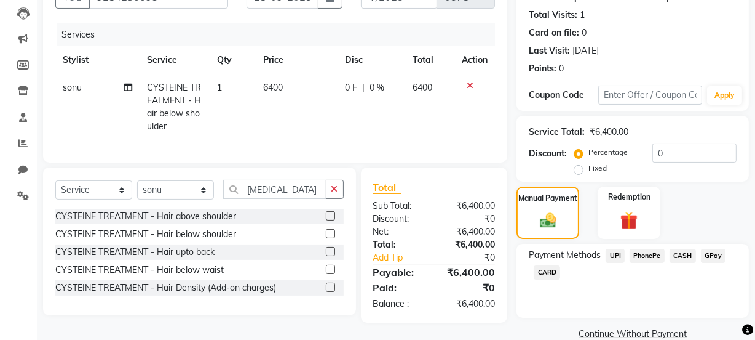
click at [686, 252] on span "CASH" at bounding box center [683, 256] width 26 height 14
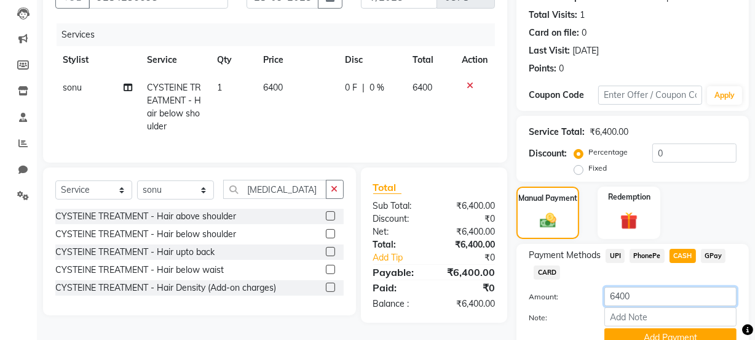
click at [660, 295] on input "6400" at bounding box center [671, 296] width 132 height 19
type input "6"
type input "2500"
click at [636, 332] on button "Add Payment" at bounding box center [671, 337] width 132 height 19
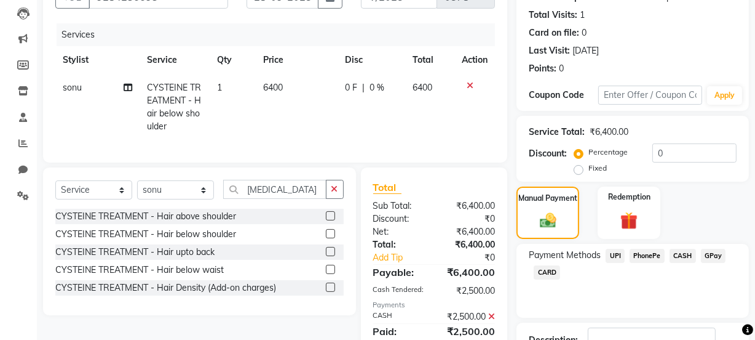
click at [643, 256] on span "PhonePe" at bounding box center [647, 256] width 35 height 14
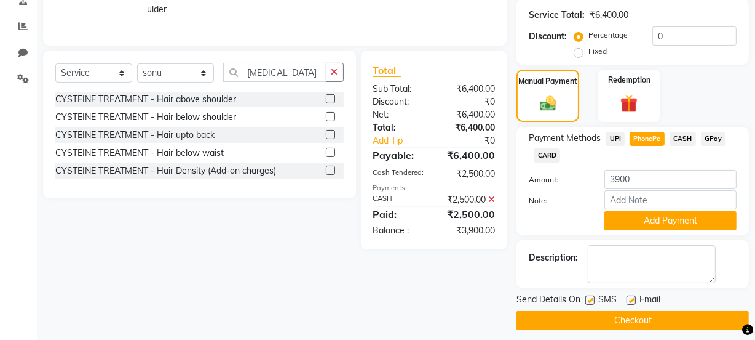
scroll to position [254, 0]
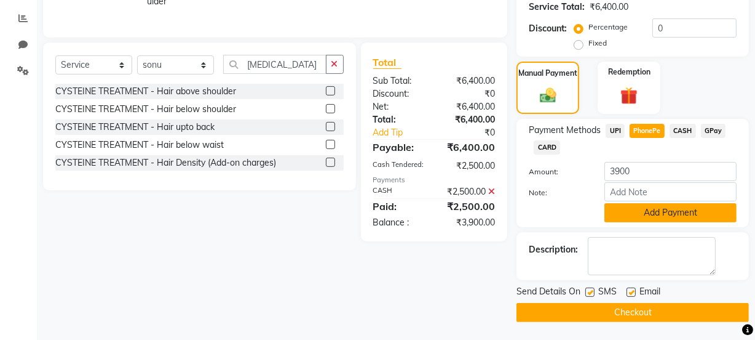
click at [644, 208] on button "Add Payment" at bounding box center [671, 212] width 132 height 19
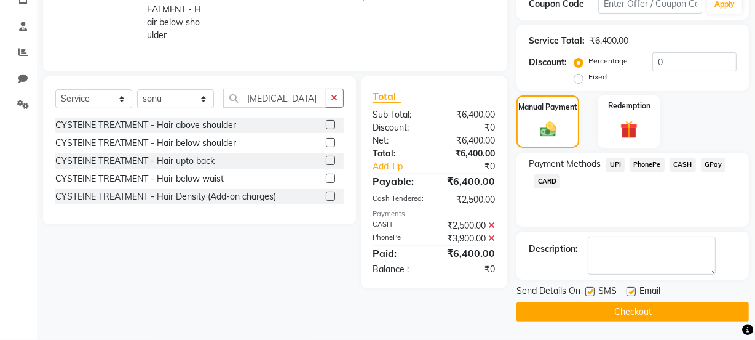
scroll to position [220, 0]
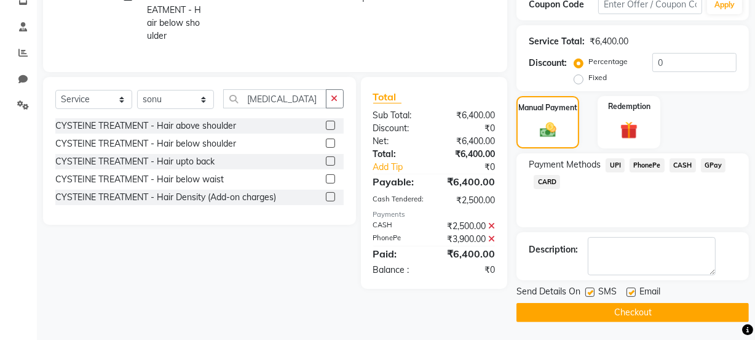
click at [589, 289] on label at bounding box center [590, 291] width 9 height 9
click at [589, 289] on input "checkbox" at bounding box center [590, 293] width 8 height 8
checkbox input "false"
click at [591, 307] on button "Checkout" at bounding box center [633, 312] width 233 height 19
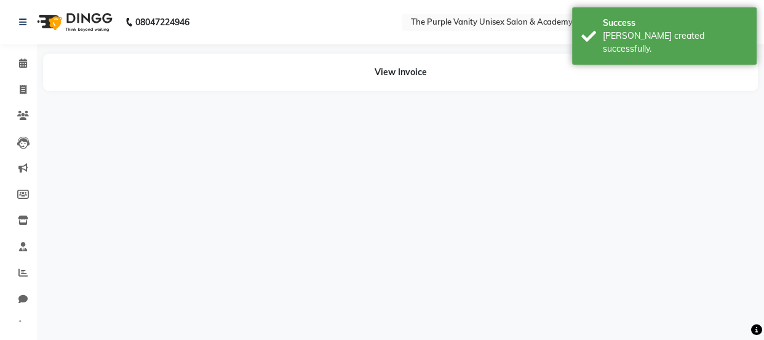
select select "71496"
select select "87143"
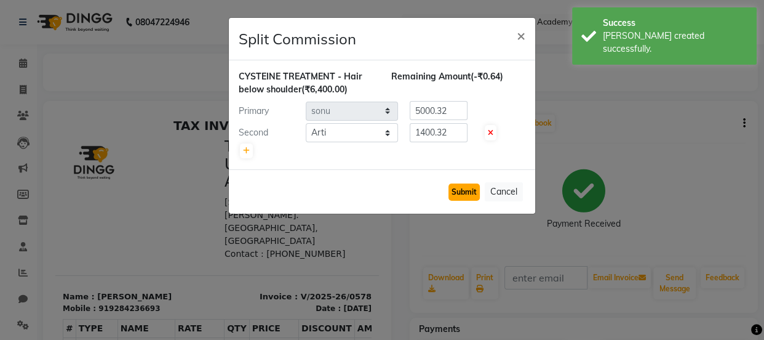
click at [464, 194] on button "Submit" at bounding box center [463, 191] width 31 height 17
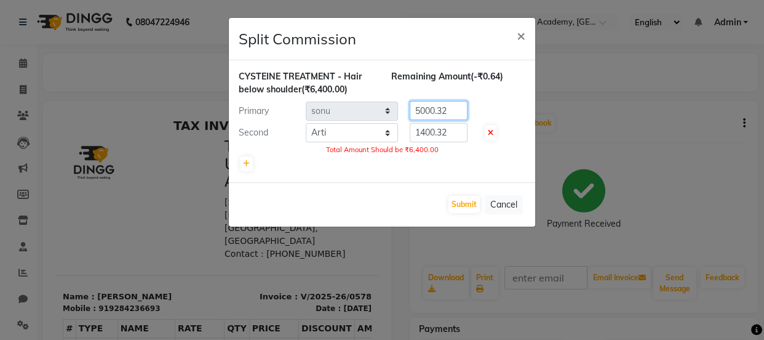
click at [455, 108] on input "5000.32" at bounding box center [439, 110] width 58 height 19
click at [456, 108] on input "5000.32" at bounding box center [439, 110] width 58 height 19
type input "5000"
click at [459, 134] on input "1400.32" at bounding box center [439, 132] width 58 height 19
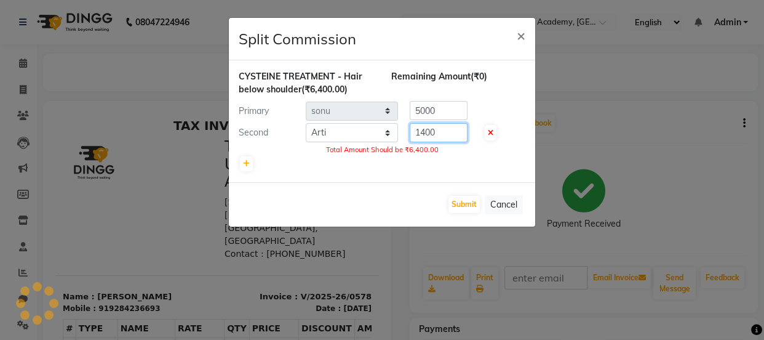
type input "1400"
click at [461, 157] on div at bounding box center [382, 163] width 287 height 17
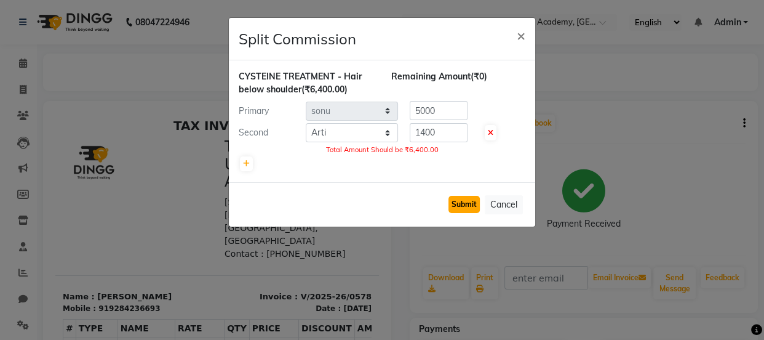
click at [457, 199] on button "Submit" at bounding box center [463, 204] width 31 height 17
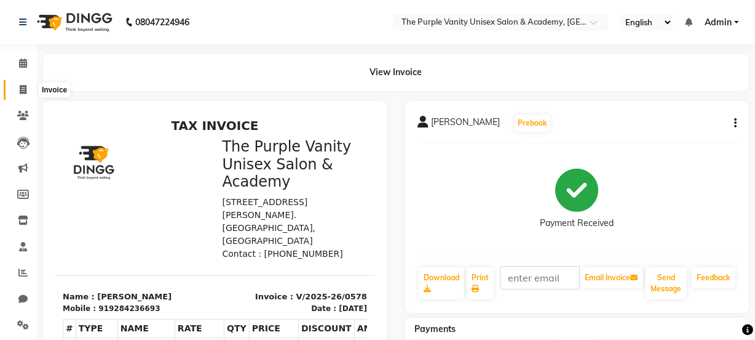
click at [20, 83] on span at bounding box center [23, 90] width 22 height 14
select select "service"
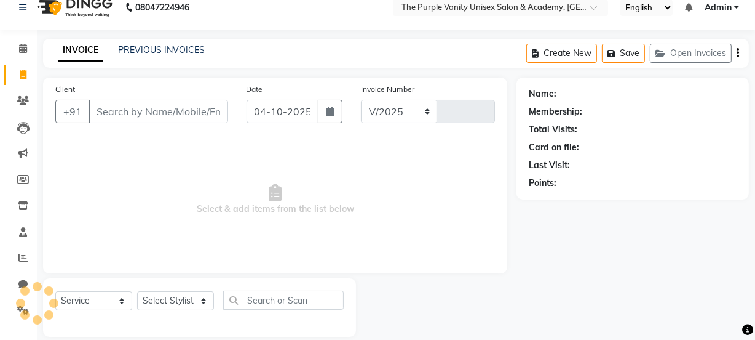
select select "7947"
type input "0579"
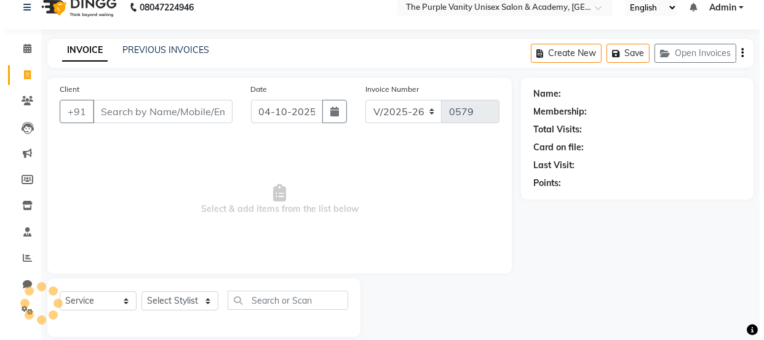
scroll to position [31, 0]
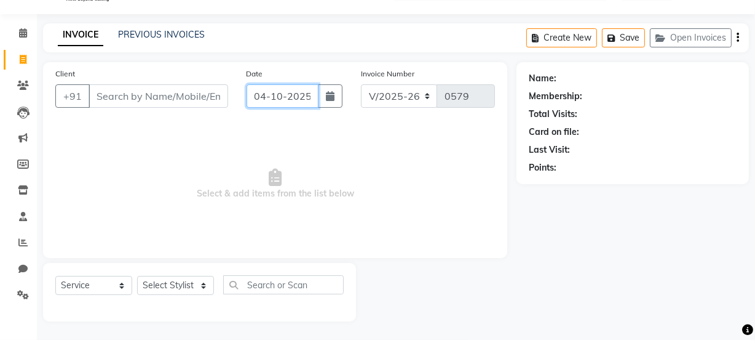
click at [266, 92] on input "04-10-2025" at bounding box center [283, 95] width 72 height 23
select select "10"
select select "2025"
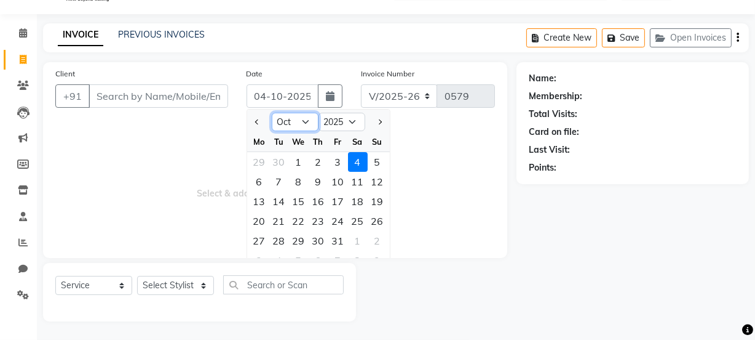
click at [292, 124] on select "Jan Feb Mar Apr May Jun [DATE] Aug Sep Oct Nov Dec" at bounding box center [295, 122] width 47 height 18
select select "9"
click at [272, 113] on select "Jan Feb Mar Apr May Jun [DATE] Aug Sep Oct Nov Dec" at bounding box center [295, 122] width 47 height 18
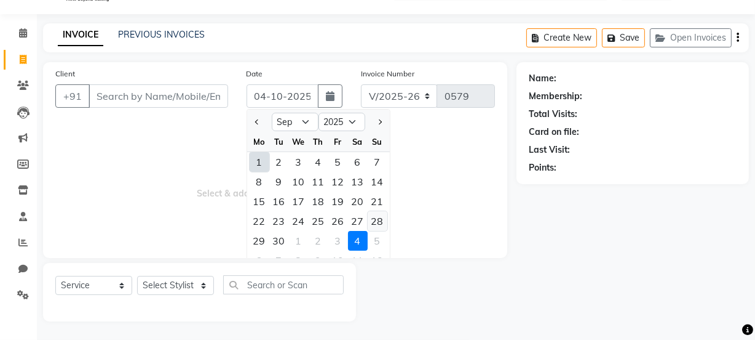
click at [378, 222] on div "28" at bounding box center [378, 221] width 20 height 20
type input "28-09-2025"
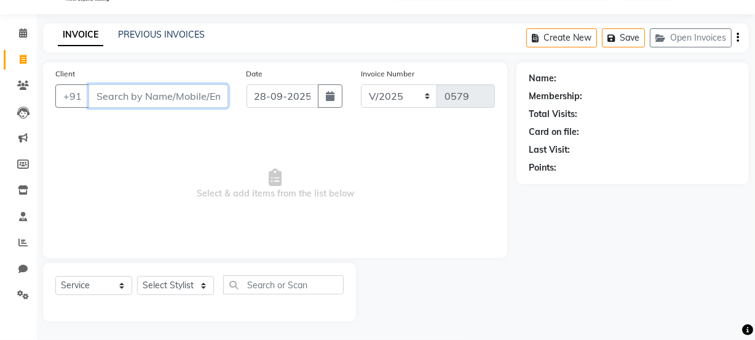
click at [178, 98] on input "Client" at bounding box center [159, 95] width 140 height 23
type input "8087219497"
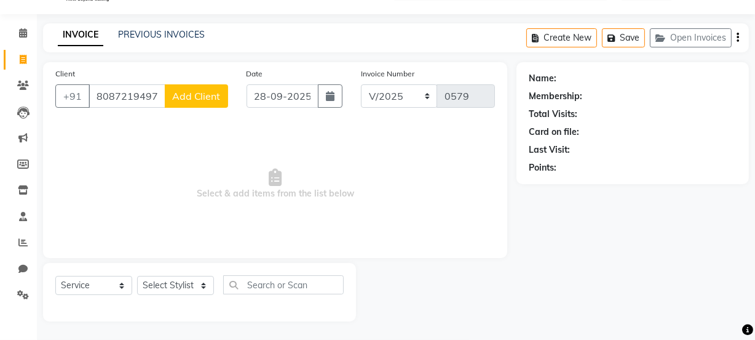
click at [191, 98] on span "Add Client" at bounding box center [196, 96] width 49 height 12
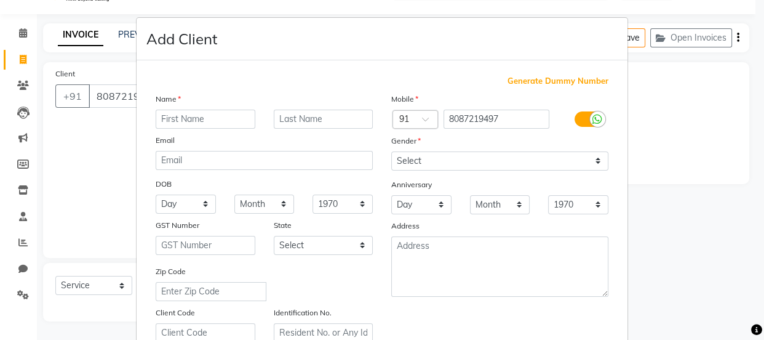
click at [192, 111] on input "text" at bounding box center [206, 119] width 100 height 19
type input "Archi wade"
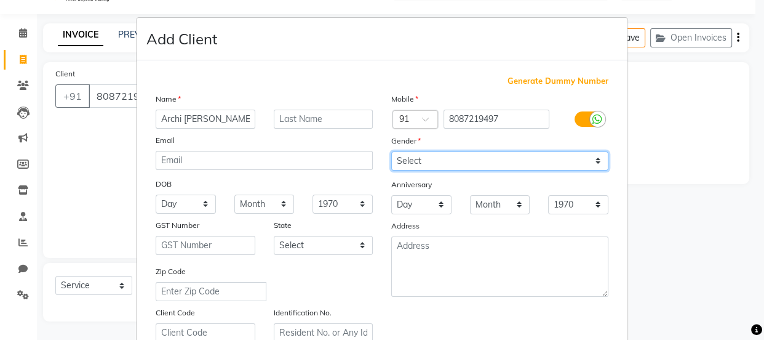
click at [586, 160] on select "Select [DEMOGRAPHIC_DATA] [DEMOGRAPHIC_DATA] Other Prefer Not To Say" at bounding box center [499, 160] width 217 height 19
select select "female"
click at [391, 151] on select "Select [DEMOGRAPHIC_DATA] [DEMOGRAPHIC_DATA] Other Prefer Not To Say" at bounding box center [499, 160] width 217 height 19
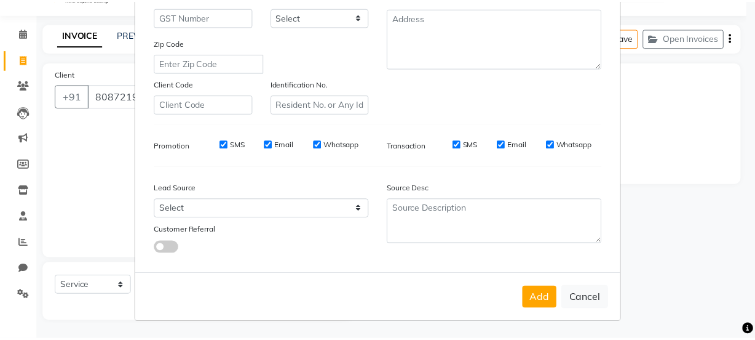
scroll to position [232, 0]
click at [538, 295] on button "Add" at bounding box center [545, 298] width 34 height 22
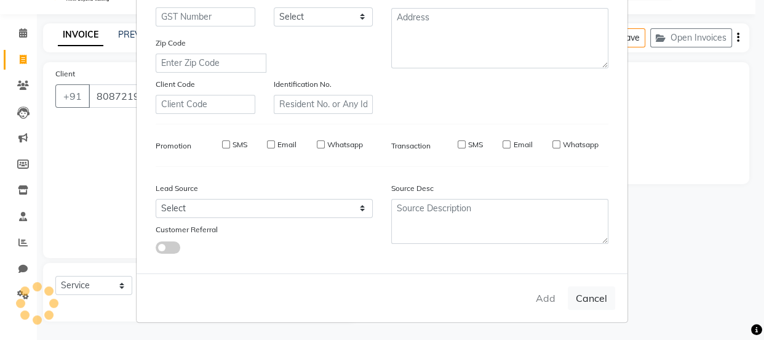
select select
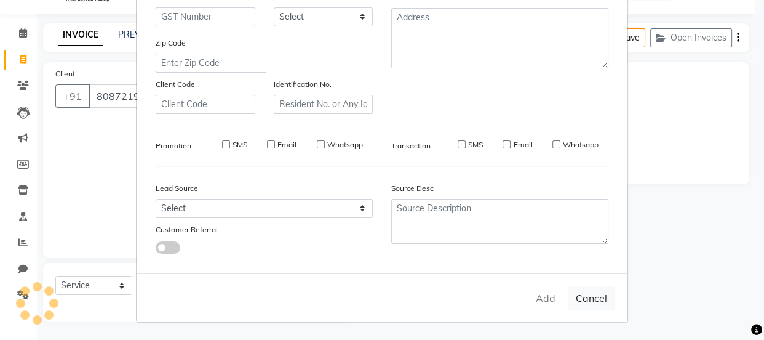
select select
checkbox input "false"
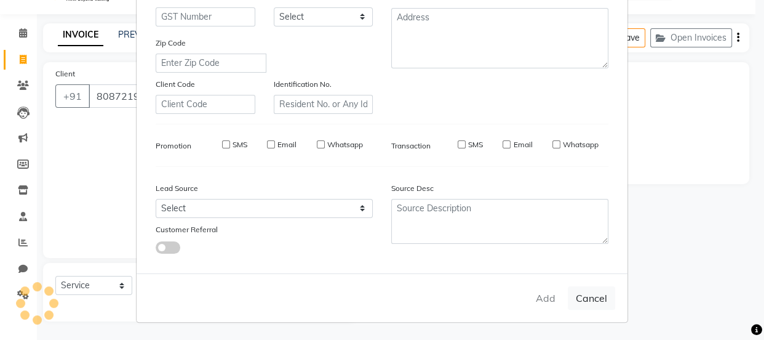
checkbox input "false"
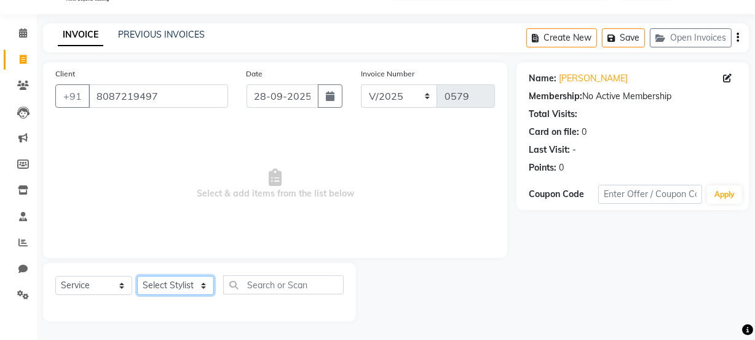
click at [185, 284] on select "Select Stylist [PERSON_NAME] [PERSON_NAME] [PERSON_NAME] [PERSON_NAME] [PERSON_…" at bounding box center [175, 285] width 77 height 19
select select "71496"
click at [137, 276] on select "Select Stylist [PERSON_NAME] [PERSON_NAME] [PERSON_NAME] [PERSON_NAME] [PERSON_…" at bounding box center [175, 285] width 77 height 19
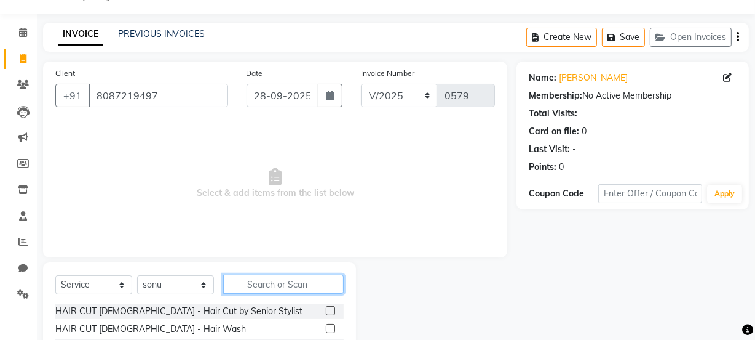
click at [281, 284] on input "text" at bounding box center [283, 283] width 121 height 19
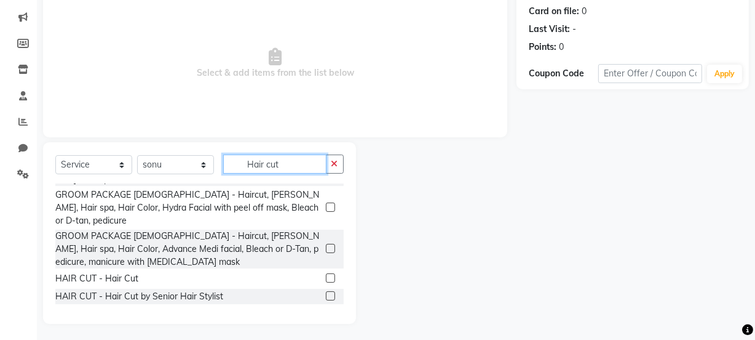
scroll to position [135, 0]
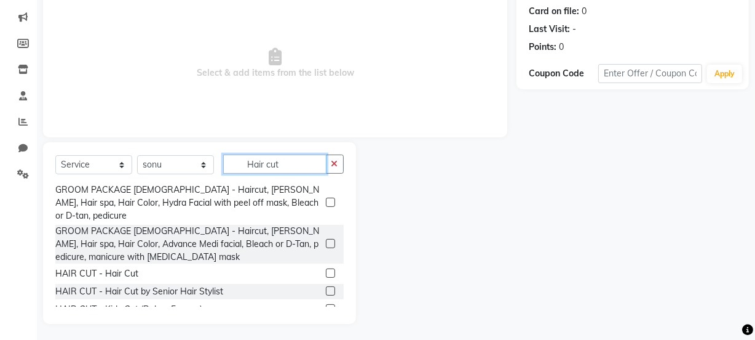
type input "Hair cut"
click at [326, 268] on label at bounding box center [330, 272] width 9 height 9
click at [326, 269] on input "checkbox" at bounding box center [330, 273] width 8 height 8
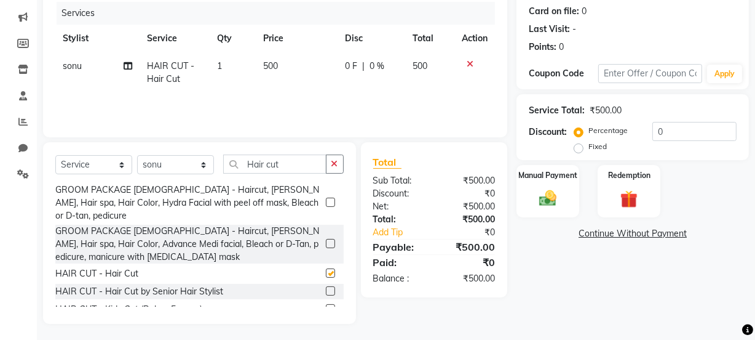
checkbox input "false"
click at [129, 66] on icon at bounding box center [128, 66] width 9 height 9
select select "71496"
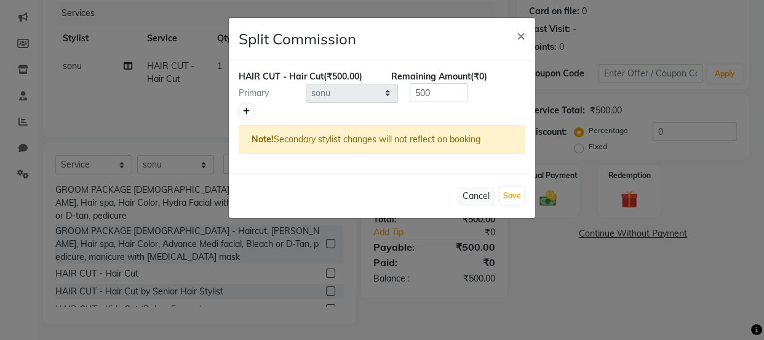
click at [243, 111] on icon at bounding box center [246, 111] width 7 height 7
type input "250"
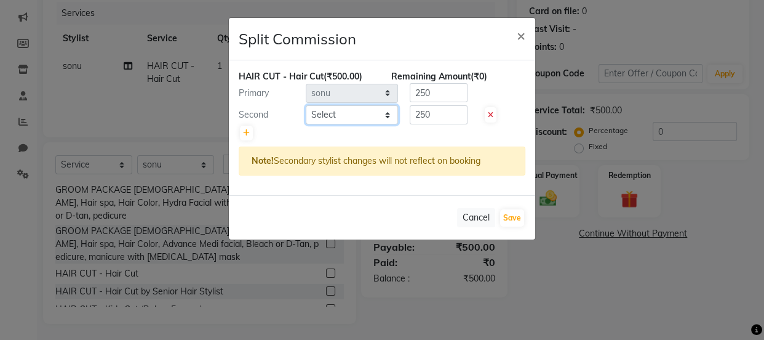
click at [335, 116] on select "Select Altaf Arti Fasil Monali namrata Salman sonu Suhaib" at bounding box center [352, 114] width 92 height 19
select select "87147"
click at [306, 105] on select "Select Altaf Arti Fasil Monali namrata Salman sonu Suhaib" at bounding box center [352, 114] width 92 height 19
click at [509, 218] on button "Save" at bounding box center [512, 217] width 24 height 17
select select "Select"
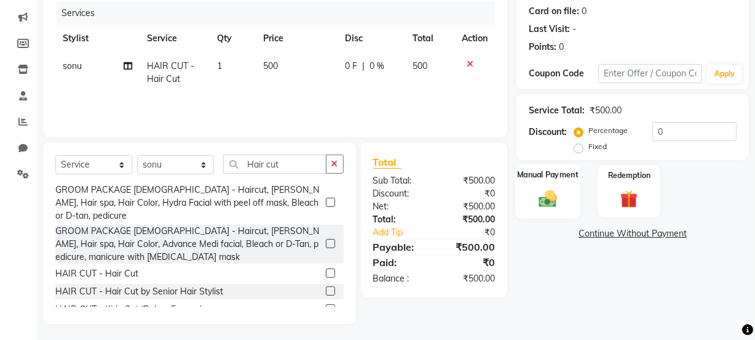
click at [533, 194] on div "Manual Payment" at bounding box center [548, 191] width 65 height 55
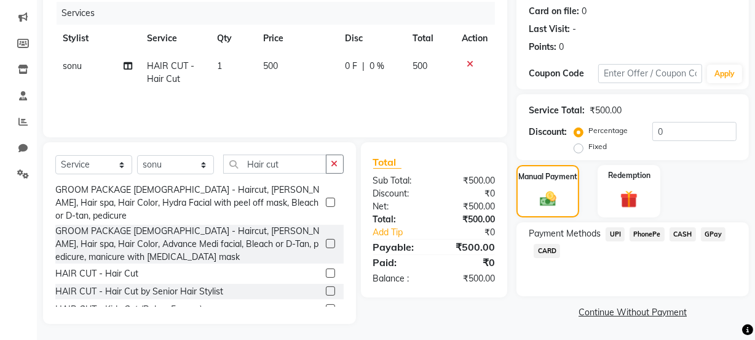
click at [660, 233] on span "PhonePe" at bounding box center [647, 234] width 35 height 14
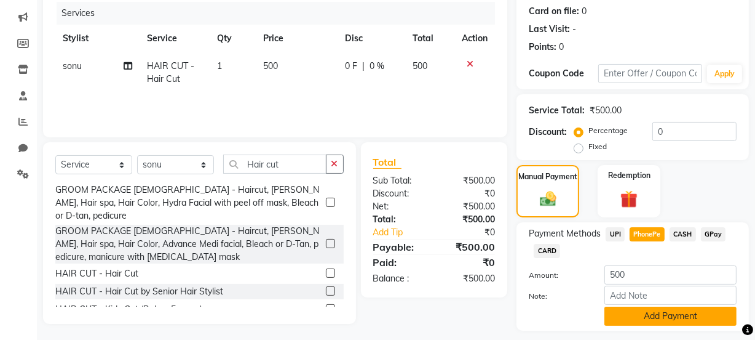
click at [652, 313] on button "Add Payment" at bounding box center [671, 315] width 132 height 19
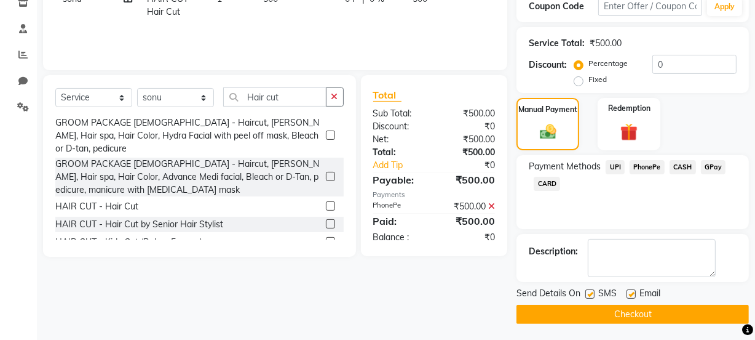
scroll to position [220, 0]
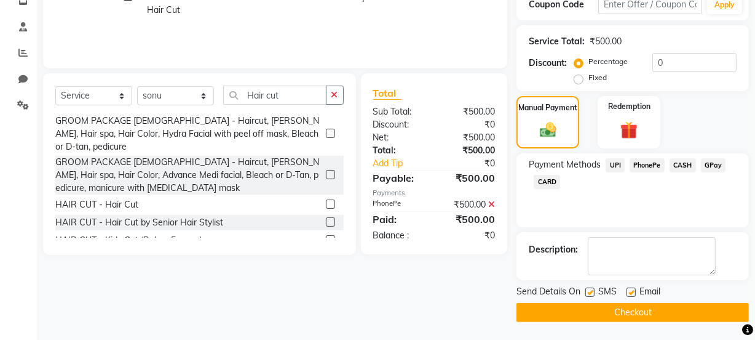
click at [587, 289] on label at bounding box center [590, 291] width 9 height 9
click at [587, 289] on input "checkbox" at bounding box center [590, 293] width 8 height 8
checkbox input "false"
click at [592, 304] on button "Checkout" at bounding box center [633, 312] width 233 height 19
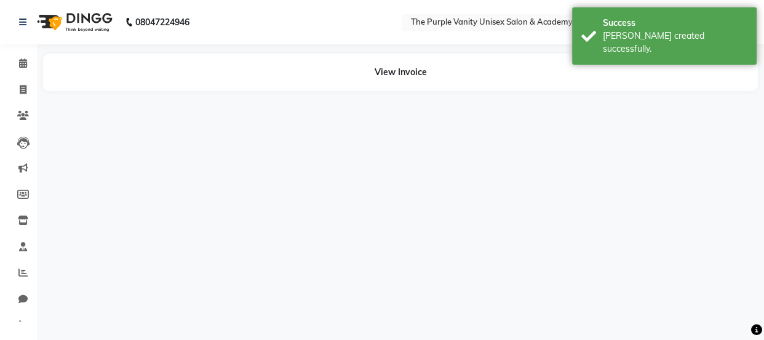
select select "71496"
select select "87147"
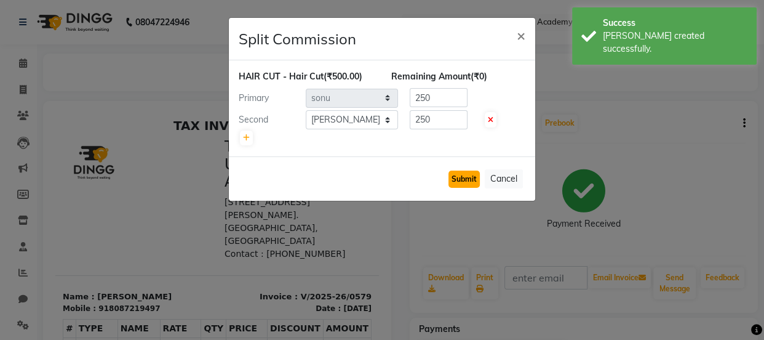
click at [456, 176] on button "Submit" at bounding box center [463, 178] width 31 height 17
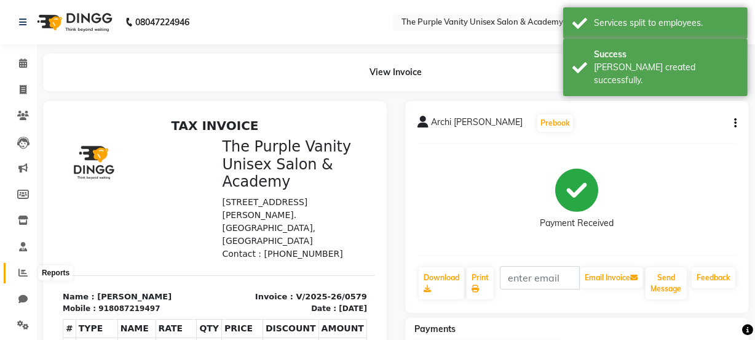
click at [23, 270] on icon at bounding box center [22, 272] width 9 height 9
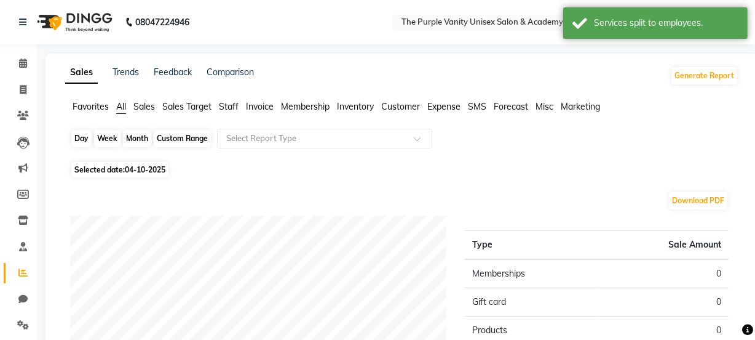
click at [83, 135] on div "Day" at bounding box center [81, 138] width 20 height 17
select select "10"
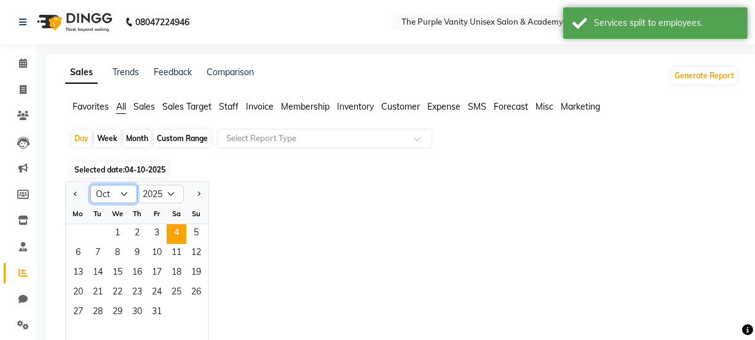
click at [126, 191] on select "Jan Feb Mar Apr May Jun [DATE] Aug Sep Oct Nov Dec" at bounding box center [113, 194] width 47 height 18
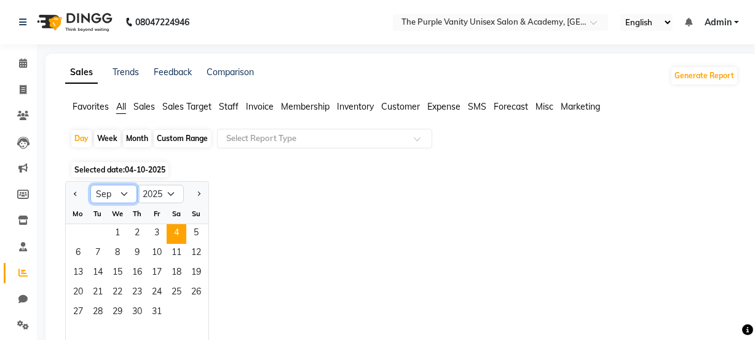
click at [90, 185] on select "Jan Feb Mar Apr May Jun [DATE] Aug Sep Oct Nov Dec" at bounding box center [113, 194] width 47 height 18
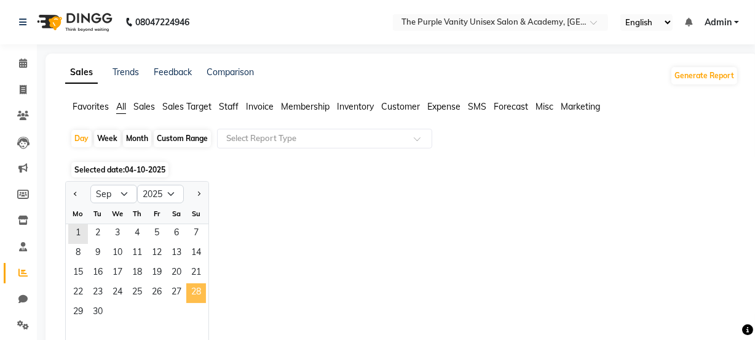
click at [196, 293] on span "28" at bounding box center [196, 293] width 20 height 20
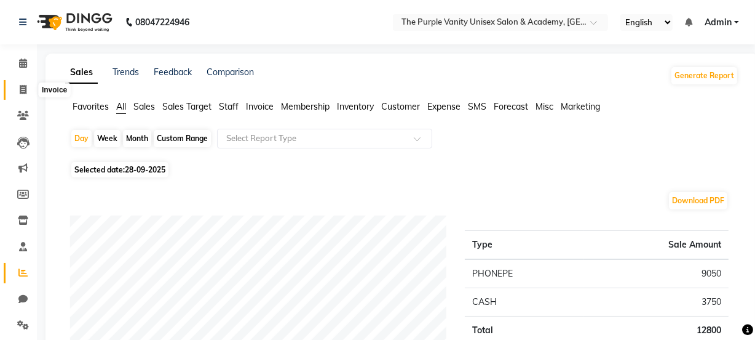
click at [24, 86] on icon at bounding box center [23, 89] width 7 height 9
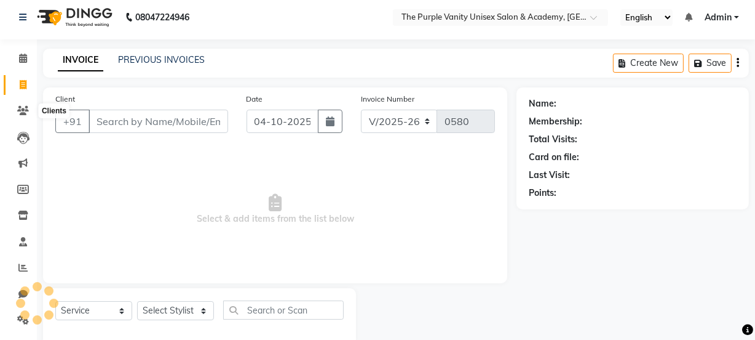
scroll to position [31, 0]
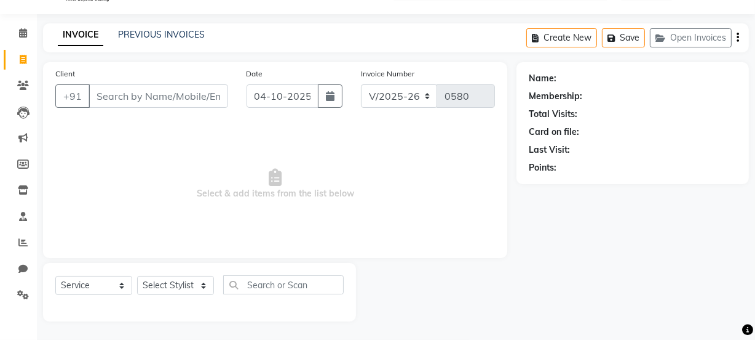
click at [147, 96] on input "Client" at bounding box center [159, 95] width 140 height 23
click at [183, 284] on select "Select Stylist [PERSON_NAME] [PERSON_NAME] [PERSON_NAME] [PERSON_NAME] [PERSON_…" at bounding box center [175, 285] width 77 height 19
click at [137, 276] on select "Select Stylist [PERSON_NAME] [PERSON_NAME] [PERSON_NAME] [PERSON_NAME] [PERSON_…" at bounding box center [175, 285] width 77 height 19
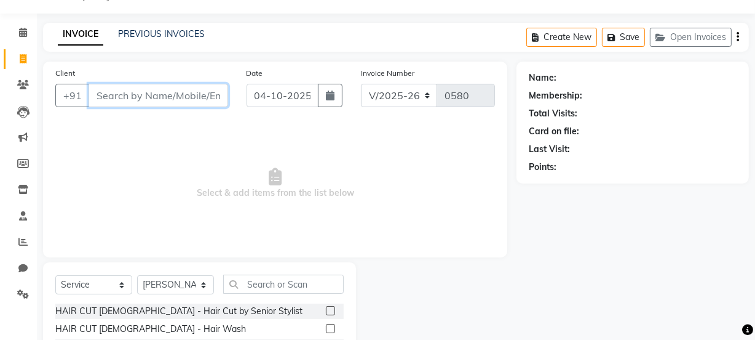
click at [174, 94] on input "Client" at bounding box center [159, 95] width 140 height 23
click at [324, 94] on button "button" at bounding box center [330, 95] width 25 height 23
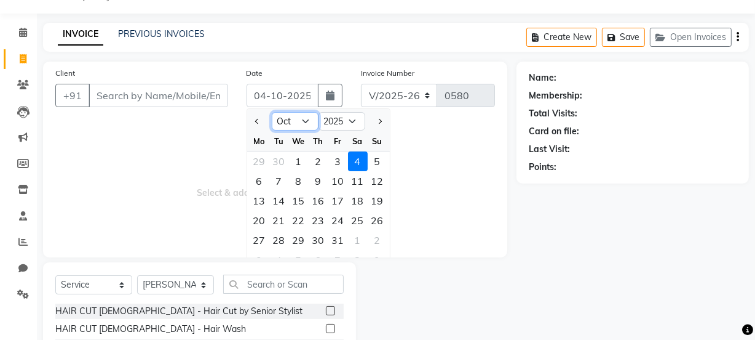
click at [309, 117] on select "Jan Feb Mar Apr May Jun [DATE] Aug Sep Oct Nov Dec" at bounding box center [295, 121] width 47 height 18
click at [272, 112] on select "Jan Feb Mar Apr May Jun [DATE] Aug Sep Oct Nov Dec" at bounding box center [295, 121] width 47 height 18
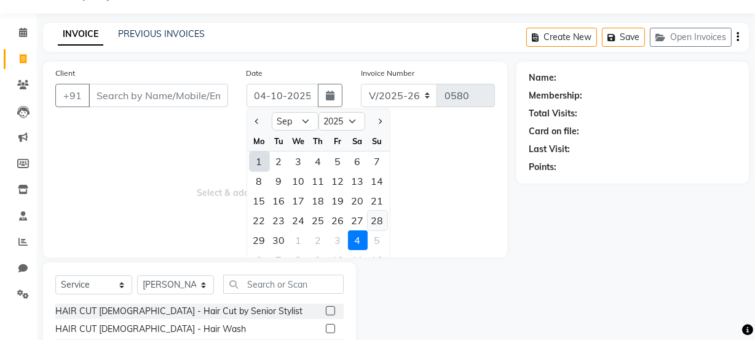
click at [377, 220] on div "28" at bounding box center [378, 220] width 20 height 20
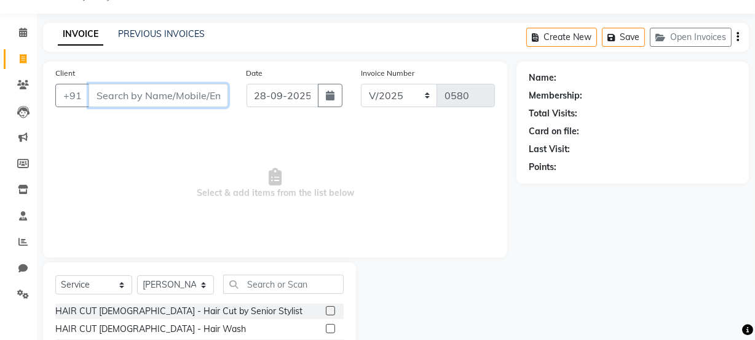
click at [183, 97] on input "Client" at bounding box center [159, 95] width 140 height 23
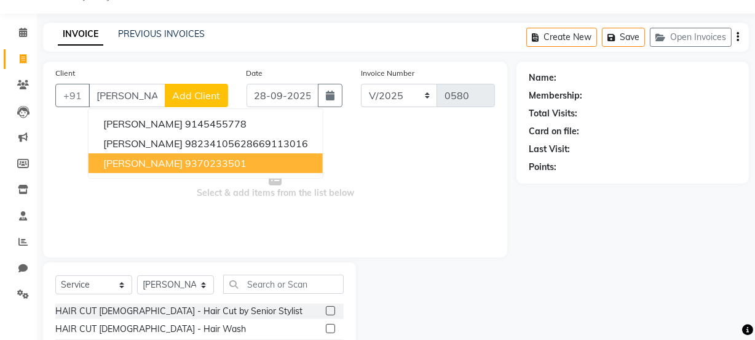
click at [472, 159] on span "Select & add items from the list below" at bounding box center [275, 183] width 440 height 123
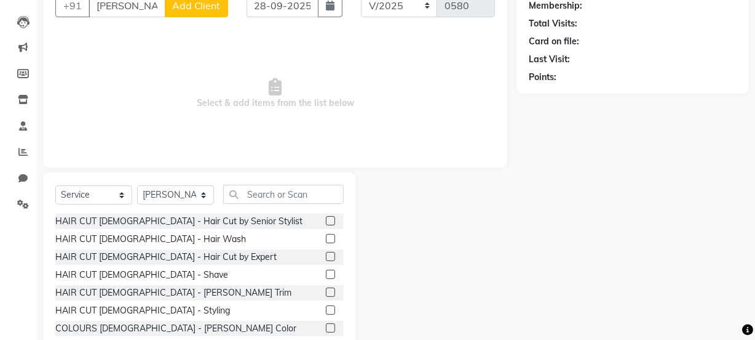
scroll to position [132, 0]
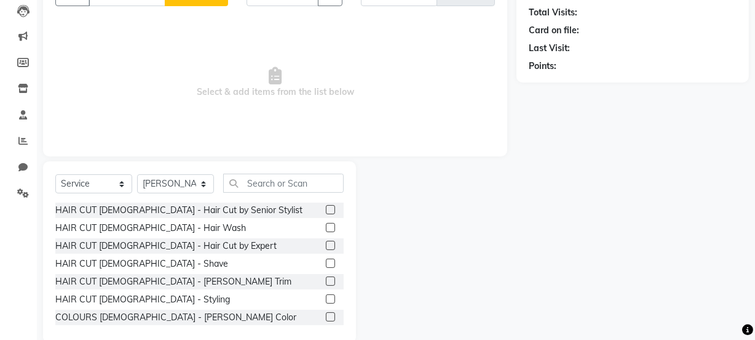
click at [326, 246] on label at bounding box center [330, 245] width 9 height 9
click at [326, 246] on input "checkbox" at bounding box center [330, 246] width 8 height 8
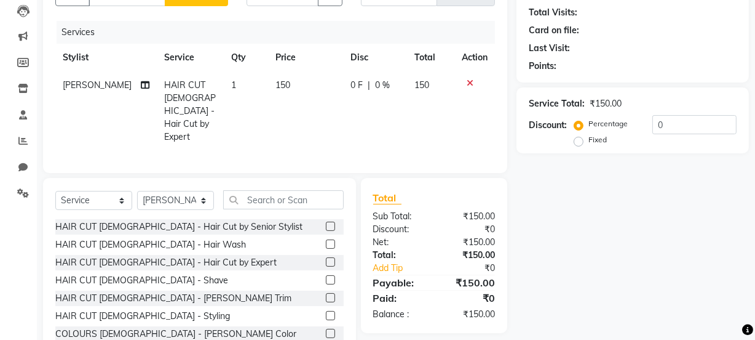
click at [326, 293] on label at bounding box center [330, 297] width 9 height 9
click at [326, 294] on input "checkbox" at bounding box center [330, 298] width 8 height 8
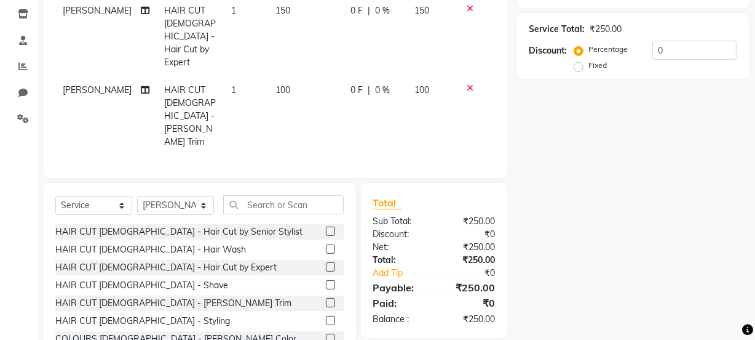
scroll to position [0, 0]
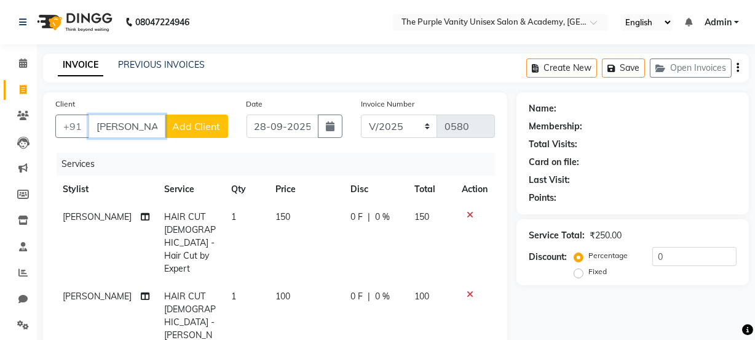
click at [156, 124] on input "Marathe" at bounding box center [127, 125] width 77 height 23
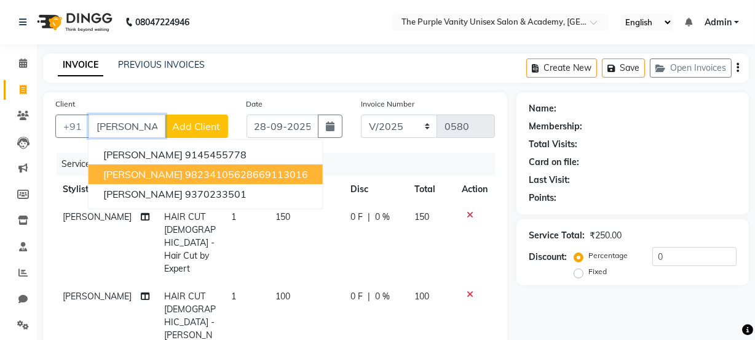
click at [169, 175] on span "Snatosh Marathe" at bounding box center [142, 174] width 79 height 12
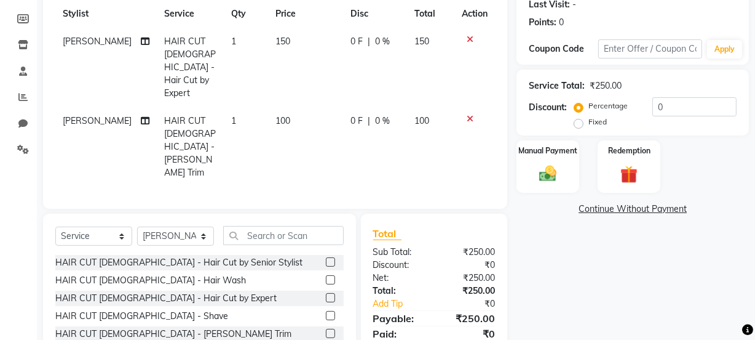
scroll to position [206, 0]
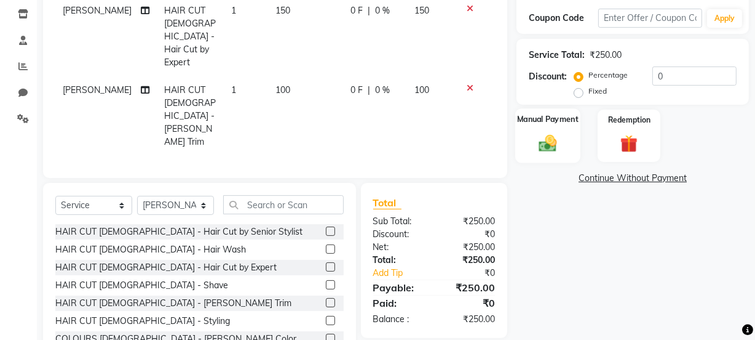
click at [541, 142] on img at bounding box center [548, 142] width 30 height 21
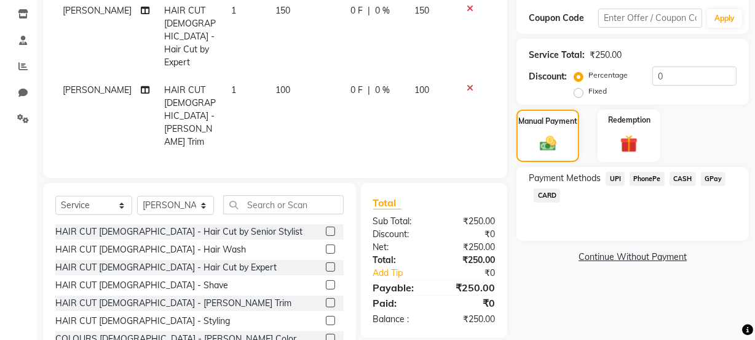
click at [679, 178] on span "CASH" at bounding box center [683, 179] width 26 height 14
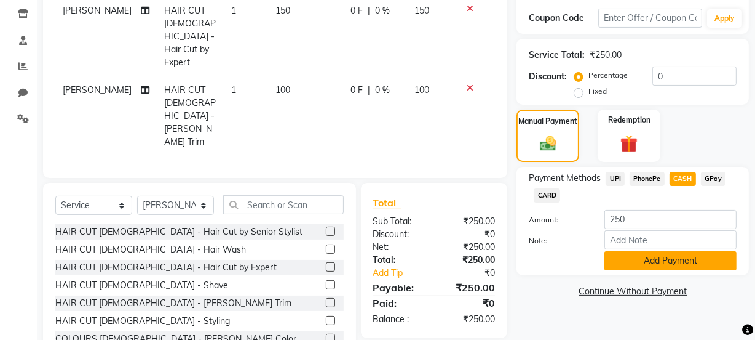
click at [645, 258] on button "Add Payment" at bounding box center [671, 260] width 132 height 19
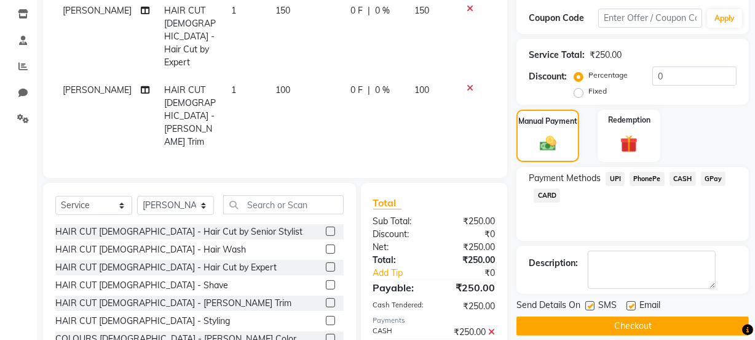
click at [592, 301] on label at bounding box center [590, 305] width 9 height 9
click at [592, 302] on input "checkbox" at bounding box center [590, 306] width 8 height 8
click at [592, 318] on button "Checkout" at bounding box center [633, 325] width 233 height 19
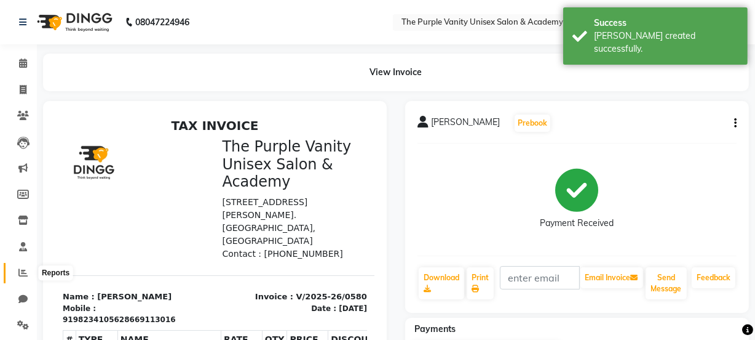
click at [21, 273] on icon at bounding box center [22, 272] width 9 height 9
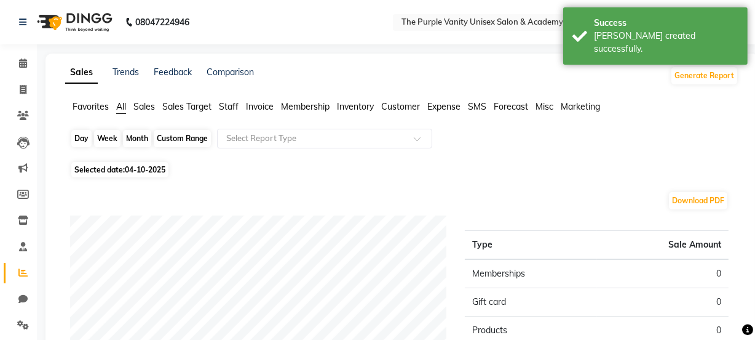
click at [83, 142] on div "Day" at bounding box center [81, 138] width 20 height 17
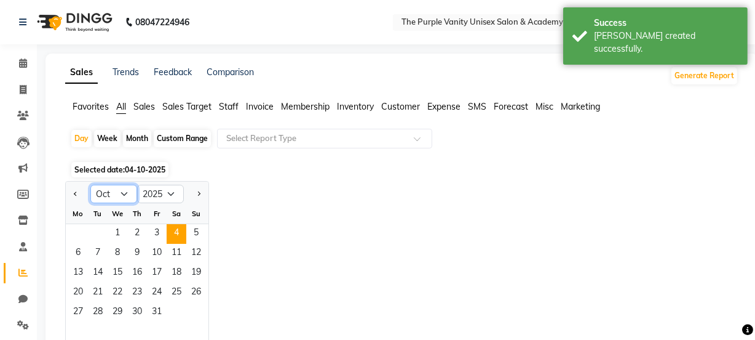
click at [126, 196] on select "Jan Feb Mar Apr May Jun [DATE] Aug Sep Oct Nov Dec" at bounding box center [113, 194] width 47 height 18
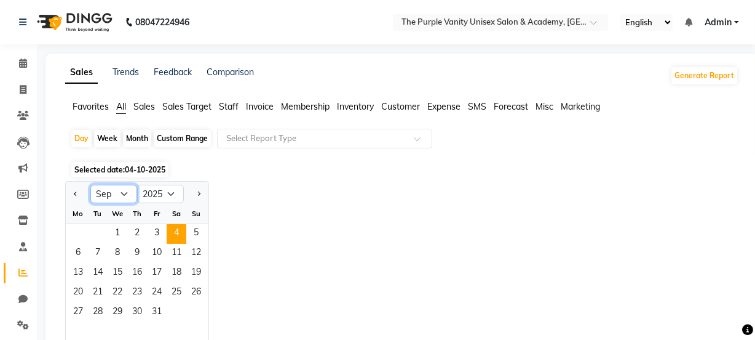
click at [90, 185] on select "Jan Feb Mar Apr May Jun [DATE] Aug Sep Oct Nov Dec" at bounding box center [113, 194] width 47 height 18
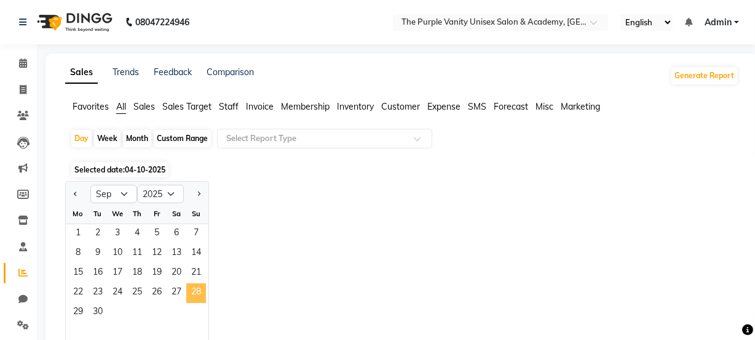
click at [193, 293] on span "28" at bounding box center [196, 293] width 20 height 20
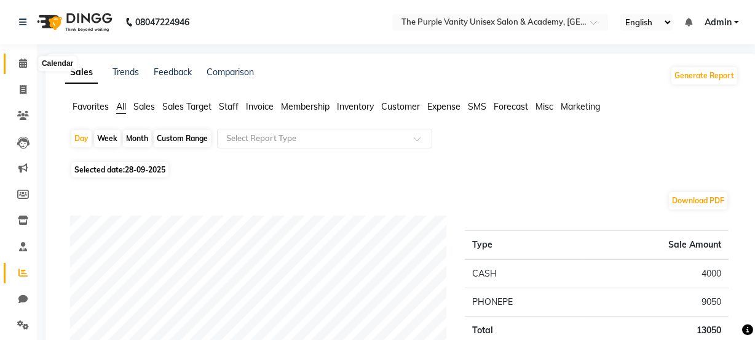
click at [20, 64] on icon at bounding box center [23, 62] width 8 height 9
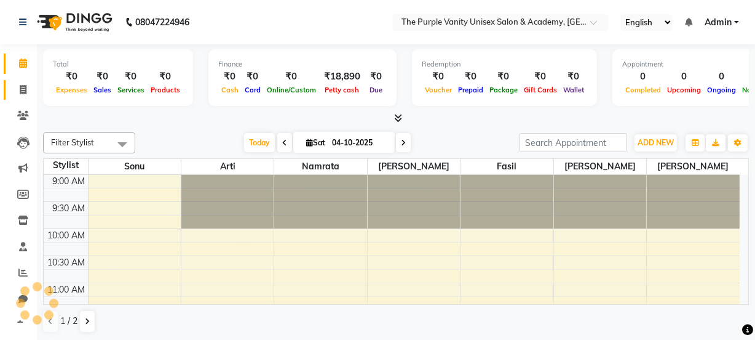
scroll to position [324, 0]
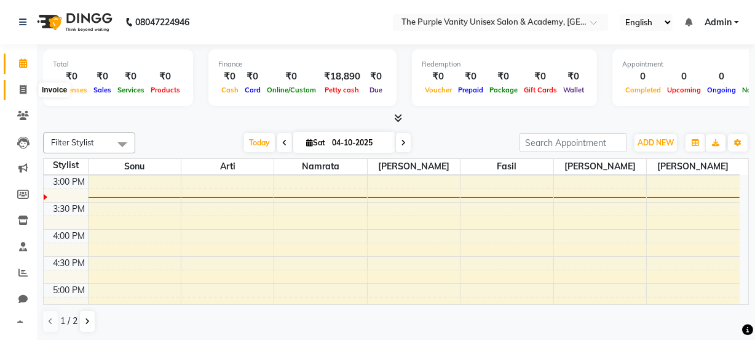
click at [22, 90] on icon at bounding box center [23, 89] width 7 height 9
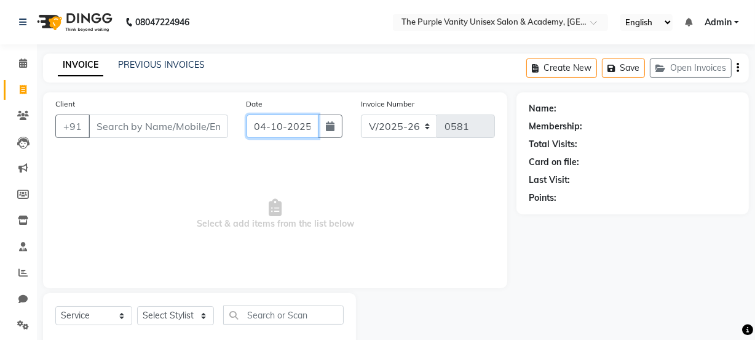
click at [294, 124] on input "04-10-2025" at bounding box center [283, 125] width 72 height 23
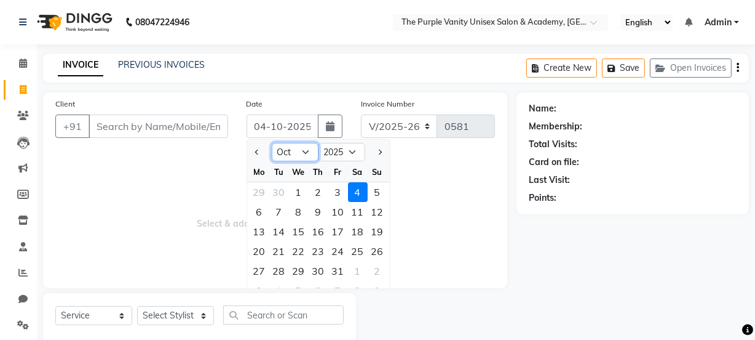
click at [307, 153] on select "Jan Feb Mar Apr May Jun [DATE] Aug Sep Oct Nov Dec" at bounding box center [295, 152] width 47 height 18
click at [272, 143] on select "Jan Feb Mar Apr May Jun [DATE] Aug Sep Oct Nov Dec" at bounding box center [295, 152] width 47 height 18
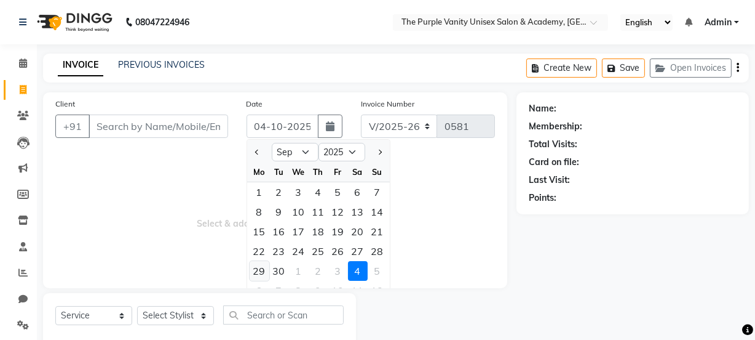
click at [259, 267] on div "29" at bounding box center [260, 271] width 20 height 20
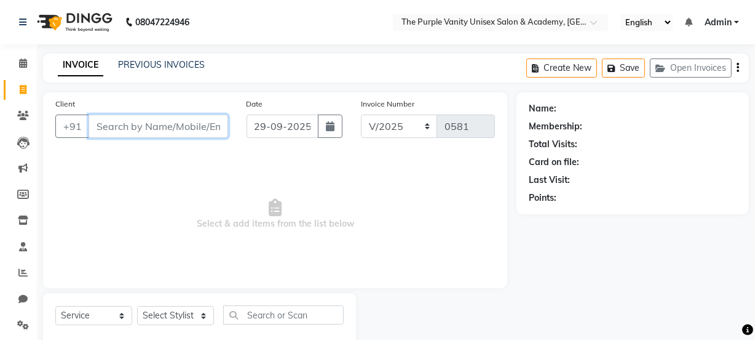
click at [175, 124] on input "Client" at bounding box center [159, 125] width 140 height 23
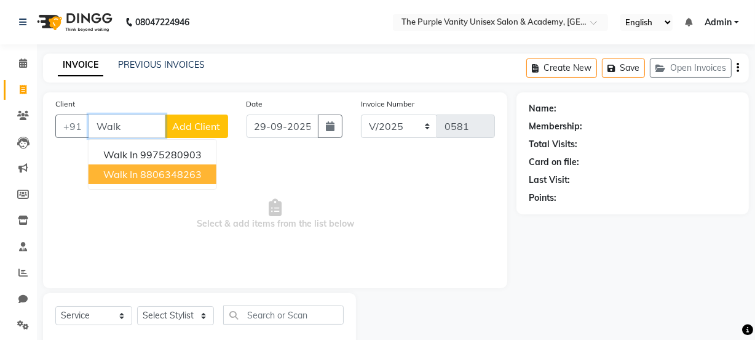
click at [164, 173] on ngb-highlight "8806348263" at bounding box center [171, 174] width 62 height 12
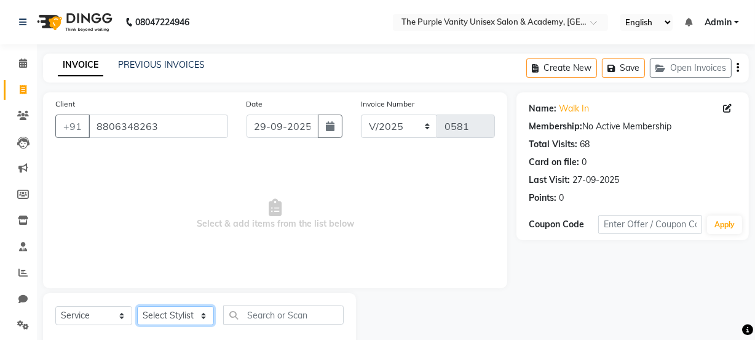
click at [201, 317] on select "Select Stylist [PERSON_NAME] [PERSON_NAME] [PERSON_NAME] [PERSON_NAME] [PERSON_…" at bounding box center [175, 315] width 77 height 19
click at [137, 306] on select "Select Stylist [PERSON_NAME] [PERSON_NAME] [PERSON_NAME] [PERSON_NAME] [PERSON_…" at bounding box center [175, 315] width 77 height 19
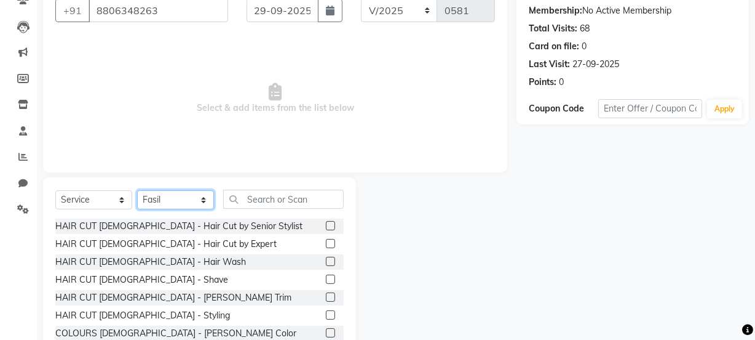
scroll to position [119, 0]
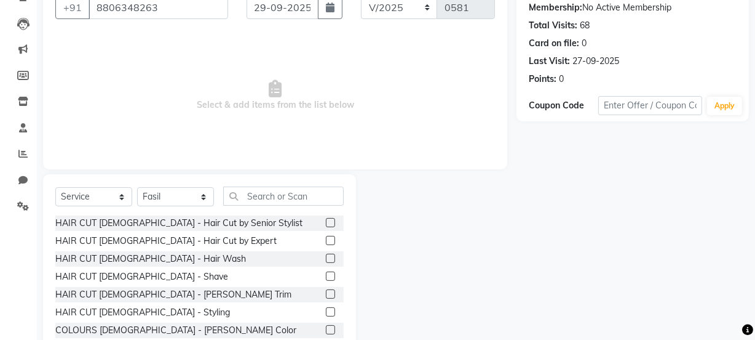
click at [326, 240] on label at bounding box center [330, 240] width 9 height 9
click at [326, 240] on input "checkbox" at bounding box center [330, 241] width 8 height 8
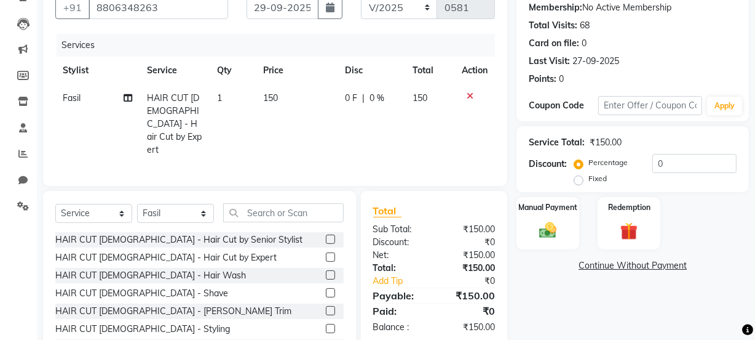
click at [326, 252] on label at bounding box center [330, 256] width 9 height 9
click at [326, 253] on input "checkbox" at bounding box center [330, 257] width 8 height 8
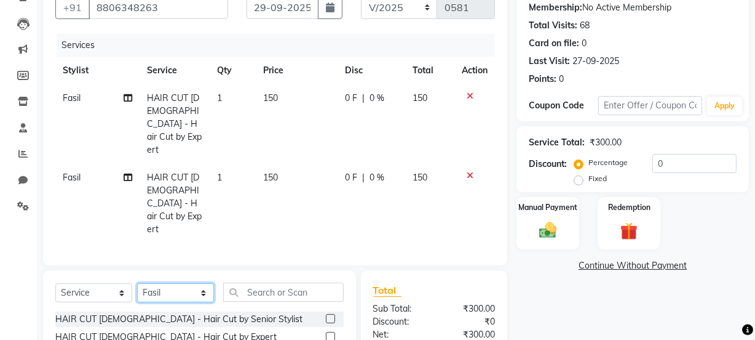
click at [167, 283] on select "Select Stylist [PERSON_NAME] [PERSON_NAME] [PERSON_NAME] [PERSON_NAME] [PERSON_…" at bounding box center [175, 292] width 77 height 19
click at [137, 283] on select "Select Stylist [PERSON_NAME] [PERSON_NAME] [PERSON_NAME] [PERSON_NAME] [PERSON_…" at bounding box center [175, 292] width 77 height 19
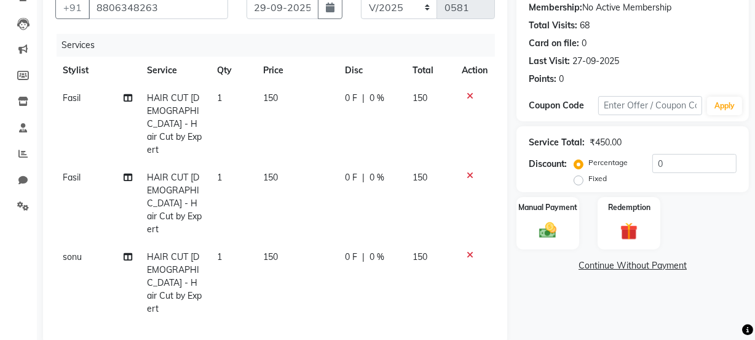
click at [468, 250] on icon at bounding box center [470, 254] width 7 height 9
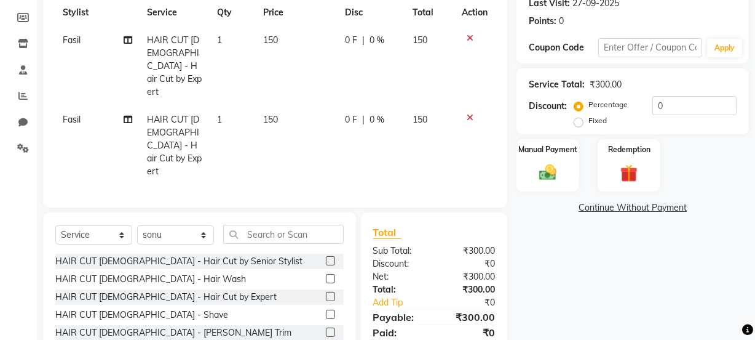
scroll to position [181, 0]
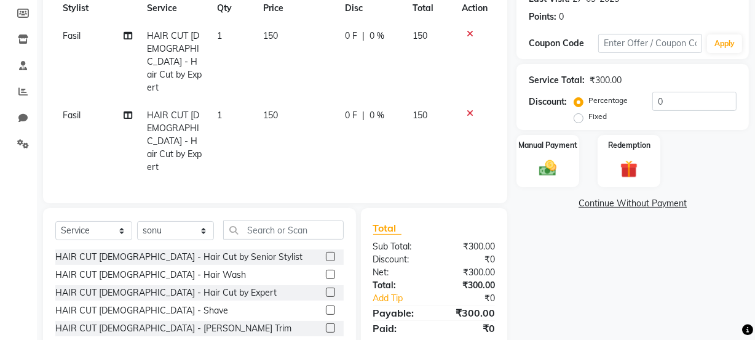
click at [326, 323] on label at bounding box center [330, 327] width 9 height 9
click at [326, 324] on input "checkbox" at bounding box center [330, 328] width 8 height 8
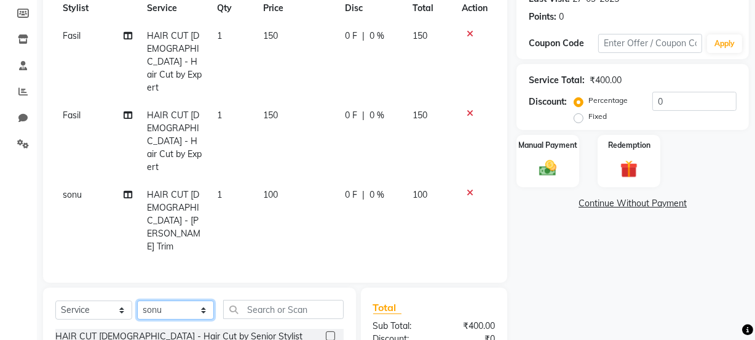
click at [203, 300] on select "Select Stylist [PERSON_NAME] [PERSON_NAME] [PERSON_NAME] [PERSON_NAME] [PERSON_…" at bounding box center [175, 309] width 77 height 19
click at [137, 300] on select "Select Stylist [PERSON_NAME] [PERSON_NAME] [PERSON_NAME] [PERSON_NAME] [PERSON_…" at bounding box center [175, 309] width 77 height 19
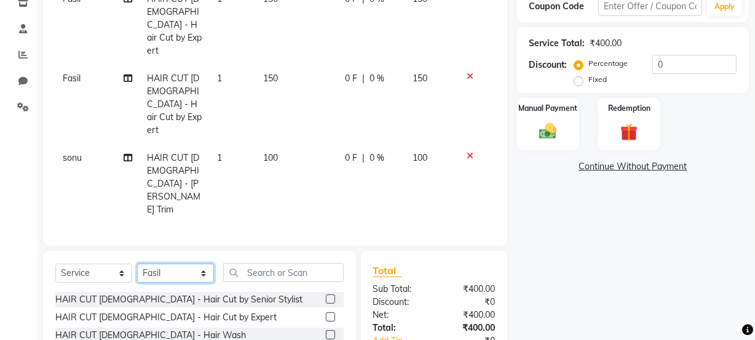
scroll to position [260, 0]
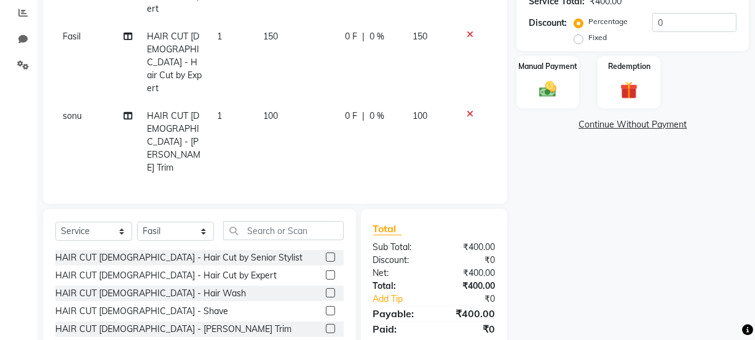
click at [326, 288] on label at bounding box center [330, 292] width 9 height 9
click at [326, 289] on input "checkbox" at bounding box center [330, 293] width 8 height 8
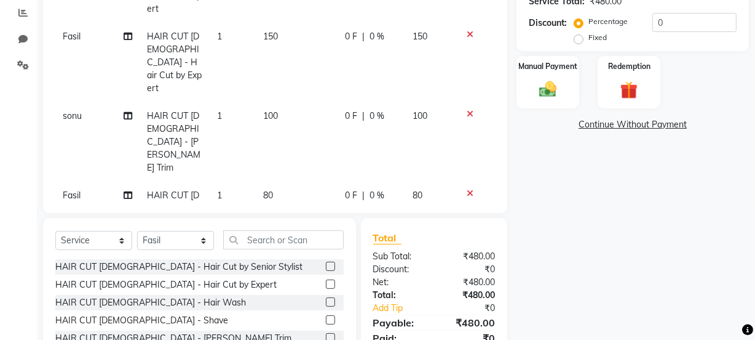
click at [326, 279] on label at bounding box center [330, 283] width 9 height 9
click at [326, 281] on input "checkbox" at bounding box center [330, 285] width 8 height 8
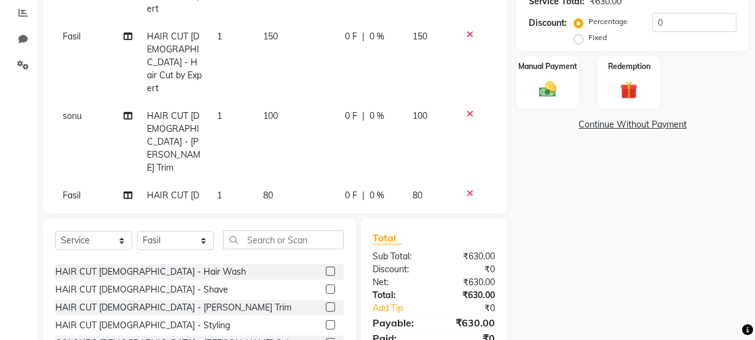
scroll to position [0, 0]
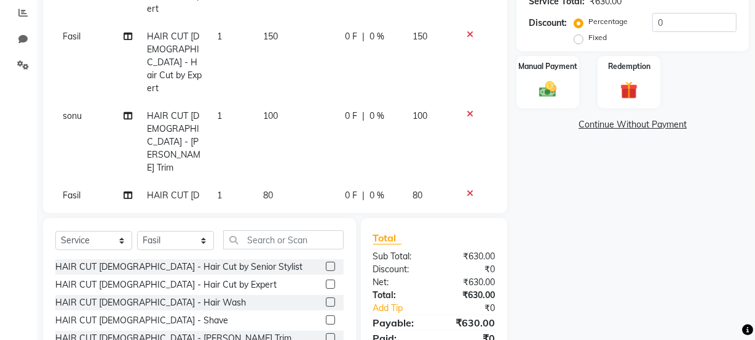
click at [326, 335] on label at bounding box center [330, 337] width 9 height 9
click at [326, 335] on input "checkbox" at bounding box center [330, 338] width 8 height 8
click at [273, 181] on td "80" at bounding box center [298, 214] width 82 height 66
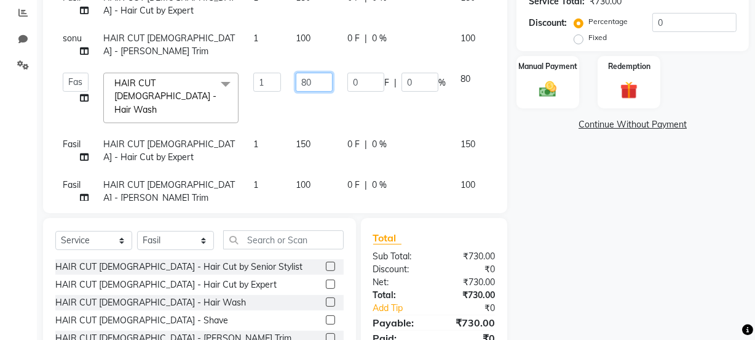
click at [320, 82] on input "80" at bounding box center [314, 82] width 37 height 19
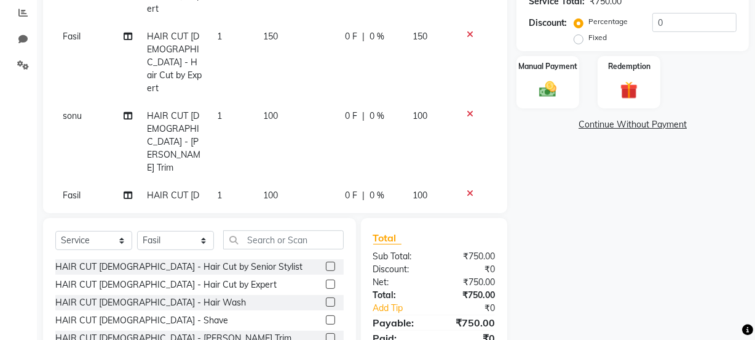
click at [430, 127] on tbody "Fasil HAIR CUT MALE - Hair Cut by Expert 1 150 0 F | 0 % 150 Fasil HAIR CUT MAL…" at bounding box center [275, 174] width 440 height 463
click at [562, 65] on label "Manual Payment" at bounding box center [548, 66] width 62 height 12
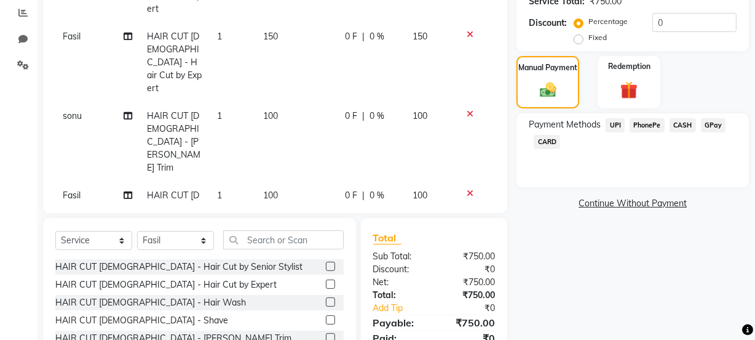
click at [676, 125] on span "CASH" at bounding box center [683, 125] width 26 height 14
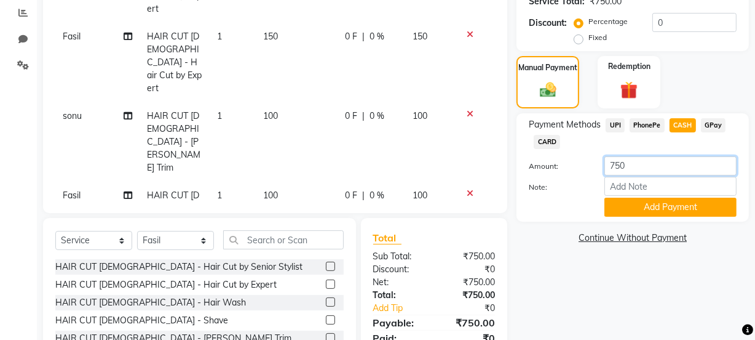
click at [626, 164] on input "750" at bounding box center [671, 165] width 132 height 19
click at [640, 201] on button "Add Payment" at bounding box center [671, 206] width 132 height 19
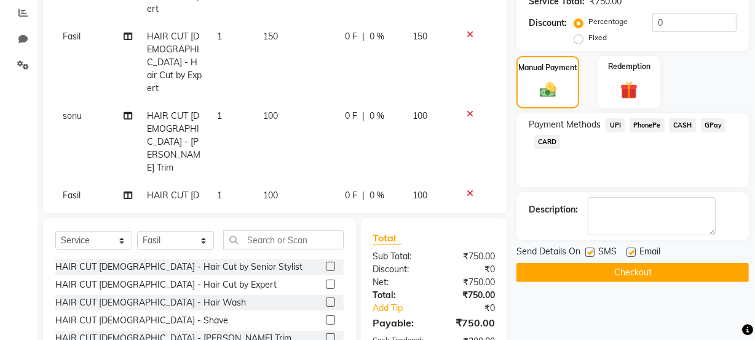
click at [645, 124] on span "PhonePe" at bounding box center [647, 125] width 35 height 14
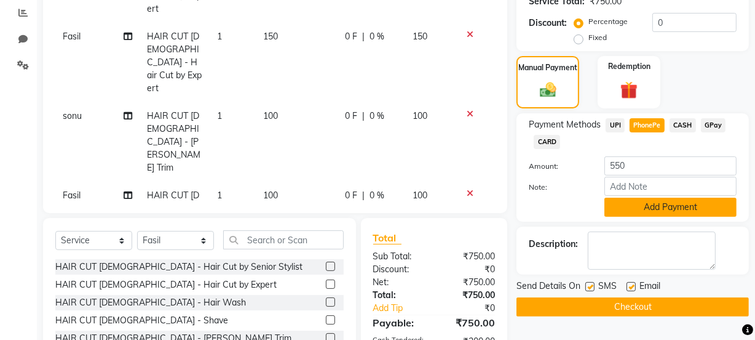
click at [646, 209] on button "Add Payment" at bounding box center [671, 206] width 132 height 19
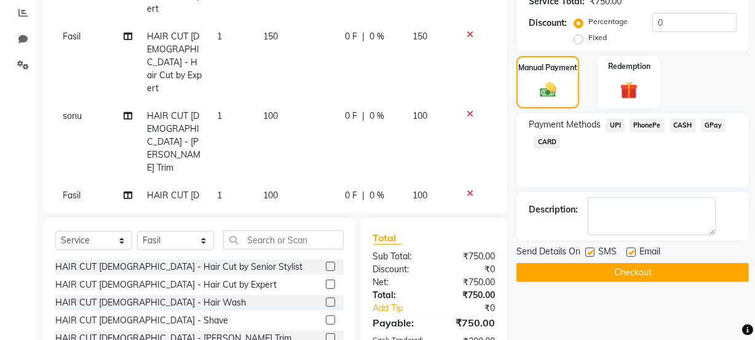
click at [591, 249] on label at bounding box center [590, 251] width 9 height 9
click at [591, 249] on input "checkbox" at bounding box center [590, 253] width 8 height 8
click at [598, 266] on button "Checkout" at bounding box center [633, 272] width 233 height 19
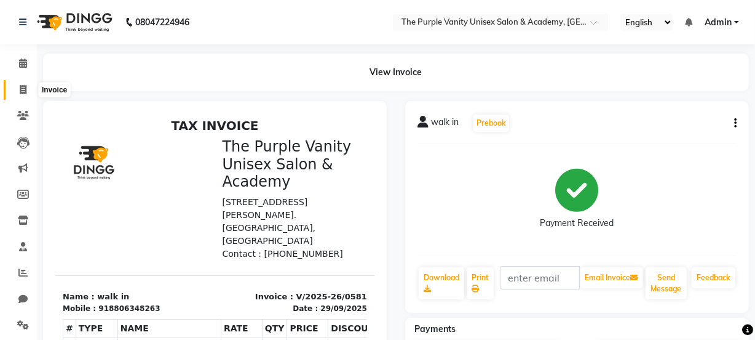
click at [23, 89] on icon at bounding box center [23, 89] width 7 height 9
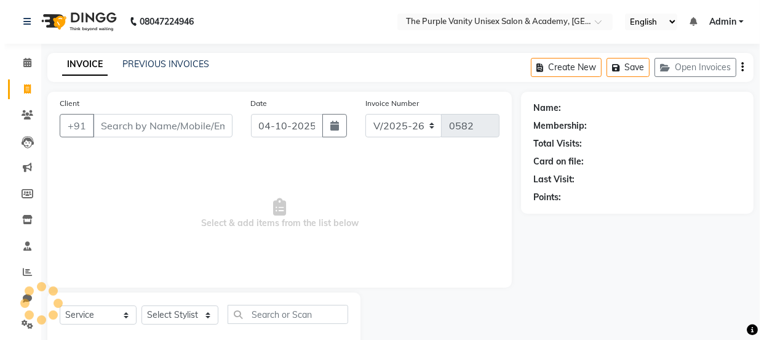
scroll to position [31, 0]
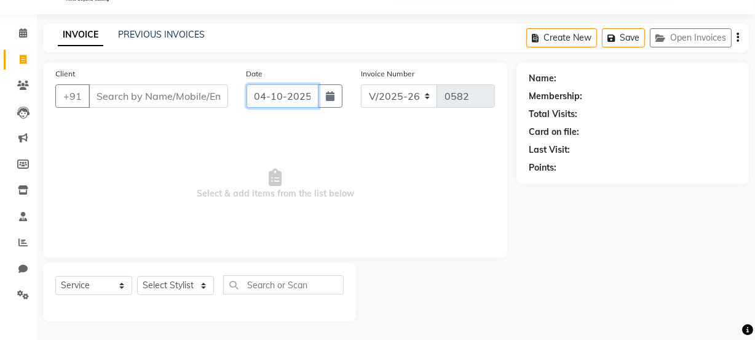
click at [272, 100] on input "04-10-2025" at bounding box center [283, 95] width 72 height 23
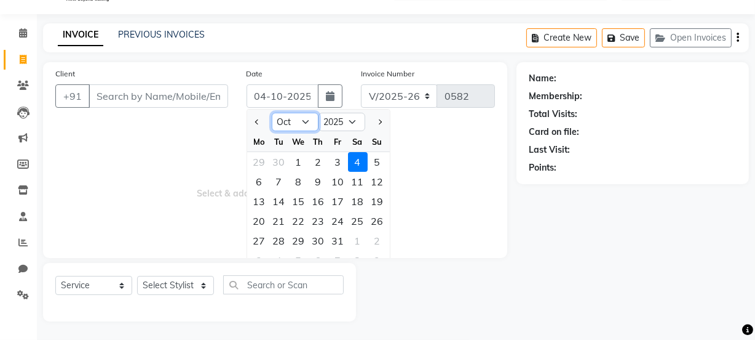
click at [300, 122] on select "Jan Feb Mar Apr May Jun [DATE] Aug Sep Oct Nov Dec" at bounding box center [295, 122] width 47 height 18
click at [272, 113] on select "Jan Feb Mar Apr May Jun [DATE] Aug Sep Oct Nov Dec" at bounding box center [295, 122] width 47 height 18
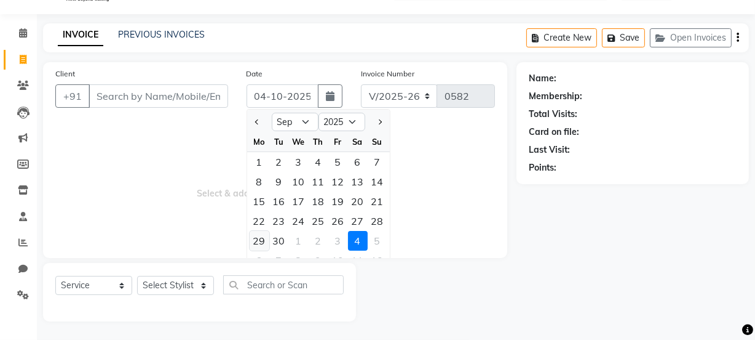
click at [253, 235] on div "29" at bounding box center [260, 241] width 20 height 20
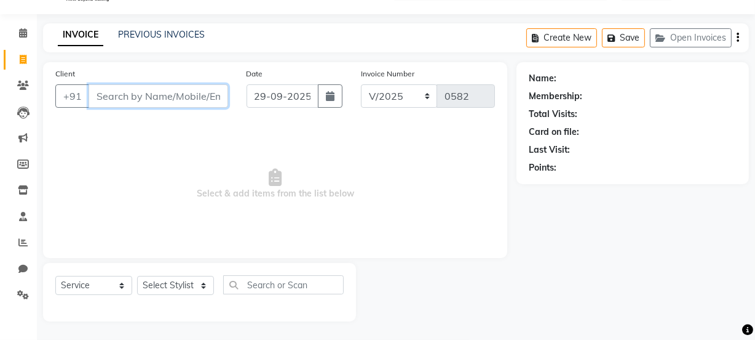
click at [173, 97] on input "Client" at bounding box center [159, 95] width 140 height 23
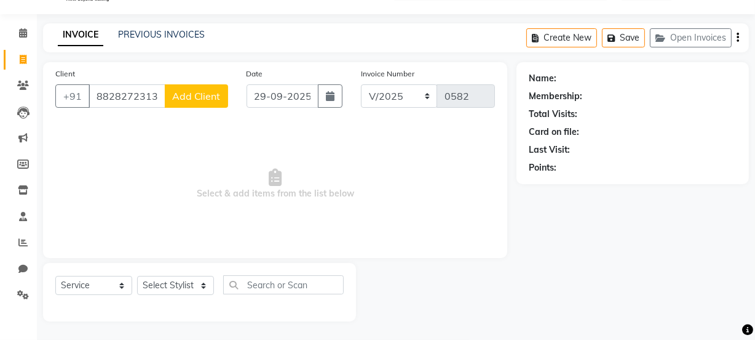
click at [199, 90] on span "Add Client" at bounding box center [196, 96] width 49 height 12
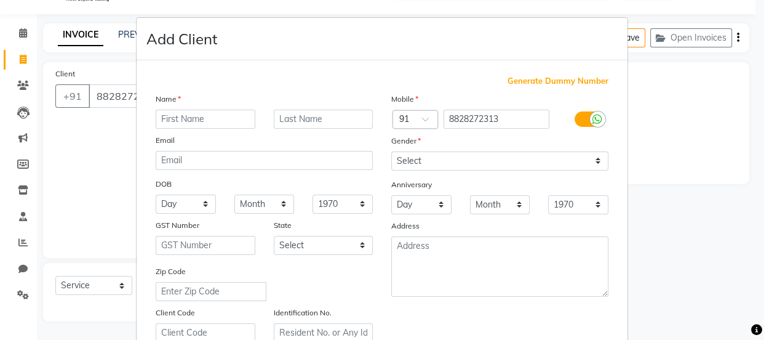
click at [201, 111] on input "text" at bounding box center [206, 119] width 100 height 19
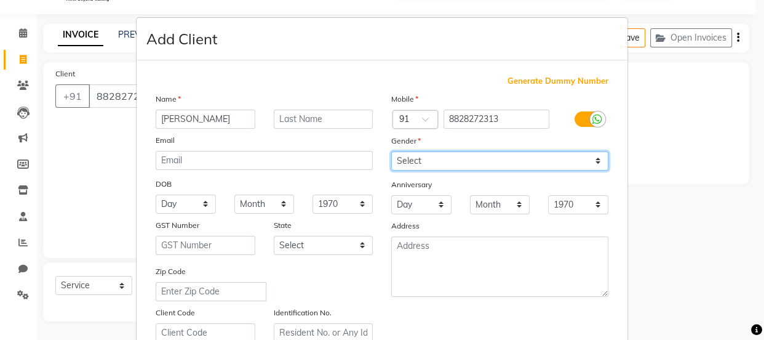
click at [578, 161] on select "Select [DEMOGRAPHIC_DATA] [DEMOGRAPHIC_DATA] Other Prefer Not To Say" at bounding box center [499, 160] width 217 height 19
click at [391, 151] on select "Select [DEMOGRAPHIC_DATA] [DEMOGRAPHIC_DATA] Other Prefer Not To Say" at bounding box center [499, 160] width 217 height 19
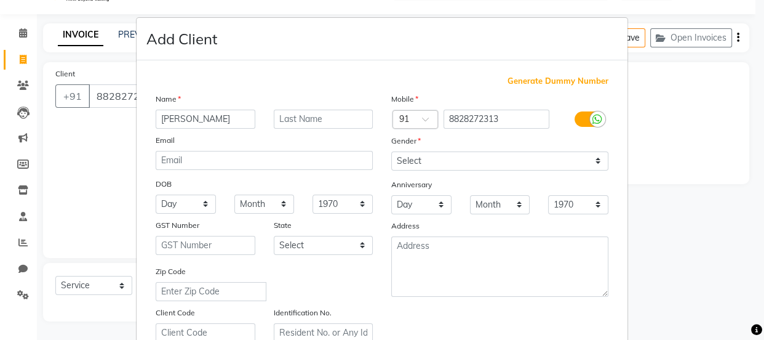
click at [471, 188] on div "Anniversary" at bounding box center [500, 185] width 236 height 20
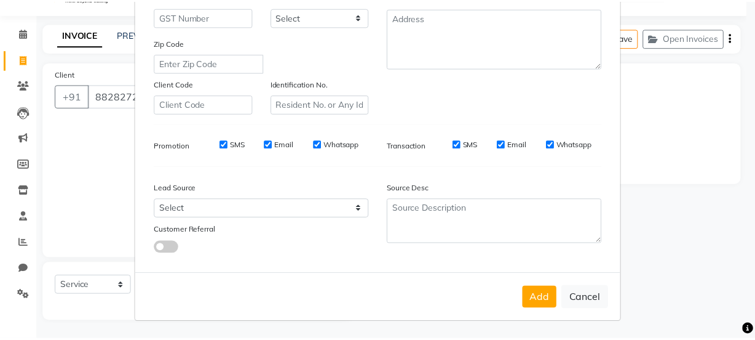
scroll to position [232, 0]
click at [552, 299] on button "Add" at bounding box center [545, 298] width 34 height 22
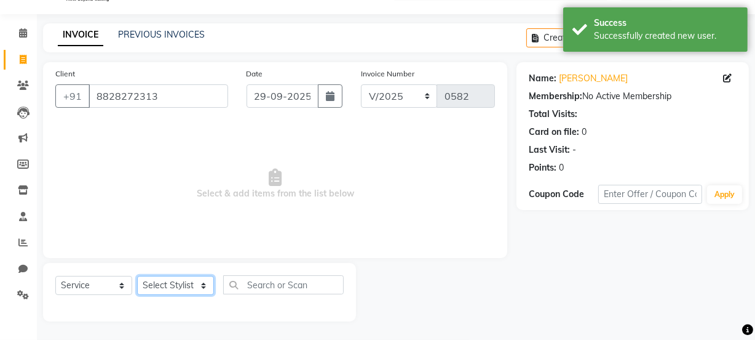
click at [197, 284] on select "Select Stylist [PERSON_NAME] [PERSON_NAME] [PERSON_NAME] [PERSON_NAME] [PERSON_…" at bounding box center [175, 285] width 77 height 19
click at [137, 276] on select "Select Stylist [PERSON_NAME] [PERSON_NAME] [PERSON_NAME] [PERSON_NAME] [PERSON_…" at bounding box center [175, 285] width 77 height 19
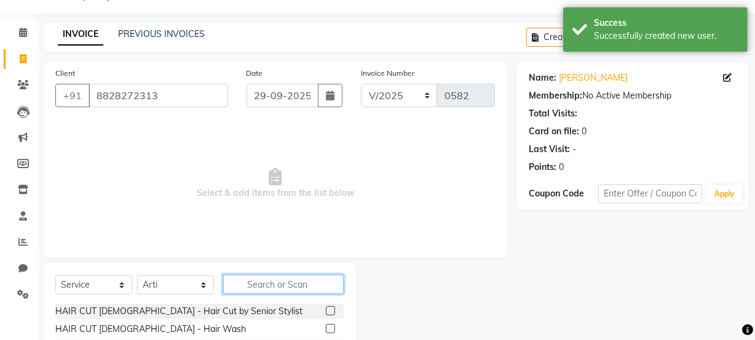
click at [301, 285] on input "text" at bounding box center [283, 283] width 121 height 19
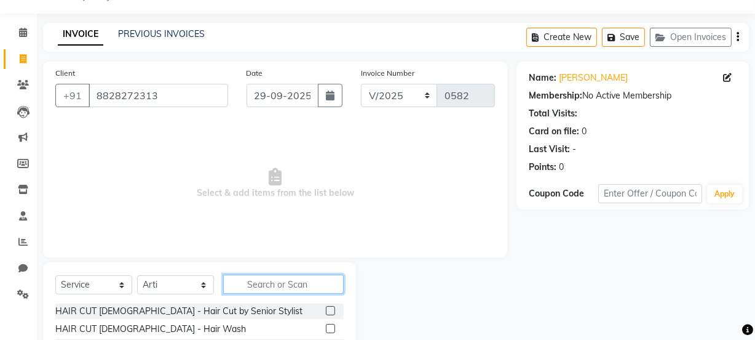
click at [311, 283] on input "text" at bounding box center [283, 283] width 121 height 19
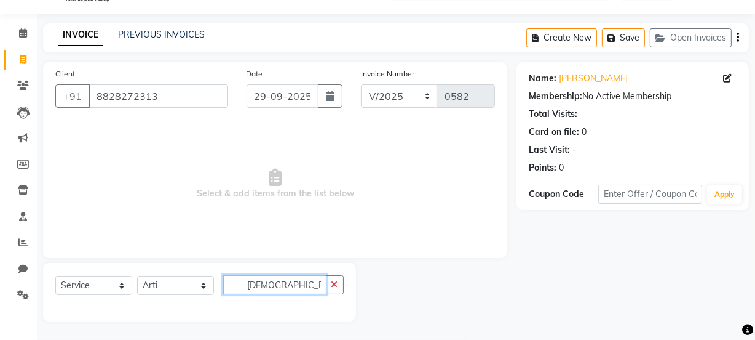
click at [319, 277] on input "Korean" at bounding box center [274, 284] width 103 height 19
click at [313, 287] on input "Korean" at bounding box center [274, 284] width 103 height 19
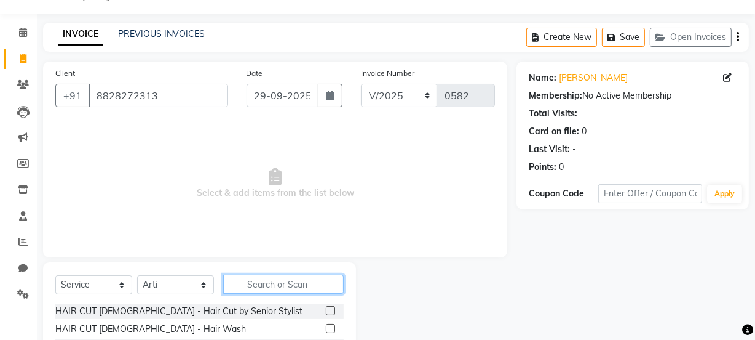
click at [313, 287] on input "text" at bounding box center [283, 283] width 121 height 19
click at [304, 284] on input "text" at bounding box center [283, 283] width 121 height 19
click at [303, 282] on input "text" at bounding box center [283, 283] width 121 height 19
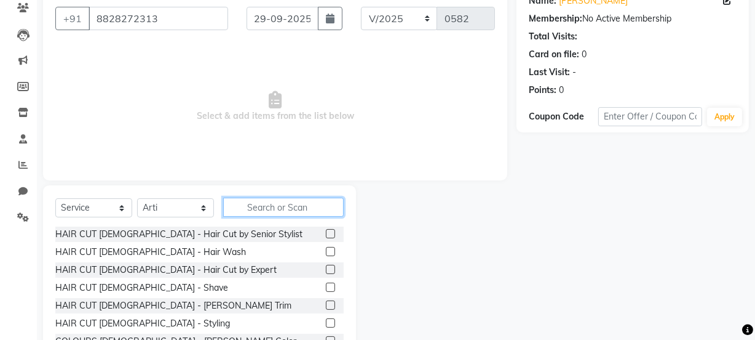
scroll to position [154, 0]
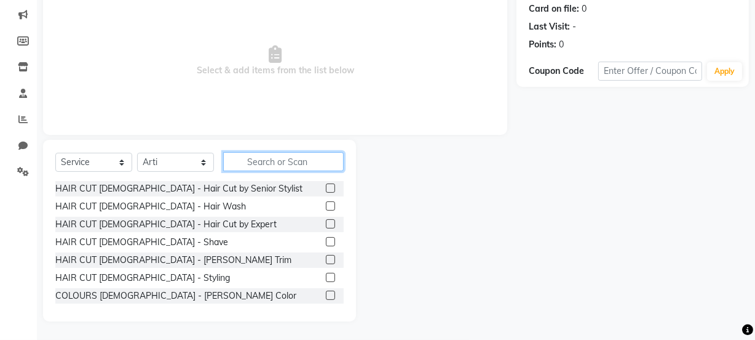
click at [321, 156] on input "text" at bounding box center [283, 161] width 121 height 19
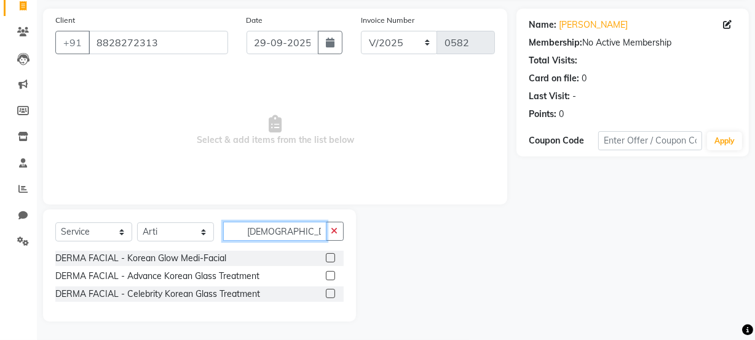
scroll to position [49, 0]
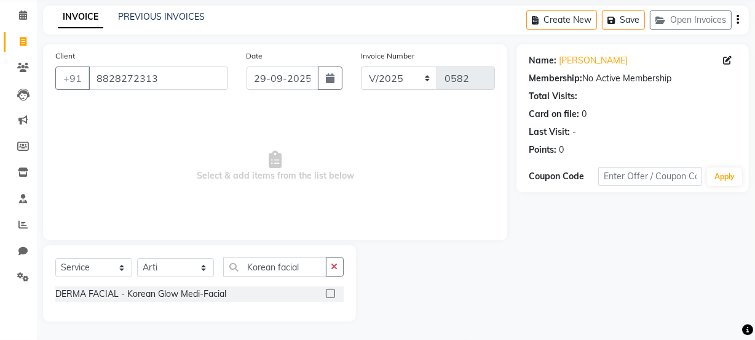
click at [330, 295] on label at bounding box center [330, 293] width 9 height 9
click at [330, 295] on input "checkbox" at bounding box center [330, 294] width 8 height 8
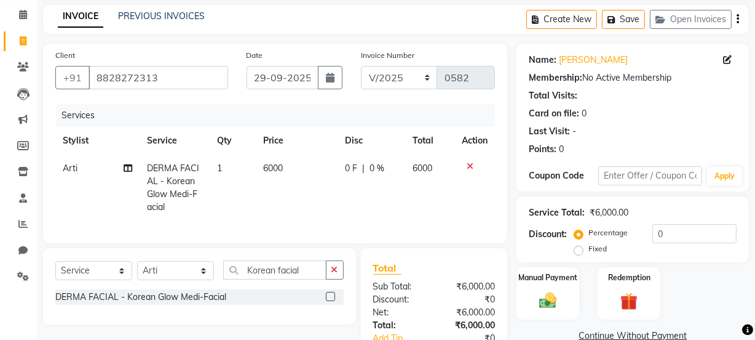
click at [288, 169] on td "6000" at bounding box center [298, 187] width 82 height 66
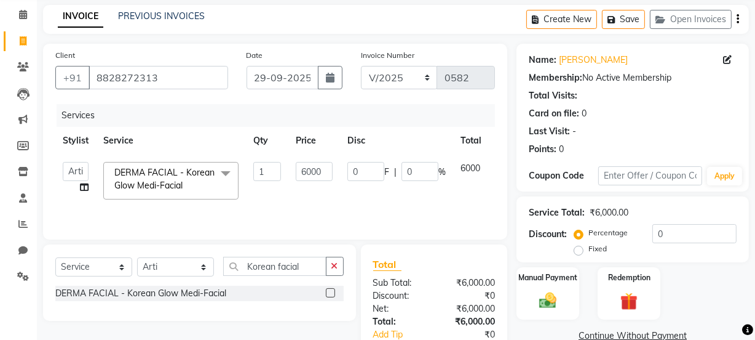
click at [289, 169] on td "6000" at bounding box center [315, 180] width 52 height 52
click at [327, 170] on input "6000" at bounding box center [314, 171] width 37 height 19
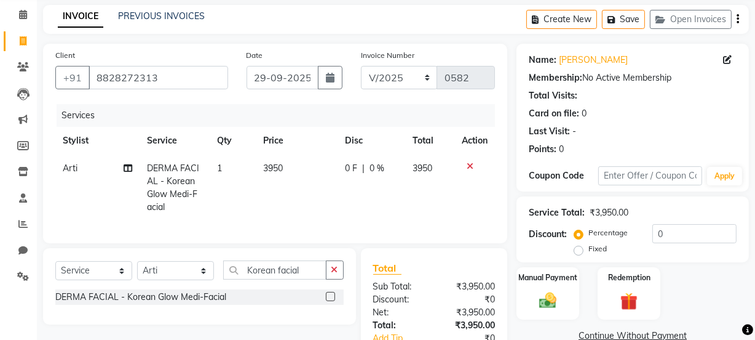
click at [415, 196] on tr "Arti DERMA FACIAL - Korean Glow Medi-Facial 1 3950 0 F | 0 % 3950" at bounding box center [275, 187] width 440 height 66
click at [116, 273] on select "Select Service Product Membership Package Voucher Prepaid Gift Card" at bounding box center [93, 270] width 77 height 19
click at [55, 269] on select "Select Service Product Membership Package Voucher Prepaid Gift Card" at bounding box center [93, 270] width 77 height 19
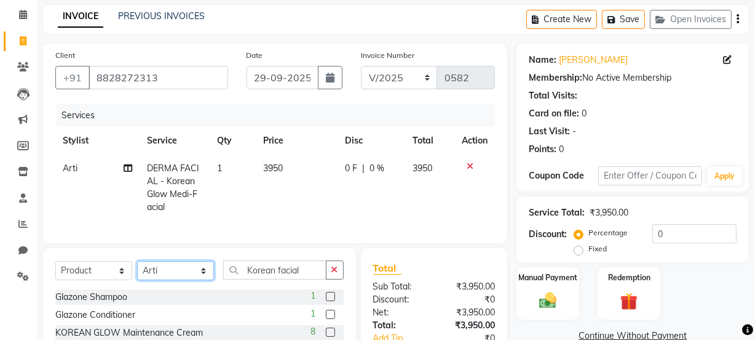
click at [194, 280] on select "Select Stylist [PERSON_NAME] [PERSON_NAME] [PERSON_NAME] [PERSON_NAME] [PERSON_…" at bounding box center [175, 270] width 77 height 19
click at [137, 269] on select "Select Stylist [PERSON_NAME] [PERSON_NAME] [PERSON_NAME] [PERSON_NAME] [PERSON_…" at bounding box center [175, 270] width 77 height 19
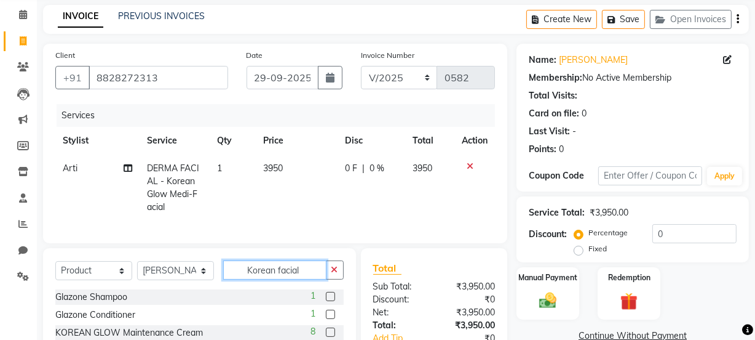
click at [316, 277] on input "Korean facial" at bounding box center [274, 269] width 103 height 19
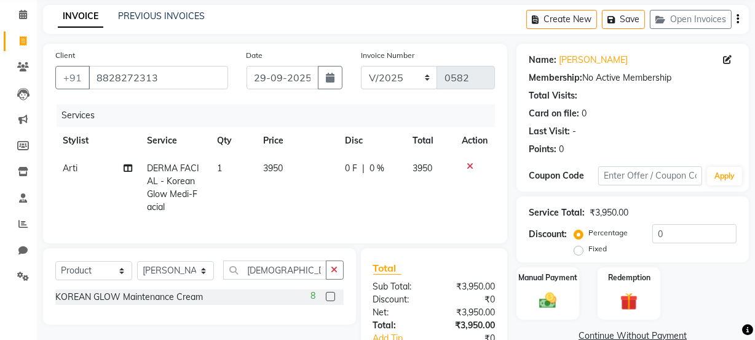
click at [330, 301] on label at bounding box center [330, 296] width 9 height 9
click at [330, 301] on input "checkbox" at bounding box center [330, 297] width 8 height 8
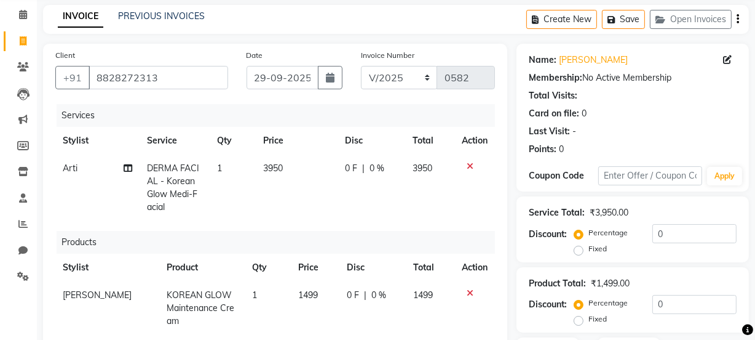
click at [308, 294] on span "1499" at bounding box center [308, 294] width 20 height 11
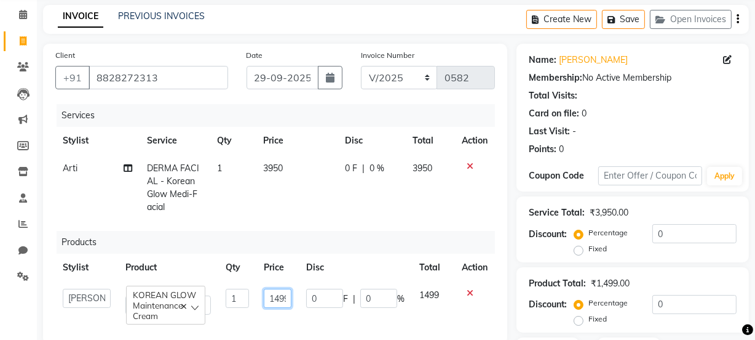
click at [289, 298] on input "1499" at bounding box center [278, 298] width 28 height 19
click at [373, 245] on div "Products" at bounding box center [281, 242] width 448 height 23
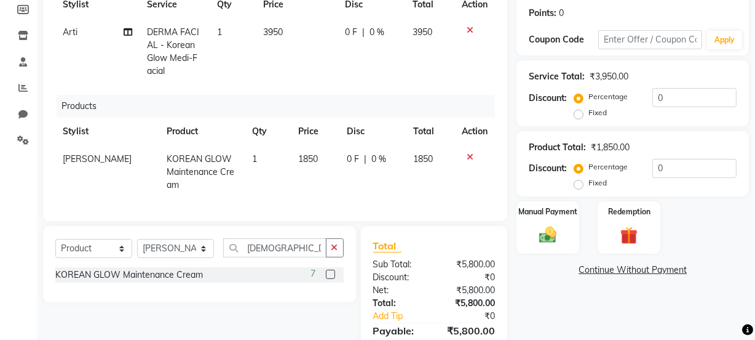
scroll to position [191, 0]
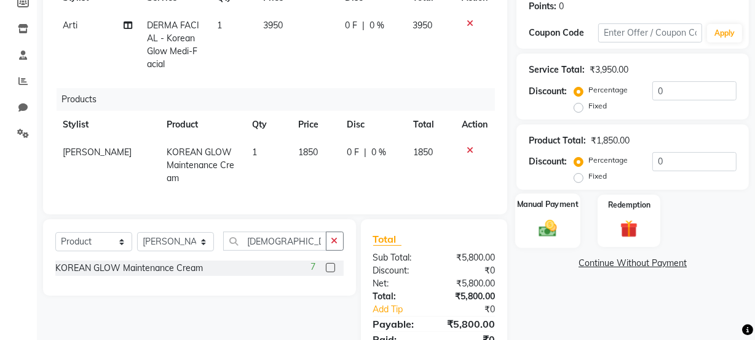
click at [555, 228] on img at bounding box center [548, 228] width 30 height 21
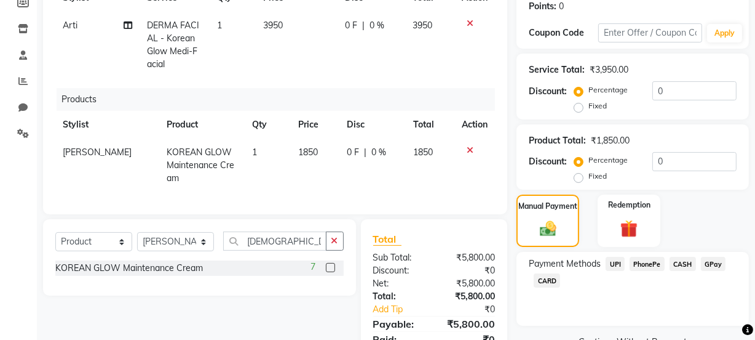
click at [651, 266] on span "PhonePe" at bounding box center [647, 264] width 35 height 14
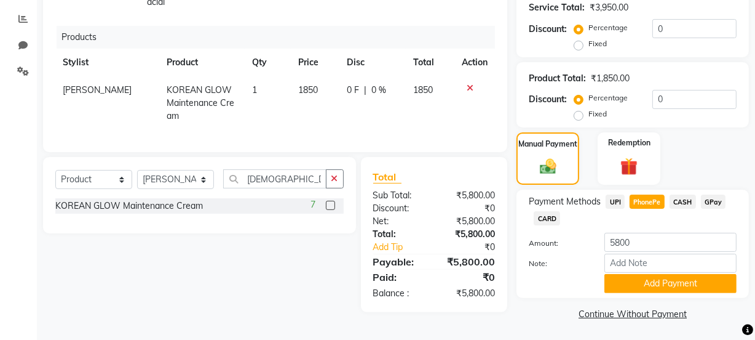
scroll to position [255, 0]
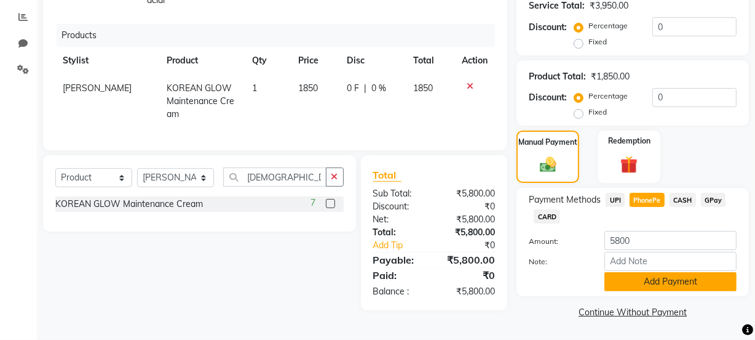
click at [633, 282] on button "Add Payment" at bounding box center [671, 281] width 132 height 19
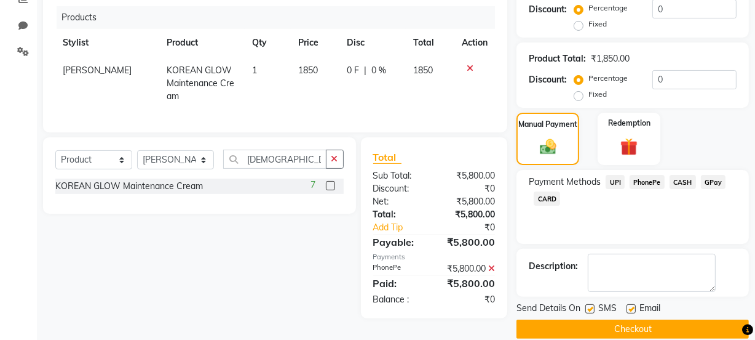
scroll to position [290, 0]
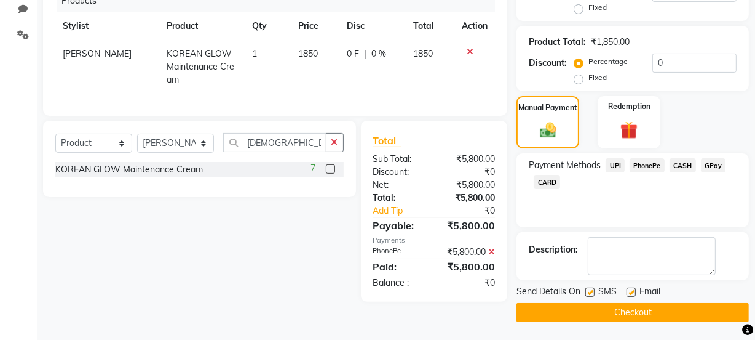
click at [591, 293] on label at bounding box center [590, 291] width 9 height 9
click at [591, 293] on input "checkbox" at bounding box center [590, 293] width 8 height 8
click at [593, 305] on button "Checkout" at bounding box center [633, 312] width 233 height 19
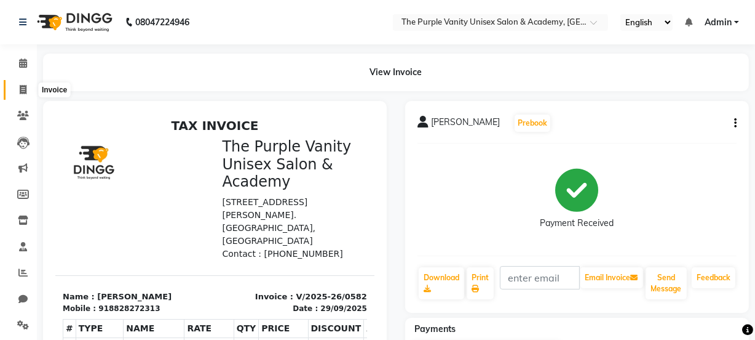
click at [18, 87] on span at bounding box center [23, 90] width 22 height 14
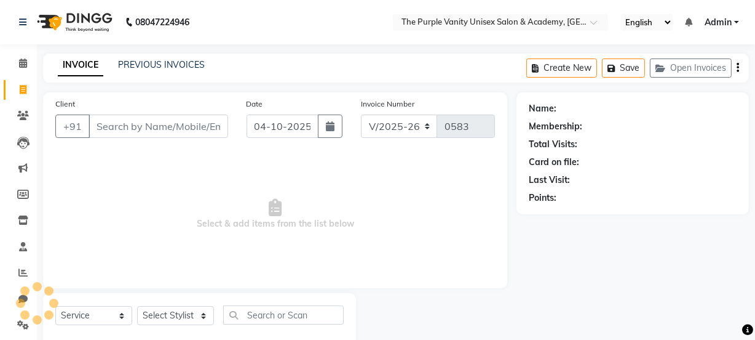
scroll to position [31, 0]
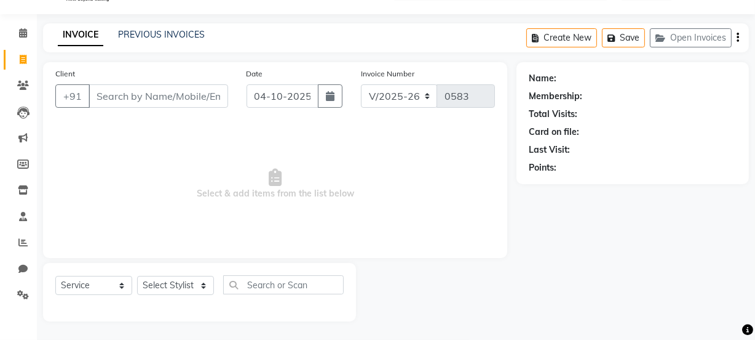
click at [193, 103] on input "Client" at bounding box center [159, 95] width 140 height 23
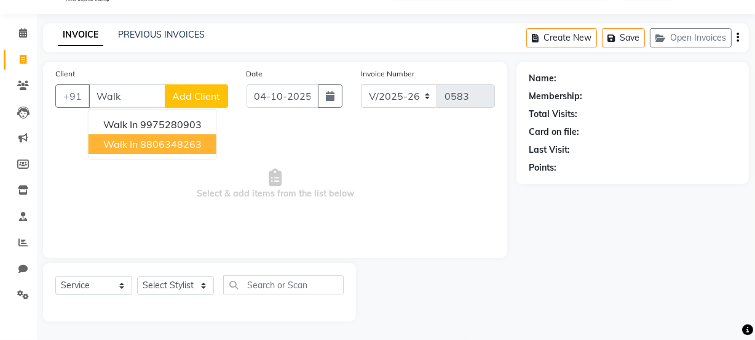
click at [193, 141] on ngb-highlight "8806348263" at bounding box center [171, 144] width 62 height 12
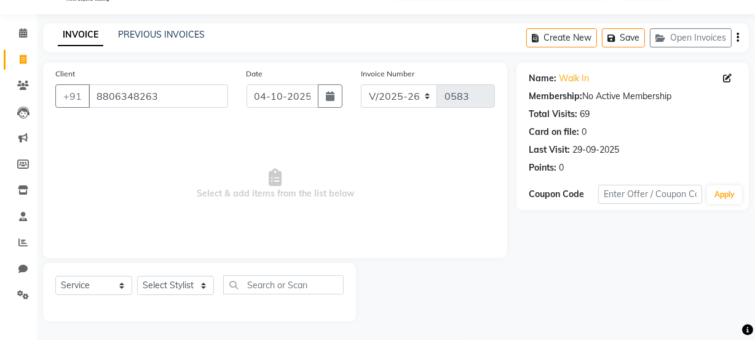
click at [269, 119] on div "Client +91 8806348263 Date 04-10-2025 Invoice Number V/2025 V/2025-26 0583 Sele…" at bounding box center [275, 160] width 464 height 196
click at [291, 94] on input "04-10-2025" at bounding box center [283, 95] width 72 height 23
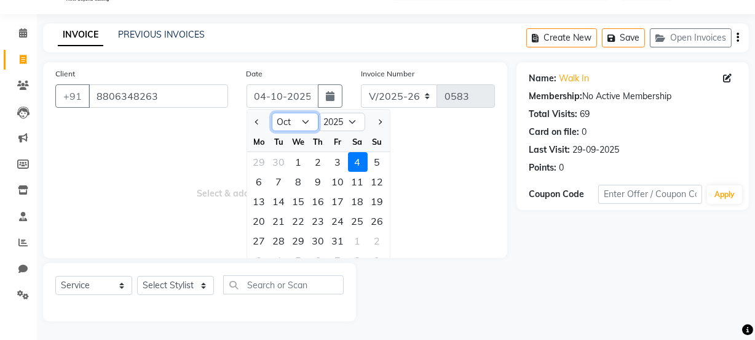
click at [290, 118] on select "Jan Feb Mar Apr May Jun [DATE] Aug Sep Oct Nov Dec" at bounding box center [295, 122] width 47 height 18
click at [272, 113] on select "Jan Feb Mar Apr May Jun [DATE] Aug Sep Oct Nov Dec" at bounding box center [295, 122] width 47 height 18
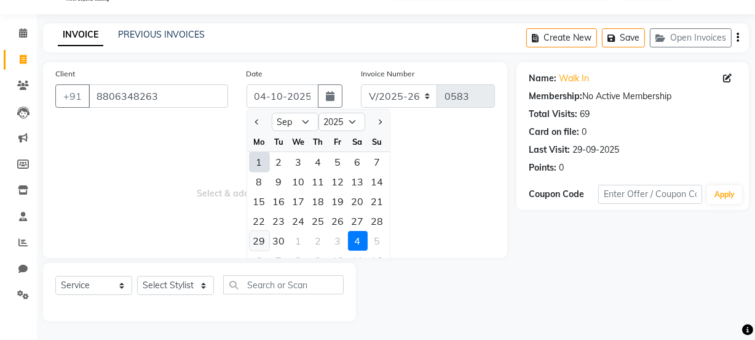
click at [258, 241] on div "29" at bounding box center [260, 241] width 20 height 20
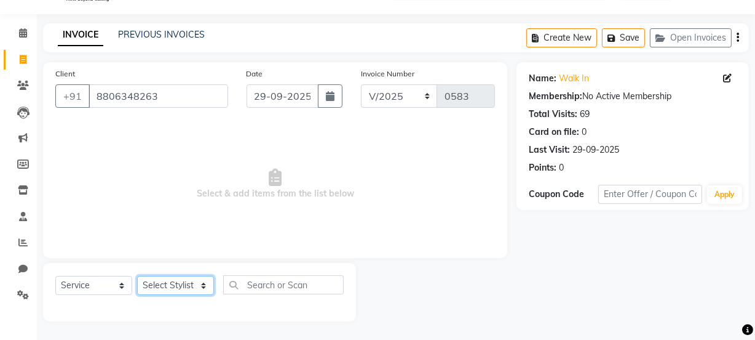
click at [185, 279] on select "Select Stylist [PERSON_NAME] [PERSON_NAME] [PERSON_NAME] [PERSON_NAME] [PERSON_…" at bounding box center [175, 285] width 77 height 19
click at [137, 276] on select "Select Stylist [PERSON_NAME] [PERSON_NAME] [PERSON_NAME] [PERSON_NAME] [PERSON_…" at bounding box center [175, 285] width 77 height 19
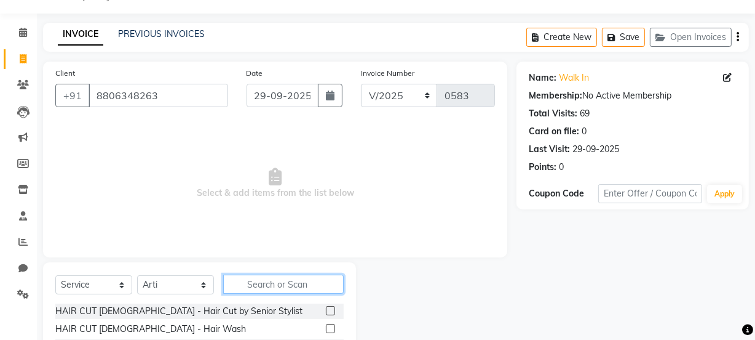
click at [255, 276] on input "text" at bounding box center [283, 283] width 121 height 19
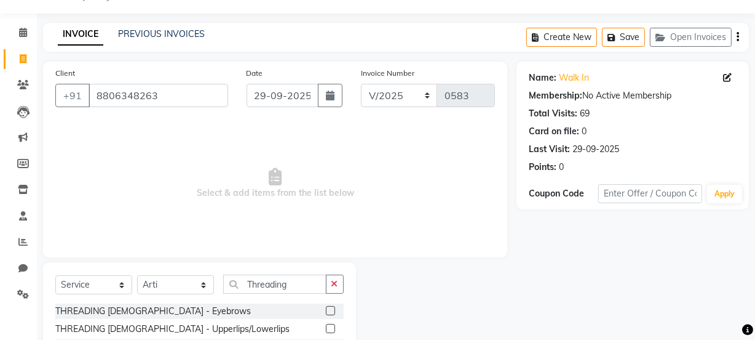
click at [332, 306] on label at bounding box center [330, 310] width 9 height 9
click at [332, 307] on input "checkbox" at bounding box center [330, 311] width 8 height 8
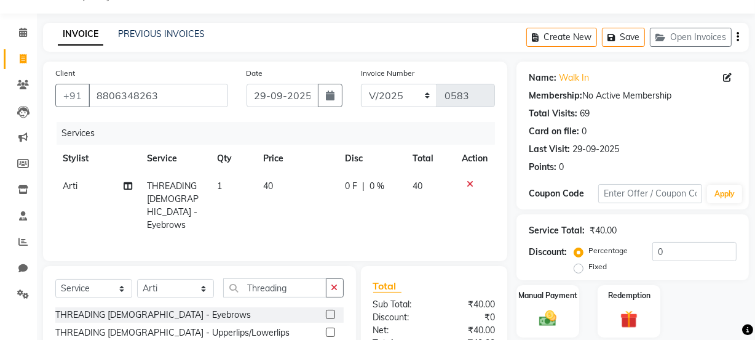
click at [332, 327] on label at bounding box center [330, 331] width 9 height 9
click at [332, 329] on input "checkbox" at bounding box center [330, 333] width 8 height 8
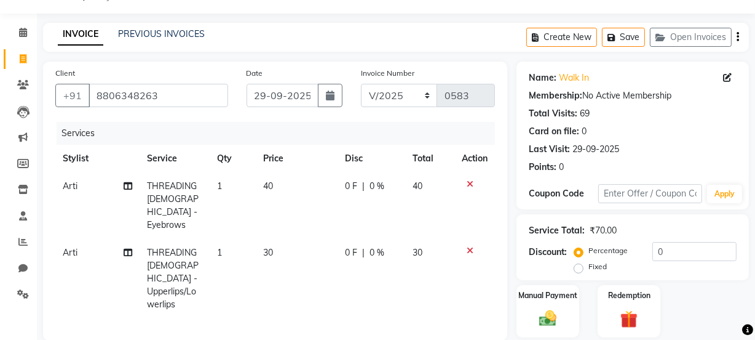
click at [722, 301] on div "Manual Payment Redemption" at bounding box center [633, 311] width 251 height 52
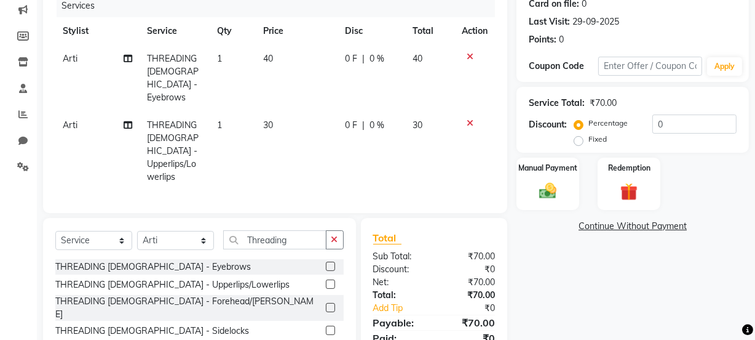
scroll to position [192, 0]
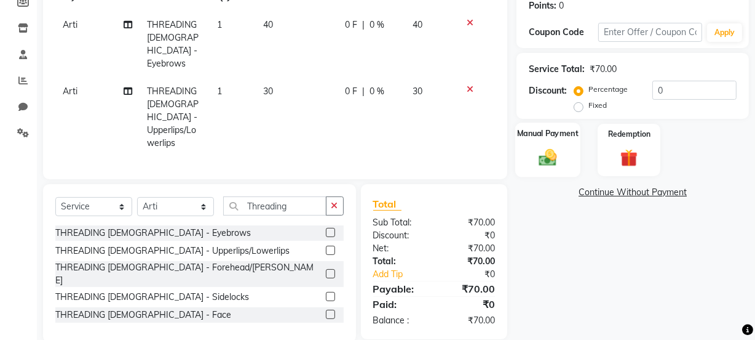
click at [551, 151] on img at bounding box center [548, 156] width 30 height 21
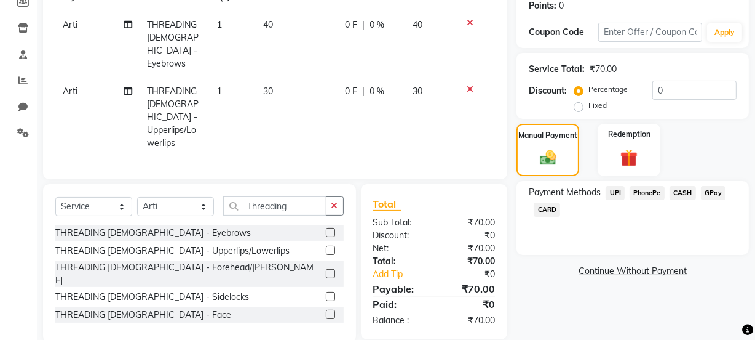
click at [640, 186] on span "PhonePe" at bounding box center [647, 193] width 35 height 14
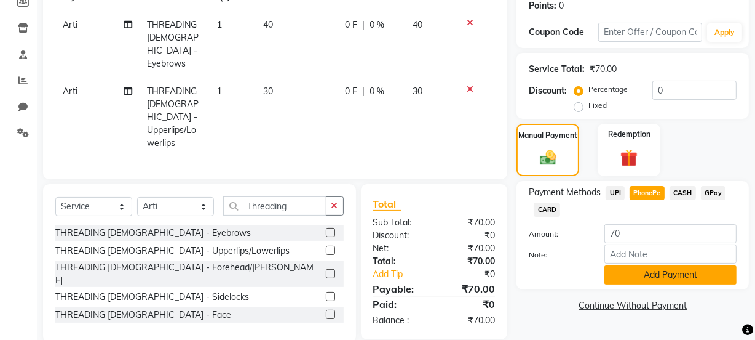
click at [645, 274] on button "Add Payment" at bounding box center [671, 274] width 132 height 19
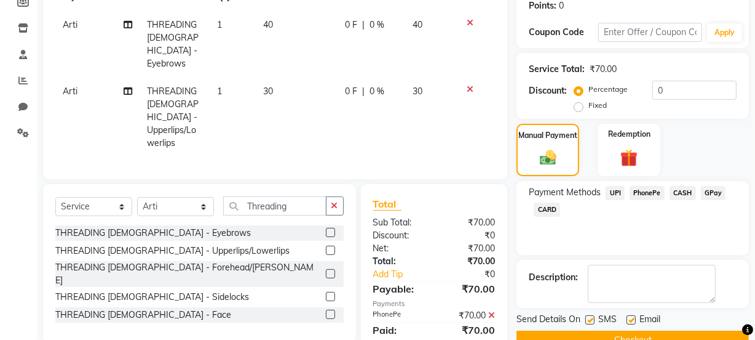
click at [591, 315] on label at bounding box center [590, 319] width 9 height 9
click at [591, 316] on input "checkbox" at bounding box center [590, 320] width 8 height 8
click at [594, 332] on button "Checkout" at bounding box center [633, 339] width 233 height 19
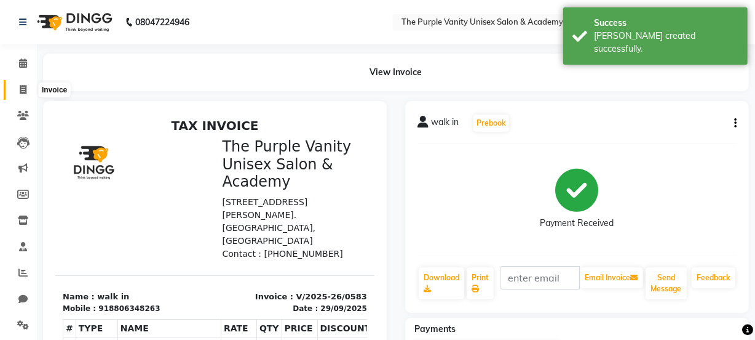
click at [25, 91] on icon at bounding box center [23, 89] width 7 height 9
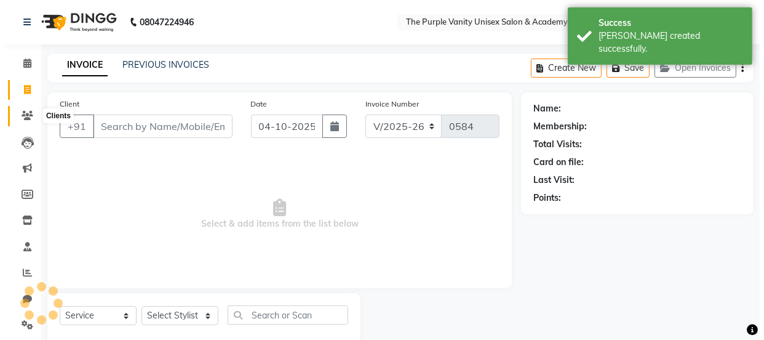
scroll to position [31, 0]
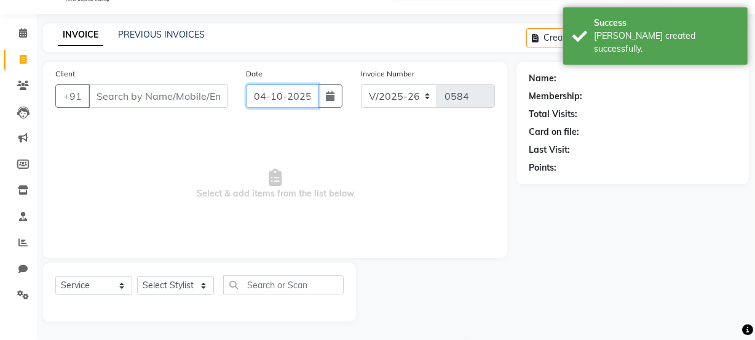
click at [282, 106] on input "04-10-2025" at bounding box center [283, 95] width 72 height 23
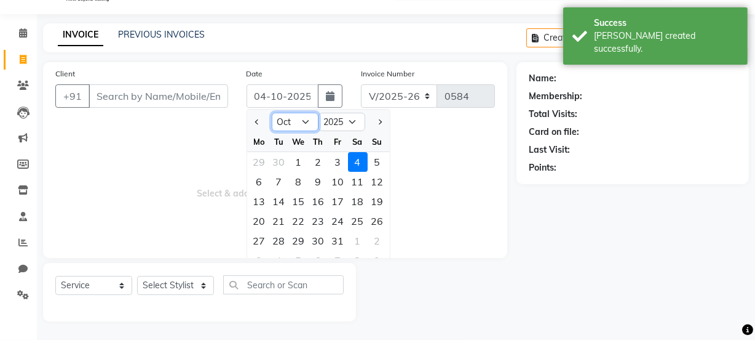
click at [285, 128] on select "Jan Feb Mar Apr May Jun [DATE] Aug Sep Oct Nov Dec" at bounding box center [295, 122] width 47 height 18
click at [272, 113] on select "Jan Feb Mar Apr May Jun [DATE] Aug Sep Oct Nov Dec" at bounding box center [295, 122] width 47 height 18
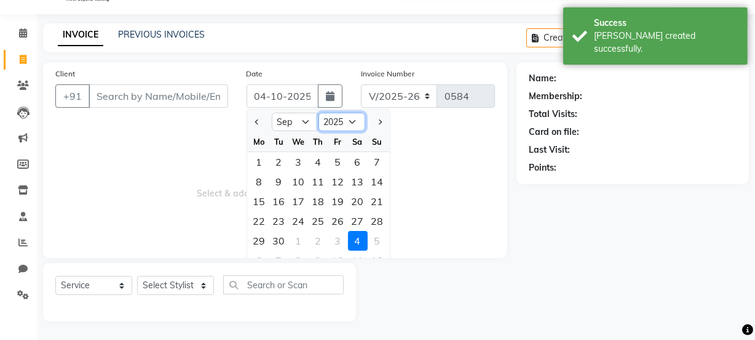
click at [333, 123] on select "2015 2016 2017 2018 2019 2020 2021 2022 2023 2024 2025 2026 2027 2028 2029 2030…" at bounding box center [342, 122] width 47 height 18
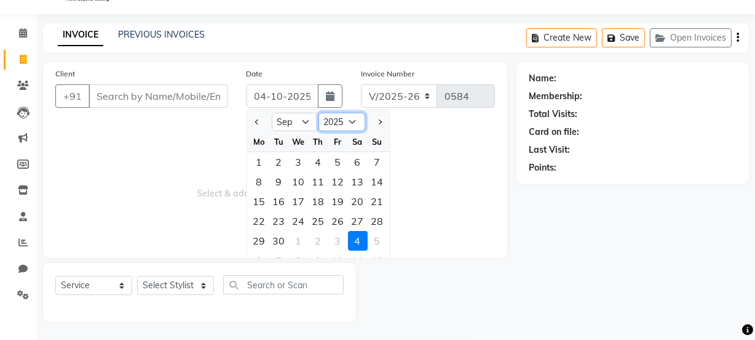
click at [343, 125] on select "2015 2016 2017 2018 2019 2020 2021 2022 2023 2024 2025 2026 2027 2028 2029 2030…" at bounding box center [342, 122] width 47 height 18
click at [254, 234] on div "29" at bounding box center [260, 241] width 20 height 20
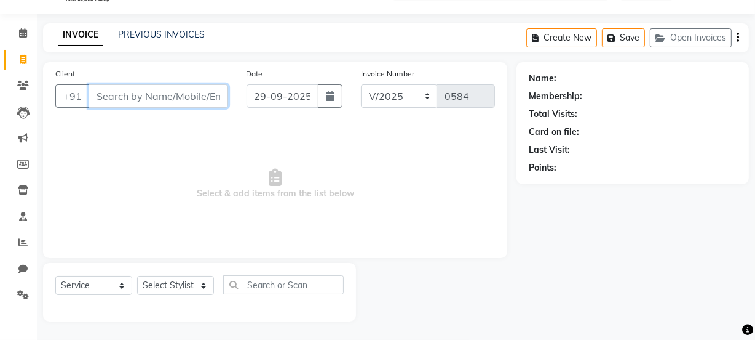
click at [209, 102] on input "Client" at bounding box center [159, 95] width 140 height 23
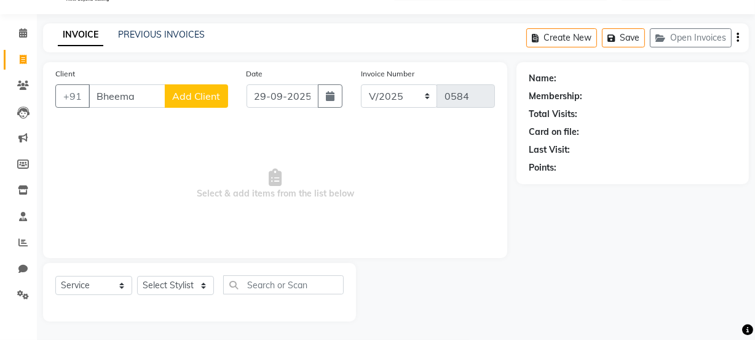
click at [212, 100] on span "Add Client" at bounding box center [196, 96] width 49 height 12
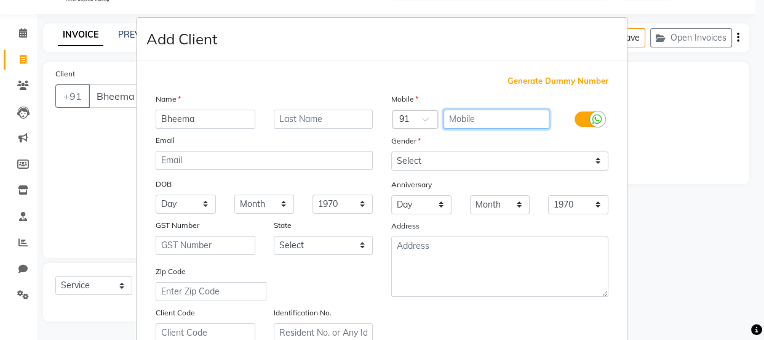
click at [456, 117] on input "text" at bounding box center [497, 119] width 106 height 19
click at [240, 108] on div "Name" at bounding box center [264, 100] width 236 height 17
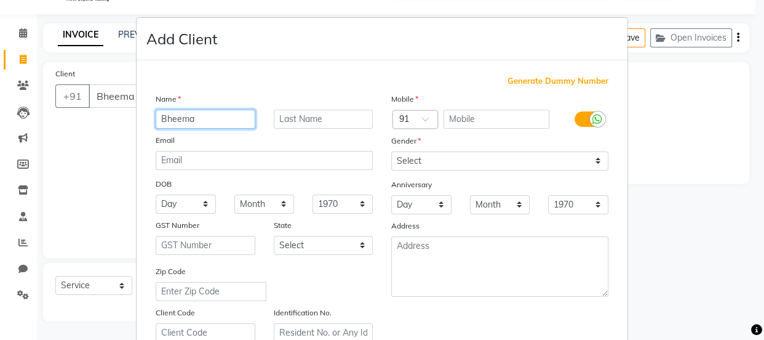
click at [228, 117] on input "Bheema" at bounding box center [206, 119] width 100 height 19
click at [643, 191] on ngb-modal-window "Add Client Generate Dummy Number Name walk Email DOB Day 01 02 03 04 05 06 07 0…" at bounding box center [382, 170] width 764 height 340
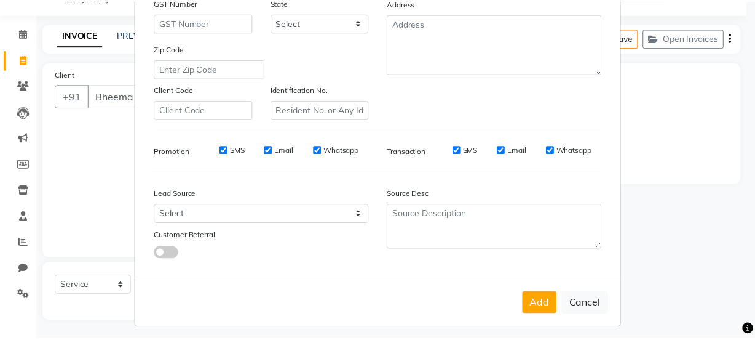
scroll to position [232, 0]
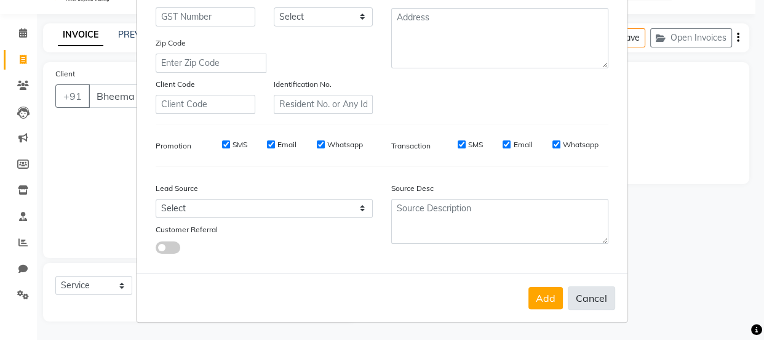
click at [589, 301] on button "Cancel" at bounding box center [591, 297] width 47 height 23
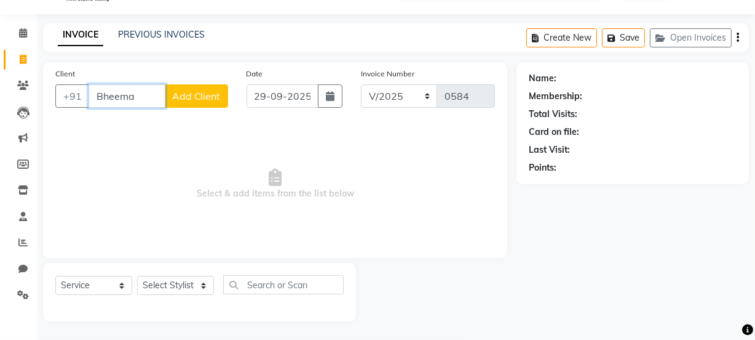
click at [147, 97] on input "Bheema" at bounding box center [127, 95] width 77 height 23
click at [125, 97] on input "Client" at bounding box center [159, 95] width 140 height 23
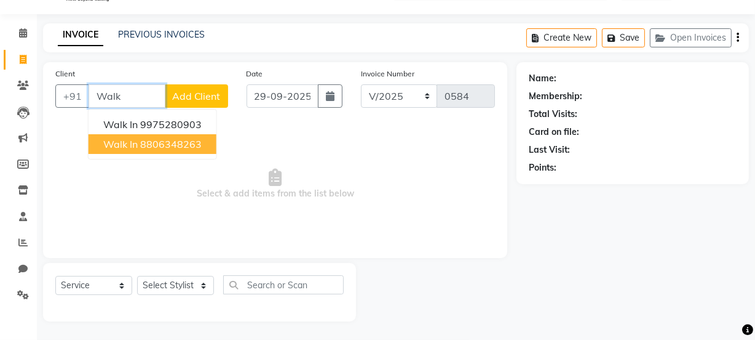
click at [191, 139] on ngb-highlight "8806348263" at bounding box center [171, 144] width 62 height 12
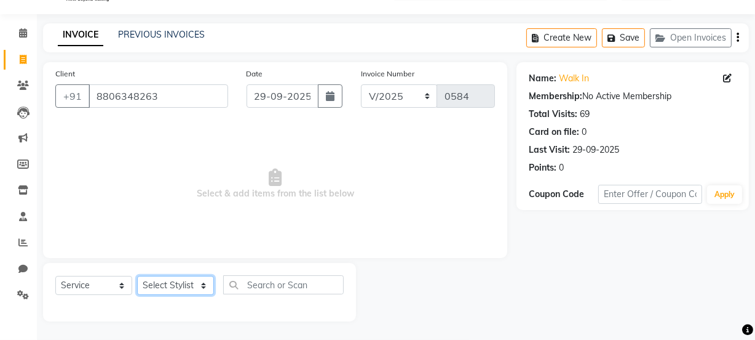
click at [196, 287] on select "Select Stylist [PERSON_NAME] [PERSON_NAME] [PERSON_NAME] [PERSON_NAME] [PERSON_…" at bounding box center [175, 285] width 77 height 19
click at [137, 276] on select "Select Stylist [PERSON_NAME] [PERSON_NAME] [PERSON_NAME] [PERSON_NAME] [PERSON_…" at bounding box center [175, 285] width 77 height 19
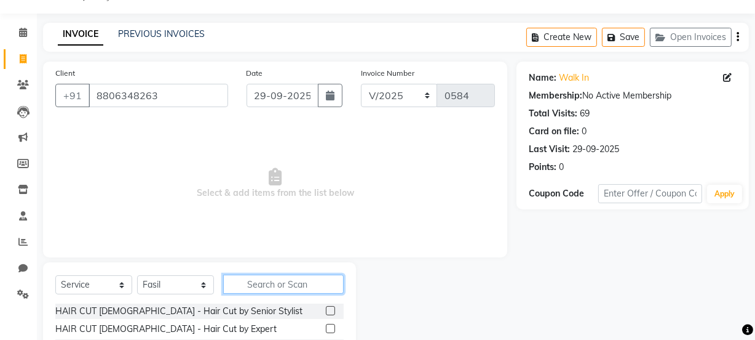
click at [282, 280] on input "text" at bounding box center [283, 283] width 121 height 19
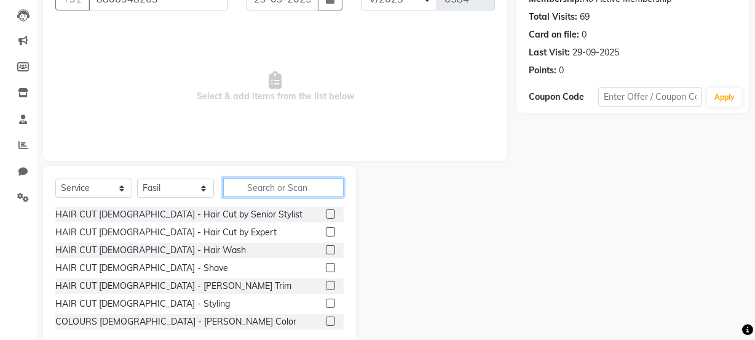
scroll to position [154, 0]
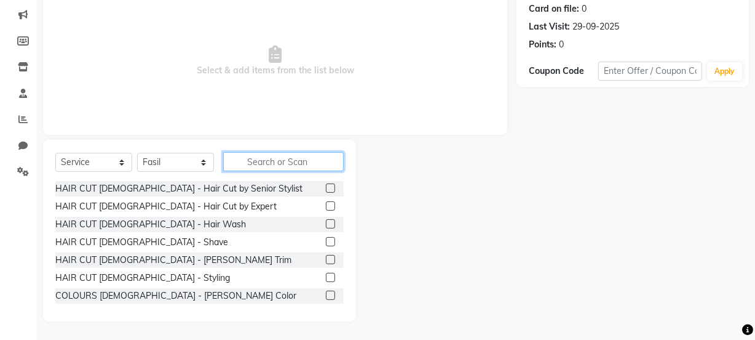
click at [311, 165] on input "text" at bounding box center [283, 161] width 121 height 19
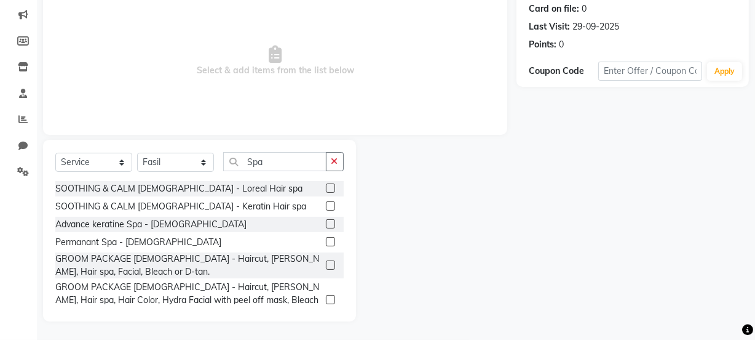
click at [326, 185] on label at bounding box center [330, 187] width 9 height 9
click at [326, 185] on input "checkbox" at bounding box center [330, 189] width 8 height 8
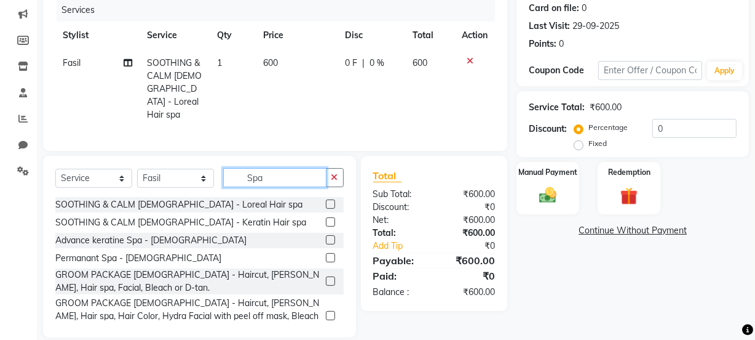
click at [305, 173] on input "Spa" at bounding box center [274, 177] width 103 height 19
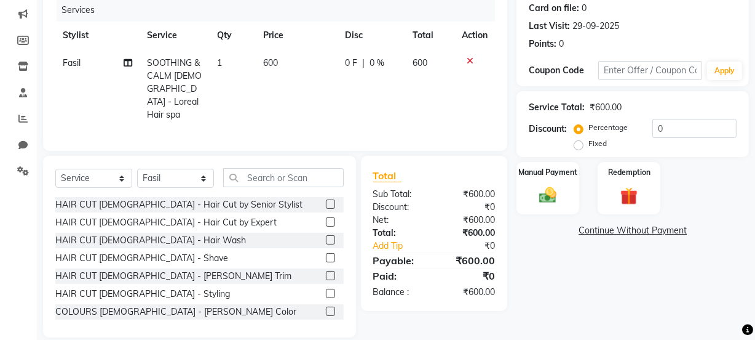
click at [326, 271] on label at bounding box center [330, 275] width 9 height 9
click at [326, 272] on input "checkbox" at bounding box center [330, 276] width 8 height 8
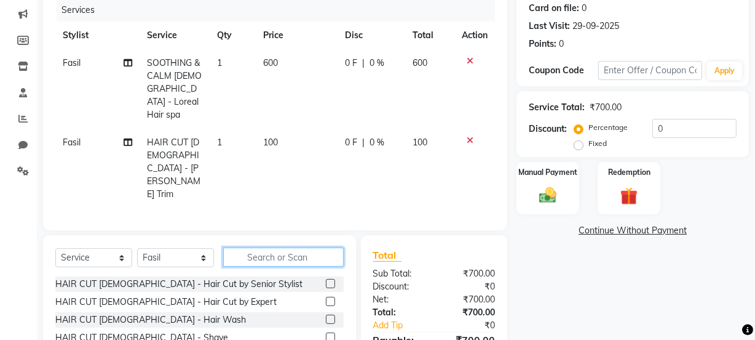
click at [289, 247] on input "text" at bounding box center [283, 256] width 121 height 19
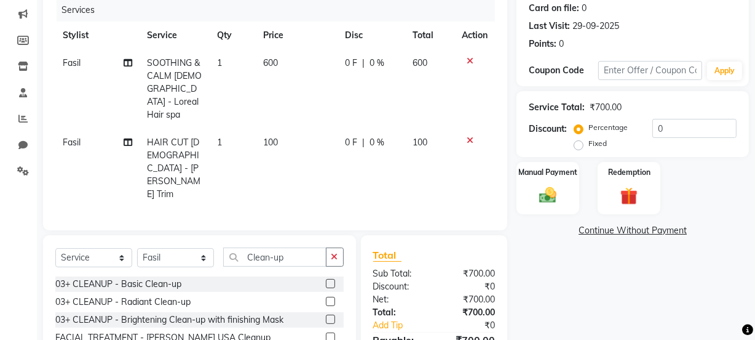
click at [332, 279] on label at bounding box center [330, 283] width 9 height 9
click at [332, 280] on input "checkbox" at bounding box center [330, 284] width 8 height 8
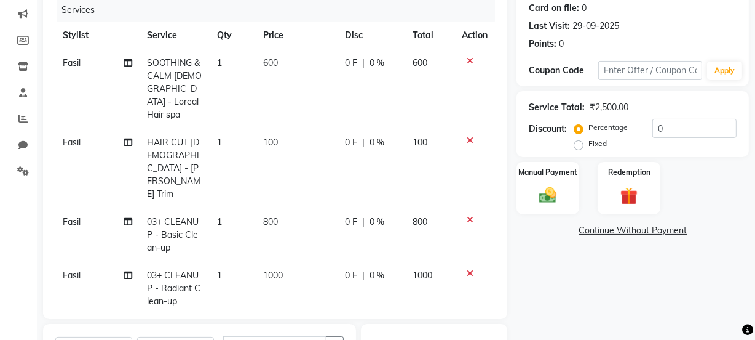
click at [469, 215] on icon at bounding box center [470, 219] width 7 height 9
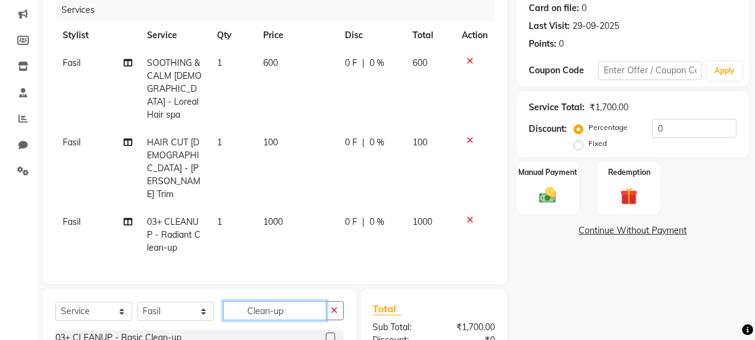
click at [301, 301] on input "Clean-up" at bounding box center [274, 310] width 103 height 19
click at [295, 301] on input "text" at bounding box center [283, 310] width 121 height 19
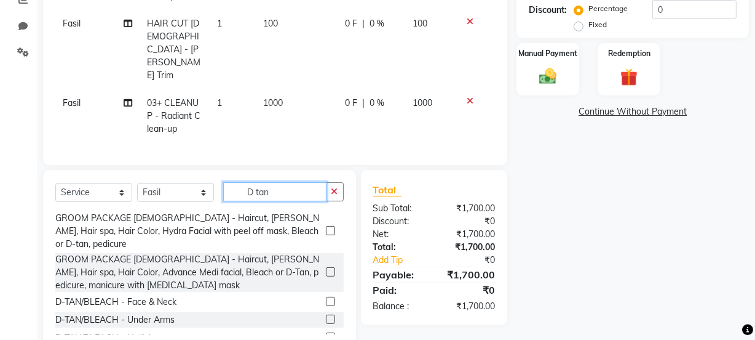
scroll to position [31, 0]
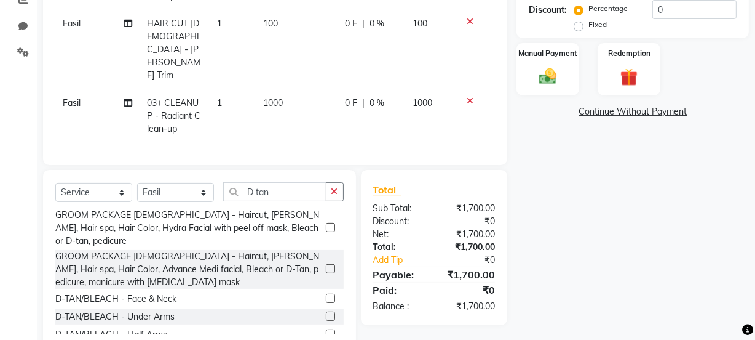
click at [326, 293] on label at bounding box center [330, 297] width 9 height 9
click at [326, 295] on input "checkbox" at bounding box center [330, 299] width 8 height 8
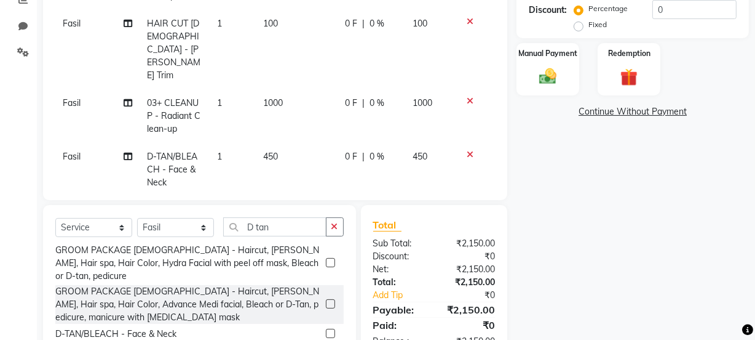
click at [298, 143] on td "450" at bounding box center [298, 170] width 82 height 54
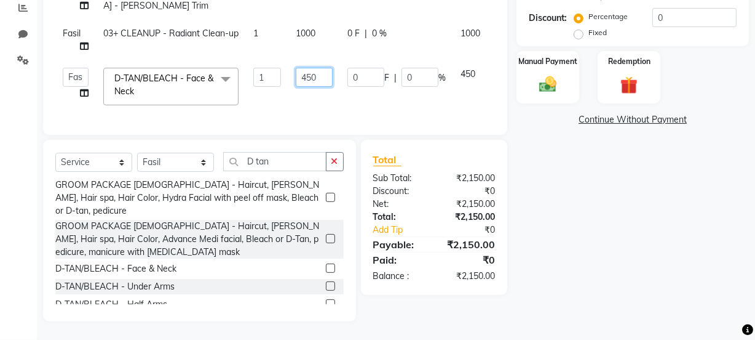
click at [320, 68] on input "450" at bounding box center [314, 77] width 37 height 19
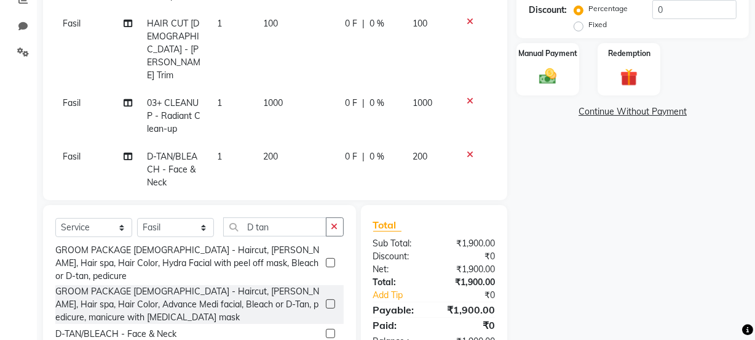
click at [484, 128] on div "Client +91 8806348263 Date 29-09-2025 Invoice Number V/2025 V/2025-26 0584 Serv…" at bounding box center [275, 10] width 464 height 380
click at [560, 58] on div "Manual Payment" at bounding box center [548, 69] width 65 height 55
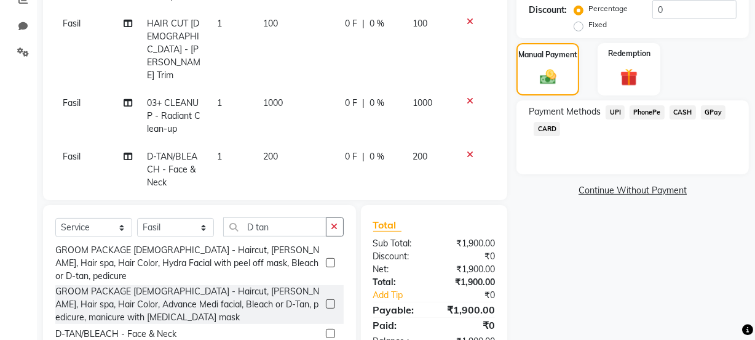
click at [649, 115] on span "PhonePe" at bounding box center [647, 112] width 35 height 14
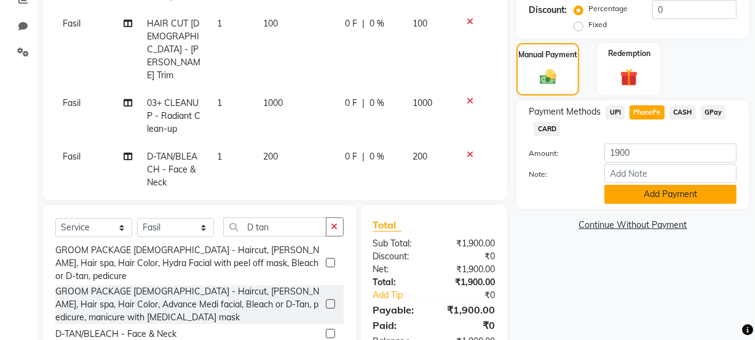
click at [654, 199] on button "Add Payment" at bounding box center [671, 194] width 132 height 19
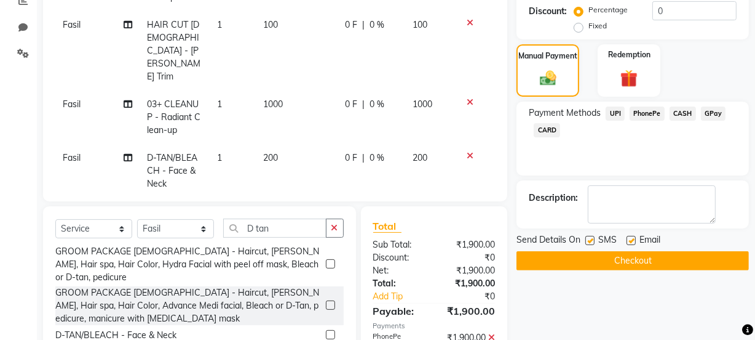
scroll to position [271, 0]
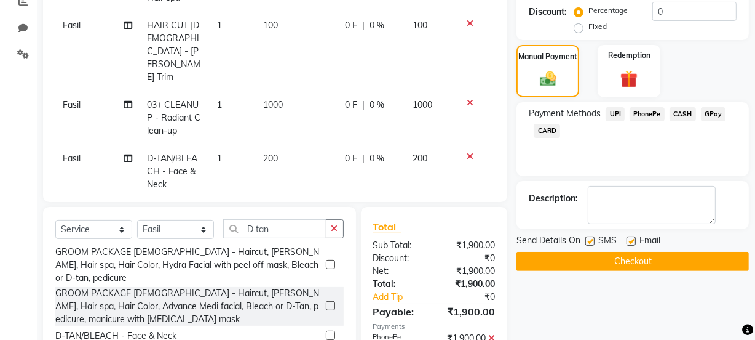
click at [590, 239] on label at bounding box center [590, 240] width 9 height 9
click at [590, 239] on input "checkbox" at bounding box center [590, 241] width 8 height 8
click at [596, 259] on button "Checkout" at bounding box center [633, 261] width 233 height 19
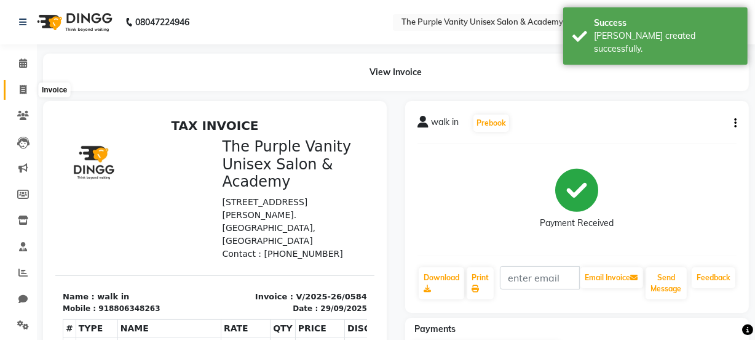
click at [22, 91] on icon at bounding box center [23, 89] width 7 height 9
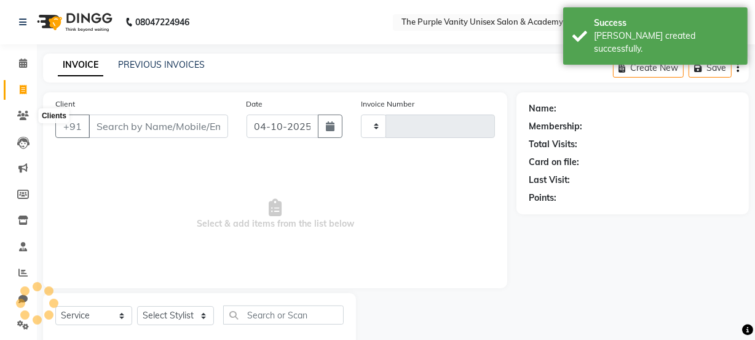
scroll to position [31, 0]
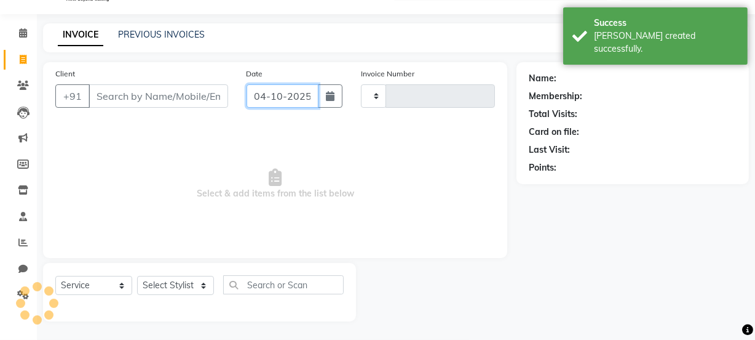
click at [283, 96] on input "04-10-2025" at bounding box center [283, 95] width 72 height 23
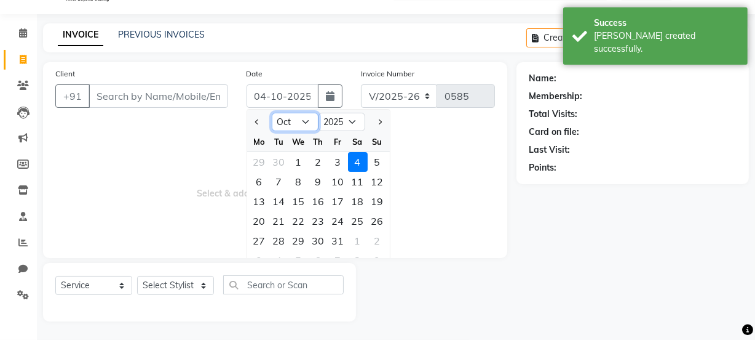
click at [292, 121] on select "Jan Feb Mar Apr May Jun [DATE] Aug Sep Oct Nov Dec" at bounding box center [295, 122] width 47 height 18
click at [272, 113] on select "Jan Feb Mar Apr May Jun [DATE] Aug Sep Oct Nov Dec" at bounding box center [295, 122] width 47 height 18
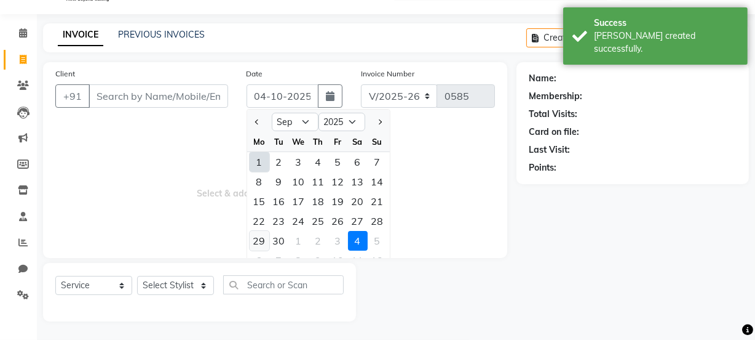
click at [260, 240] on div "29" at bounding box center [260, 241] width 20 height 20
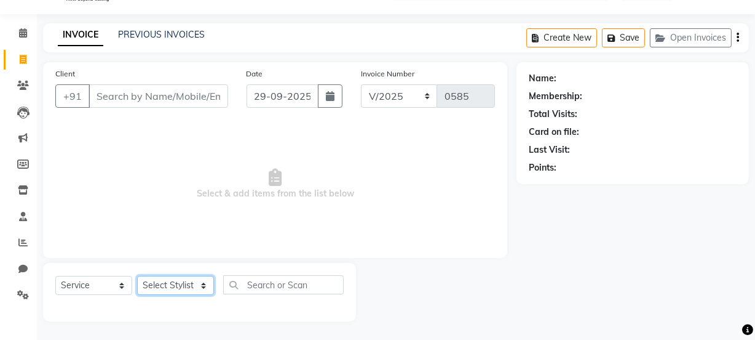
click at [188, 282] on select "Select Stylist [PERSON_NAME] [PERSON_NAME] [PERSON_NAME] [PERSON_NAME] [PERSON_…" at bounding box center [175, 285] width 77 height 19
click at [137, 276] on select "Select Stylist [PERSON_NAME] [PERSON_NAME] [PERSON_NAME] [PERSON_NAME] [PERSON_…" at bounding box center [175, 285] width 77 height 19
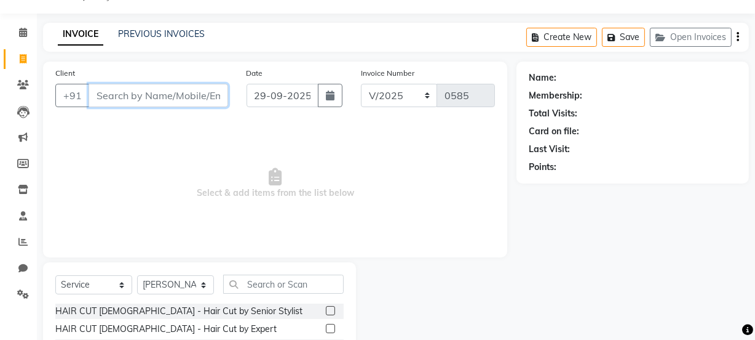
click at [160, 97] on input "Client" at bounding box center [159, 95] width 140 height 23
click at [141, 97] on input "Shalaka" at bounding box center [127, 95] width 77 height 23
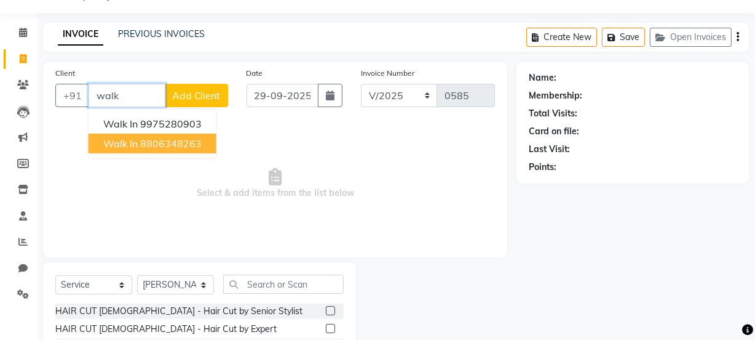
click at [169, 143] on ngb-highlight "8806348263" at bounding box center [171, 143] width 62 height 12
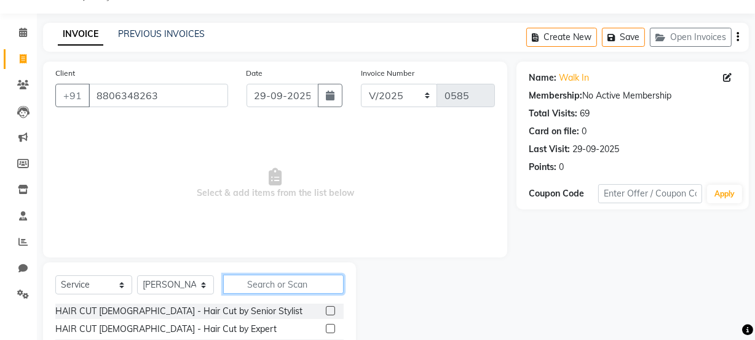
click at [274, 281] on input "text" at bounding box center [283, 283] width 121 height 19
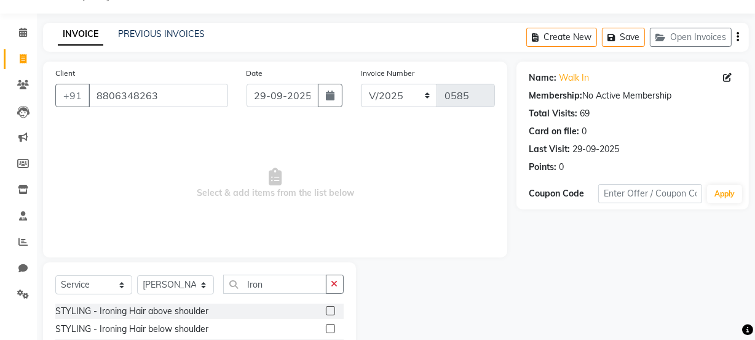
click at [332, 325] on label at bounding box center [330, 328] width 9 height 9
click at [332, 325] on input "checkbox" at bounding box center [330, 329] width 8 height 8
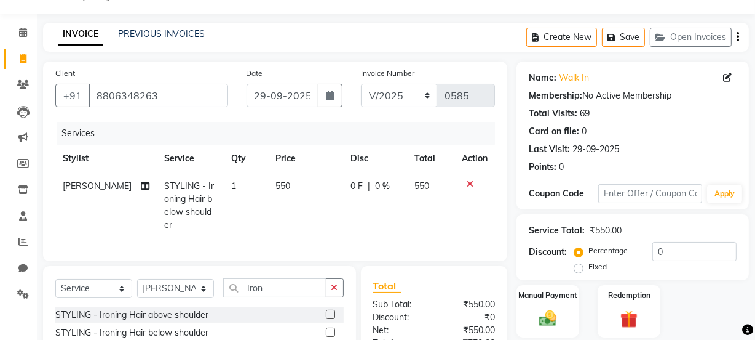
click at [282, 185] on td "550" at bounding box center [306, 205] width 76 height 66
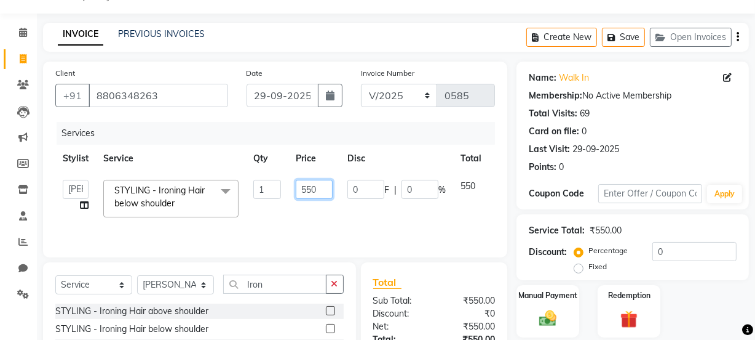
click at [319, 188] on input "550" at bounding box center [314, 189] width 37 height 19
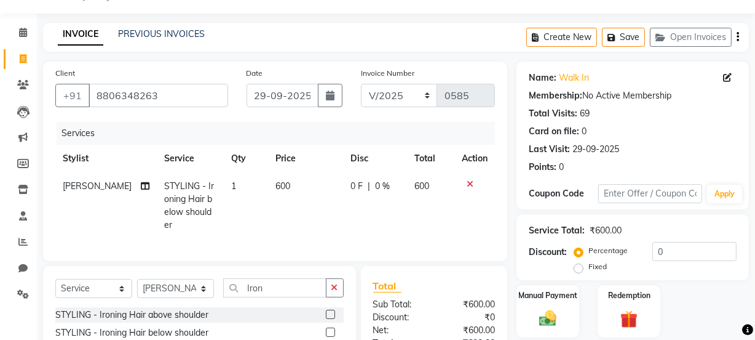
click at [395, 213] on td "0 F | 0 %" at bounding box center [375, 205] width 64 height 66
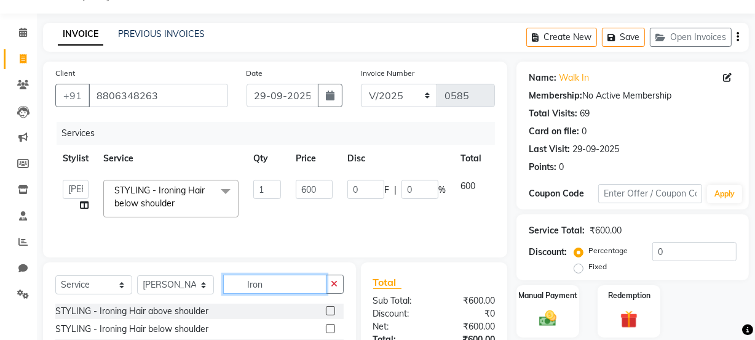
click at [292, 284] on input "Iron" at bounding box center [274, 283] width 103 height 19
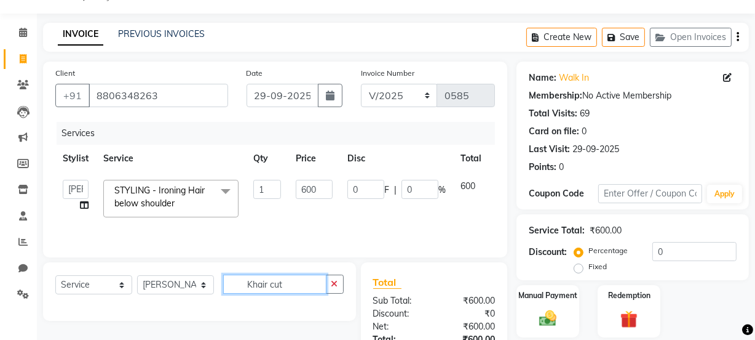
click at [252, 283] on input "Khair cut" at bounding box center [274, 283] width 103 height 19
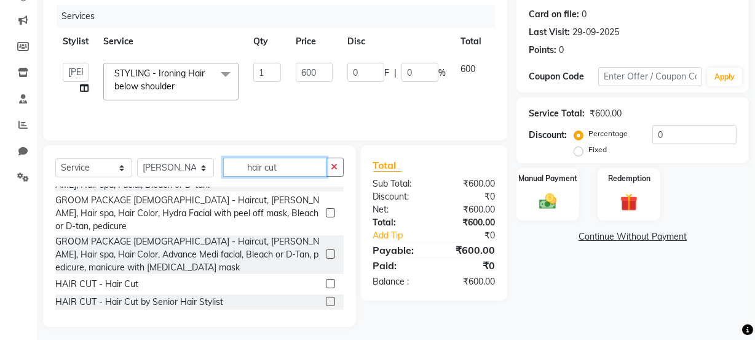
scroll to position [130, 0]
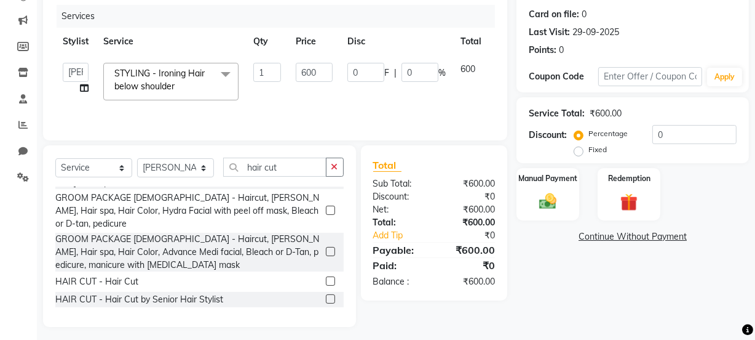
click at [326, 276] on label at bounding box center [330, 280] width 9 height 9
click at [326, 277] on input "checkbox" at bounding box center [330, 281] width 8 height 8
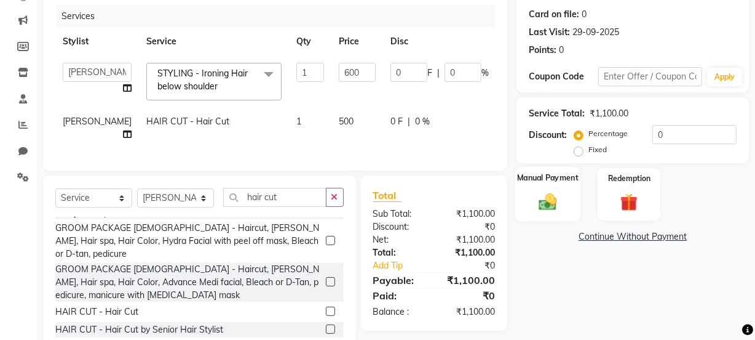
click at [565, 197] on div "Manual Payment" at bounding box center [548, 194] width 65 height 55
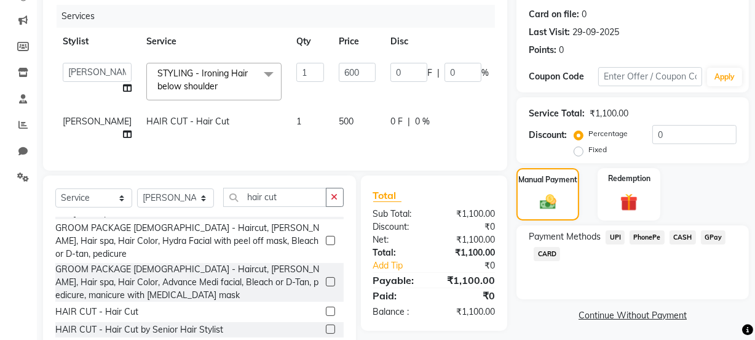
click at [680, 237] on span "CASH" at bounding box center [683, 237] width 26 height 14
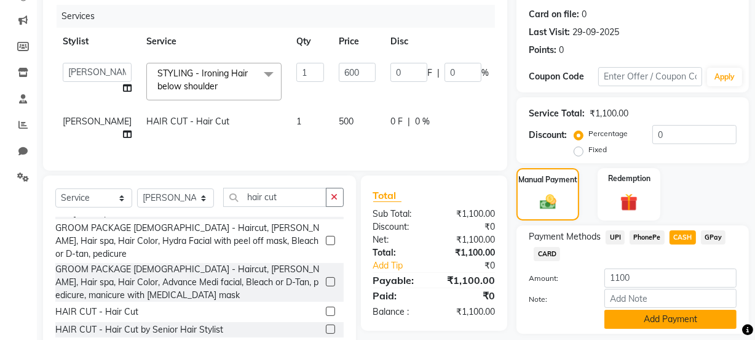
click at [646, 312] on button "Add Payment" at bounding box center [671, 318] width 132 height 19
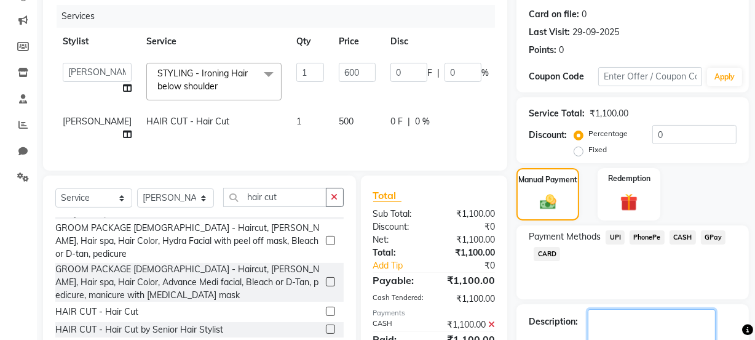
click at [646, 312] on textarea at bounding box center [652, 328] width 128 height 38
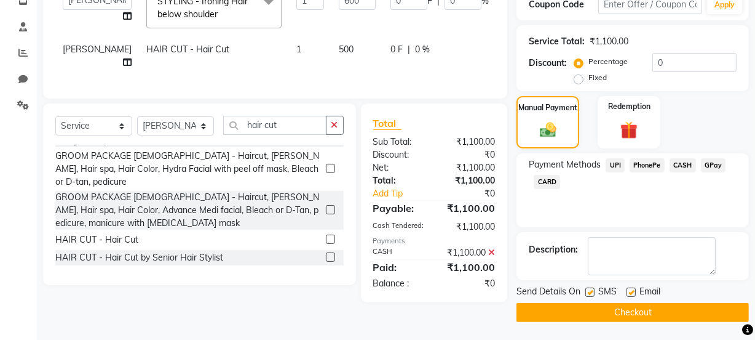
click at [591, 289] on label at bounding box center [590, 291] width 9 height 9
click at [591, 289] on input "checkbox" at bounding box center [590, 293] width 8 height 8
click at [592, 303] on button "Checkout" at bounding box center [633, 312] width 233 height 19
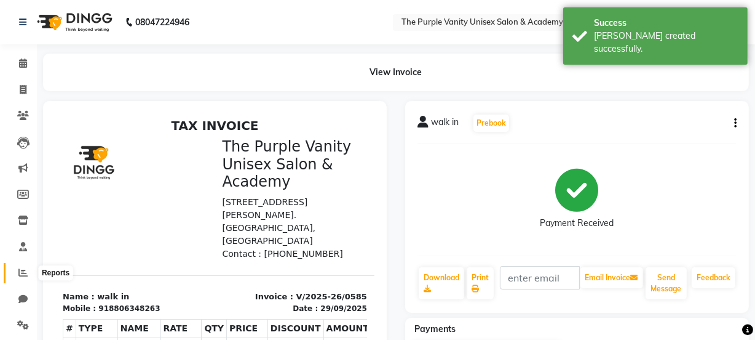
click at [23, 269] on icon at bounding box center [22, 272] width 9 height 9
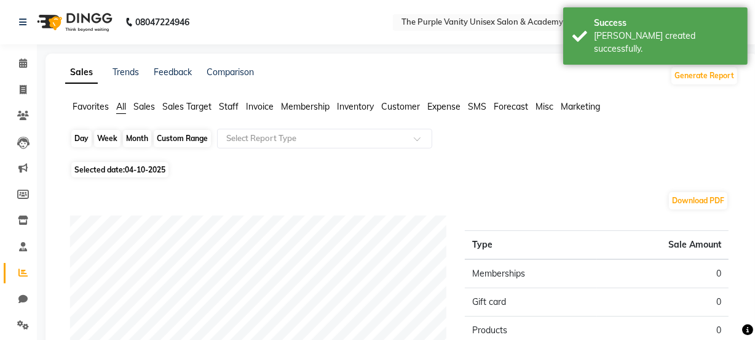
click at [83, 140] on div "Day" at bounding box center [81, 138] width 20 height 17
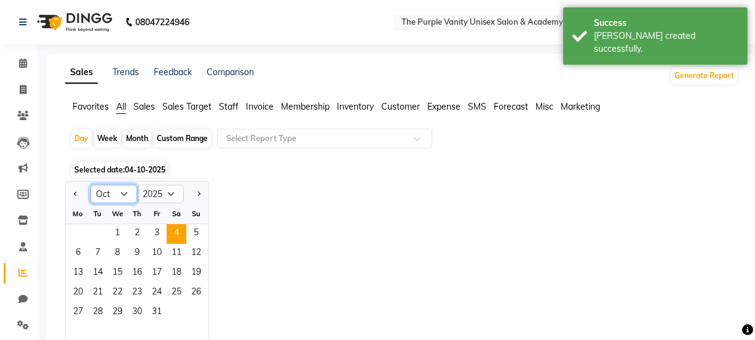
click at [129, 189] on select "Jan Feb Mar Apr May Jun [DATE] Aug Sep Oct Nov Dec" at bounding box center [113, 194] width 47 height 18
click at [90, 185] on select "Jan Feb Mar Apr May Jun [DATE] Aug Sep Oct Nov Dec" at bounding box center [113, 194] width 47 height 18
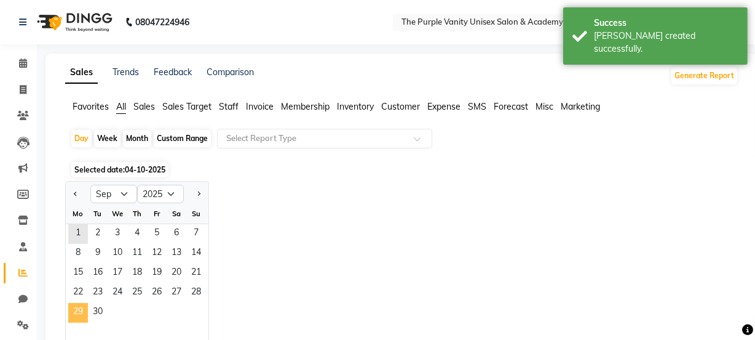
click at [81, 309] on span "29" at bounding box center [78, 313] width 20 height 20
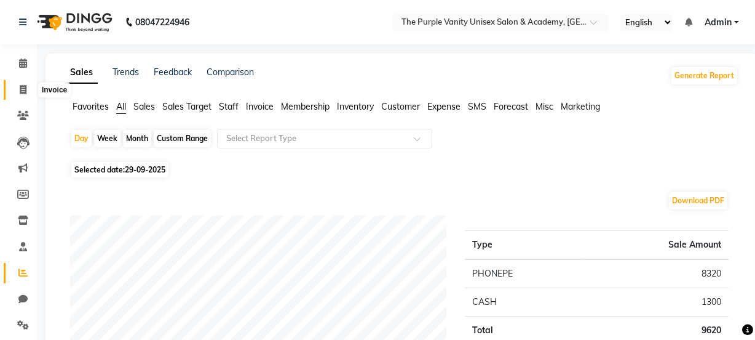
click at [23, 88] on icon at bounding box center [23, 89] width 7 height 9
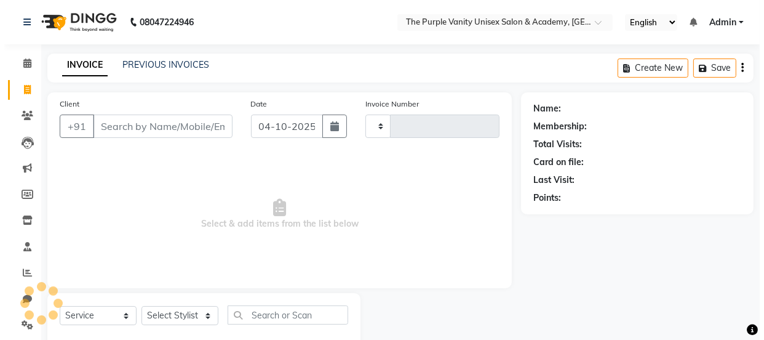
scroll to position [31, 0]
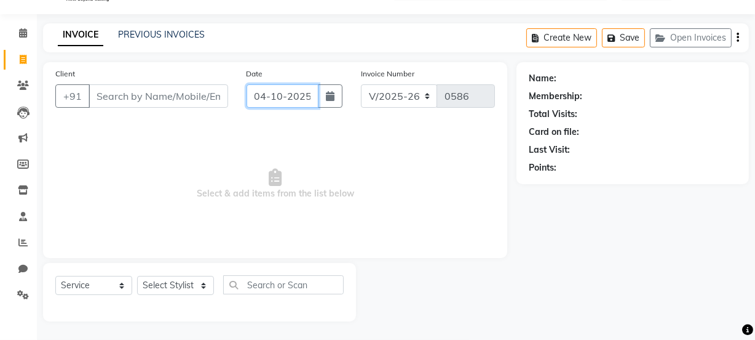
click at [286, 91] on input "04-10-2025" at bounding box center [283, 95] width 72 height 23
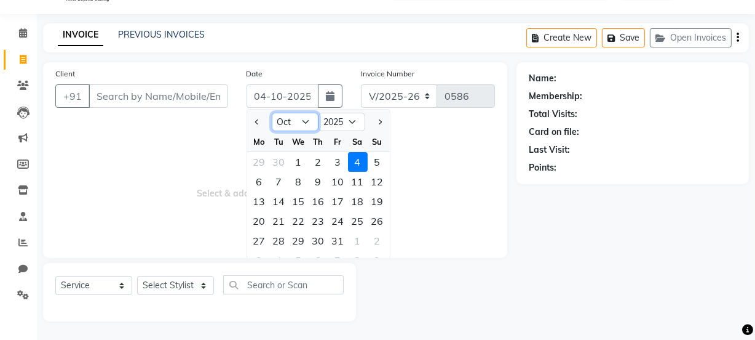
click at [277, 120] on select "Jan Feb Mar Apr May Jun [DATE] Aug Sep Oct Nov Dec" at bounding box center [295, 122] width 47 height 18
click at [272, 113] on select "Jan Feb Mar Apr May Jun [DATE] Aug Sep Oct Nov Dec" at bounding box center [295, 122] width 47 height 18
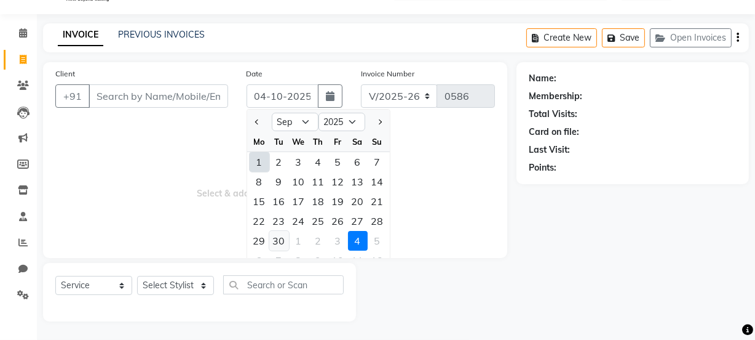
click at [280, 237] on div "30" at bounding box center [279, 241] width 20 height 20
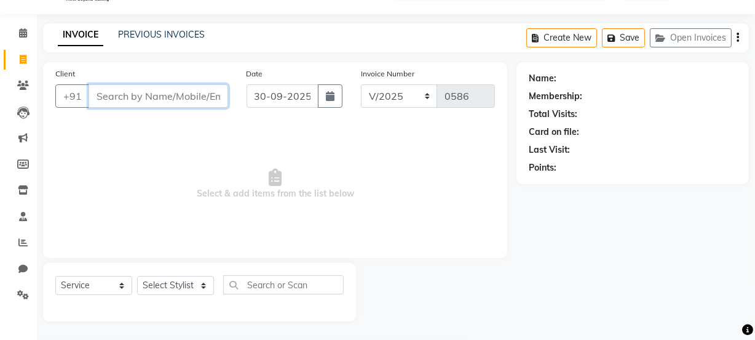
click at [168, 97] on input "Client" at bounding box center [159, 95] width 140 height 23
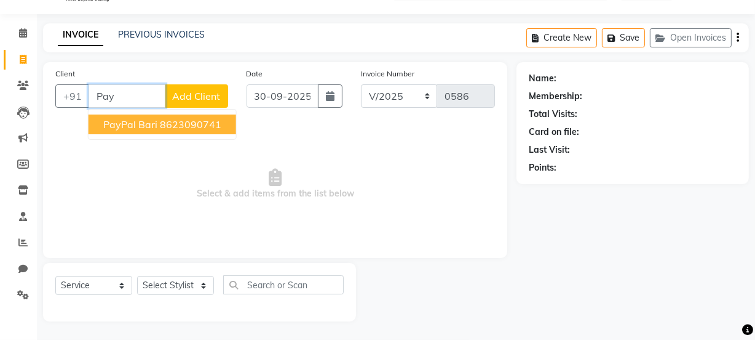
click at [153, 121] on span "PayPal bari" at bounding box center [130, 124] width 54 height 12
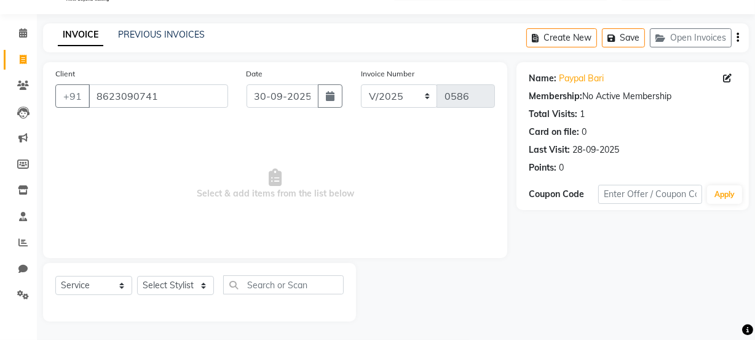
click at [731, 76] on icon at bounding box center [727, 78] width 9 height 9
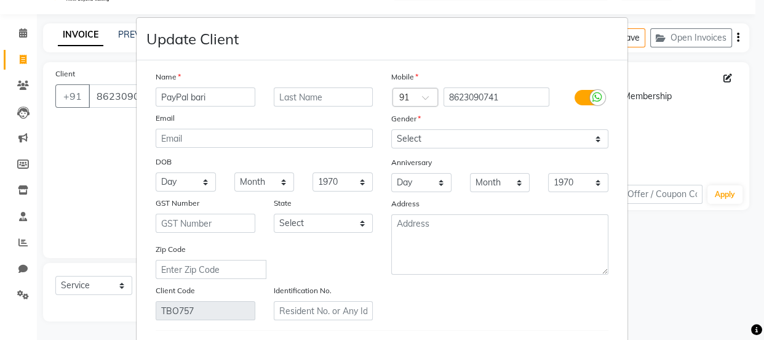
click at [187, 92] on input "PayPal bari" at bounding box center [206, 96] width 100 height 19
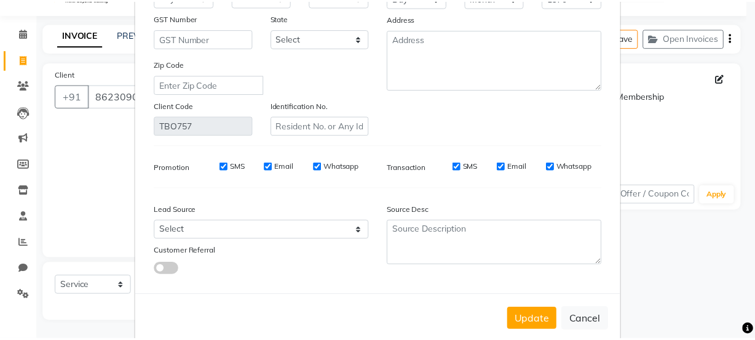
scroll to position [194, 0]
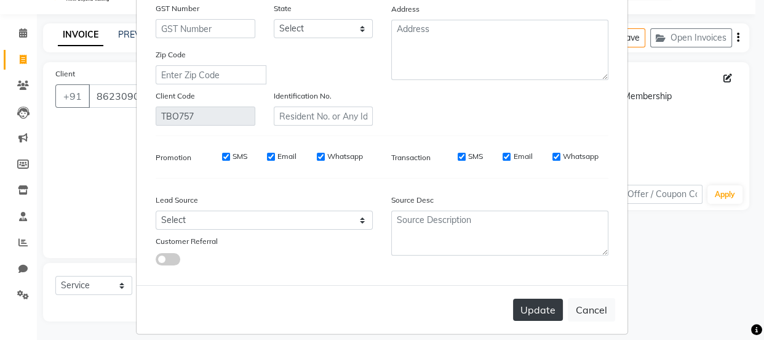
click at [534, 312] on button "Update" at bounding box center [538, 309] width 50 height 22
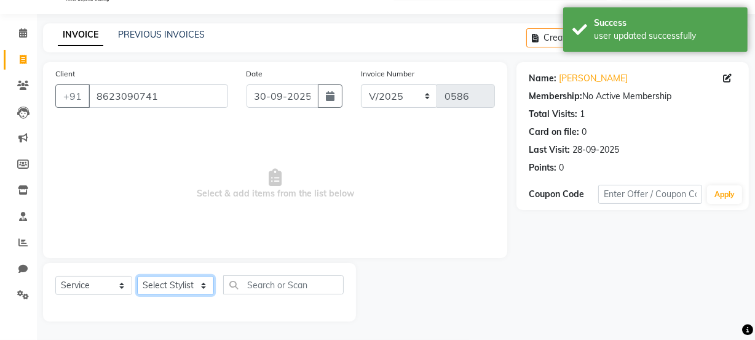
click at [171, 282] on select "Select Stylist [PERSON_NAME] [PERSON_NAME] [PERSON_NAME] [PERSON_NAME] [PERSON_…" at bounding box center [175, 285] width 77 height 19
click at [137, 276] on select "Select Stylist [PERSON_NAME] [PERSON_NAME] [PERSON_NAME] [PERSON_NAME] [PERSON_…" at bounding box center [175, 285] width 77 height 19
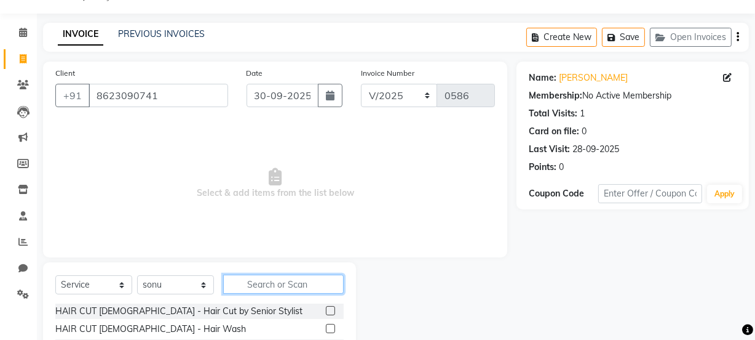
click at [295, 282] on input "text" at bounding box center [283, 283] width 121 height 19
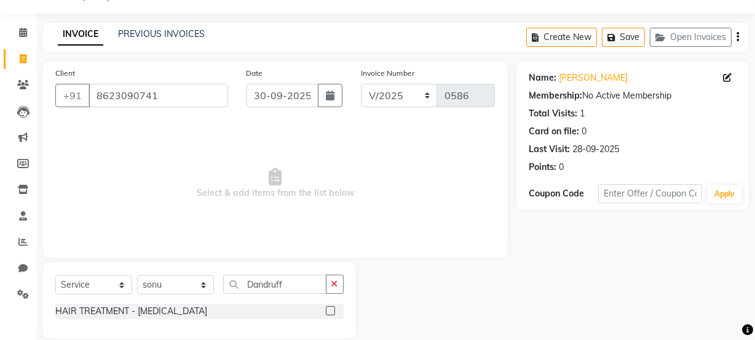
click at [331, 312] on label at bounding box center [330, 310] width 9 height 9
click at [331, 312] on input "checkbox" at bounding box center [330, 311] width 8 height 8
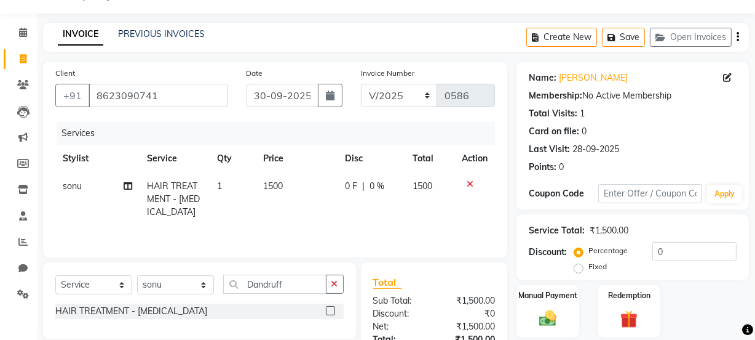
click at [354, 185] on span "0 F" at bounding box center [351, 186] width 12 height 13
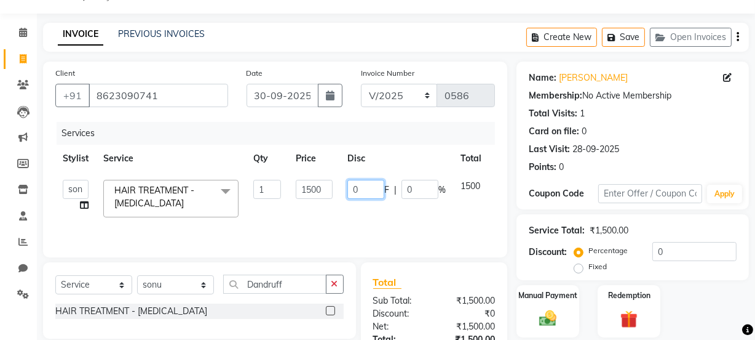
click at [363, 187] on input "0" at bounding box center [366, 189] width 37 height 19
click at [359, 187] on input "0" at bounding box center [366, 189] width 37 height 19
click at [373, 207] on td "500 F | 0 %" at bounding box center [396, 198] width 113 height 52
click at [84, 205] on icon at bounding box center [84, 205] width 9 height 9
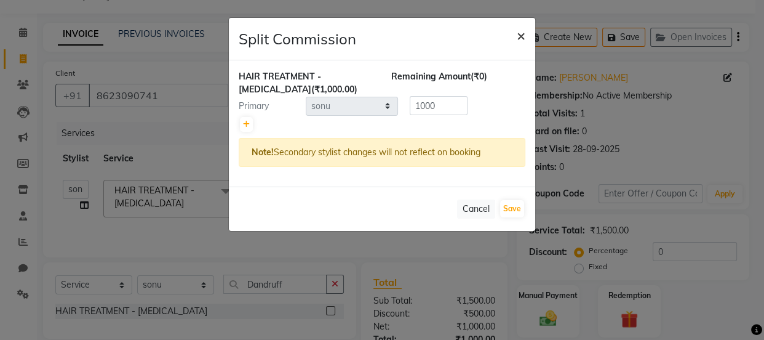
click at [524, 37] on span "×" at bounding box center [521, 35] width 9 height 18
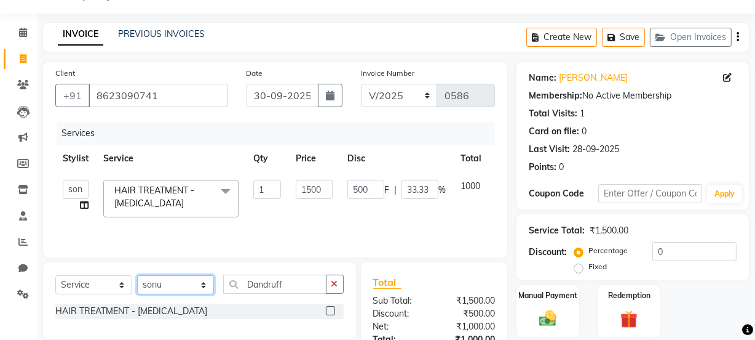
click at [198, 288] on select "Select Stylist [PERSON_NAME] [PERSON_NAME] [PERSON_NAME] [PERSON_NAME] [PERSON_…" at bounding box center [175, 284] width 77 height 19
click at [137, 275] on select "Select Stylist [PERSON_NAME] [PERSON_NAME] [PERSON_NAME] [PERSON_NAME] [PERSON_…" at bounding box center [175, 284] width 77 height 19
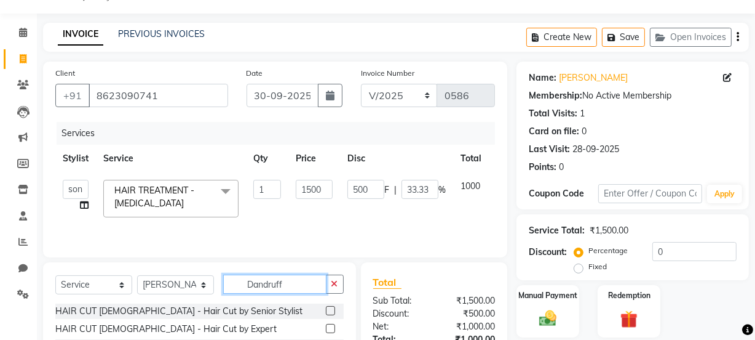
click at [313, 282] on input "Dandruff" at bounding box center [274, 283] width 103 height 19
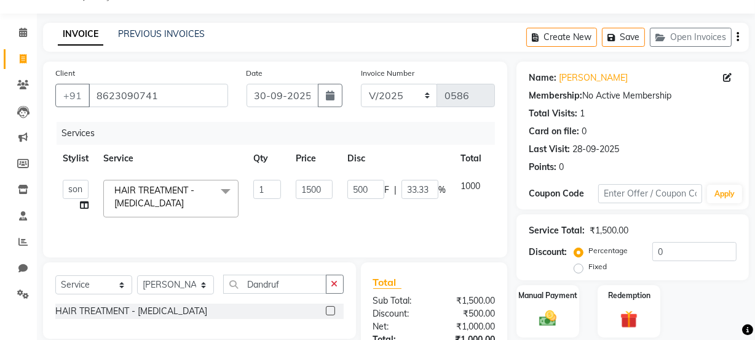
click at [328, 311] on label at bounding box center [330, 310] width 9 height 9
click at [328, 311] on input "checkbox" at bounding box center [330, 311] width 8 height 8
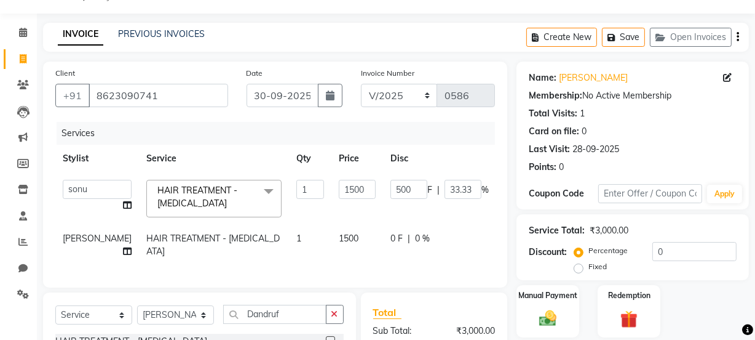
click at [289, 237] on td "1" at bounding box center [310, 245] width 42 height 41
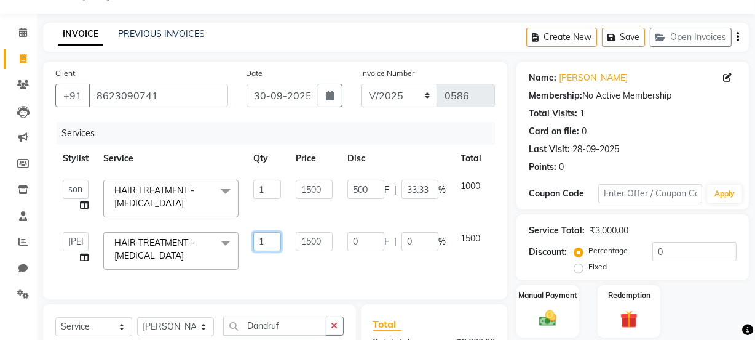
click at [266, 241] on input "1" at bounding box center [267, 241] width 28 height 19
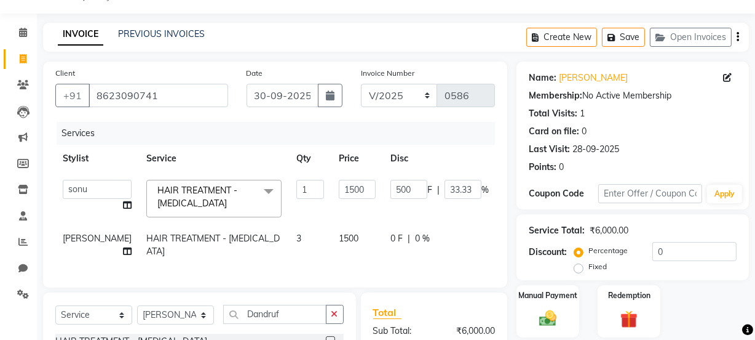
click at [336, 285] on div "Client +91 8623090741 Date 30-09-2025 Invoice Number V/2025 V/2025-26 0586 Serv…" at bounding box center [275, 175] width 464 height 226
click at [339, 236] on span "1500" at bounding box center [349, 238] width 20 height 11
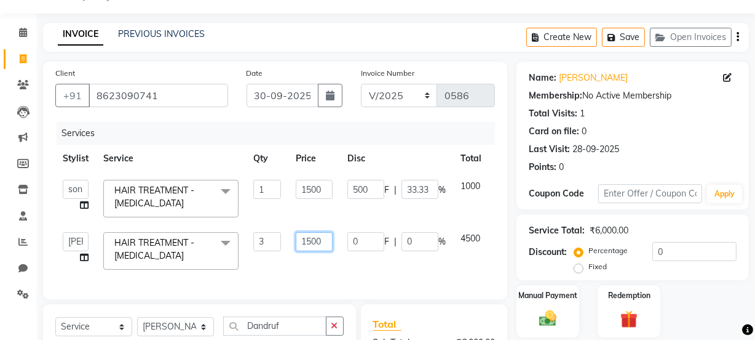
click at [324, 241] on input "1500" at bounding box center [314, 241] width 37 height 19
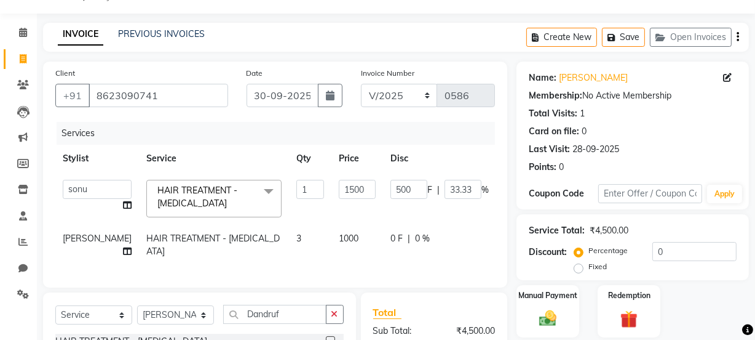
click at [383, 264] on td "0 F | 0 %" at bounding box center [439, 245] width 113 height 41
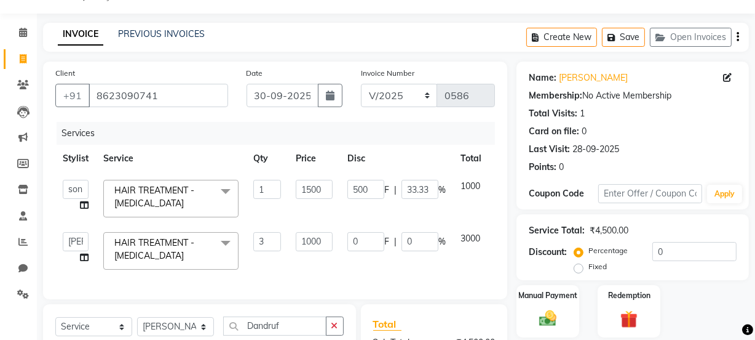
scroll to position [177, 0]
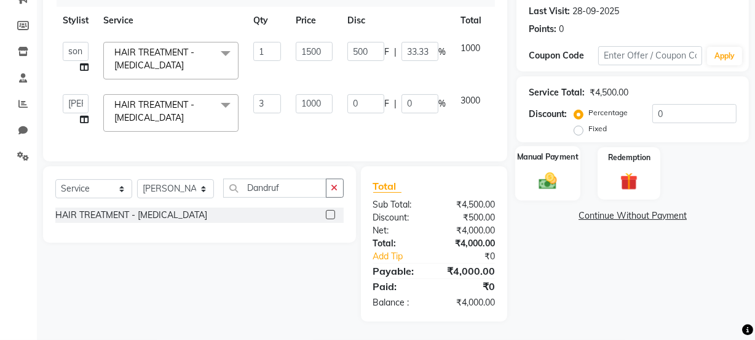
click at [559, 175] on img at bounding box center [548, 180] width 30 height 21
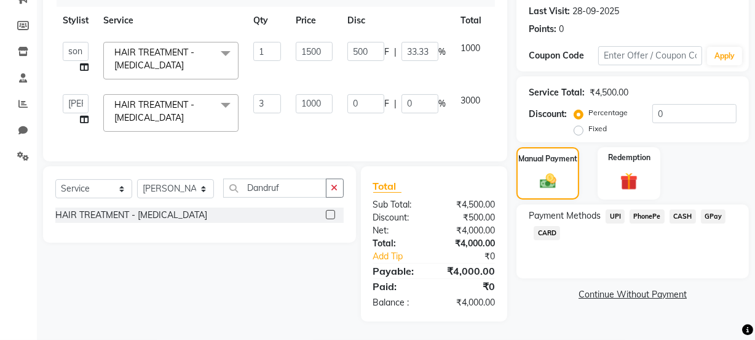
click at [651, 209] on span "PhonePe" at bounding box center [647, 216] width 35 height 14
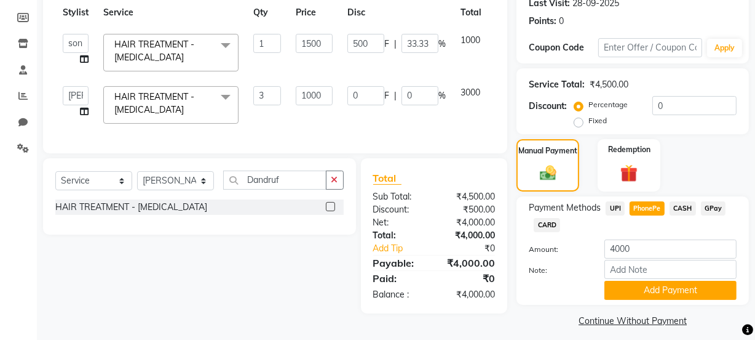
click at [651, 208] on span "PhonePe" at bounding box center [647, 208] width 35 height 14
click at [640, 289] on button "Add Payment" at bounding box center [671, 290] width 132 height 19
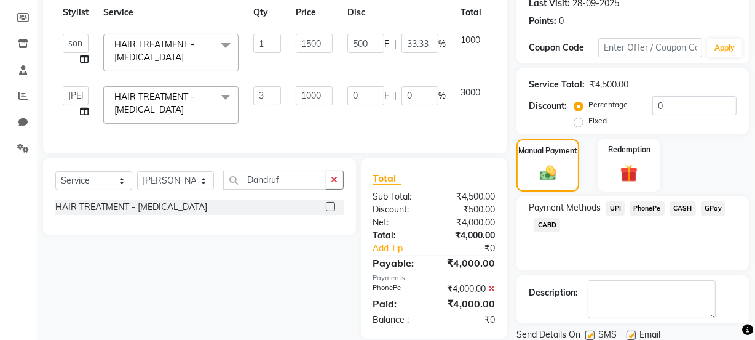
scroll to position [220, 0]
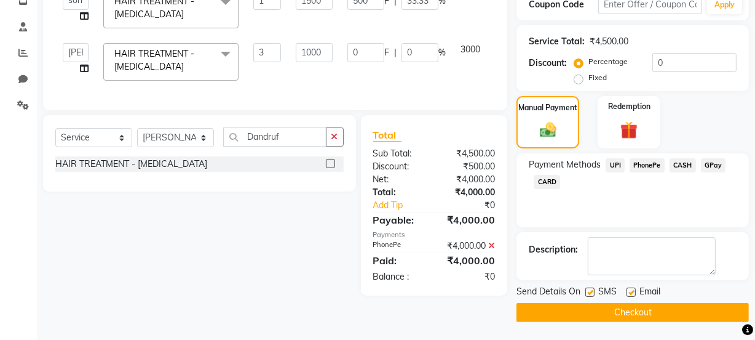
click at [590, 289] on label at bounding box center [590, 291] width 9 height 9
click at [590, 289] on input "checkbox" at bounding box center [590, 293] width 8 height 8
click at [602, 311] on button "Checkout" at bounding box center [633, 312] width 233 height 19
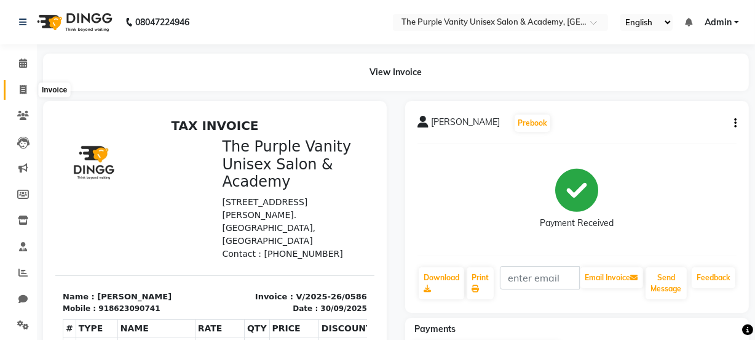
click at [22, 86] on icon at bounding box center [23, 89] width 7 height 9
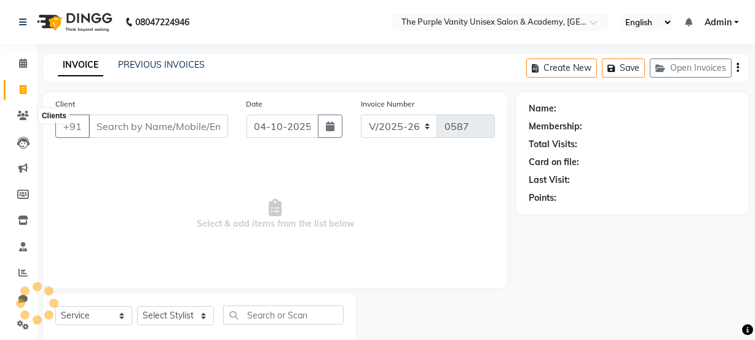
scroll to position [31, 0]
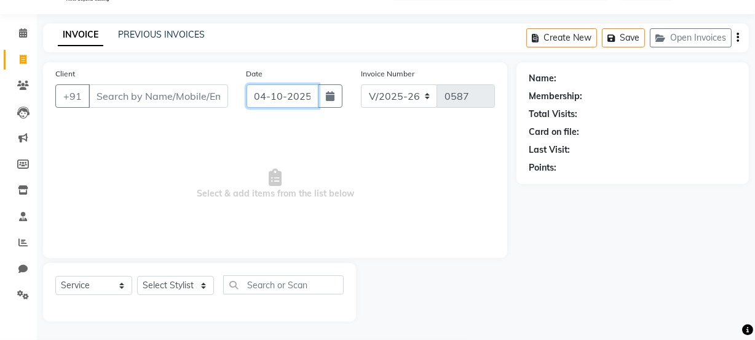
click at [279, 100] on input "04-10-2025" at bounding box center [283, 95] width 72 height 23
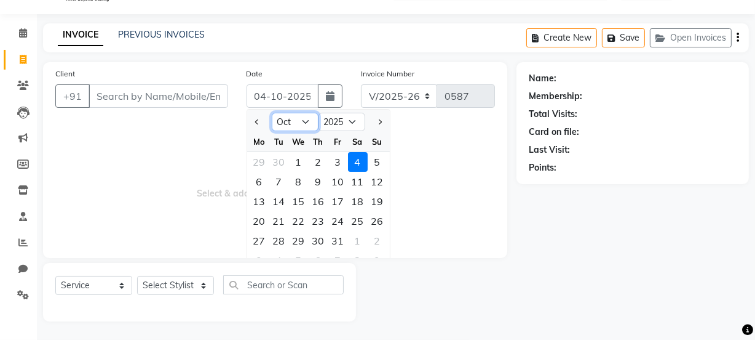
click at [306, 118] on select "Jan Feb Mar Apr May Jun [DATE] Aug Sep Oct Nov Dec" at bounding box center [295, 122] width 47 height 18
click at [272, 113] on select "Jan Feb Mar Apr May Jun [DATE] Aug Sep Oct Nov Dec" at bounding box center [295, 122] width 47 height 18
click at [283, 242] on div "30" at bounding box center [279, 241] width 20 height 20
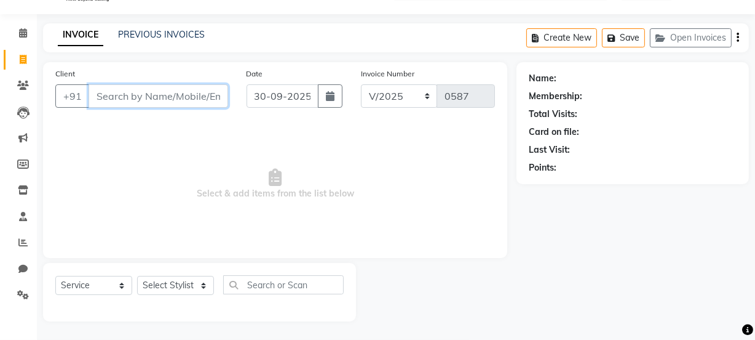
click at [199, 89] on input "Client" at bounding box center [159, 95] width 140 height 23
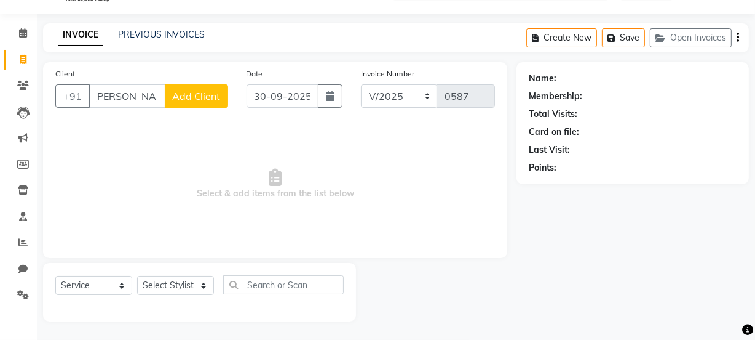
click at [199, 92] on span "Add Client" at bounding box center [196, 96] width 49 height 12
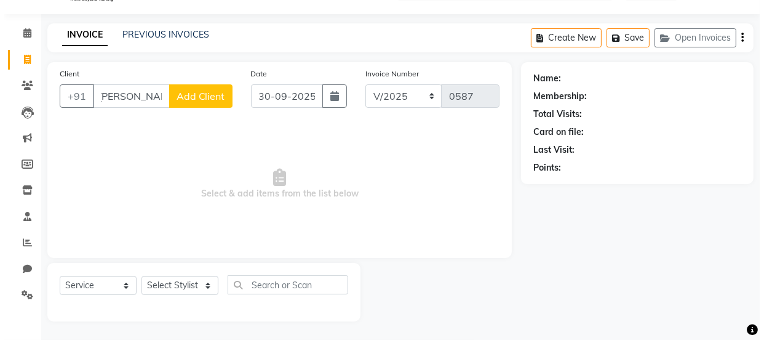
scroll to position [0, 0]
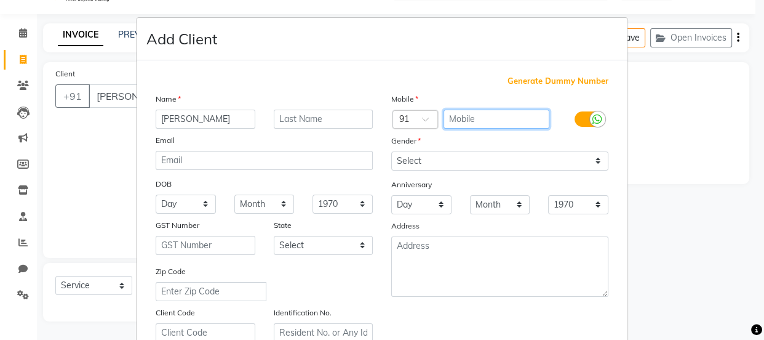
click at [481, 119] on input "text" at bounding box center [497, 119] width 106 height 19
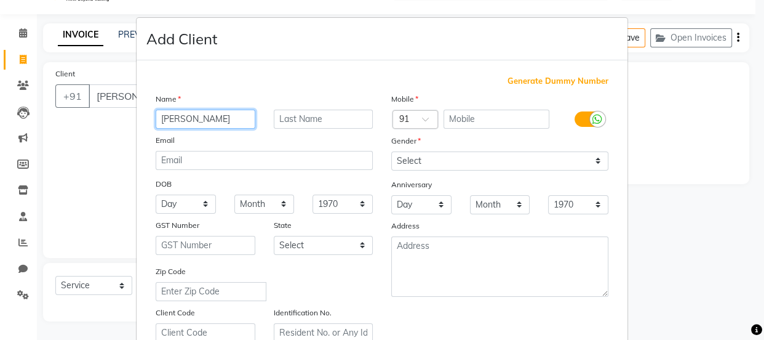
click at [170, 118] on input "Fareen charoti" at bounding box center [206, 119] width 100 height 19
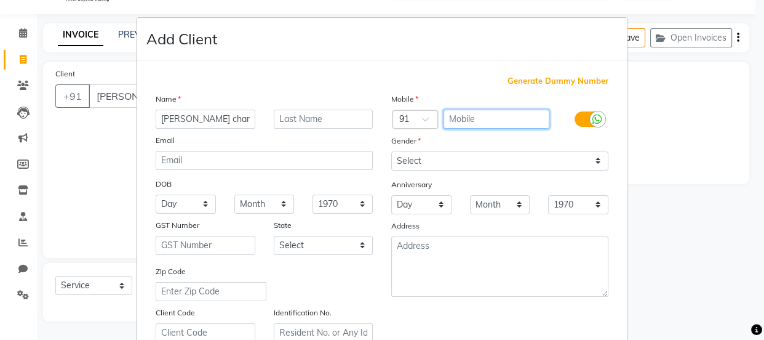
click at [458, 116] on input "text" at bounding box center [497, 119] width 106 height 19
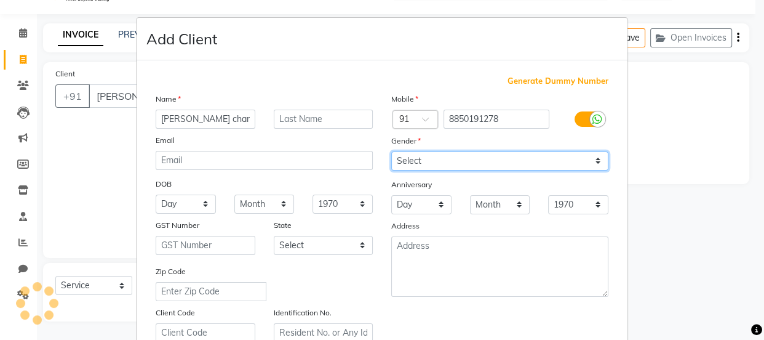
click at [594, 153] on select "Select [DEMOGRAPHIC_DATA] [DEMOGRAPHIC_DATA] Other Prefer Not To Say" at bounding box center [499, 160] width 217 height 19
click at [391, 151] on select "Select [DEMOGRAPHIC_DATA] [DEMOGRAPHIC_DATA] Other Prefer Not To Say" at bounding box center [499, 160] width 217 height 19
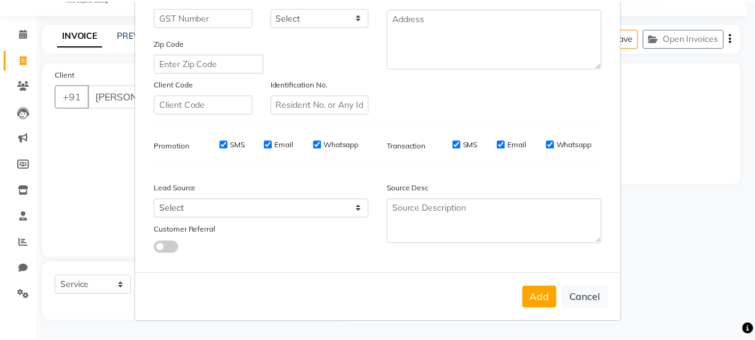
scroll to position [232, 0]
click at [541, 299] on button "Add" at bounding box center [545, 298] width 34 height 22
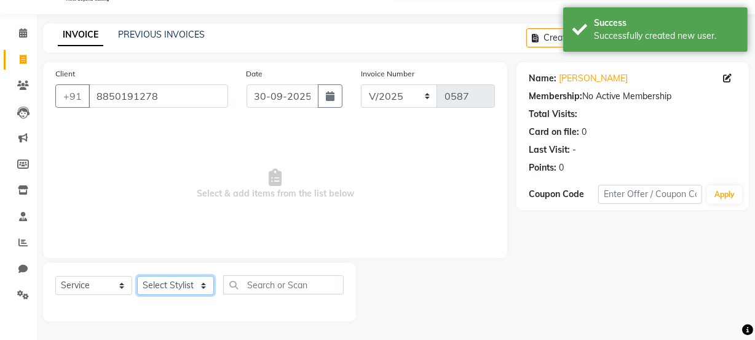
click at [173, 287] on select "Select Stylist [PERSON_NAME] [PERSON_NAME] [PERSON_NAME] [PERSON_NAME] [PERSON_…" at bounding box center [175, 285] width 77 height 19
click at [137, 276] on select "Select Stylist [PERSON_NAME] [PERSON_NAME] [PERSON_NAME] [PERSON_NAME] [PERSON_…" at bounding box center [175, 285] width 77 height 19
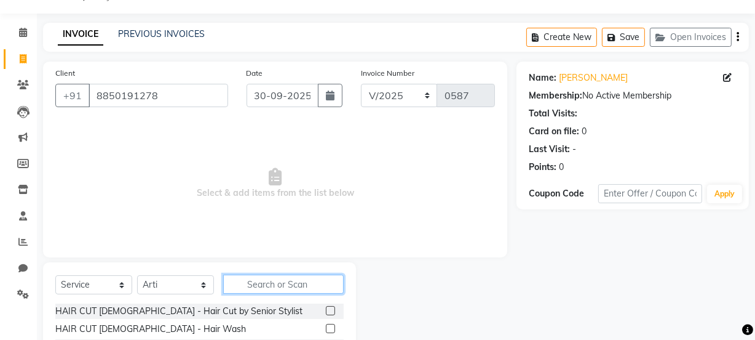
click at [267, 278] on input "text" at bounding box center [283, 283] width 121 height 19
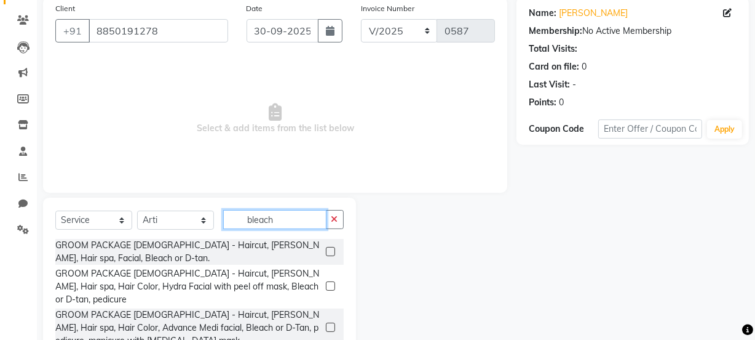
scroll to position [154, 0]
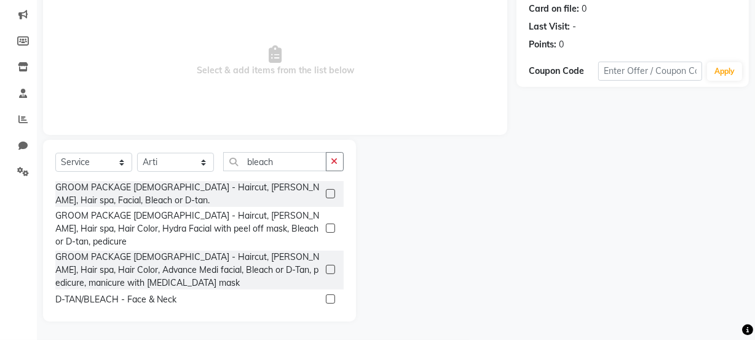
click at [326, 294] on label at bounding box center [330, 298] width 9 height 9
click at [326, 295] on input "checkbox" at bounding box center [330, 299] width 8 height 8
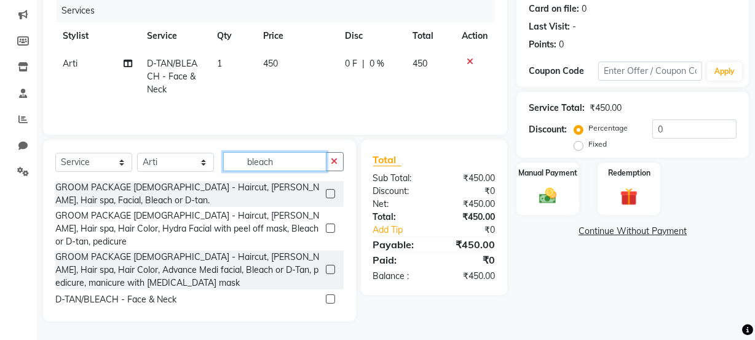
click at [295, 157] on input "bleach" at bounding box center [274, 161] width 103 height 19
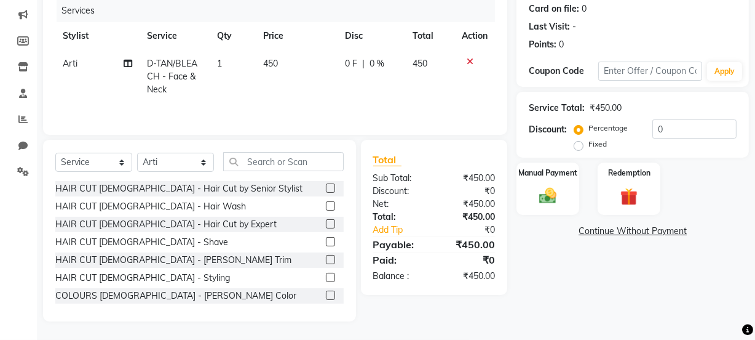
click at [281, 61] on td "450" at bounding box center [298, 77] width 82 height 54
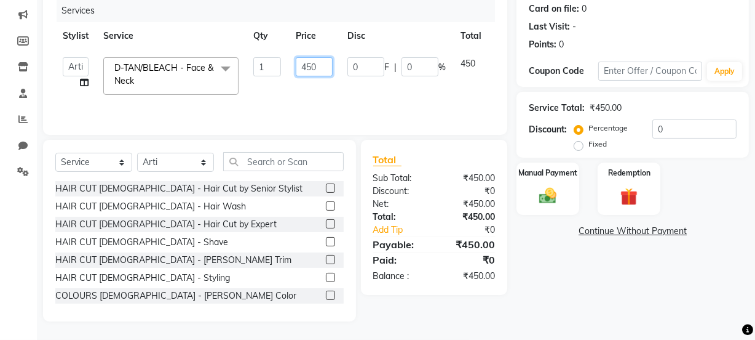
click at [322, 63] on input "450" at bounding box center [314, 66] width 37 height 19
click at [311, 65] on input "number" at bounding box center [314, 66] width 37 height 19
click at [457, 86] on tr "Altaf Arti Fasil Monali namrata Salman sonu Suhaib D-TAN/BLEACH - Face & Neck x…" at bounding box center [292, 76] width 474 height 52
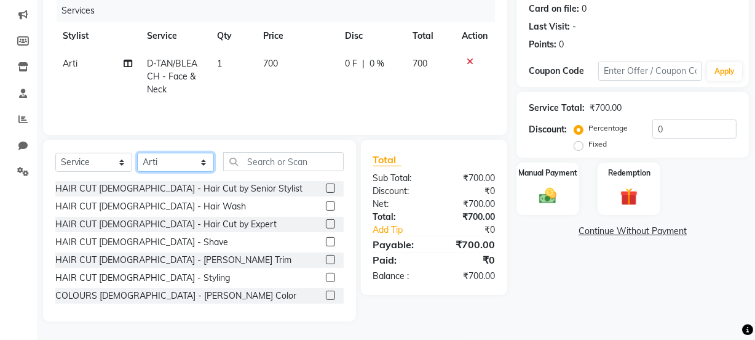
click at [197, 162] on select "Select Stylist [PERSON_NAME] [PERSON_NAME] [PERSON_NAME] [PERSON_NAME] [PERSON_…" at bounding box center [175, 162] width 77 height 19
click at [137, 153] on select "Select Stylist [PERSON_NAME] [PERSON_NAME] [PERSON_NAME] [PERSON_NAME] [PERSON_…" at bounding box center [175, 162] width 77 height 19
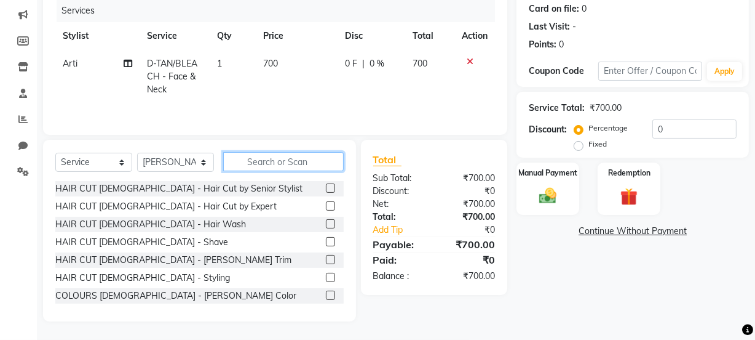
click at [253, 163] on input "text" at bounding box center [283, 161] width 121 height 19
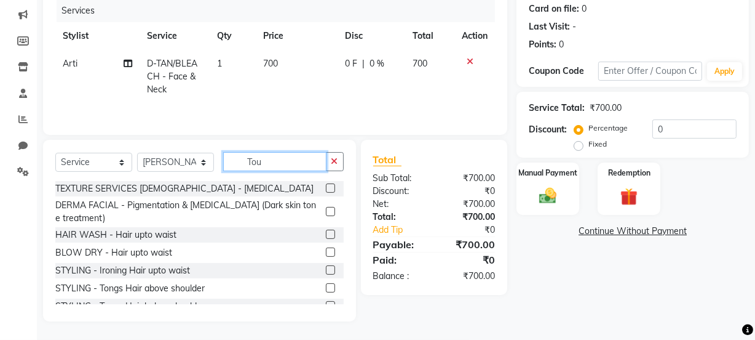
scroll to position [137, 0]
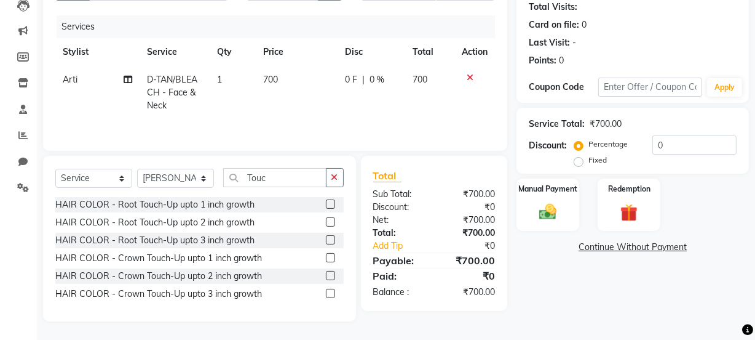
click at [330, 203] on label at bounding box center [330, 203] width 9 height 9
click at [330, 203] on input "checkbox" at bounding box center [330, 205] width 8 height 8
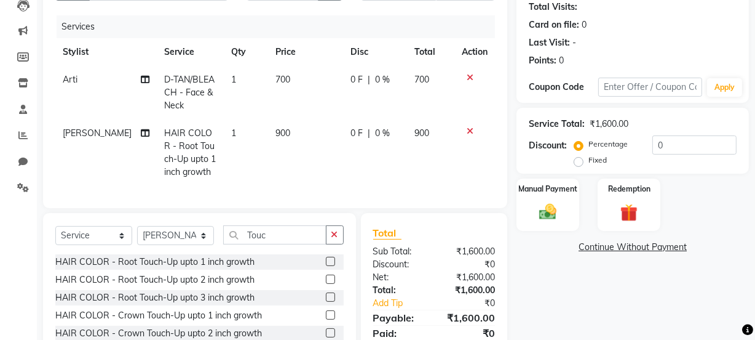
click at [351, 130] on span "0 F" at bounding box center [357, 133] width 12 height 13
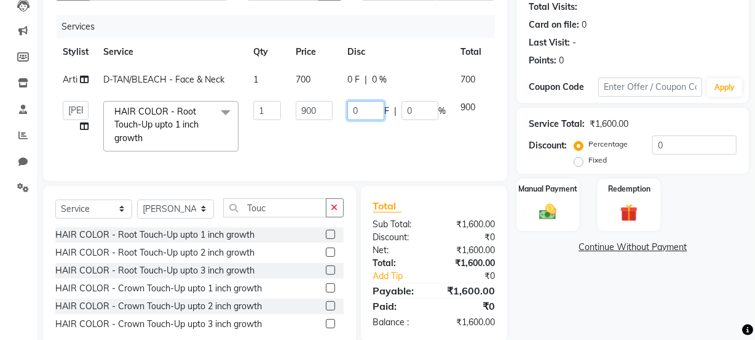
click at [365, 106] on input "0" at bounding box center [366, 110] width 37 height 19
click at [434, 146] on tr "Altaf Arti Fasil Monali namrata Salman sonu Suhaib HAIR COLOR - Root Touch-Up u…" at bounding box center [292, 126] width 474 height 65
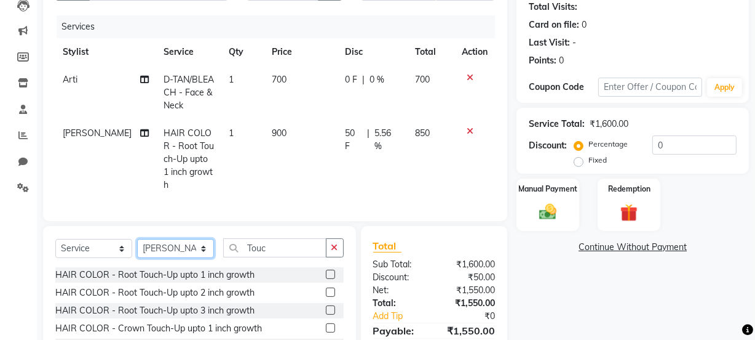
click at [204, 242] on select "Select Stylist [PERSON_NAME] [PERSON_NAME] [PERSON_NAME] [PERSON_NAME] [PERSON_…" at bounding box center [175, 248] width 77 height 19
drag, startPoint x: 203, startPoint y: 241, endPoint x: 181, endPoint y: 244, distance: 22.4
click at [181, 244] on select "Select Stylist [PERSON_NAME] [PERSON_NAME] [PERSON_NAME] [PERSON_NAME] [PERSON_…" at bounding box center [175, 248] width 77 height 19
click at [181, 242] on select "Select Stylist [PERSON_NAME] [PERSON_NAME] [PERSON_NAME] [PERSON_NAME] [PERSON_…" at bounding box center [175, 248] width 77 height 19
click at [137, 239] on select "Select Stylist [PERSON_NAME] [PERSON_NAME] [PERSON_NAME] [PERSON_NAME] [PERSON_…" at bounding box center [175, 248] width 77 height 19
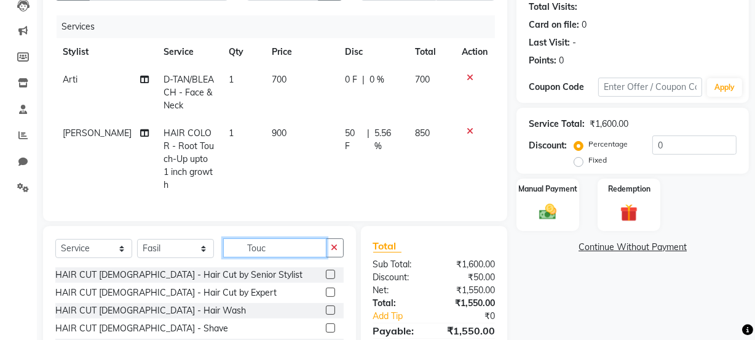
click at [319, 241] on input "Touc" at bounding box center [274, 247] width 103 height 19
click at [204, 245] on select "Select Stylist [PERSON_NAME] [PERSON_NAME] [PERSON_NAME] [PERSON_NAME] [PERSON_…" at bounding box center [175, 248] width 77 height 19
click at [137, 239] on select "Select Stylist [PERSON_NAME] [PERSON_NAME] [PERSON_NAME] [PERSON_NAME] [PERSON_…" at bounding box center [175, 248] width 77 height 19
click at [283, 244] on input "Touc" at bounding box center [274, 247] width 103 height 19
click at [326, 306] on label at bounding box center [330, 309] width 9 height 9
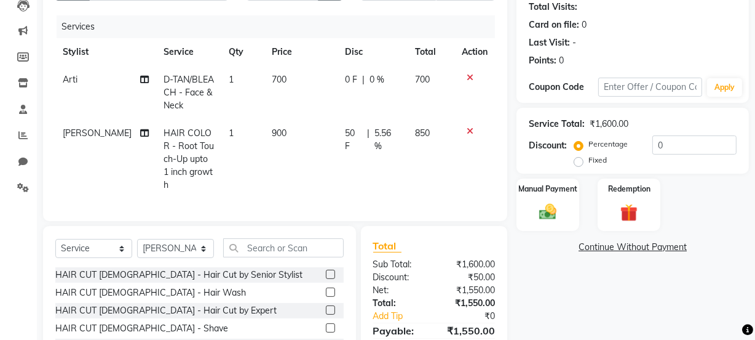
click at [326, 306] on input "checkbox" at bounding box center [330, 310] width 8 height 8
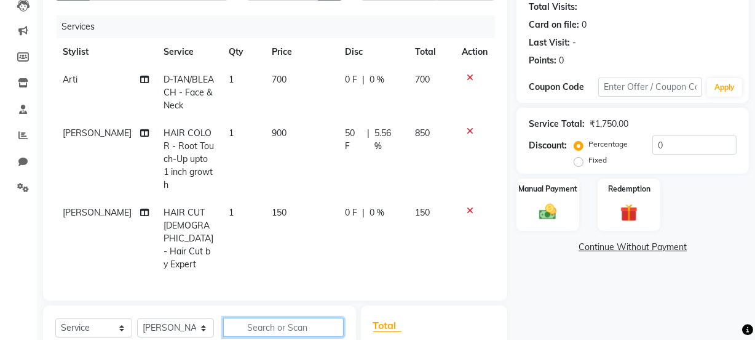
click at [296, 317] on input "text" at bounding box center [283, 326] width 121 height 19
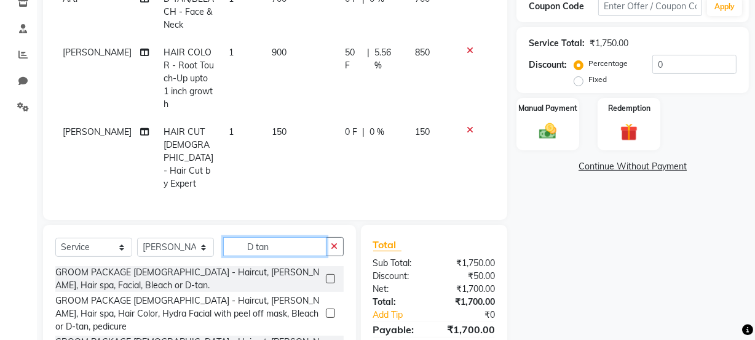
scroll to position [273, 0]
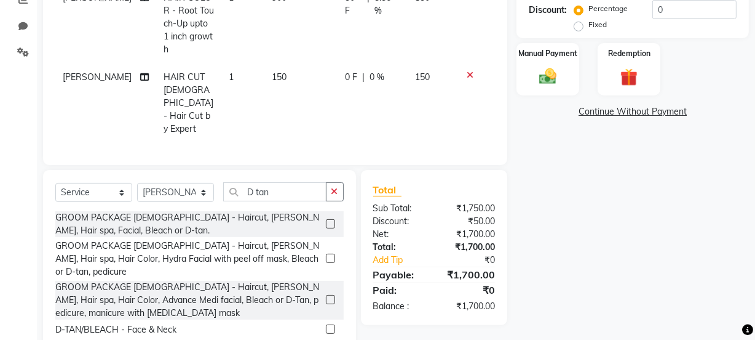
click at [326, 324] on label at bounding box center [330, 328] width 9 height 9
click at [326, 325] on input "checkbox" at bounding box center [330, 329] width 8 height 8
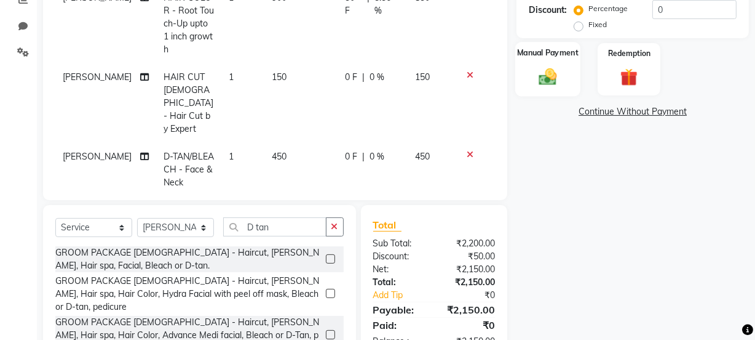
click at [538, 69] on img at bounding box center [548, 76] width 30 height 21
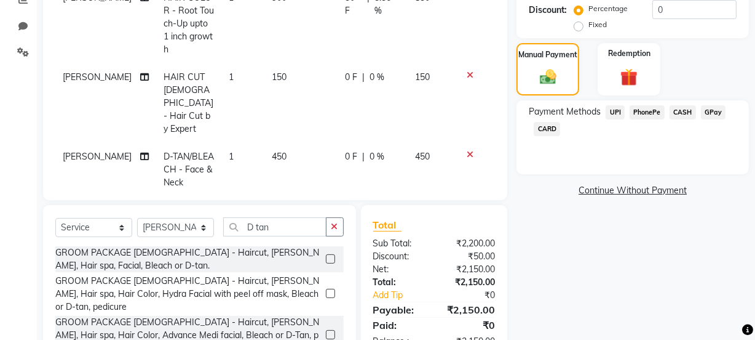
click at [685, 113] on span "CASH" at bounding box center [683, 112] width 26 height 14
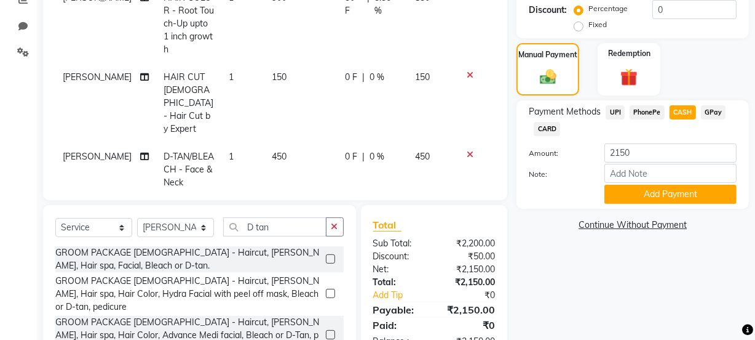
click at [653, 108] on span "PhonePe" at bounding box center [647, 112] width 35 height 14
click at [643, 191] on button "Add Payment" at bounding box center [671, 194] width 132 height 19
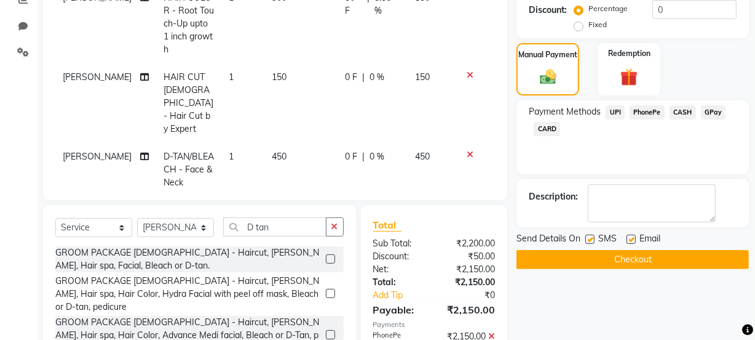
click at [587, 239] on label at bounding box center [590, 238] width 9 height 9
click at [587, 239] on input "checkbox" at bounding box center [590, 240] width 8 height 8
click at [593, 255] on button "Checkout" at bounding box center [633, 259] width 233 height 19
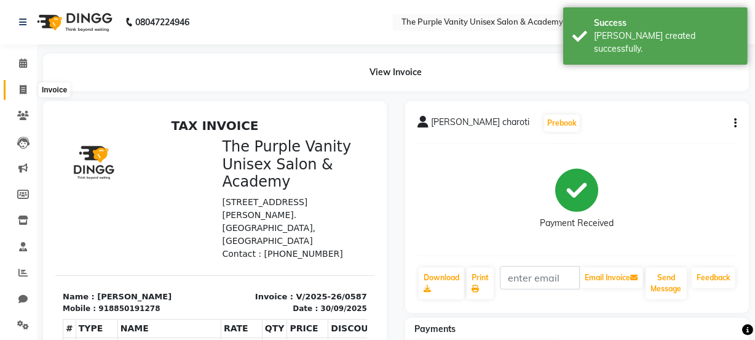
click at [26, 86] on span at bounding box center [23, 90] width 22 height 14
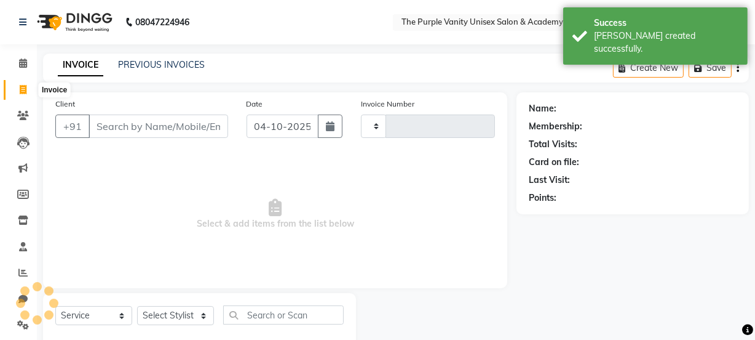
scroll to position [31, 0]
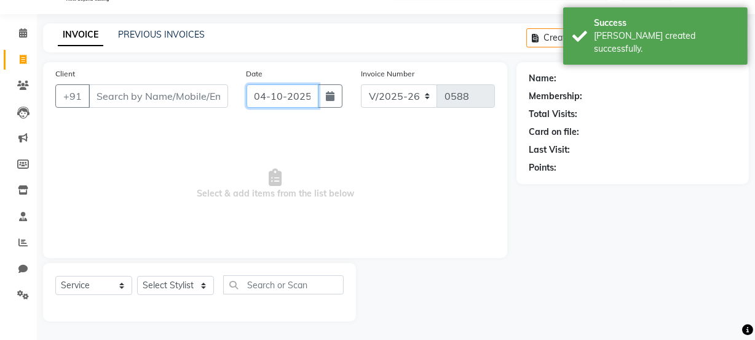
click at [273, 91] on input "04-10-2025" at bounding box center [283, 95] width 72 height 23
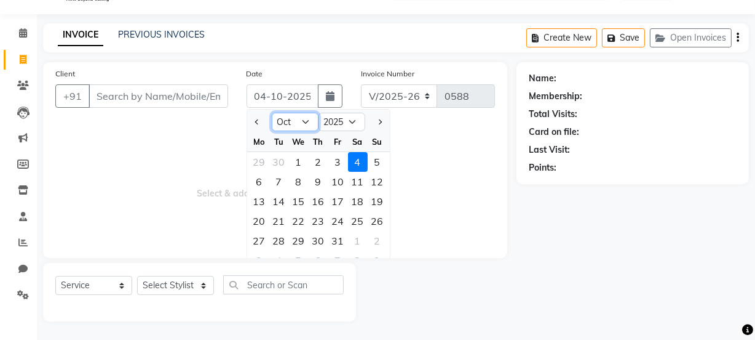
click at [295, 122] on select "Jan Feb Mar Apr May Jun [DATE] Aug Sep Oct Nov Dec" at bounding box center [295, 122] width 47 height 18
click at [272, 113] on select "Jan Feb Mar Apr May Jun [DATE] Aug Sep Oct Nov Dec" at bounding box center [295, 122] width 47 height 18
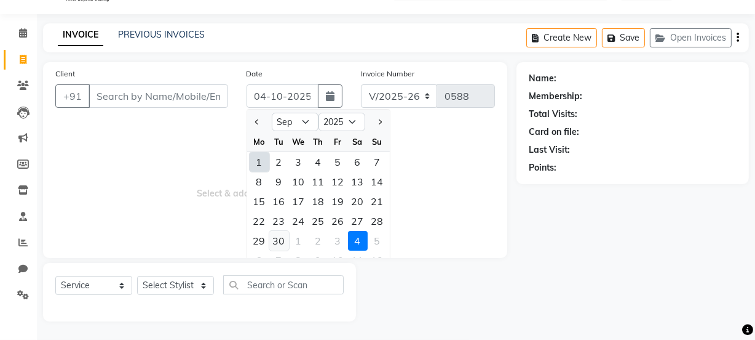
click at [277, 241] on div "30" at bounding box center [279, 241] width 20 height 20
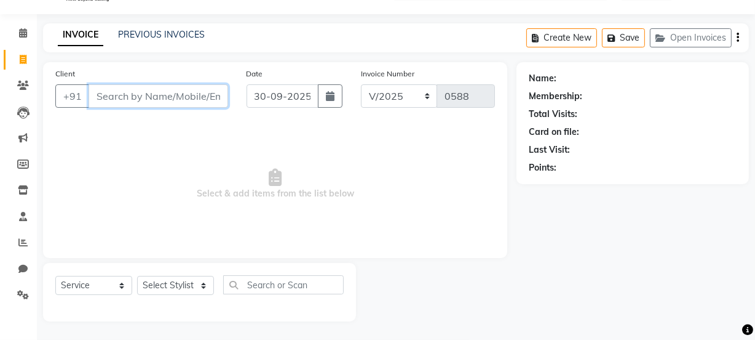
click at [169, 92] on input "Client" at bounding box center [159, 95] width 140 height 23
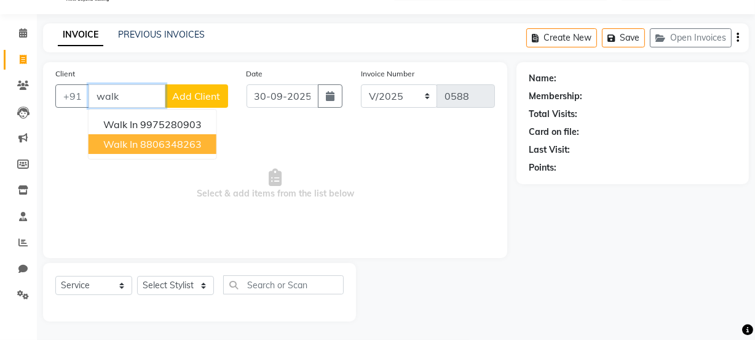
click at [169, 140] on ngb-highlight "8806348263" at bounding box center [171, 144] width 62 height 12
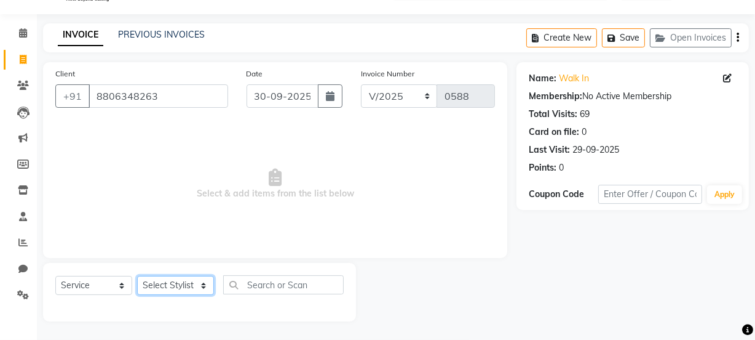
click at [173, 276] on select "Select Stylist [PERSON_NAME] [PERSON_NAME] [PERSON_NAME] [PERSON_NAME] [PERSON_…" at bounding box center [175, 285] width 77 height 19
click at [137, 276] on select "Select Stylist [PERSON_NAME] [PERSON_NAME] [PERSON_NAME] [PERSON_NAME] [PERSON_…" at bounding box center [175, 285] width 77 height 19
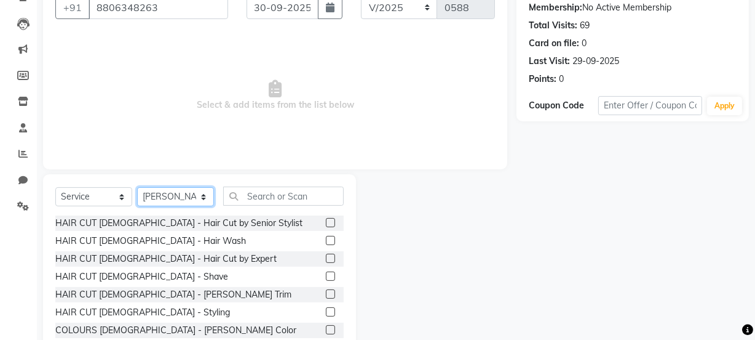
scroll to position [129, 0]
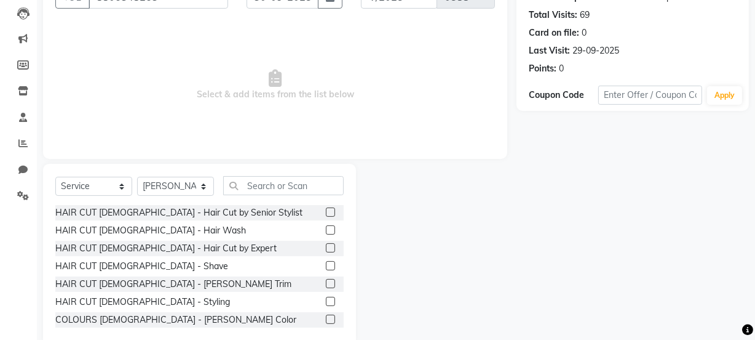
click at [326, 249] on label at bounding box center [330, 247] width 9 height 9
click at [326, 249] on input "checkbox" at bounding box center [330, 248] width 8 height 8
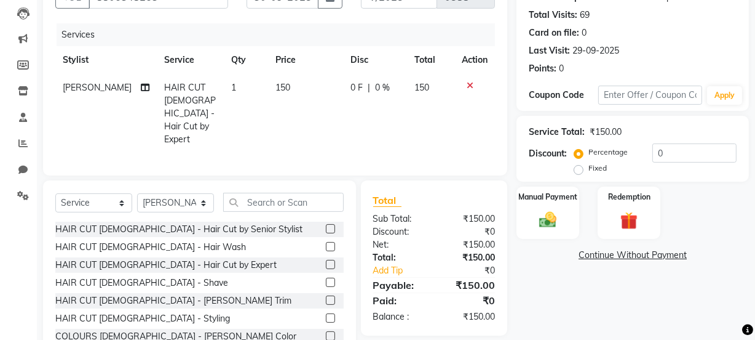
click at [326, 295] on label at bounding box center [330, 299] width 9 height 9
click at [326, 297] on input "checkbox" at bounding box center [330, 301] width 8 height 8
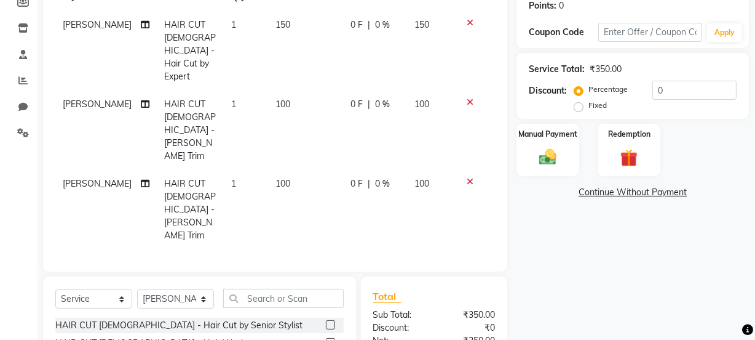
scroll to position [195, 0]
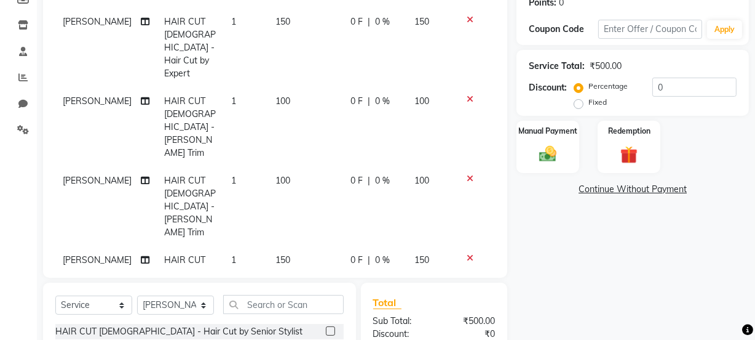
click at [277, 254] on span "150" at bounding box center [283, 259] width 15 height 11
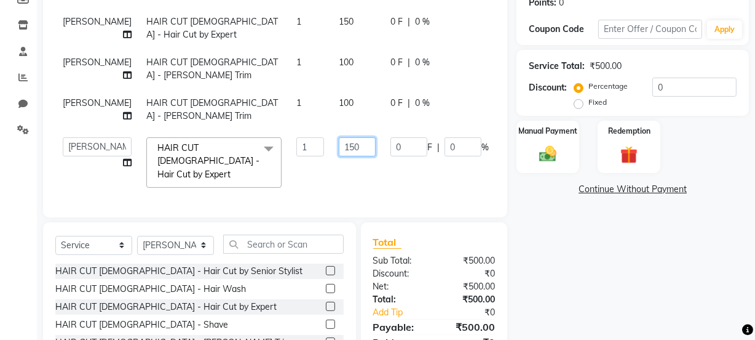
click at [339, 141] on input "150" at bounding box center [357, 146] width 37 height 19
click at [464, 173] on tr "Altaf Arti Fasil Monali namrata Salman sonu Suhaib HAIR CUT MALE - Hair Cut by …" at bounding box center [313, 162] width 517 height 65
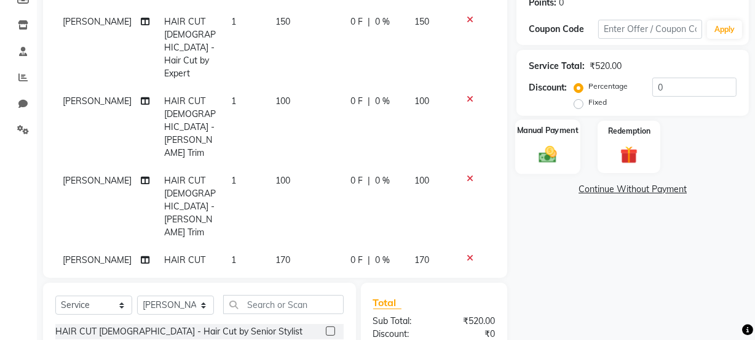
click at [565, 150] on div "Manual Payment" at bounding box center [548, 146] width 65 height 55
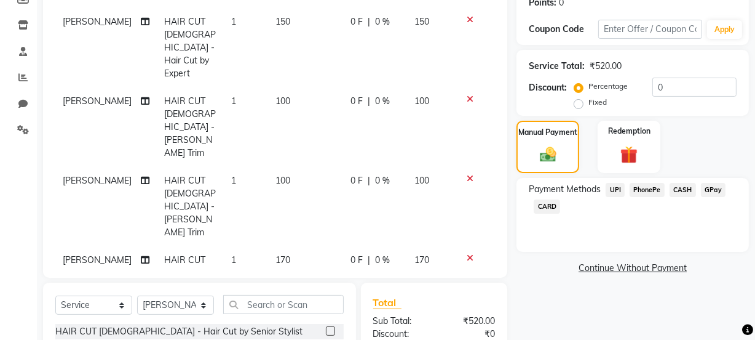
click at [653, 193] on span "PhonePe" at bounding box center [647, 190] width 35 height 14
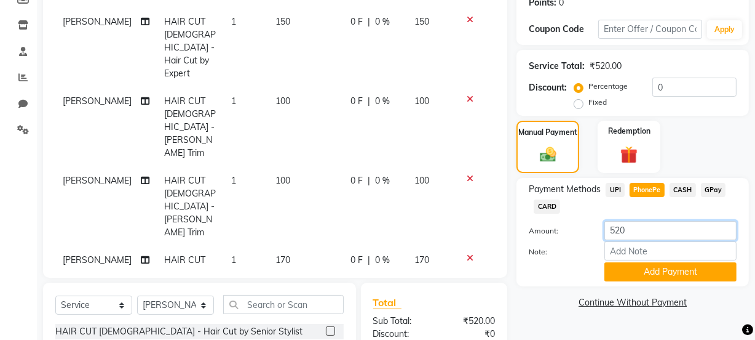
click at [636, 233] on input "520" at bounding box center [671, 230] width 132 height 19
click at [645, 272] on button "Add Payment" at bounding box center [671, 271] width 132 height 19
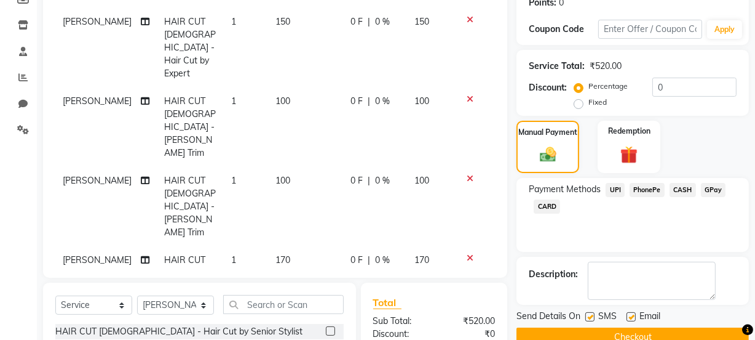
click at [650, 186] on span "PhonePe" at bounding box center [647, 190] width 35 height 14
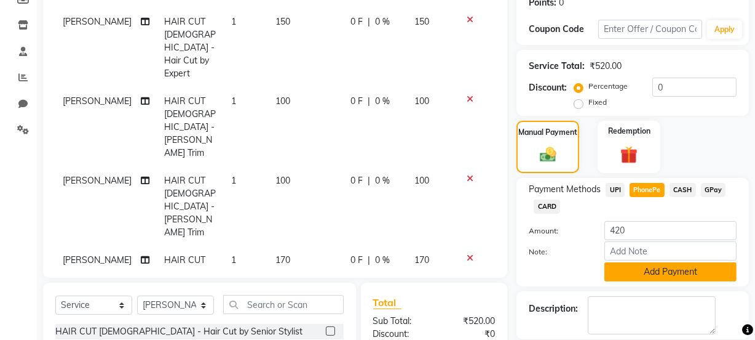
click at [645, 277] on button "Add Payment" at bounding box center [671, 271] width 132 height 19
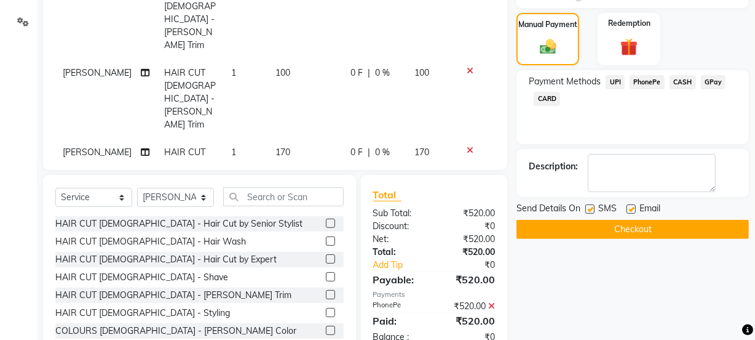
scroll to position [313, 0]
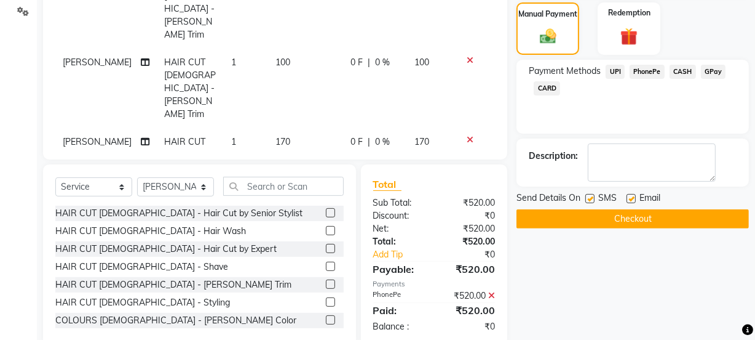
click at [589, 196] on label at bounding box center [590, 198] width 9 height 9
click at [589, 196] on input "checkbox" at bounding box center [590, 199] width 8 height 8
click at [203, 177] on select "Select Stylist [PERSON_NAME] [PERSON_NAME] [PERSON_NAME] [PERSON_NAME] [PERSON_…" at bounding box center [175, 186] width 77 height 19
click at [137, 177] on select "Select Stylist [PERSON_NAME] [PERSON_NAME] [PERSON_NAME] [PERSON_NAME] [PERSON_…" at bounding box center [175, 186] width 77 height 19
click at [540, 223] on button "Checkout" at bounding box center [633, 218] width 233 height 19
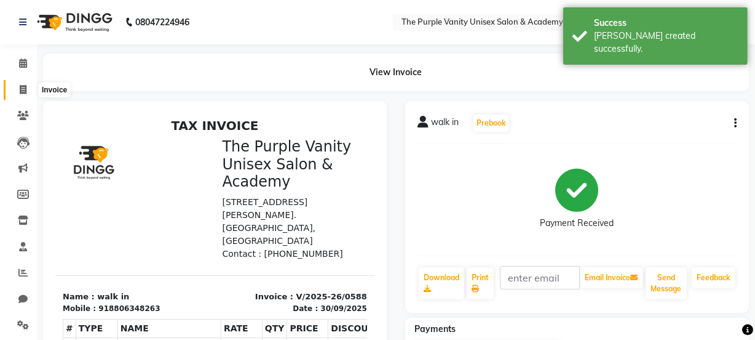
click at [18, 92] on span at bounding box center [23, 90] width 22 height 14
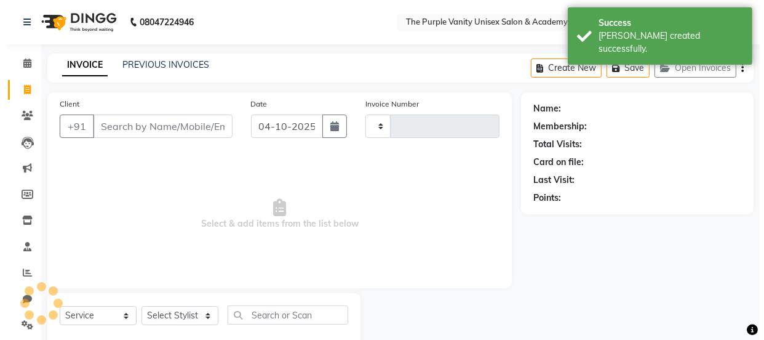
scroll to position [31, 0]
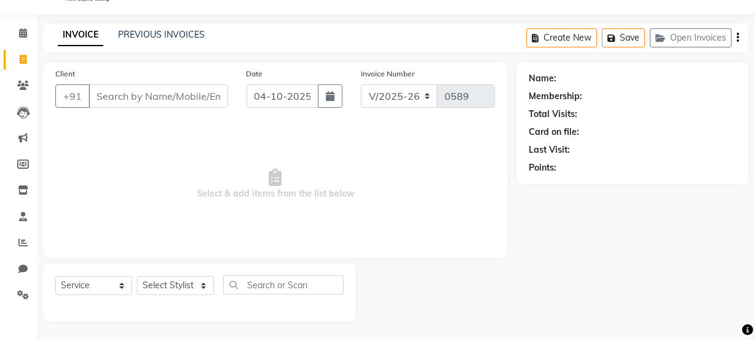
click at [138, 92] on input "Client" at bounding box center [159, 95] width 140 height 23
click at [151, 90] on input "Client" at bounding box center [159, 95] width 140 height 23
click at [271, 92] on input "04-10-2025" at bounding box center [283, 95] width 72 height 23
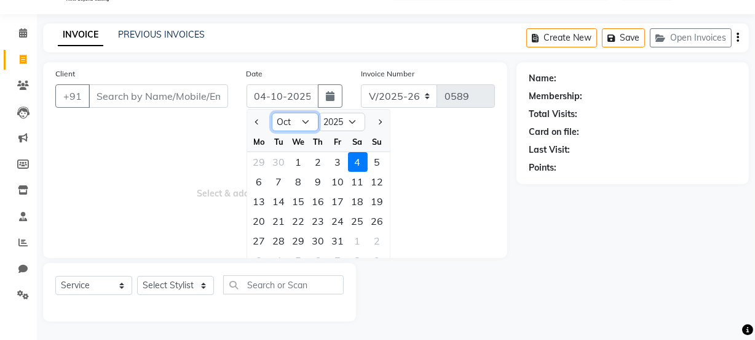
click at [299, 118] on select "Jan Feb Mar Apr May Jun [DATE] Aug Sep Oct Nov Dec" at bounding box center [295, 122] width 47 height 18
click at [272, 113] on select "Jan Feb Mar Apr May Jun [DATE] Aug Sep Oct Nov Dec" at bounding box center [295, 122] width 47 height 18
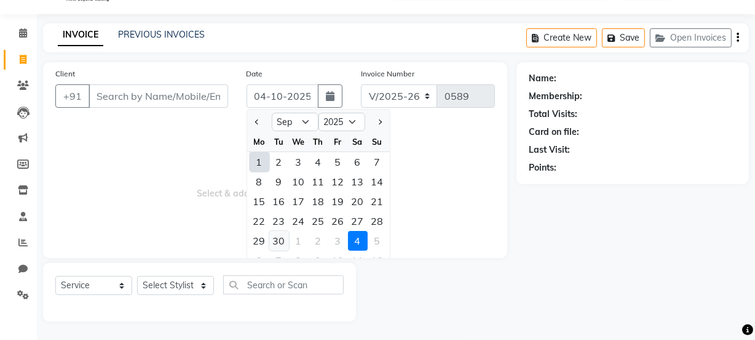
click at [277, 235] on div "30" at bounding box center [279, 241] width 20 height 20
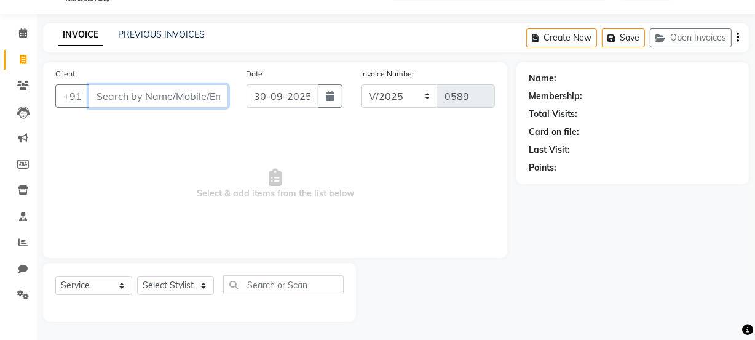
click at [203, 90] on input "Client" at bounding box center [159, 95] width 140 height 23
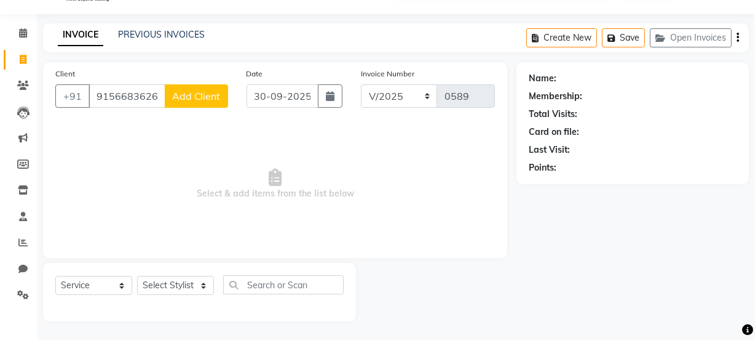
click at [209, 105] on button "Add Client" at bounding box center [196, 95] width 63 height 23
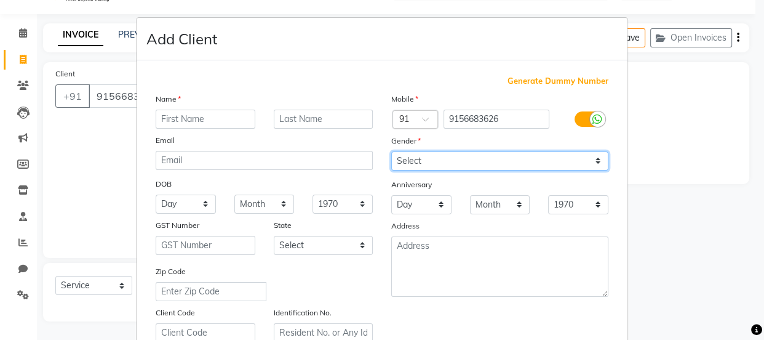
click at [587, 157] on select "Select [DEMOGRAPHIC_DATA] [DEMOGRAPHIC_DATA] Other Prefer Not To Say" at bounding box center [499, 160] width 217 height 19
click at [391, 151] on select "Select [DEMOGRAPHIC_DATA] [DEMOGRAPHIC_DATA] Other Prefer Not To Say" at bounding box center [499, 160] width 217 height 19
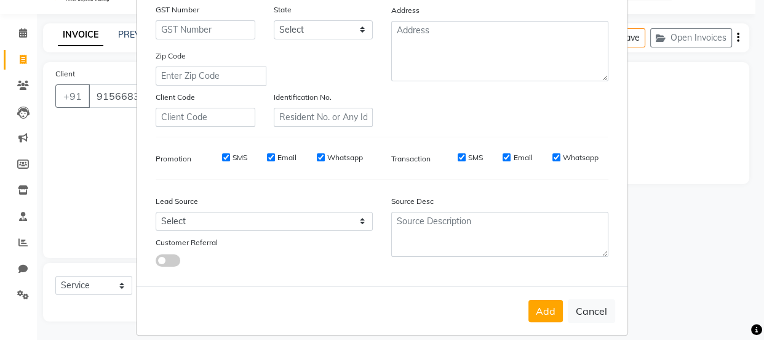
scroll to position [232, 0]
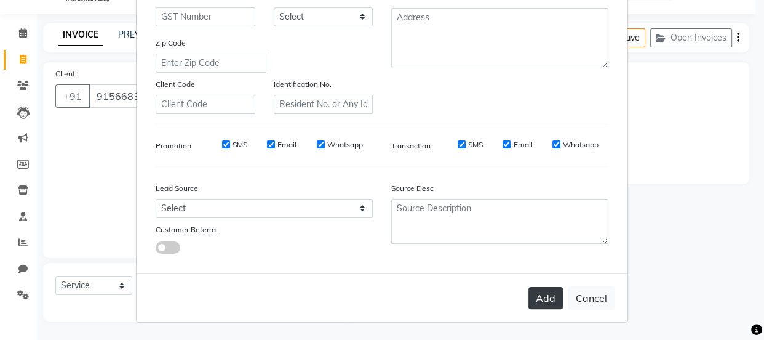
click at [532, 292] on button "Add" at bounding box center [545, 298] width 34 height 22
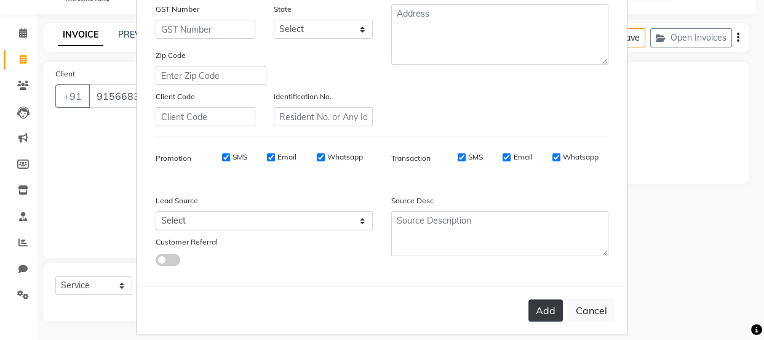
scroll to position [248, 0]
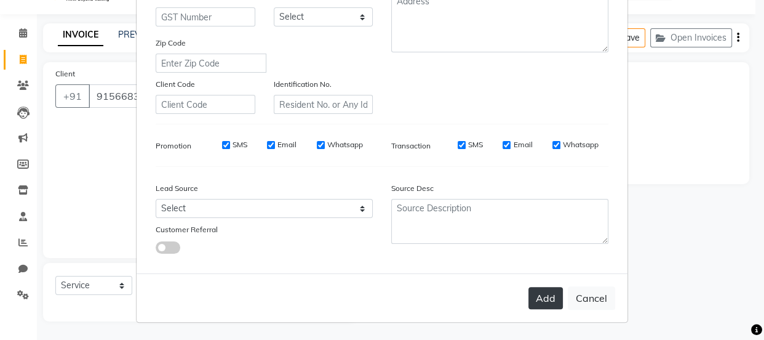
click at [532, 292] on button "Add" at bounding box center [545, 298] width 34 height 22
click at [551, 298] on button "Add" at bounding box center [545, 298] width 34 height 22
click at [535, 295] on button "Add" at bounding box center [545, 298] width 34 height 22
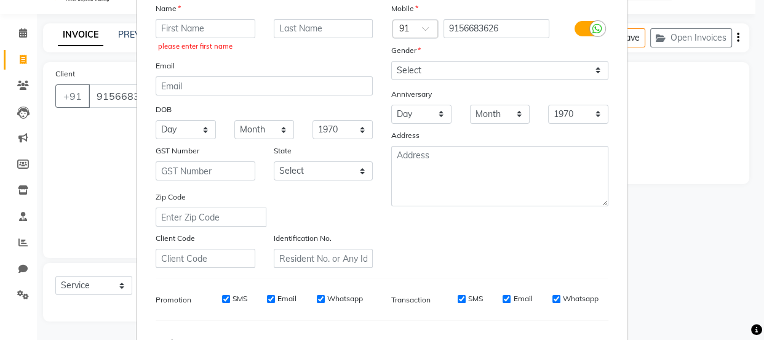
scroll to position [0, 0]
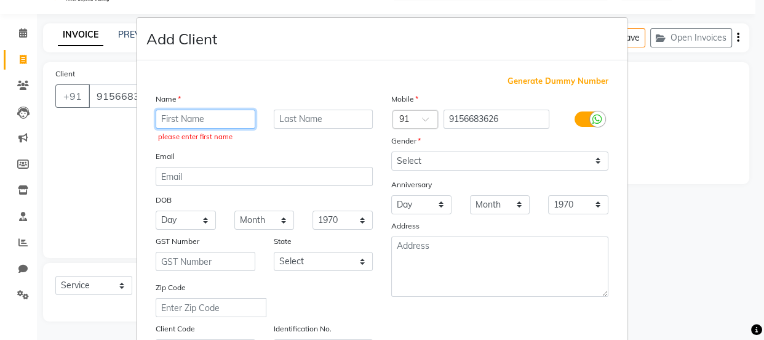
click at [196, 125] on input "text" at bounding box center [206, 119] width 100 height 19
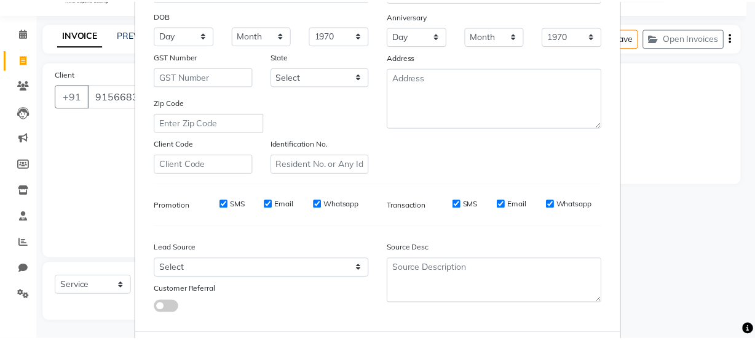
scroll to position [232, 0]
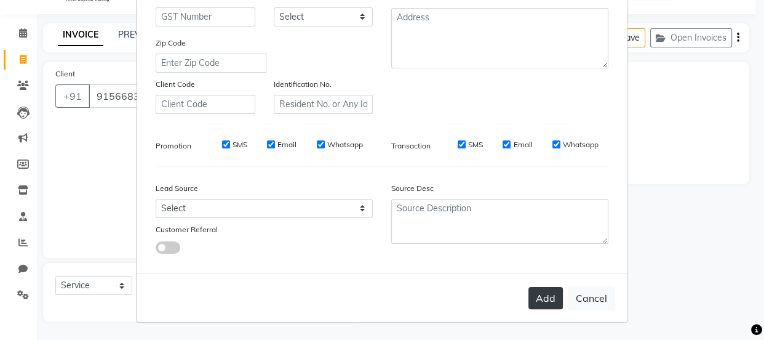
click at [537, 302] on button "Add" at bounding box center [545, 298] width 34 height 22
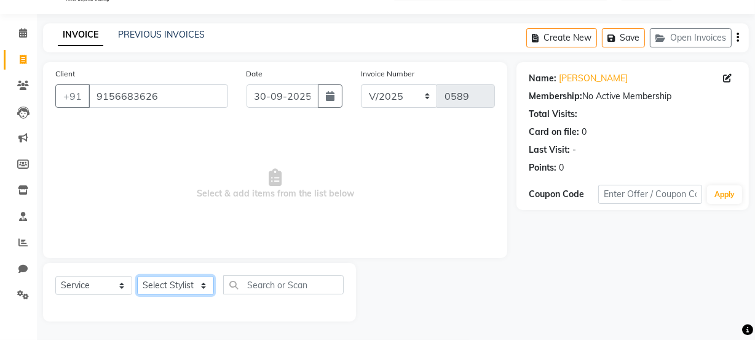
click at [197, 277] on select "Select Stylist [PERSON_NAME] [PERSON_NAME] [PERSON_NAME] [PERSON_NAME] [PERSON_…" at bounding box center [175, 285] width 77 height 19
click at [137, 276] on select "Select Stylist [PERSON_NAME] [PERSON_NAME] [PERSON_NAME] [PERSON_NAME] [PERSON_…" at bounding box center [175, 285] width 77 height 19
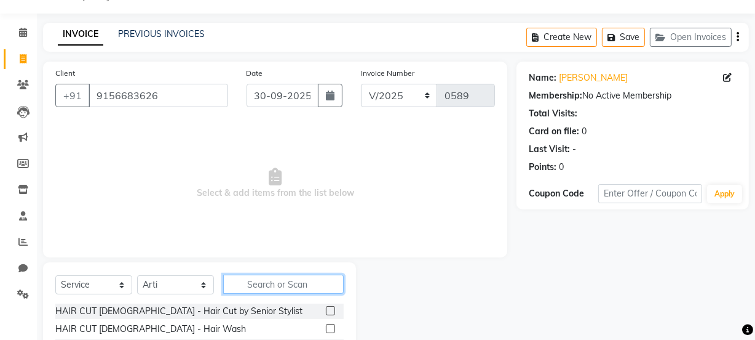
click at [279, 289] on input "text" at bounding box center [283, 283] width 121 height 19
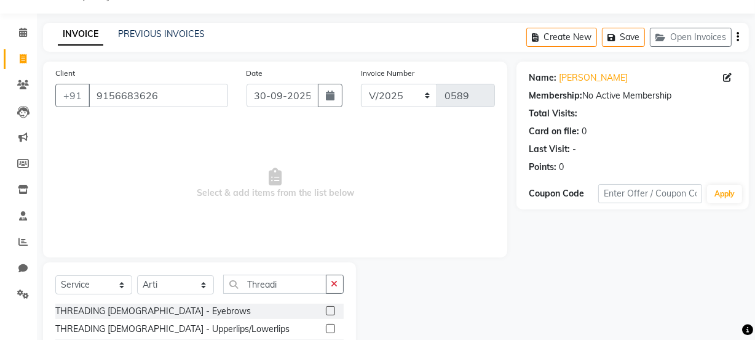
click at [332, 307] on label at bounding box center [330, 310] width 9 height 9
click at [332, 307] on input "checkbox" at bounding box center [330, 311] width 8 height 8
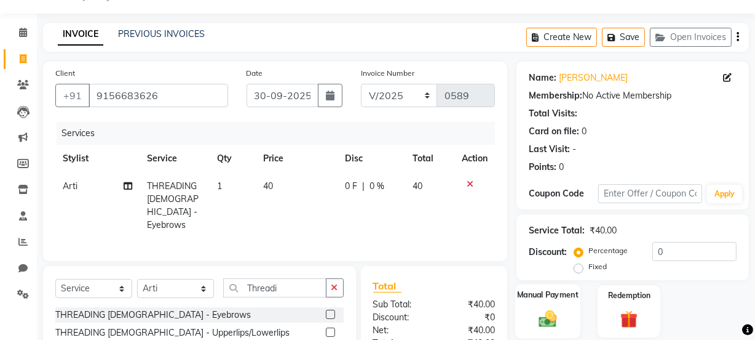
click at [532, 307] on div "Manual Payment" at bounding box center [548, 311] width 65 height 55
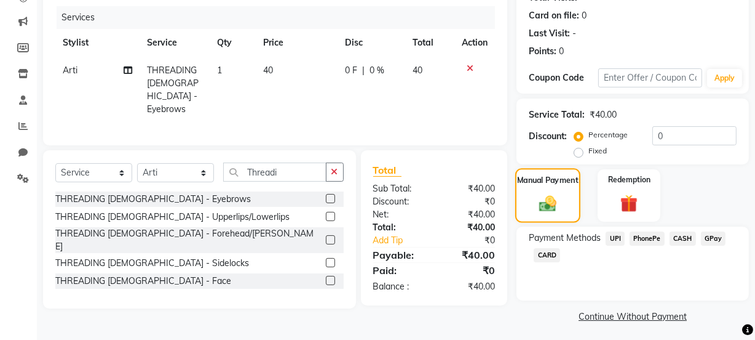
scroll to position [150, 0]
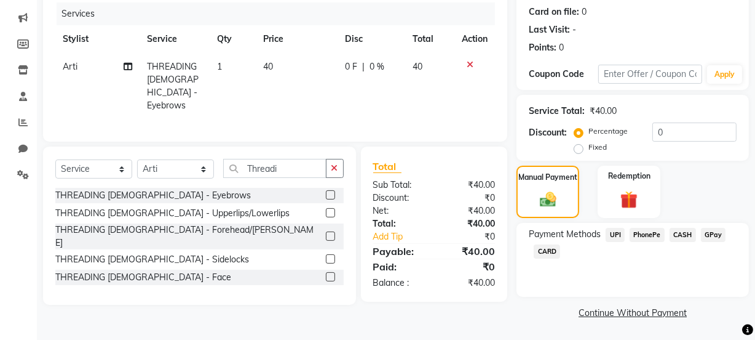
click at [652, 232] on span "PhonePe" at bounding box center [647, 235] width 35 height 14
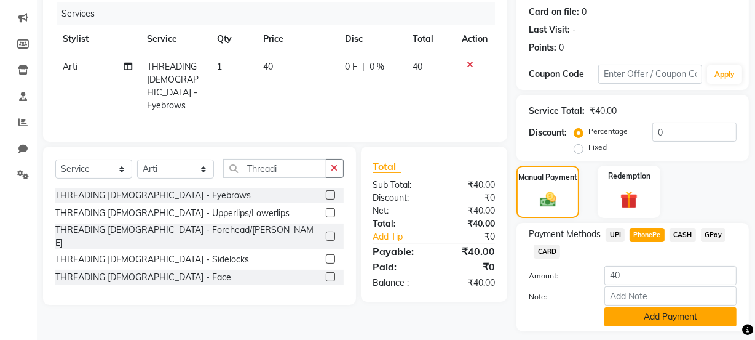
click at [650, 313] on button "Add Payment" at bounding box center [671, 316] width 132 height 19
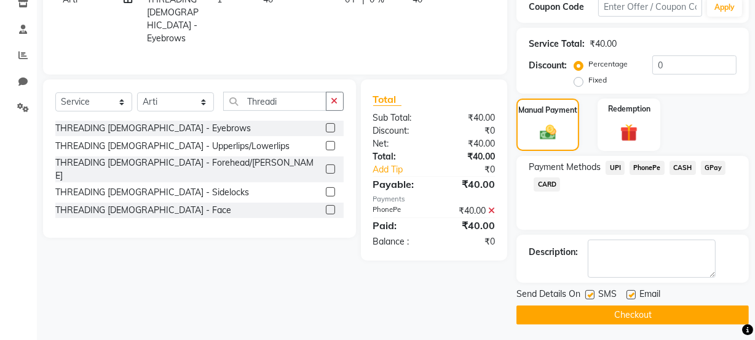
scroll to position [220, 0]
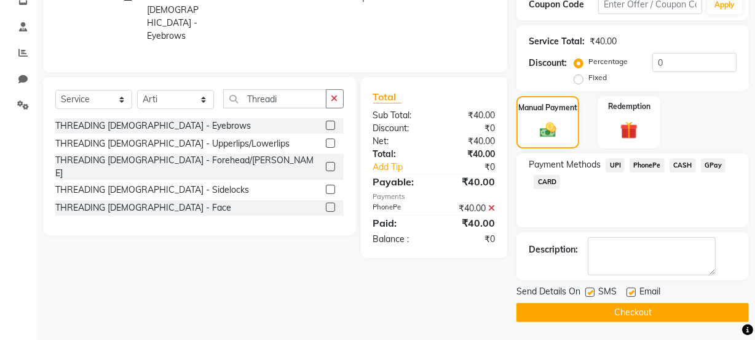
click at [587, 293] on label at bounding box center [590, 291] width 9 height 9
click at [587, 293] on input "checkbox" at bounding box center [590, 293] width 8 height 8
click at [592, 305] on button "Checkout" at bounding box center [633, 312] width 233 height 19
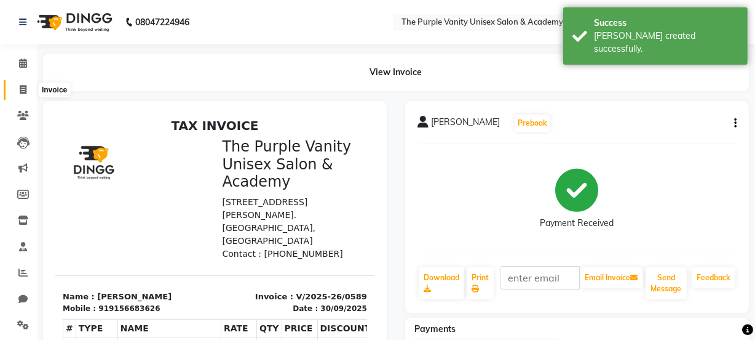
click at [26, 90] on icon at bounding box center [23, 89] width 7 height 9
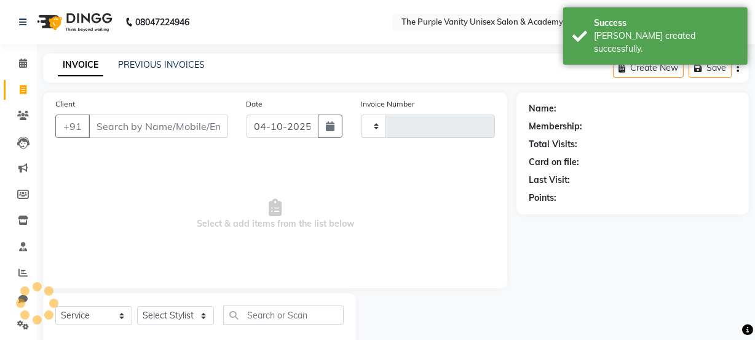
scroll to position [31, 0]
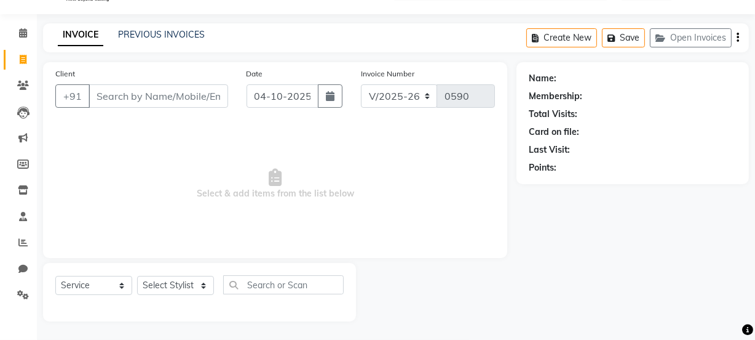
click at [151, 97] on input "Client" at bounding box center [159, 95] width 140 height 23
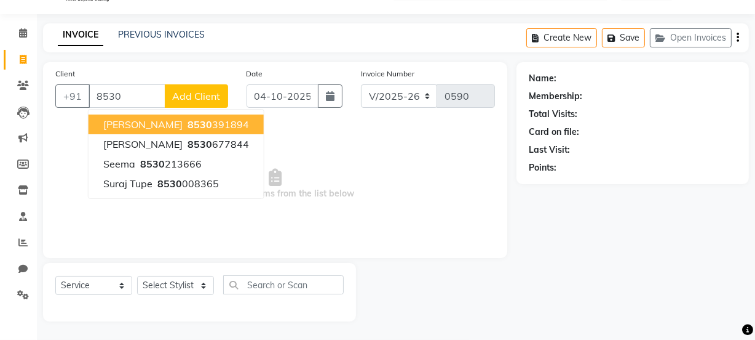
click at [240, 122] on button "Tanvi Kenjale 8530 391894" at bounding box center [176, 124] width 175 height 20
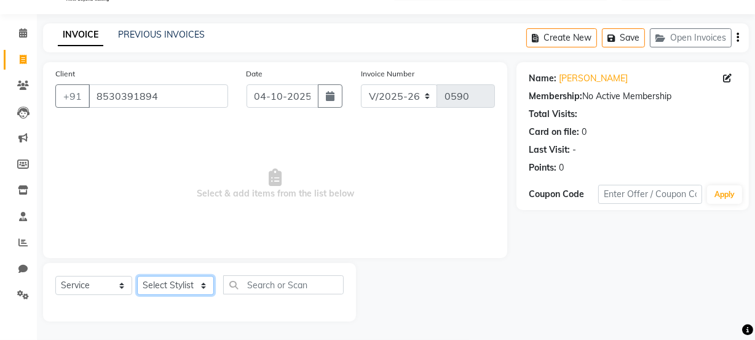
click at [173, 279] on select "Select Stylist [PERSON_NAME] [PERSON_NAME] [PERSON_NAME] [PERSON_NAME] [PERSON_…" at bounding box center [175, 285] width 77 height 19
click at [137, 276] on select "Select Stylist [PERSON_NAME] [PERSON_NAME] [PERSON_NAME] [PERSON_NAME] [PERSON_…" at bounding box center [175, 285] width 77 height 19
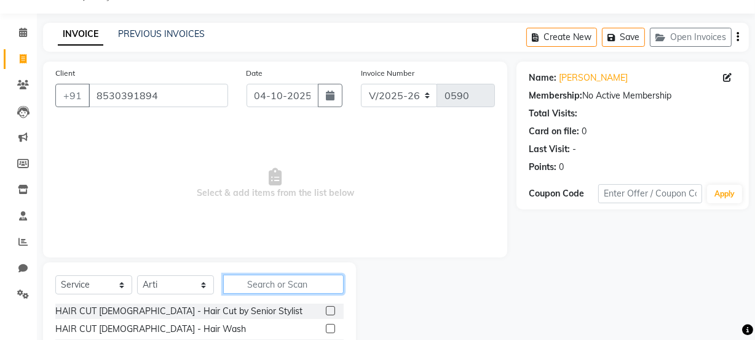
click at [297, 289] on input "text" at bounding box center [283, 283] width 121 height 19
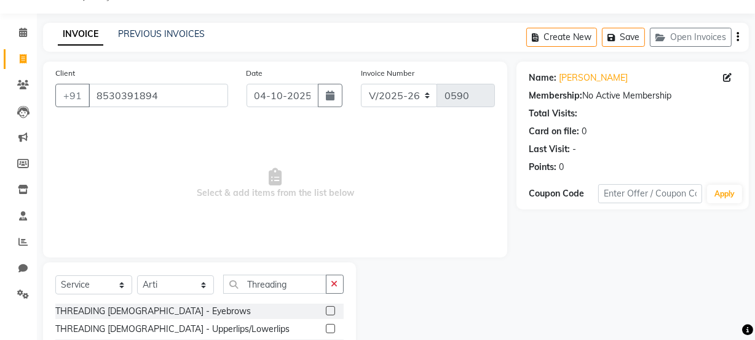
click at [329, 309] on label at bounding box center [330, 310] width 9 height 9
click at [329, 309] on input "checkbox" at bounding box center [330, 311] width 8 height 8
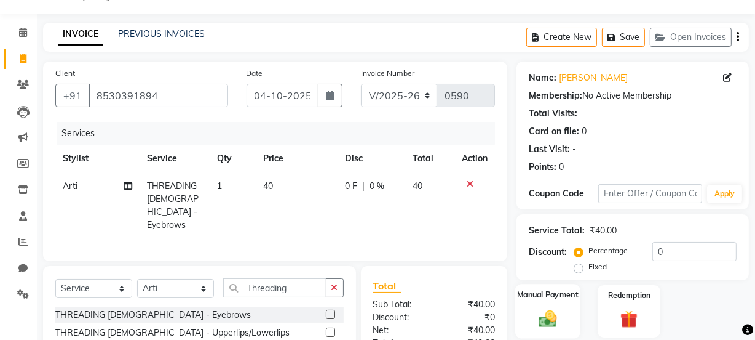
click at [549, 287] on div "Manual Payment" at bounding box center [548, 311] width 65 height 55
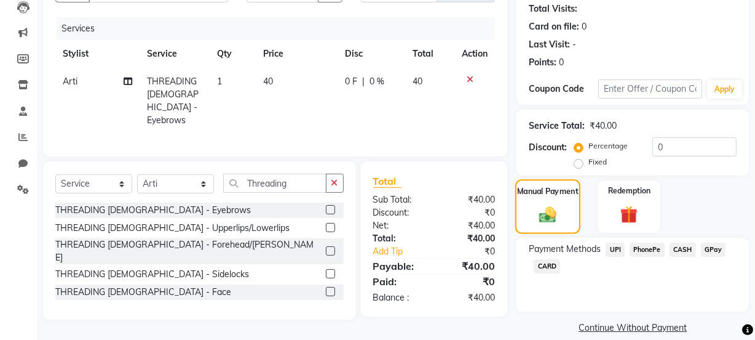
scroll to position [150, 0]
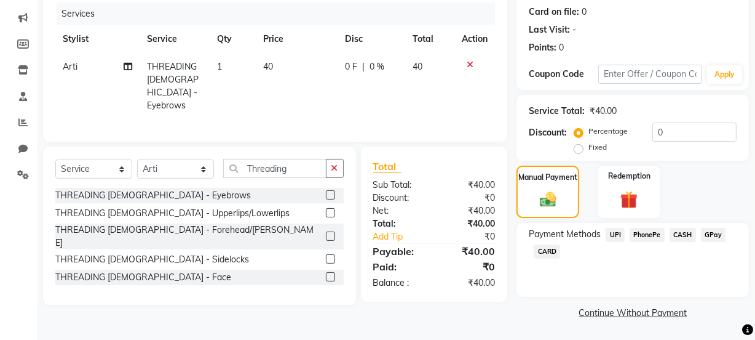
click at [647, 239] on span "PhonePe" at bounding box center [647, 235] width 35 height 14
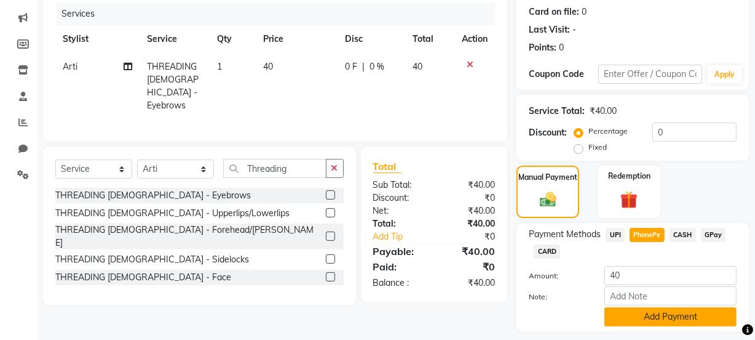
click at [639, 317] on button "Add Payment" at bounding box center [671, 316] width 132 height 19
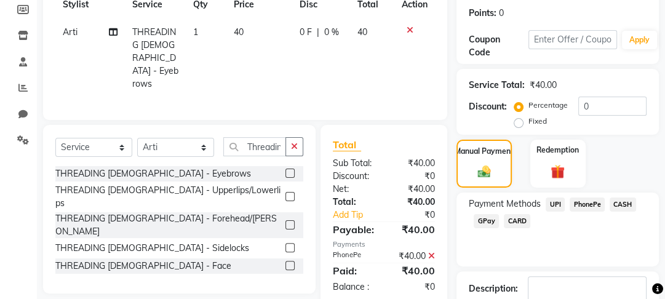
scroll to position [233, 0]
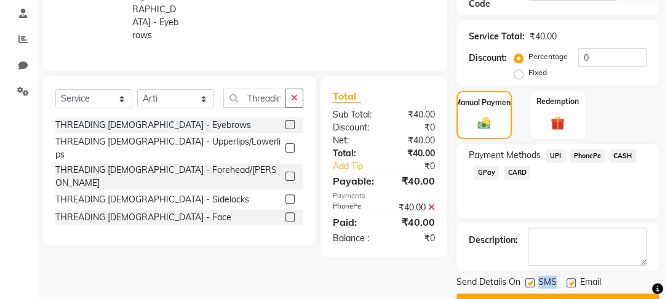
drag, startPoint x: 561, startPoint y: 280, endPoint x: 529, endPoint y: 281, distance: 32.0
click at [529, 281] on div "SMS" at bounding box center [545, 283] width 41 height 15
click at [529, 281] on label at bounding box center [529, 282] width 9 height 9
click at [529, 281] on input "checkbox" at bounding box center [529, 283] width 8 height 8
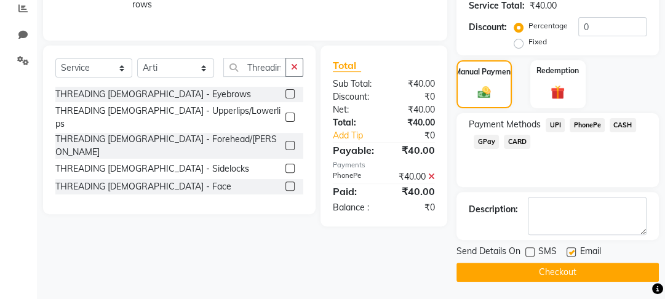
click at [529, 274] on button "Checkout" at bounding box center [557, 272] width 202 height 19
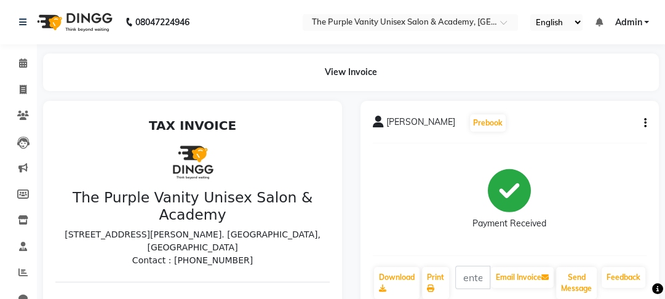
click at [641, 125] on button "button" at bounding box center [642, 123] width 7 height 13
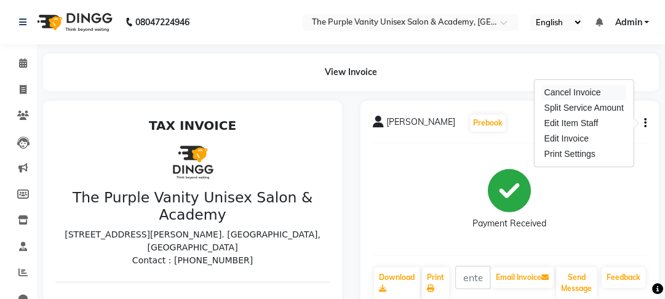
click at [593, 92] on div "Cancel Invoice" at bounding box center [583, 92] width 84 height 15
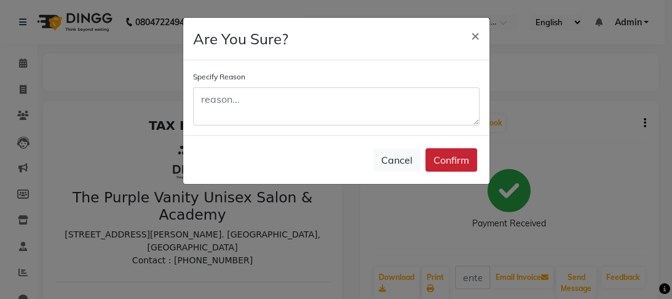
click at [443, 164] on button "Confirm" at bounding box center [452, 159] width 52 height 23
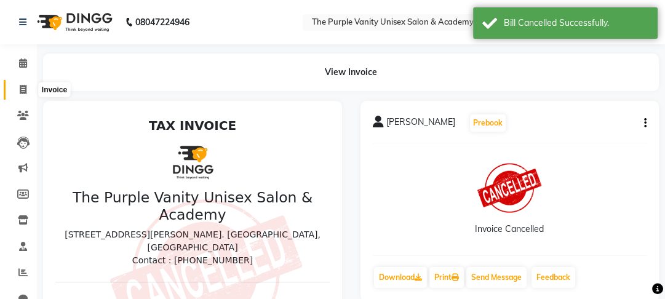
click at [20, 89] on icon at bounding box center [23, 89] width 7 height 9
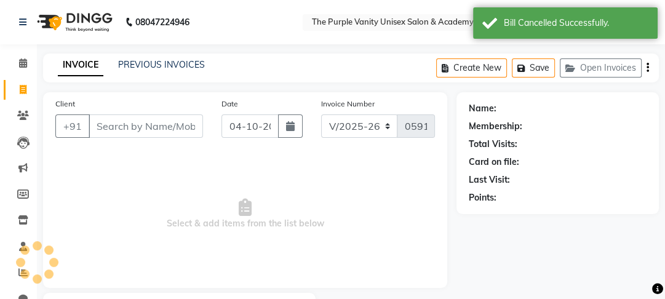
scroll to position [71, 0]
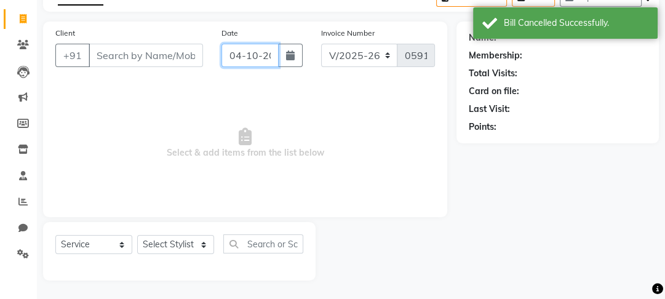
click at [253, 57] on input "04-10-2025" at bounding box center [249, 55] width 57 height 23
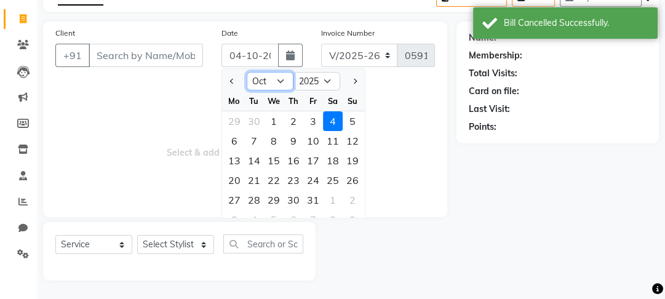
click at [263, 80] on select "Jan Feb Mar Apr May Jun [DATE] Aug Sep Oct Nov Dec" at bounding box center [270, 81] width 47 height 18
click at [247, 72] on select "Jan Feb Mar Apr May Jun [DATE] Aug Sep Oct Nov Dec" at bounding box center [270, 81] width 47 height 18
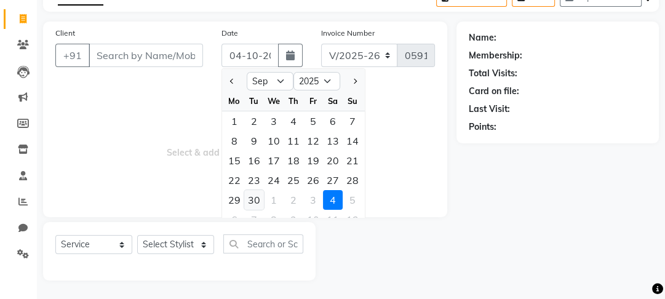
click at [257, 196] on div "30" at bounding box center [254, 200] width 20 height 20
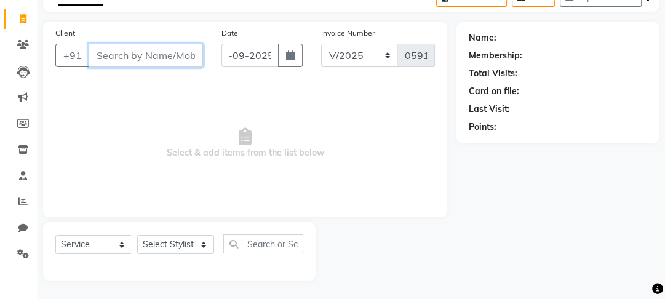
scroll to position [0, 0]
click at [151, 54] on input "Client" at bounding box center [146, 55] width 114 height 23
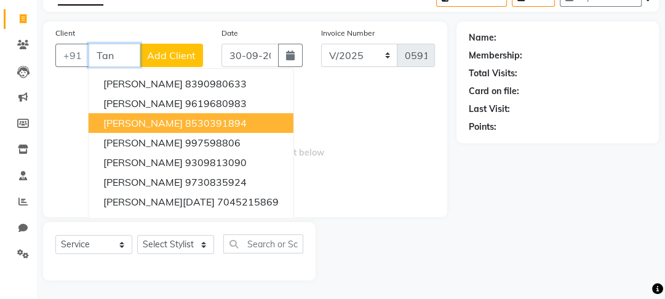
click at [218, 114] on button "Tanvi Kenjale 8530391894" at bounding box center [191, 123] width 205 height 20
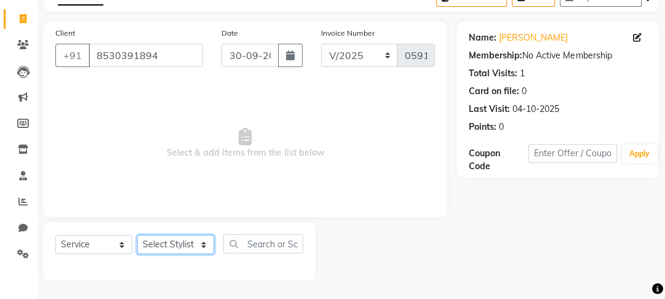
click at [186, 239] on select "Select Stylist [PERSON_NAME] [PERSON_NAME] [PERSON_NAME] [PERSON_NAME] [PERSON_…" at bounding box center [175, 244] width 77 height 19
click at [137, 235] on select "Select Stylist [PERSON_NAME] [PERSON_NAME] [PERSON_NAME] [PERSON_NAME] [PERSON_…" at bounding box center [175, 244] width 77 height 19
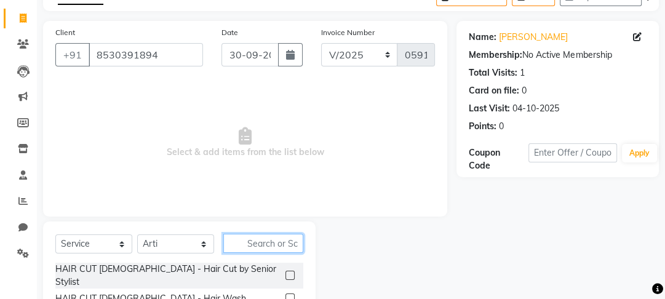
click at [266, 246] on input "text" at bounding box center [263, 243] width 80 height 19
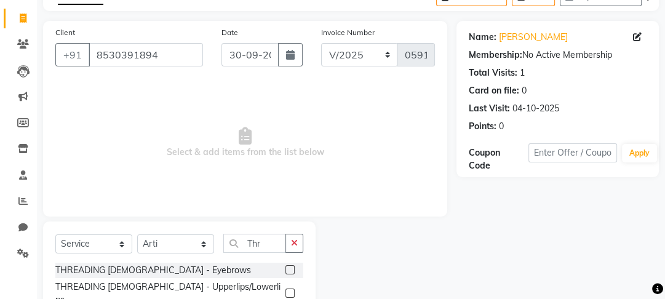
click at [292, 268] on label at bounding box center [289, 269] width 9 height 9
click at [292, 268] on input "checkbox" at bounding box center [289, 270] width 8 height 8
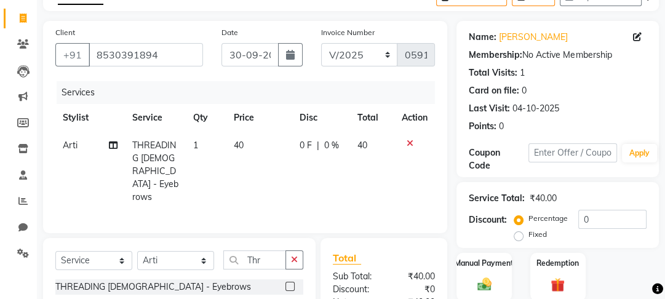
scroll to position [167, 0]
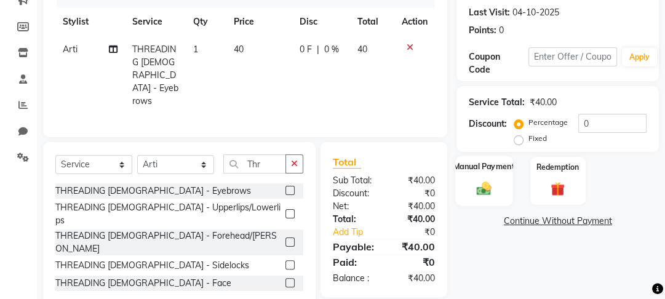
click at [488, 167] on label "Manual Payment" at bounding box center [484, 167] width 62 height 12
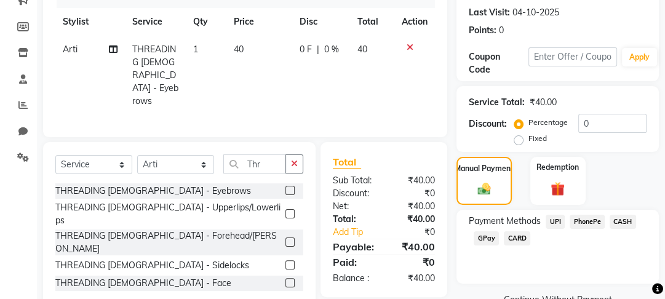
click at [583, 218] on span "PhonePe" at bounding box center [587, 222] width 35 height 14
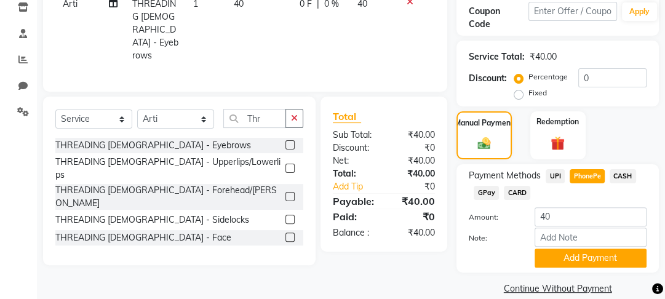
scroll to position [213, 0]
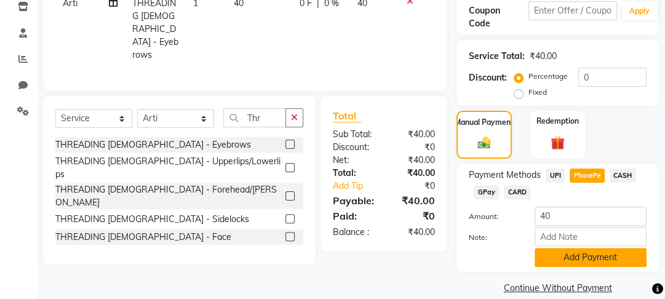
click at [547, 263] on button "Add Payment" at bounding box center [591, 257] width 112 height 19
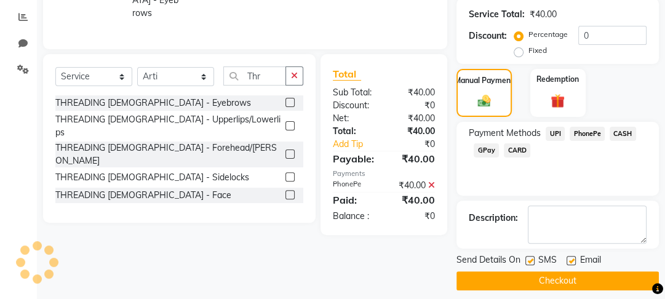
scroll to position [264, 0]
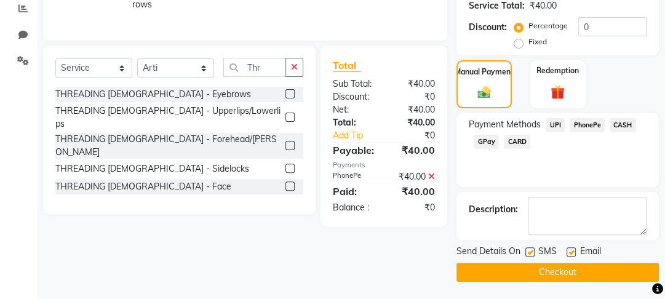
click at [532, 253] on label at bounding box center [529, 251] width 9 height 9
click at [532, 253] on input "checkbox" at bounding box center [529, 253] width 8 height 8
click at [536, 266] on button "Checkout" at bounding box center [557, 272] width 202 height 19
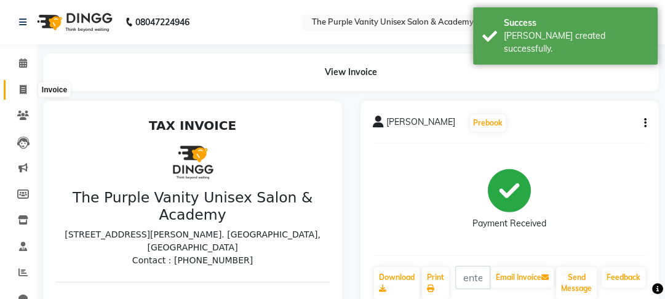
click at [24, 90] on icon at bounding box center [23, 89] width 7 height 9
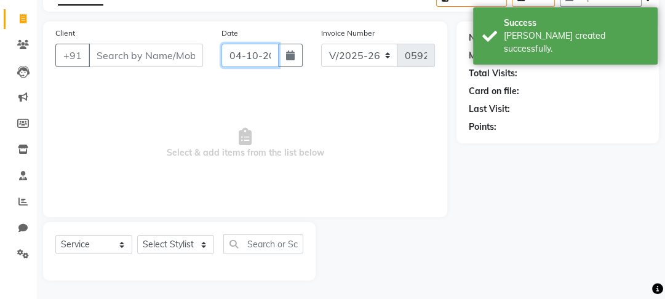
click at [242, 52] on input "04-10-2025" at bounding box center [249, 55] width 57 height 23
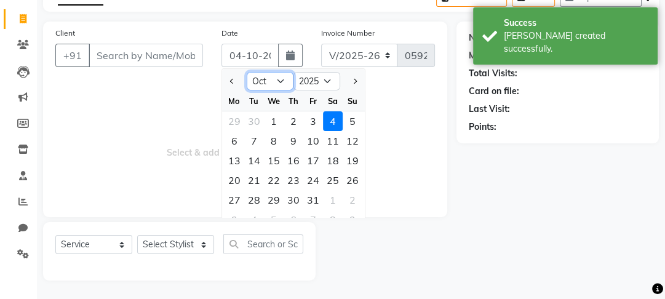
click at [283, 76] on select "Jan Feb Mar Apr May Jun [DATE] Aug Sep Oct Nov Dec" at bounding box center [270, 81] width 47 height 18
click at [247, 72] on select "Jan Feb Mar Apr May Jun [DATE] Aug Sep Oct Nov Dec" at bounding box center [270, 81] width 47 height 18
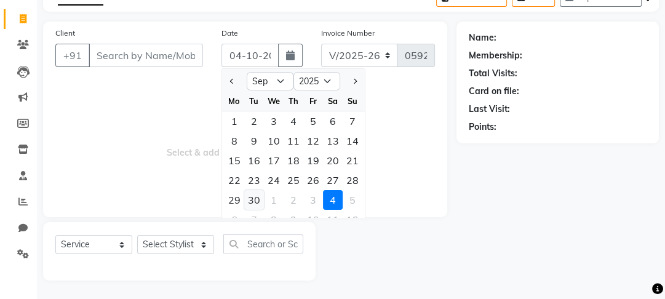
click at [258, 199] on div "30" at bounding box center [254, 200] width 20 height 20
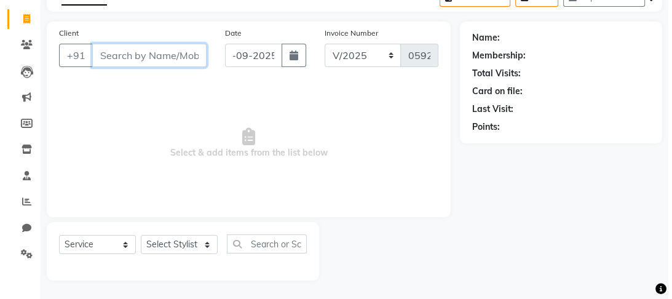
scroll to position [0, 0]
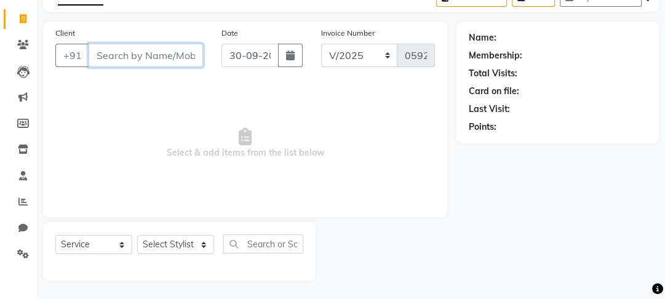
click at [128, 54] on input "Client" at bounding box center [146, 55] width 114 height 23
click at [178, 61] on span "Add Client" at bounding box center [171, 55] width 49 height 12
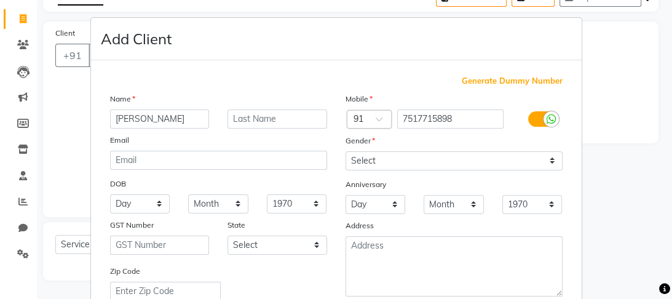
click at [305, 138] on div "Email" at bounding box center [219, 141] width 236 height 17
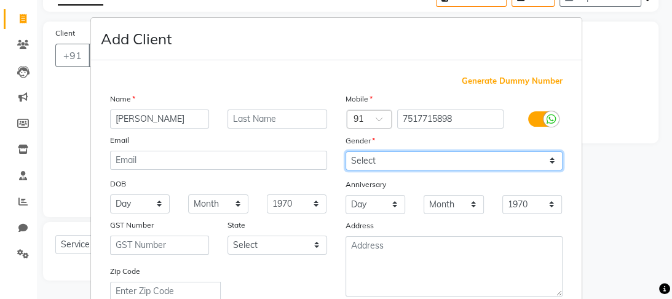
click at [528, 154] on select "Select [DEMOGRAPHIC_DATA] [DEMOGRAPHIC_DATA] Other Prefer Not To Say" at bounding box center [454, 160] width 217 height 19
click at [346, 152] on select "Select [DEMOGRAPHIC_DATA] [DEMOGRAPHIC_DATA] Other Prefer Not To Say" at bounding box center [454, 160] width 217 height 19
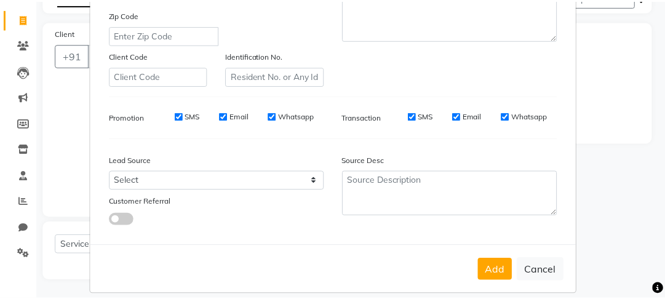
scroll to position [275, 0]
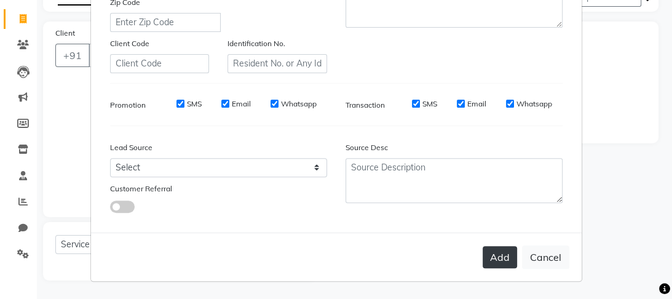
click at [492, 259] on button "Add" at bounding box center [500, 257] width 34 height 22
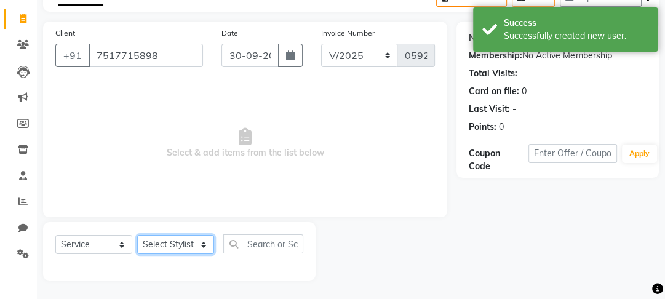
click at [188, 248] on select "Select Stylist [PERSON_NAME] [PERSON_NAME] [PERSON_NAME] [PERSON_NAME] [PERSON_…" at bounding box center [175, 244] width 77 height 19
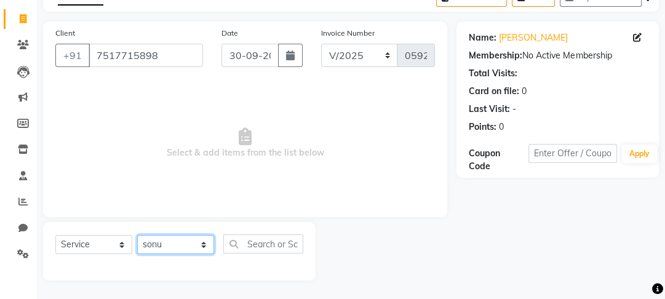
click at [137, 235] on select "Select Stylist [PERSON_NAME] [PERSON_NAME] [PERSON_NAME] [PERSON_NAME] [PERSON_…" at bounding box center [175, 244] width 77 height 19
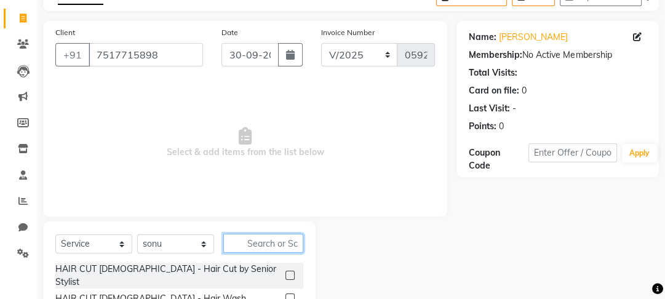
click at [273, 245] on input "text" at bounding box center [263, 243] width 80 height 19
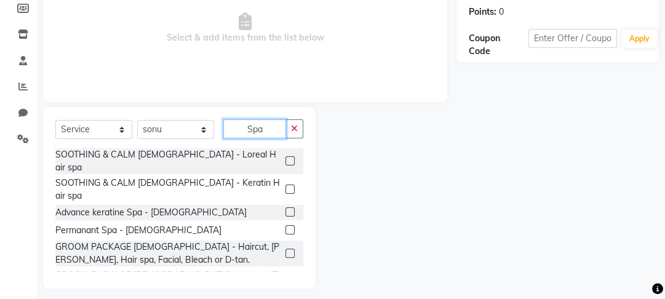
scroll to position [194, 0]
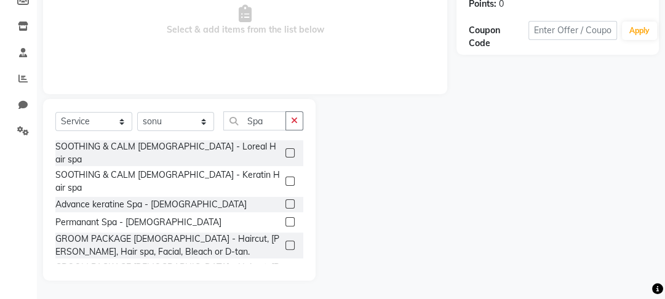
click at [285, 199] on label at bounding box center [289, 203] width 9 height 9
click at [285, 201] on input "checkbox" at bounding box center [289, 205] width 8 height 8
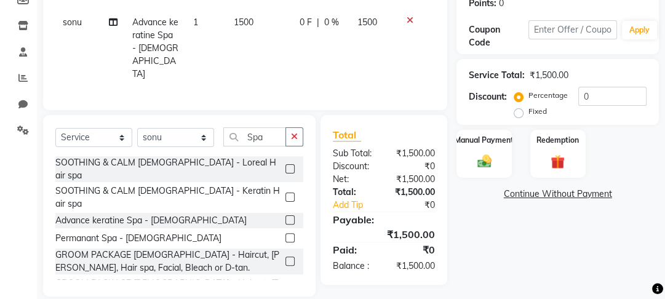
click at [305, 22] on span "0 F" at bounding box center [306, 22] width 12 height 13
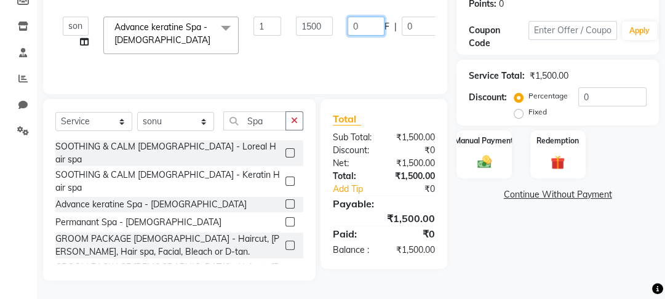
click at [370, 22] on input "0" at bounding box center [366, 26] width 37 height 19
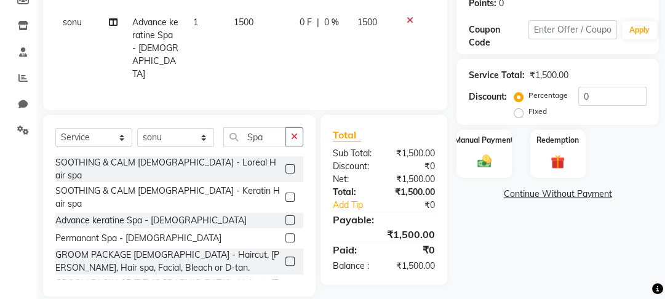
click at [258, 21] on td "1500" at bounding box center [259, 48] width 66 height 79
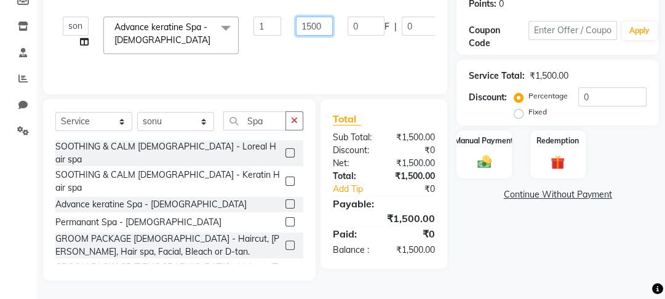
click at [324, 23] on input "1500" at bounding box center [314, 26] width 37 height 19
click at [495, 142] on label "Manual Payment" at bounding box center [484, 140] width 62 height 12
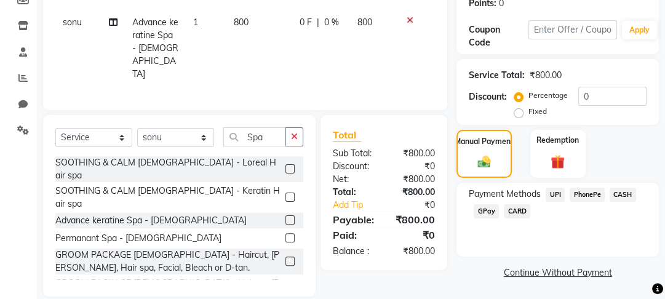
click at [587, 194] on span "PhonePe" at bounding box center [587, 195] width 35 height 14
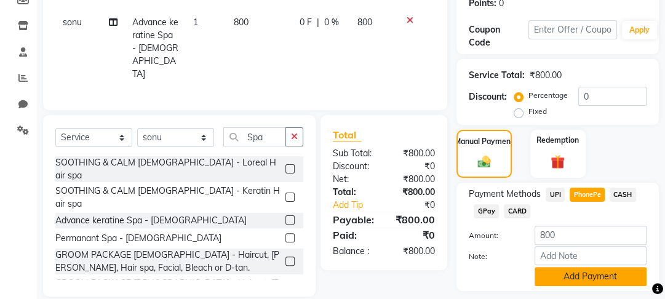
click at [570, 281] on button "Add Payment" at bounding box center [591, 276] width 112 height 19
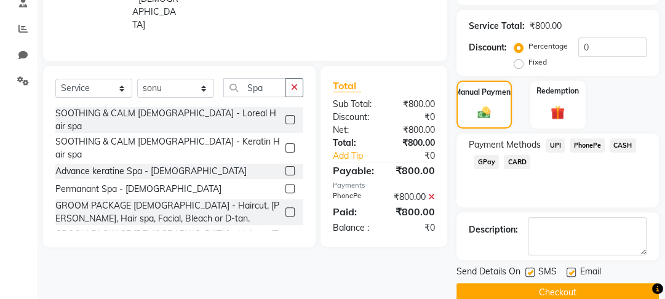
scroll to position [244, 0]
click at [530, 273] on label at bounding box center [529, 271] width 9 height 9
click at [530, 273] on input "checkbox" at bounding box center [529, 272] width 8 height 8
click at [538, 293] on button "Checkout" at bounding box center [557, 291] width 202 height 19
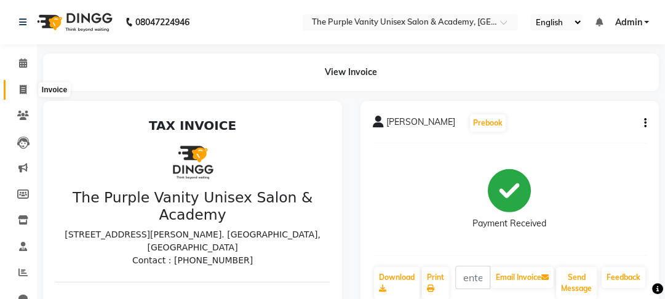
click at [22, 96] on span at bounding box center [23, 90] width 22 height 14
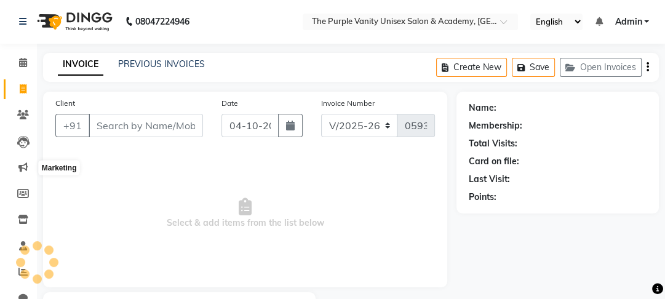
scroll to position [71, 0]
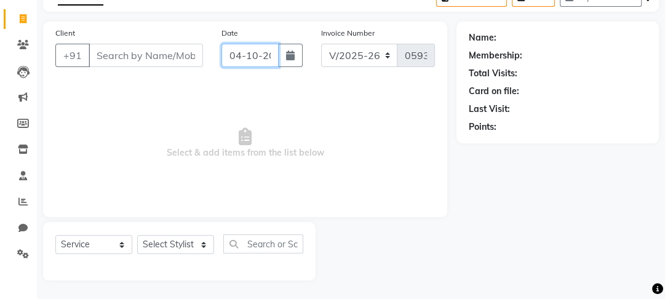
click at [273, 50] on input "04-10-2025" at bounding box center [249, 55] width 57 height 23
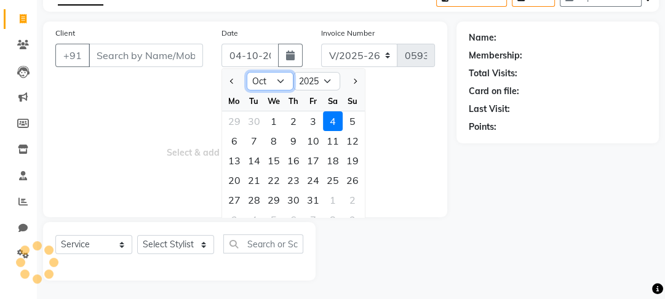
click at [281, 79] on select "Jan Feb Mar Apr May Jun [DATE] Aug Sep Oct Nov Dec" at bounding box center [270, 81] width 47 height 18
click at [247, 72] on select "Jan Feb Mar Apr May Jun [DATE] Aug Sep Oct Nov Dec" at bounding box center [270, 81] width 47 height 18
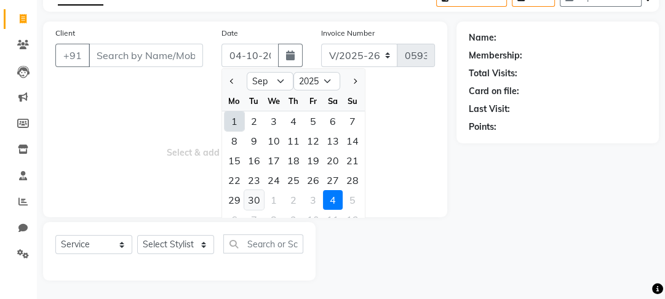
click at [251, 199] on div "30" at bounding box center [254, 200] width 20 height 20
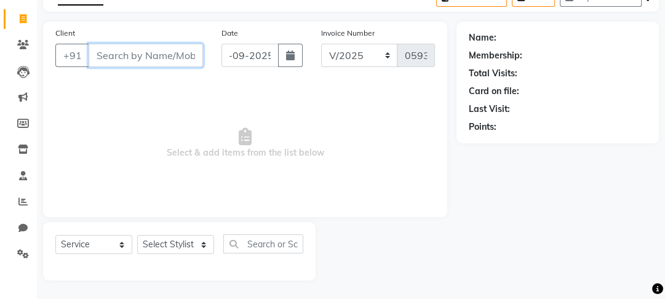
scroll to position [0, 0]
click at [155, 60] on input "Client" at bounding box center [146, 55] width 114 height 23
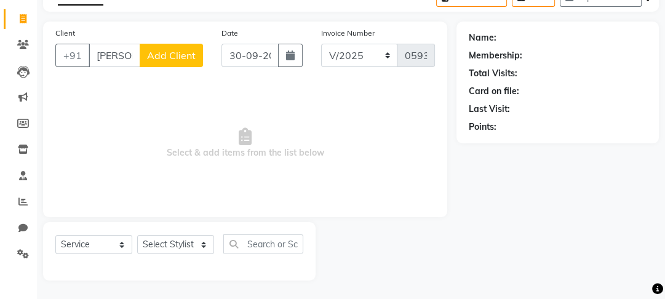
click at [179, 52] on span "Add Client" at bounding box center [171, 55] width 49 height 12
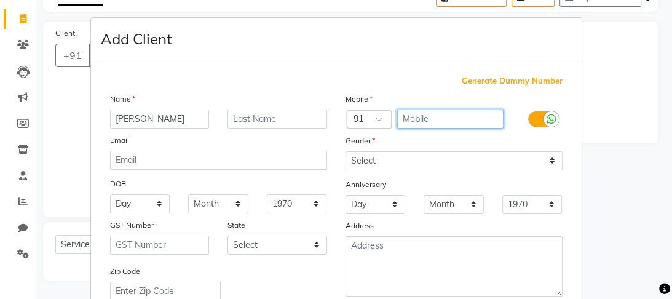
click at [428, 115] on input "text" at bounding box center [450, 119] width 106 height 19
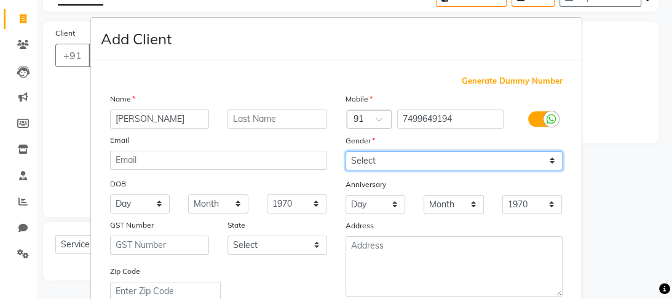
click at [538, 159] on select "Select [DEMOGRAPHIC_DATA] [DEMOGRAPHIC_DATA] Other Prefer Not To Say" at bounding box center [454, 160] width 217 height 19
click at [346, 152] on select "Select [DEMOGRAPHIC_DATA] [DEMOGRAPHIC_DATA] Other Prefer Not To Say" at bounding box center [454, 160] width 217 height 19
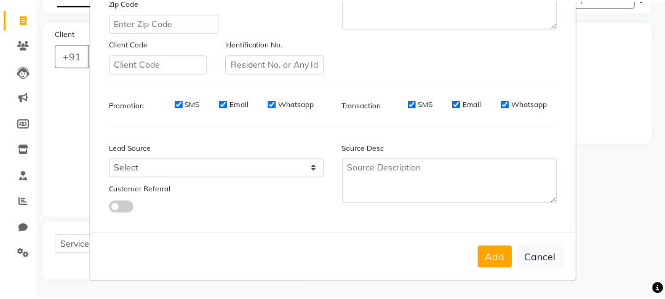
scroll to position [275, 0]
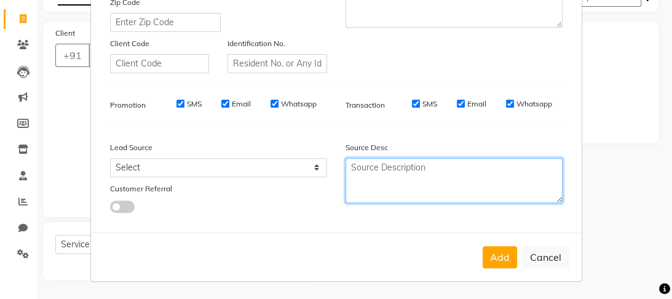
click at [411, 167] on textarea at bounding box center [454, 180] width 217 height 45
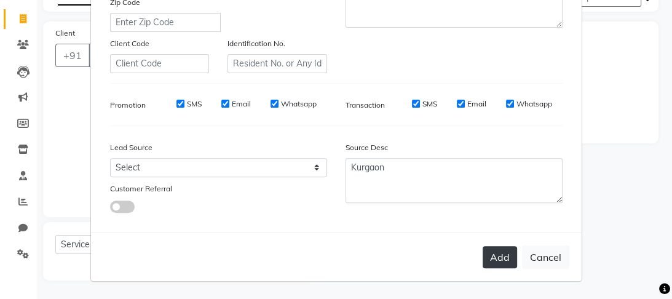
click at [496, 253] on button "Add" at bounding box center [500, 257] width 34 height 22
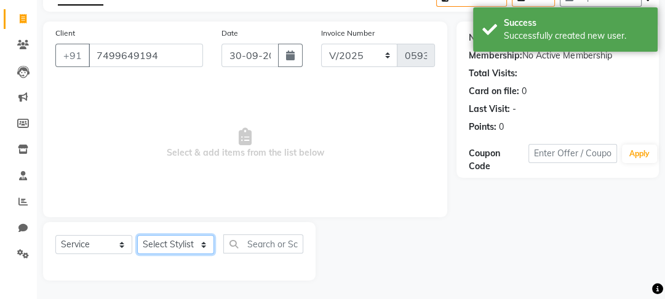
click at [197, 241] on select "Select Stylist [PERSON_NAME] [PERSON_NAME] [PERSON_NAME] [PERSON_NAME] [PERSON_…" at bounding box center [175, 244] width 77 height 19
click at [137, 235] on select "Select Stylist [PERSON_NAME] [PERSON_NAME] [PERSON_NAME] [PERSON_NAME] [PERSON_…" at bounding box center [175, 244] width 77 height 19
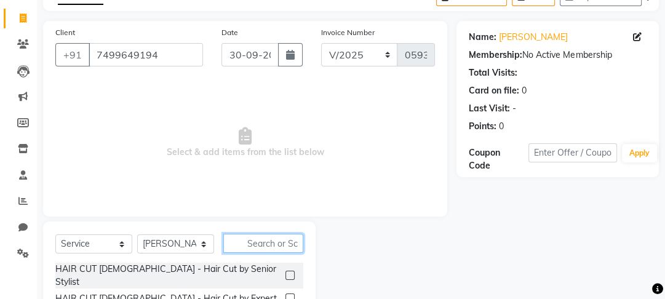
click at [274, 246] on input "text" at bounding box center [263, 243] width 80 height 19
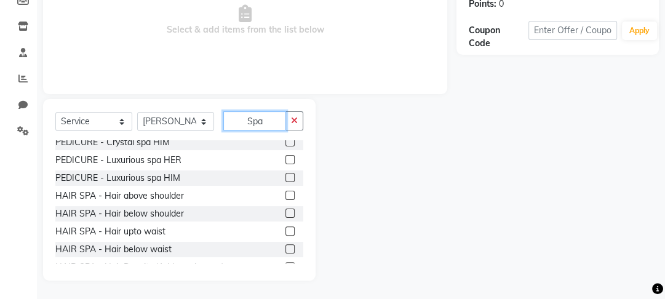
scroll to position [317, 0]
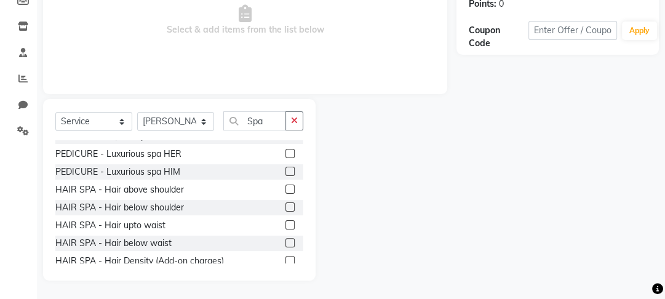
click at [285, 202] on label at bounding box center [289, 206] width 9 height 9
click at [285, 204] on input "checkbox" at bounding box center [289, 208] width 8 height 8
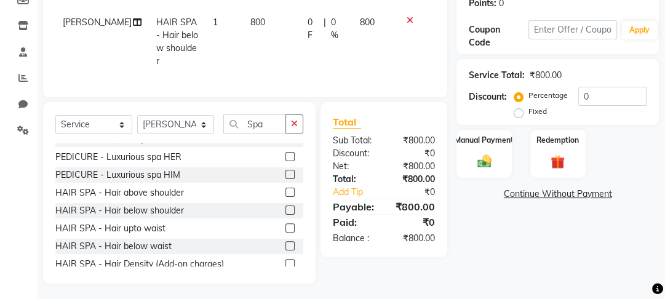
click at [410, 20] on icon at bounding box center [410, 20] width 7 height 9
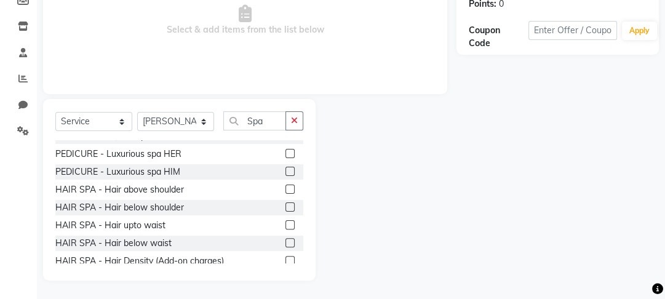
click at [285, 202] on label at bounding box center [289, 206] width 9 height 9
click at [285, 204] on input "checkbox" at bounding box center [289, 208] width 8 height 8
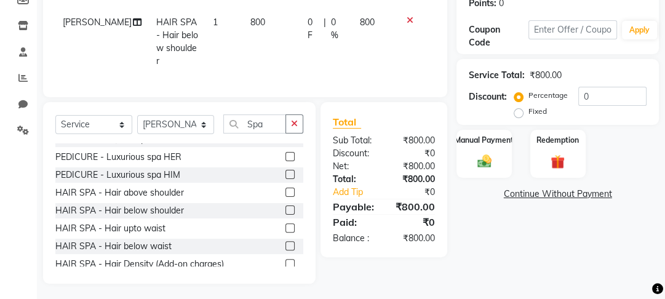
click at [253, 23] on td "800" at bounding box center [271, 42] width 57 height 66
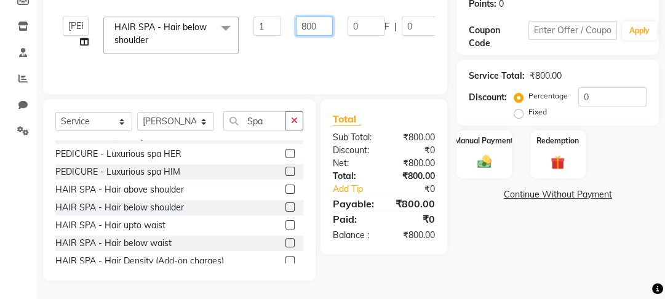
click at [326, 25] on input "800" at bounding box center [314, 26] width 37 height 19
click at [498, 162] on div "Manual Payment" at bounding box center [484, 154] width 57 height 50
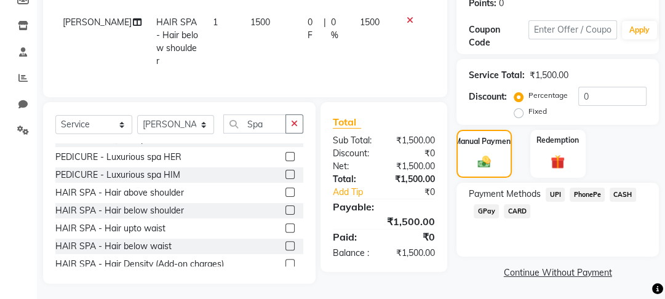
click at [586, 194] on span "PhonePe" at bounding box center [587, 195] width 35 height 14
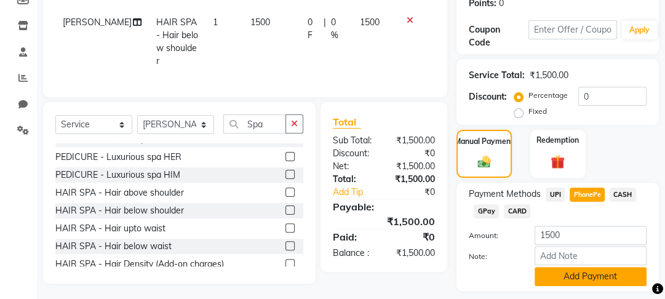
click at [572, 276] on button "Add Payment" at bounding box center [591, 276] width 112 height 19
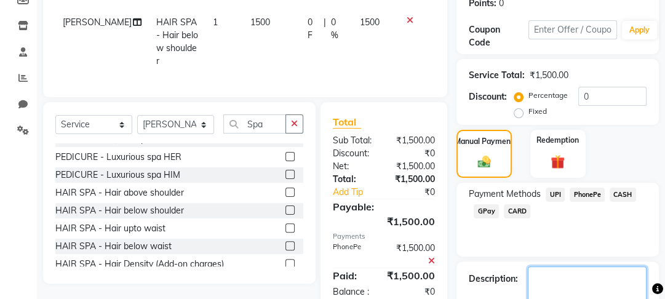
click at [572, 276] on textarea at bounding box center [587, 285] width 119 height 38
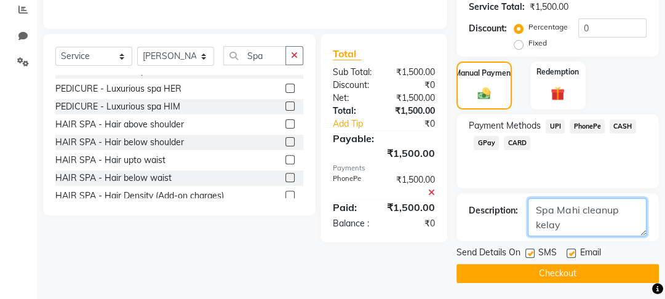
scroll to position [264, 0]
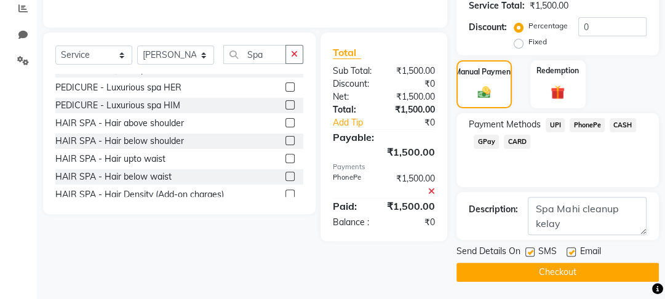
click at [529, 249] on label at bounding box center [529, 251] width 9 height 9
click at [529, 249] on input "checkbox" at bounding box center [529, 253] width 8 height 8
click at [537, 270] on button "Checkout" at bounding box center [557, 272] width 202 height 19
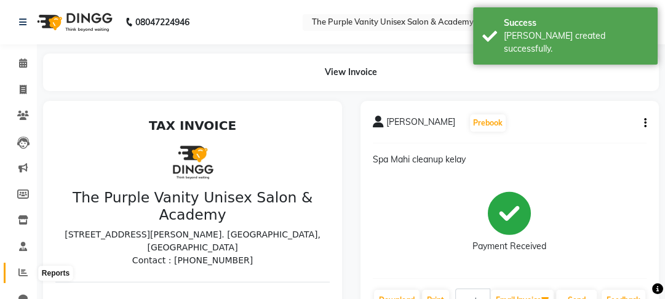
click at [23, 271] on icon at bounding box center [22, 272] width 9 height 9
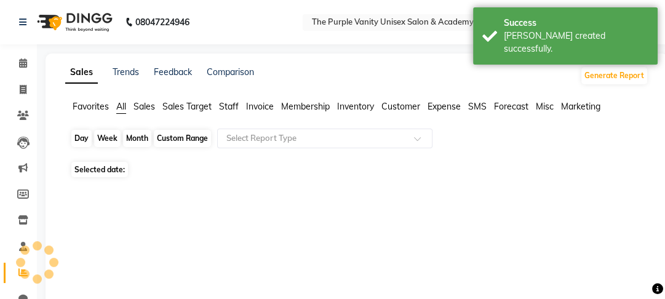
click at [88, 141] on div "Day" at bounding box center [81, 138] width 20 height 17
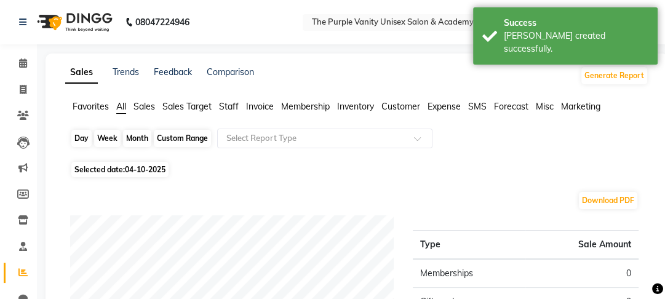
click at [80, 136] on div "Day" at bounding box center [81, 138] width 20 height 17
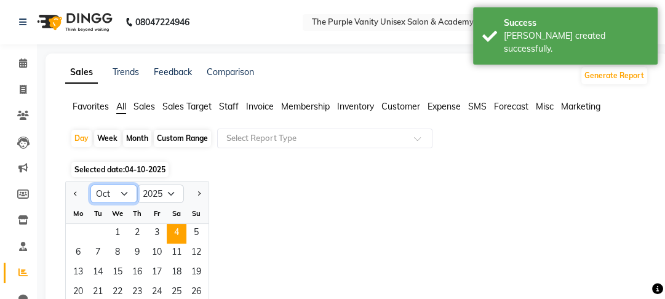
click at [124, 191] on select "Jan Feb Mar Apr May Jun [DATE] Aug Sep Oct Nov Dec" at bounding box center [113, 194] width 47 height 18
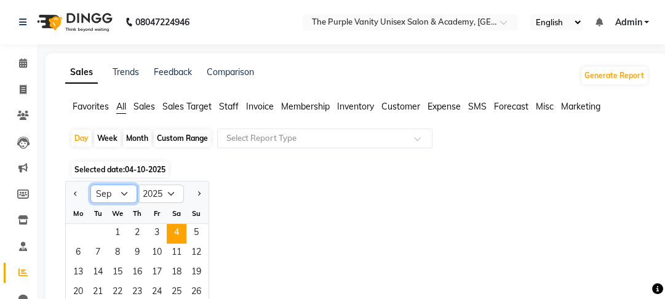
click at [90, 185] on select "Jan Feb Mar Apr May Jun [DATE] Aug Sep Oct Nov Dec" at bounding box center [113, 194] width 47 height 18
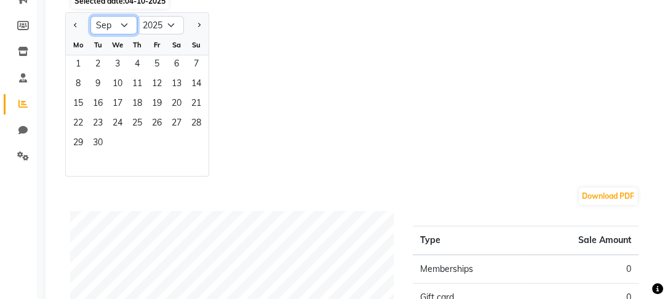
scroll to position [199, 0]
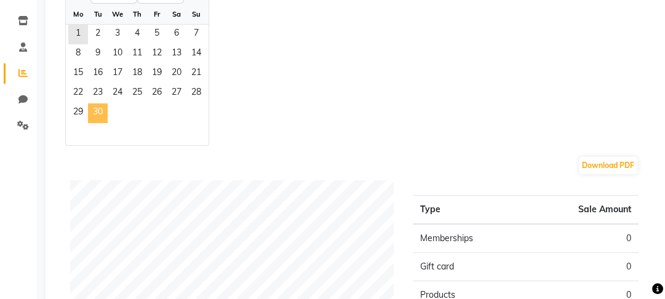
click at [94, 121] on span "30" at bounding box center [98, 113] width 20 height 20
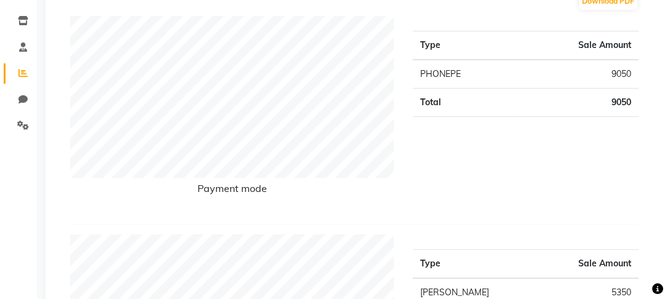
scroll to position [28, 0]
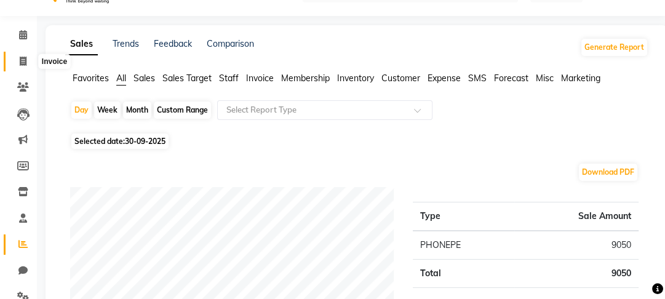
click at [20, 62] on icon at bounding box center [23, 61] width 7 height 9
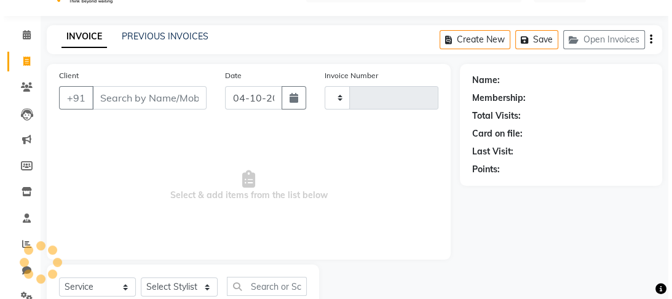
scroll to position [71, 0]
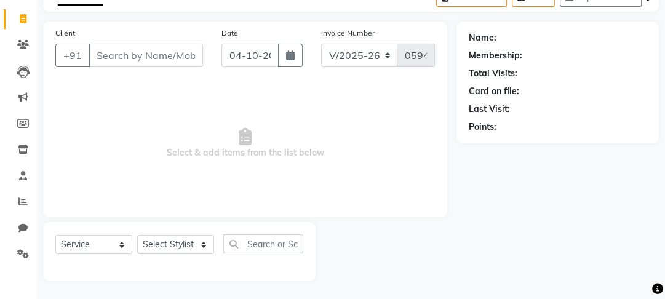
click at [122, 54] on input "Client" at bounding box center [146, 55] width 114 height 23
click at [180, 53] on span "Add Client" at bounding box center [171, 55] width 49 height 12
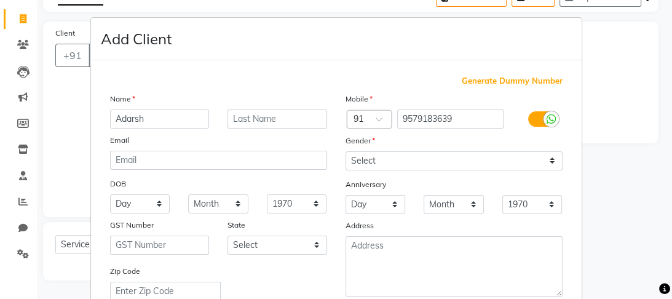
click at [119, 117] on input "Adarsh" at bounding box center [160, 119] width 100 height 19
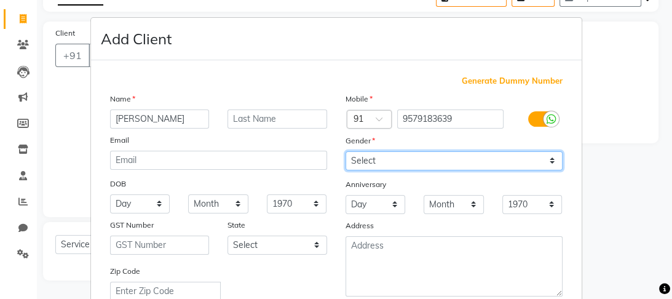
click at [517, 157] on select "Select [DEMOGRAPHIC_DATA] [DEMOGRAPHIC_DATA] Other Prefer Not To Say" at bounding box center [454, 160] width 217 height 19
click at [346, 152] on select "Select [DEMOGRAPHIC_DATA] [DEMOGRAPHIC_DATA] Other Prefer Not To Say" at bounding box center [454, 160] width 217 height 19
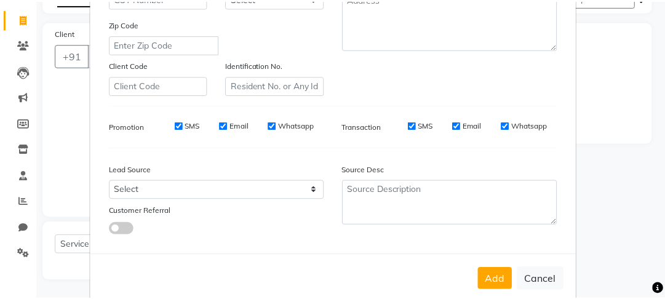
scroll to position [275, 0]
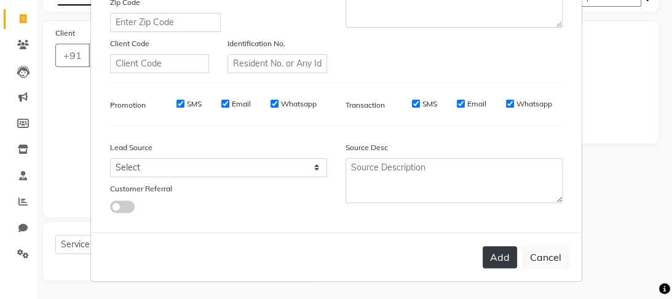
click at [501, 266] on button "Add" at bounding box center [500, 257] width 34 height 22
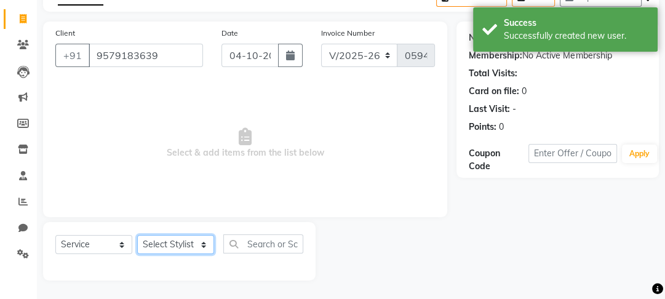
click at [180, 247] on select "Select Stylist [PERSON_NAME] [PERSON_NAME] [PERSON_NAME] [PERSON_NAME] [PERSON_…" at bounding box center [175, 244] width 77 height 19
click at [137, 235] on select "Select Stylist [PERSON_NAME] [PERSON_NAME] [PERSON_NAME] [PERSON_NAME] [PERSON_…" at bounding box center [175, 244] width 77 height 19
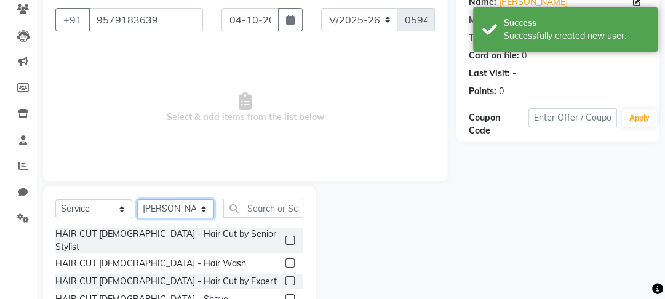
scroll to position [137, 0]
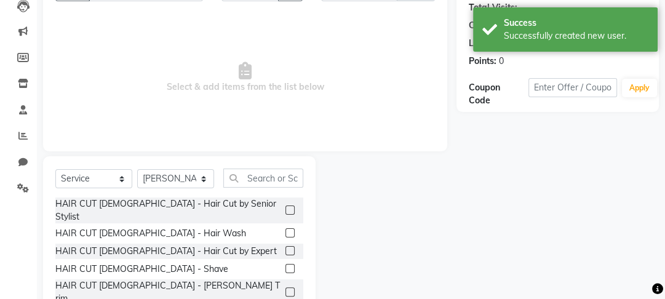
click at [285, 246] on label at bounding box center [289, 250] width 9 height 9
click at [285, 247] on input "checkbox" at bounding box center [289, 251] width 8 height 8
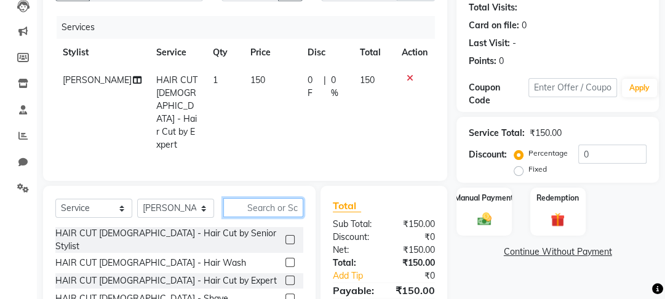
click at [268, 198] on input "text" at bounding box center [263, 207] width 80 height 19
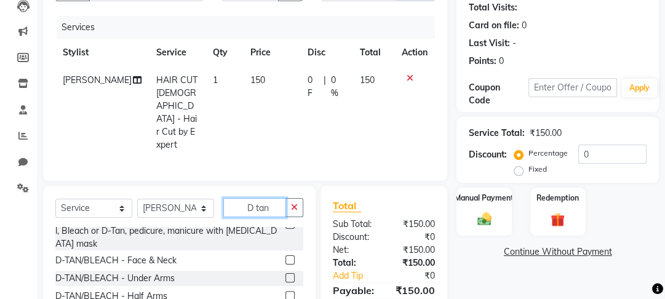
scroll to position [100, 0]
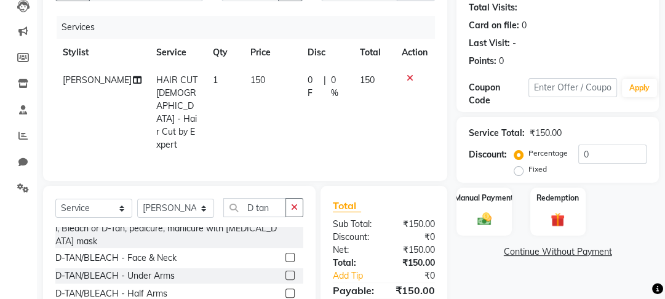
click at [285, 253] on label at bounding box center [289, 257] width 9 height 9
click at [285, 254] on input "checkbox" at bounding box center [289, 258] width 8 height 8
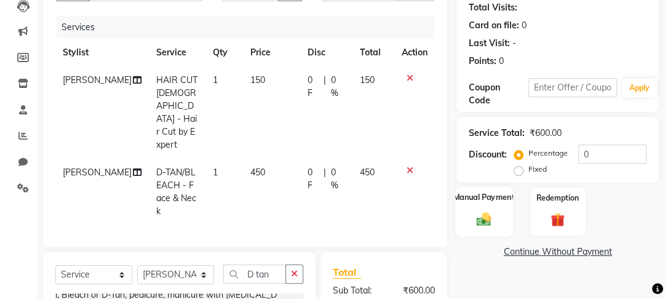
click at [495, 218] on img at bounding box center [484, 218] width 24 height 17
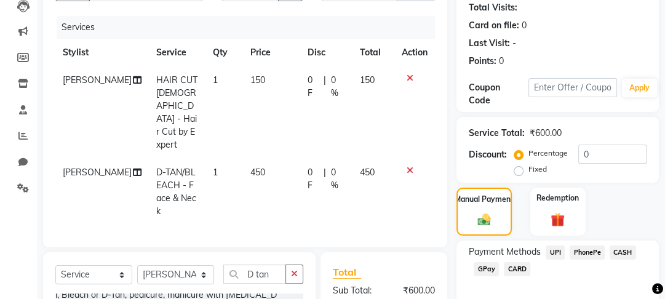
click at [589, 250] on span "PhonePe" at bounding box center [587, 252] width 35 height 14
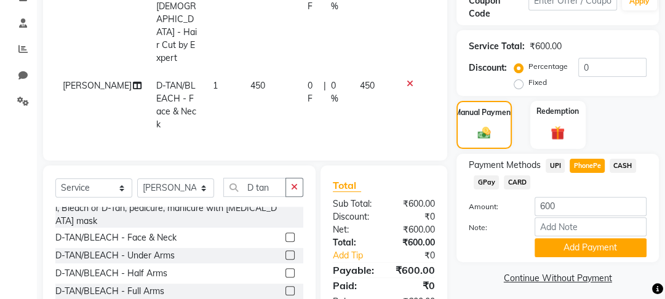
scroll to position [259, 0]
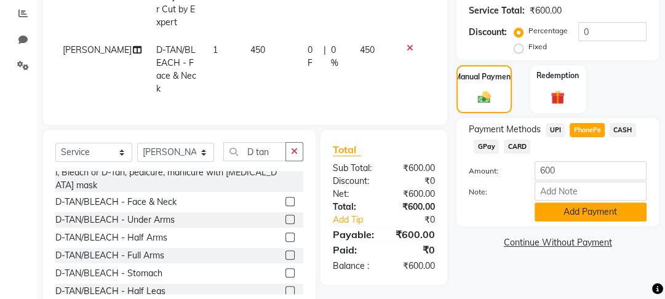
click at [581, 217] on button "Add Payment" at bounding box center [591, 211] width 112 height 19
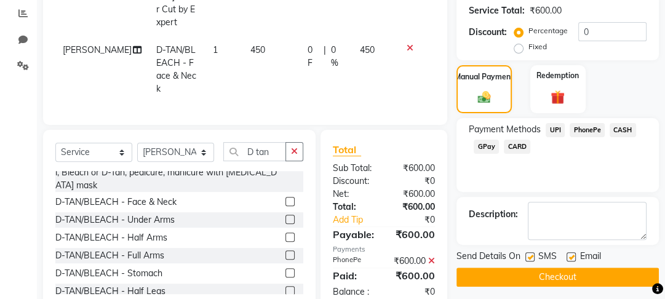
click at [533, 256] on label at bounding box center [529, 256] width 9 height 9
click at [533, 256] on input "checkbox" at bounding box center [529, 257] width 8 height 8
click at [536, 280] on button "Checkout" at bounding box center [557, 277] width 202 height 19
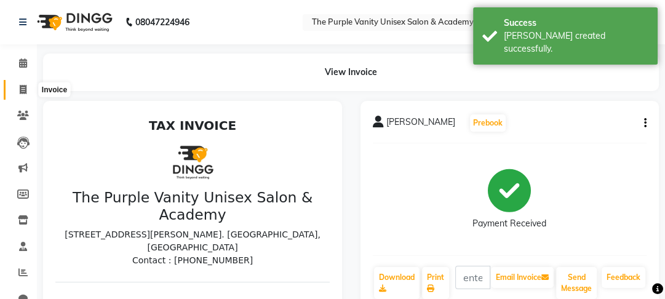
click at [20, 87] on icon at bounding box center [23, 89] width 7 height 9
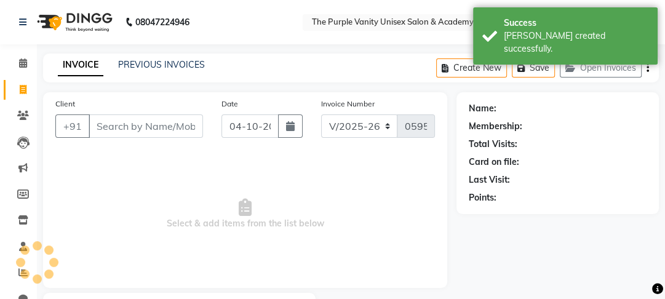
scroll to position [71, 0]
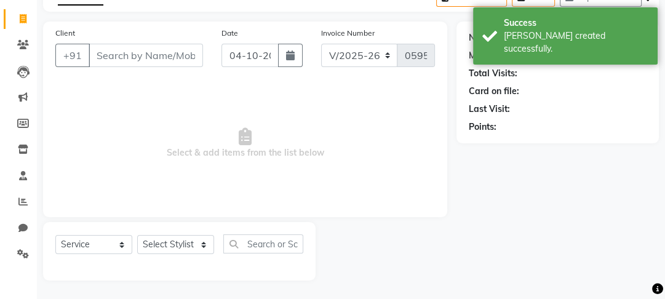
click at [129, 56] on input "Client" at bounding box center [146, 55] width 114 height 23
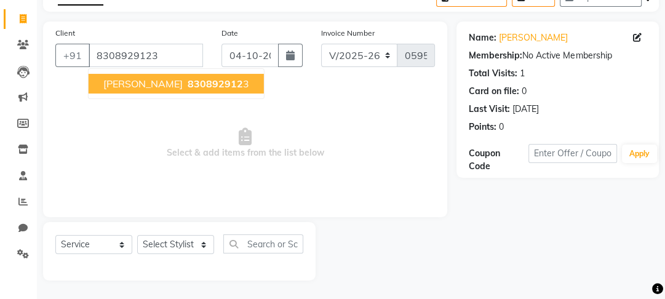
click at [233, 76] on button "Janvi Kansara 830892912 3" at bounding box center [176, 84] width 175 height 20
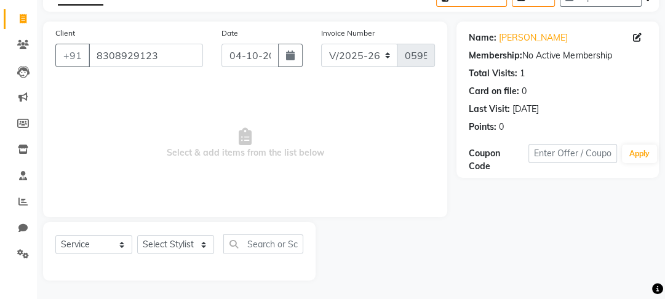
click at [538, 141] on div "Name: Janvi Kansara Membership: No Active Membership Total Visits: 1 Card on fi…" at bounding box center [557, 100] width 202 height 156
click at [178, 243] on select "Select Stylist [PERSON_NAME] [PERSON_NAME] [PERSON_NAME] [PERSON_NAME] [PERSON_…" at bounding box center [175, 244] width 77 height 19
click at [137, 235] on select "Select Stylist [PERSON_NAME] [PERSON_NAME] [PERSON_NAME] [PERSON_NAME] [PERSON_…" at bounding box center [175, 244] width 77 height 19
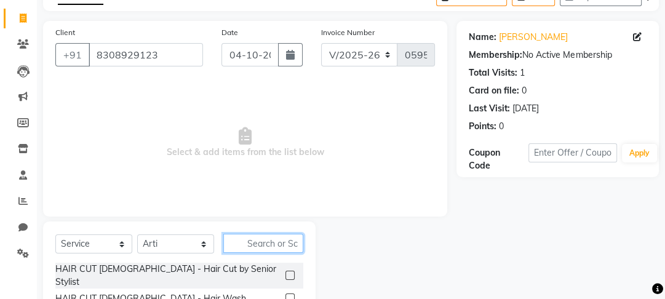
click at [255, 244] on input "text" at bounding box center [263, 243] width 80 height 19
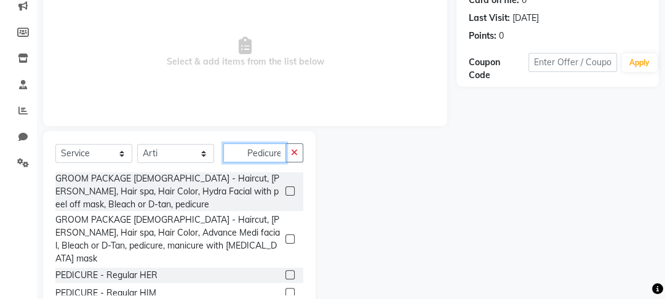
scroll to position [172, 0]
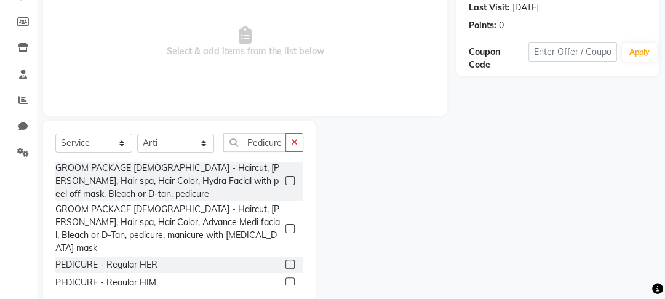
click at [285, 260] on label at bounding box center [289, 264] width 9 height 9
click at [285, 261] on input "checkbox" at bounding box center [289, 265] width 8 height 8
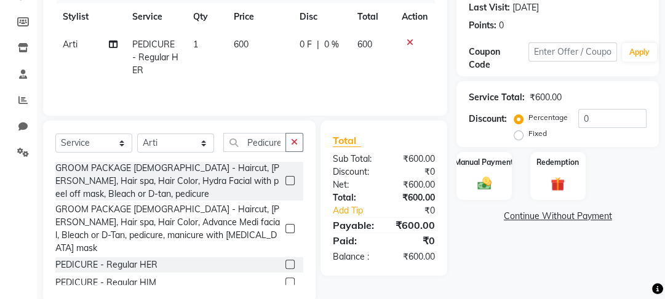
click at [255, 45] on td "600" at bounding box center [259, 58] width 66 height 54
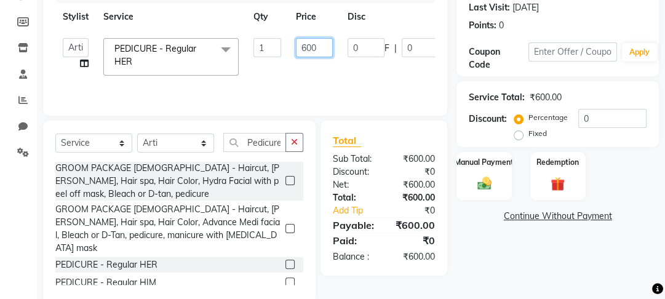
click at [305, 47] on input "600" at bounding box center [314, 47] width 37 height 19
click at [379, 73] on tr "Altaf Arti Fasil Monali namrata Salman sonu Suhaib PEDICURE - Regular HER x HAI…" at bounding box center [292, 57] width 474 height 52
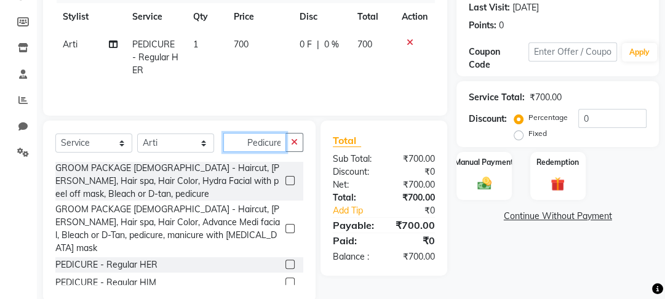
click at [281, 143] on input "Pedicure" at bounding box center [254, 142] width 63 height 19
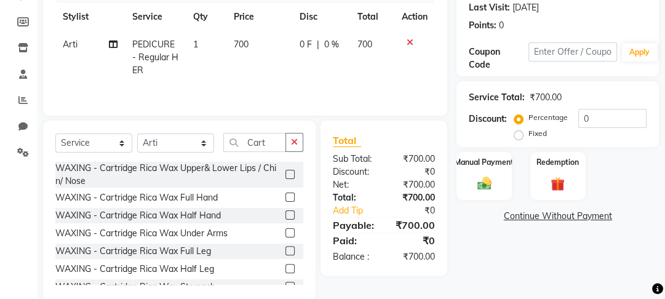
click at [285, 195] on label at bounding box center [289, 197] width 9 height 9
click at [285, 195] on input "checkbox" at bounding box center [289, 198] width 8 height 8
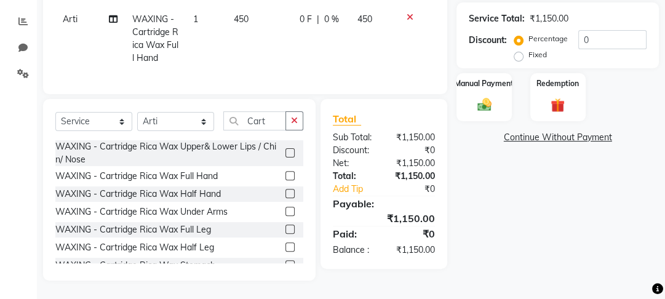
scroll to position [259, 0]
click at [285, 225] on label at bounding box center [289, 229] width 9 height 9
click at [285, 226] on input "checkbox" at bounding box center [289, 230] width 8 height 8
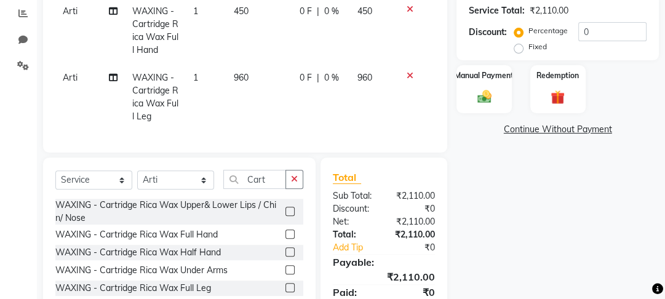
click at [285, 274] on label at bounding box center [289, 269] width 9 height 9
click at [285, 274] on input "checkbox" at bounding box center [289, 270] width 8 height 8
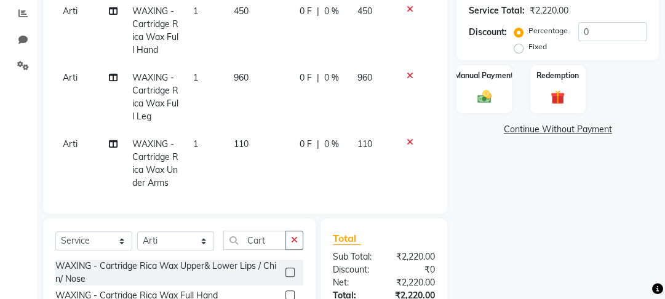
click at [407, 143] on icon at bounding box center [410, 142] width 7 height 9
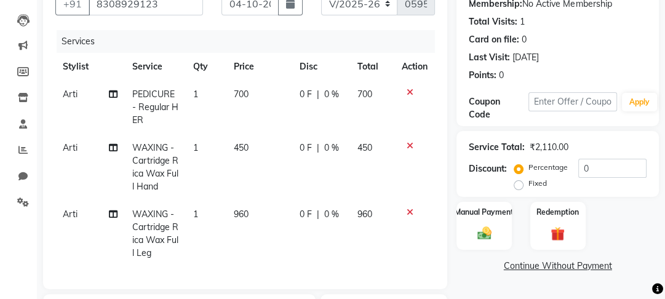
scroll to position [140, 0]
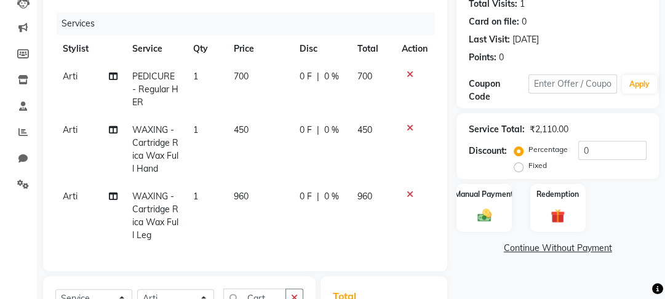
click at [244, 197] on span "960" at bounding box center [241, 196] width 15 height 11
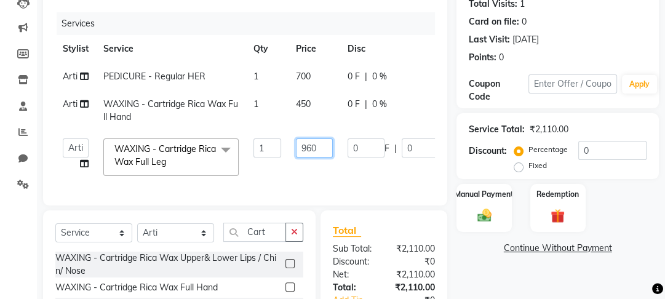
click at [310, 146] on input "960" at bounding box center [314, 147] width 37 height 19
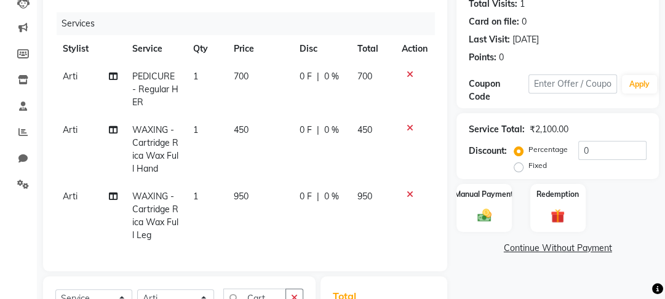
click at [434, 98] on tbody "Arti PEDICURE - Regular HER 1 700 0 F | 0 % 700 Arti WAXING - Cartridge Rica Wa…" at bounding box center [245, 156] width 380 height 186
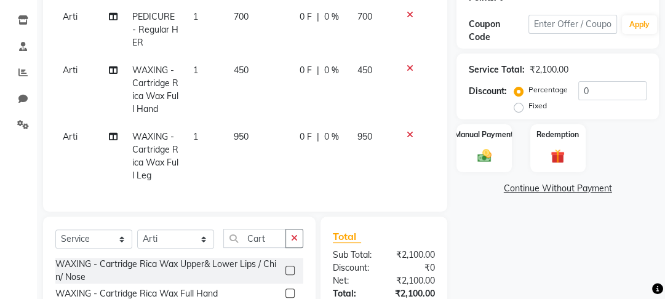
scroll to position [241, 0]
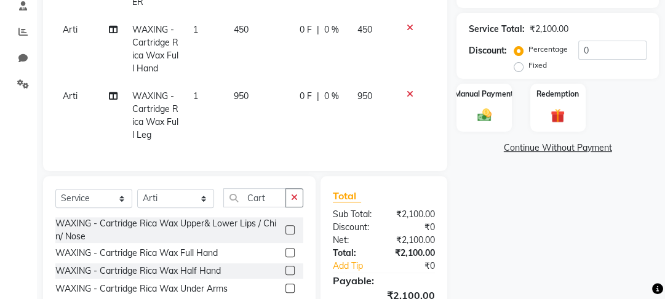
click at [285, 293] on label at bounding box center [289, 288] width 9 height 9
click at [285, 293] on input "checkbox" at bounding box center [289, 289] width 8 height 8
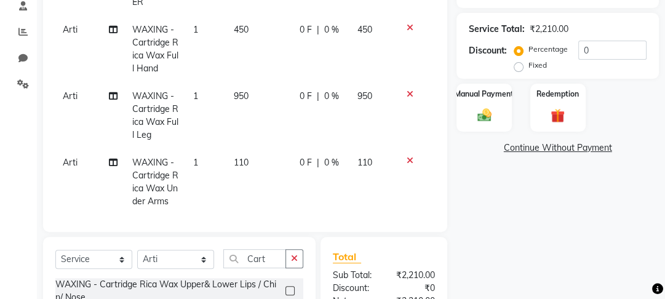
click at [247, 160] on td "110" at bounding box center [259, 182] width 66 height 66
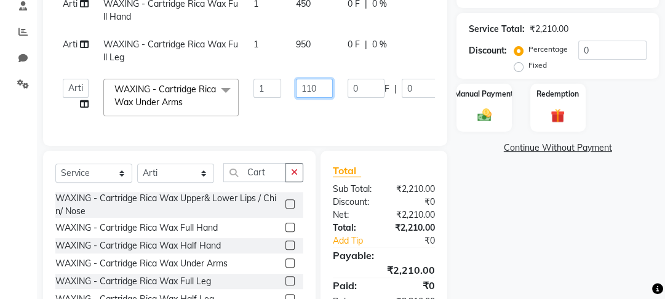
click at [330, 89] on input "110" at bounding box center [314, 88] width 37 height 19
click at [514, 180] on div "Name: Janvi Kansara Membership: No Active Membership Total Visits: 1 Card on fi…" at bounding box center [562, 92] width 212 height 480
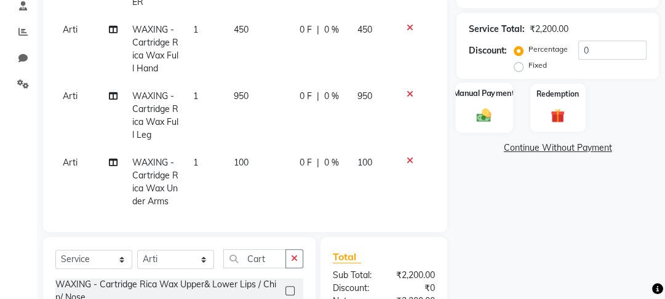
click at [499, 105] on div "Manual Payment" at bounding box center [484, 107] width 57 height 50
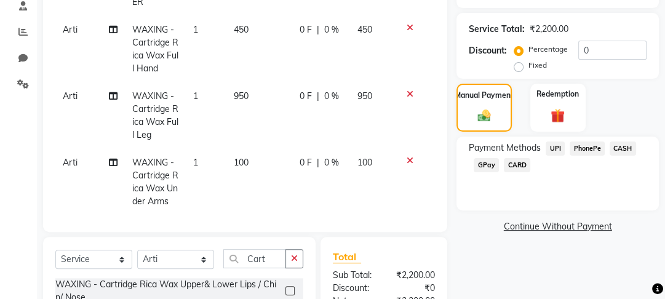
click at [623, 146] on span "CASH" at bounding box center [623, 148] width 26 height 14
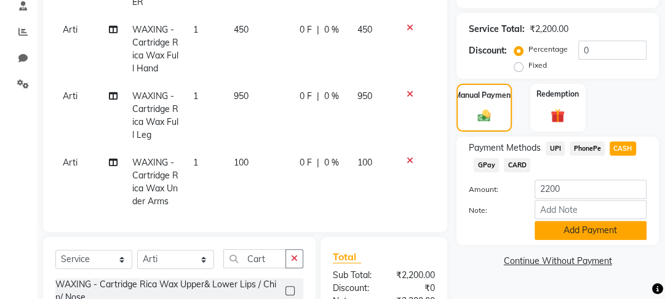
click at [561, 234] on button "Add Payment" at bounding box center [591, 230] width 112 height 19
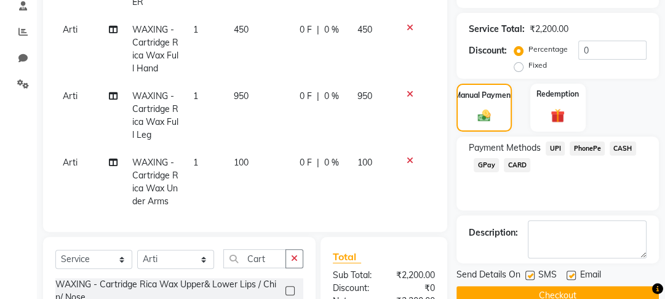
click at [529, 273] on label at bounding box center [529, 275] width 9 height 9
click at [529, 273] on input "checkbox" at bounding box center [529, 276] width 8 height 8
click at [532, 290] on button "Checkout" at bounding box center [557, 295] width 202 height 19
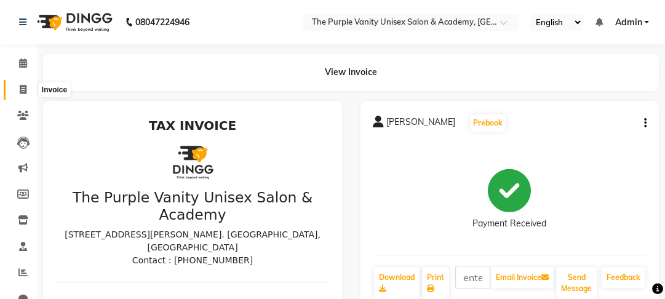
click at [25, 88] on icon at bounding box center [23, 89] width 7 height 9
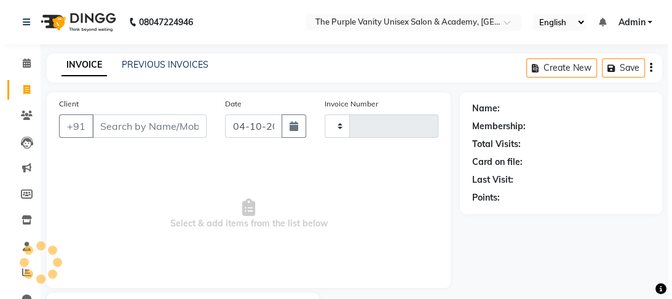
scroll to position [71, 0]
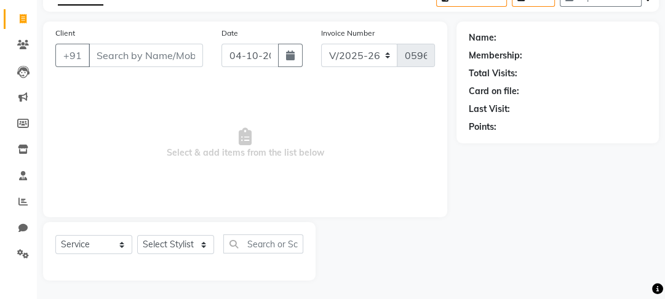
click at [167, 58] on input "Client" at bounding box center [146, 55] width 114 height 23
click at [189, 61] on span "Add Client" at bounding box center [171, 55] width 49 height 12
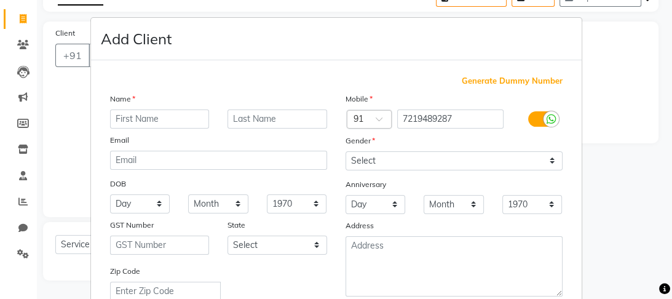
click at [149, 119] on input "text" at bounding box center [160, 119] width 100 height 19
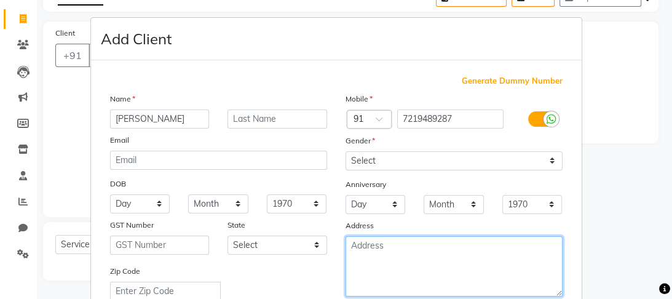
click at [503, 256] on textarea at bounding box center [454, 266] width 217 height 60
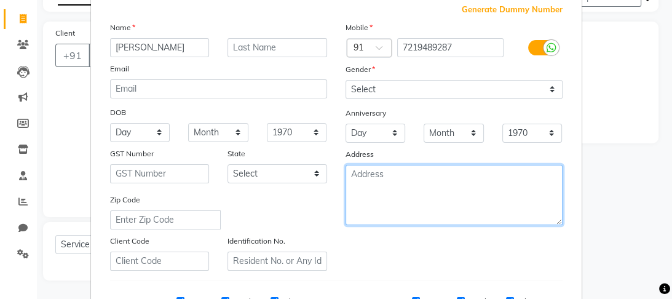
click at [472, 189] on textarea at bounding box center [454, 195] width 217 height 60
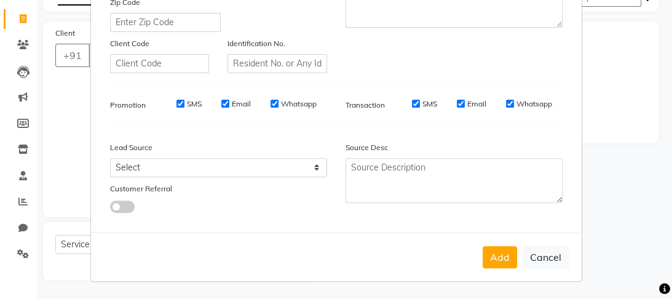
scroll to position [275, 0]
click at [502, 244] on div "Add Cancel" at bounding box center [336, 257] width 491 height 49
click at [502, 252] on button "Add" at bounding box center [500, 257] width 34 height 22
click at [507, 261] on button "Add" at bounding box center [500, 257] width 34 height 22
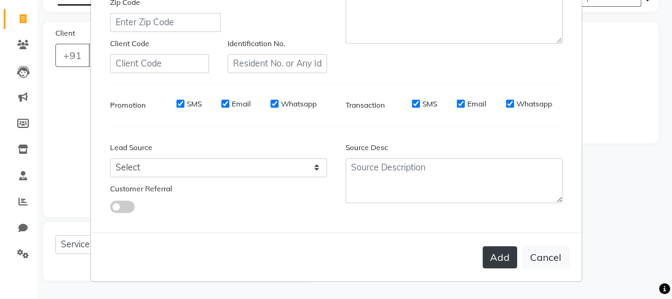
click at [507, 261] on button "Add" at bounding box center [500, 257] width 34 height 22
click at [500, 255] on button "Add" at bounding box center [500, 257] width 34 height 22
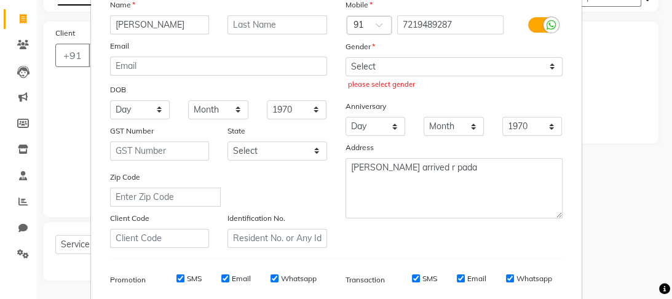
scroll to position [94, 0]
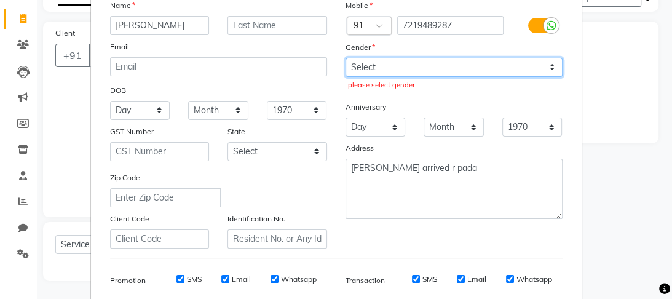
click at [508, 70] on select "Select [DEMOGRAPHIC_DATA] [DEMOGRAPHIC_DATA] Other Prefer Not To Say" at bounding box center [454, 67] width 217 height 19
click at [346, 58] on select "Select [DEMOGRAPHIC_DATA] [DEMOGRAPHIC_DATA] Other Prefer Not To Say" at bounding box center [454, 67] width 217 height 19
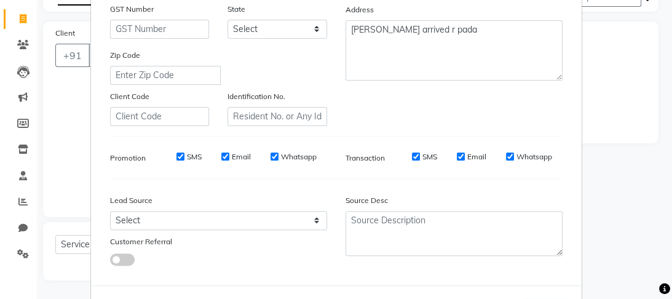
scroll to position [275, 0]
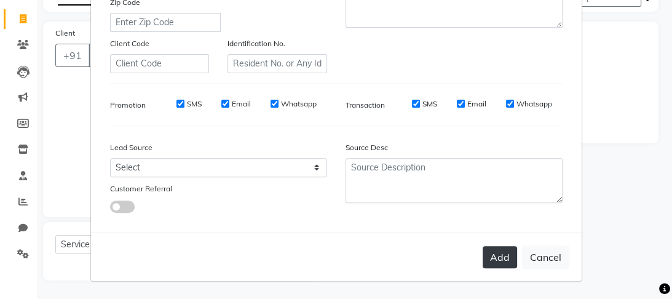
click at [502, 258] on button "Add" at bounding box center [500, 257] width 34 height 22
click at [501, 257] on button "Add" at bounding box center [500, 257] width 34 height 22
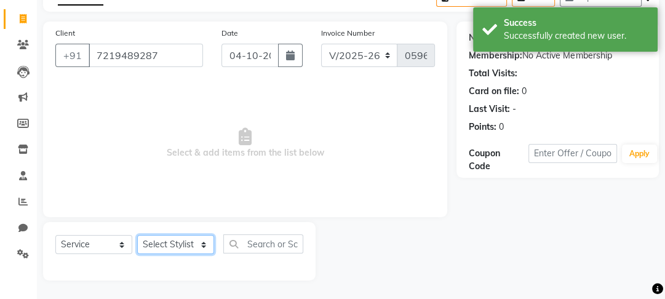
click at [172, 246] on select "Select Stylist [PERSON_NAME] [PERSON_NAME] [PERSON_NAME] [PERSON_NAME] [PERSON_…" at bounding box center [175, 244] width 77 height 19
click at [137, 235] on select "Select Stylist [PERSON_NAME] [PERSON_NAME] [PERSON_NAME] [PERSON_NAME] [PERSON_…" at bounding box center [175, 244] width 77 height 19
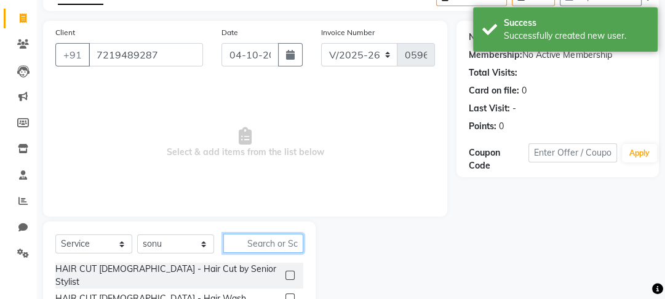
click at [261, 246] on input "text" at bounding box center [263, 243] width 80 height 19
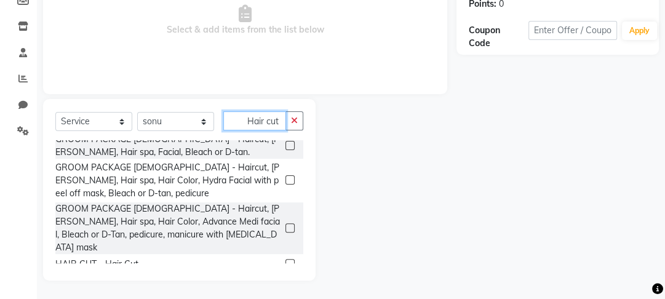
scroll to position [148, 0]
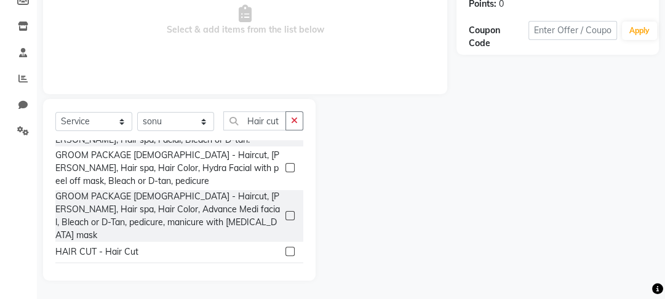
click at [286, 247] on label at bounding box center [289, 251] width 9 height 9
click at [286, 248] on input "checkbox" at bounding box center [289, 252] width 8 height 8
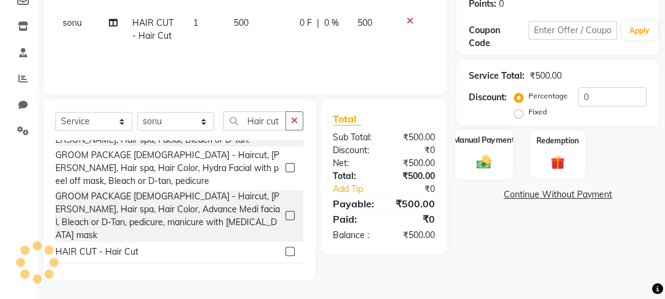
click at [494, 160] on img at bounding box center [484, 161] width 24 height 17
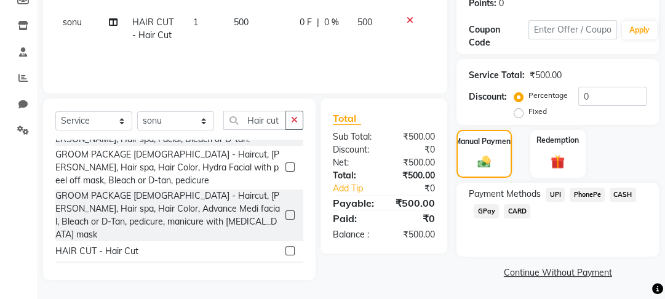
click at [589, 198] on span "PhonePe" at bounding box center [587, 195] width 35 height 14
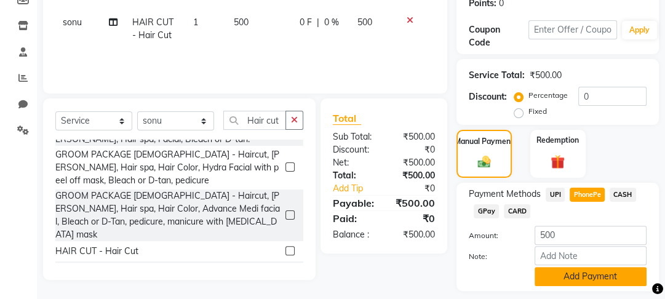
click at [585, 276] on button "Add Payment" at bounding box center [591, 276] width 112 height 19
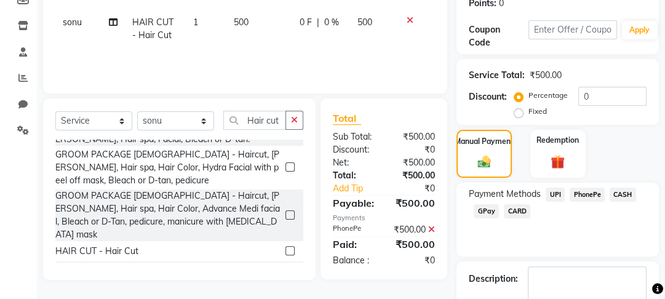
scroll to position [264, 0]
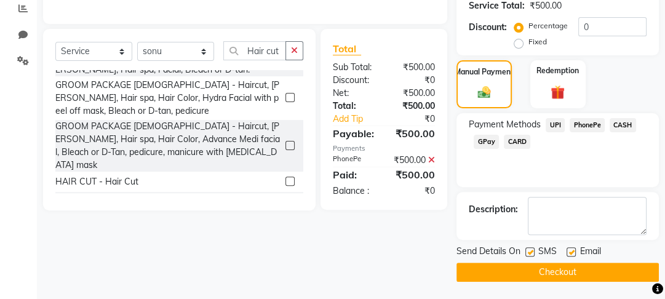
click at [532, 251] on label at bounding box center [529, 251] width 9 height 9
click at [532, 251] on input "checkbox" at bounding box center [529, 253] width 8 height 8
click at [544, 271] on button "Checkout" at bounding box center [557, 272] width 202 height 19
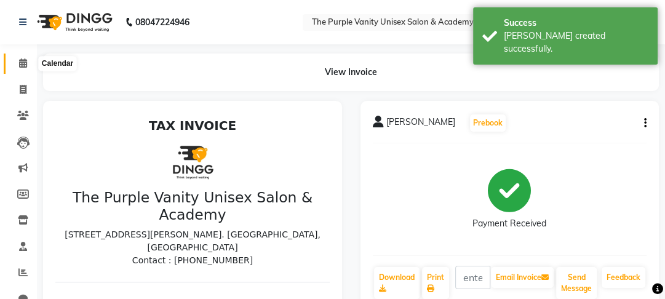
click at [22, 60] on icon at bounding box center [23, 62] width 8 height 9
